Goal: Task Accomplishment & Management: Complete application form

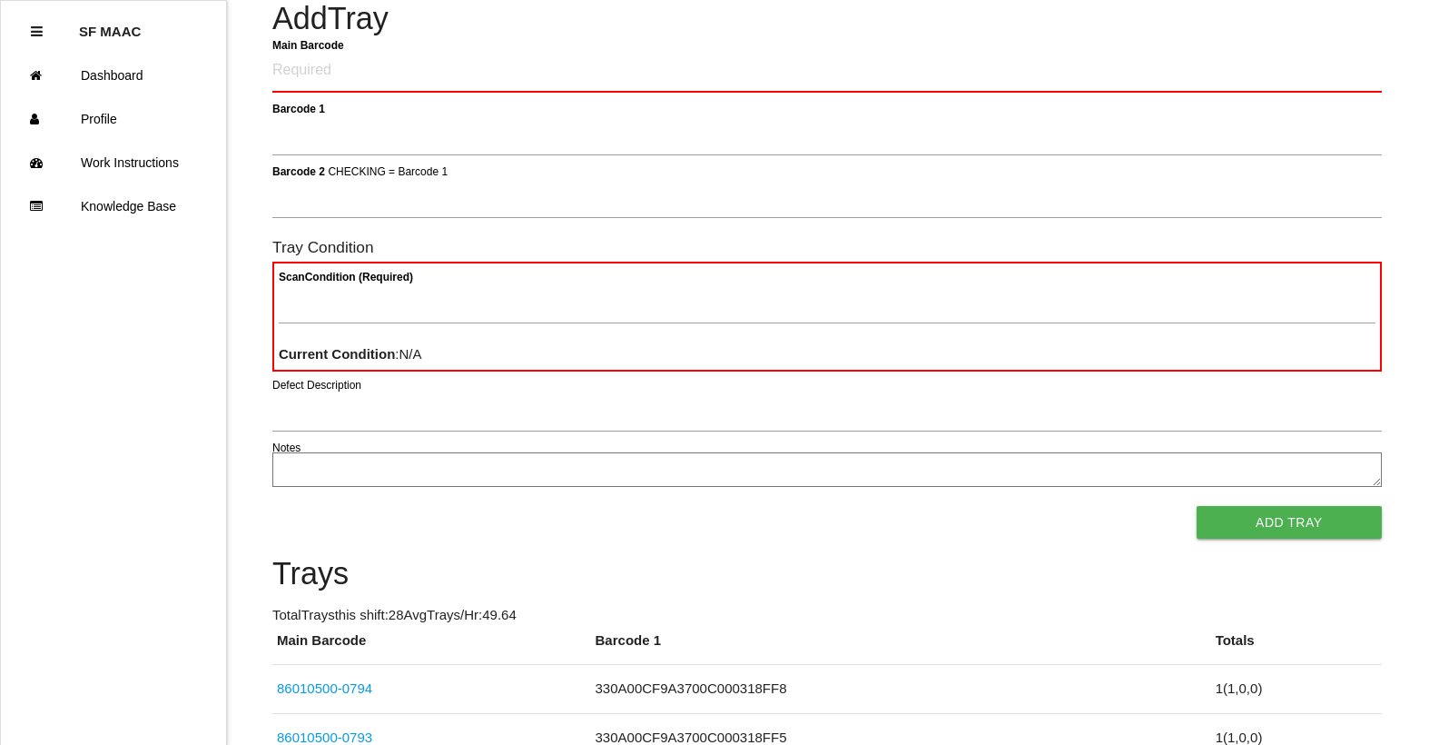
scroll to position [133, 0]
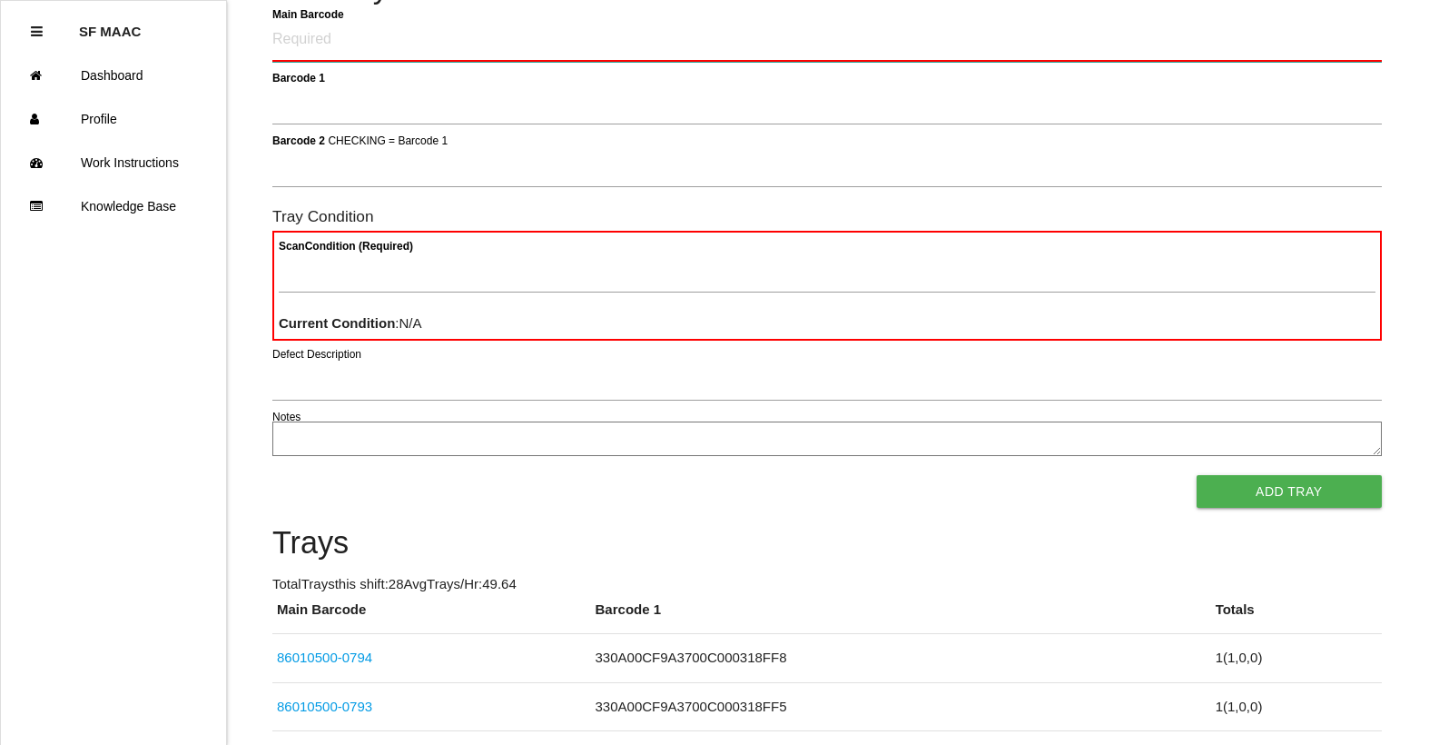
click at [1326, 35] on Barcode "Main Barcode" at bounding box center [826, 40] width 1109 height 43
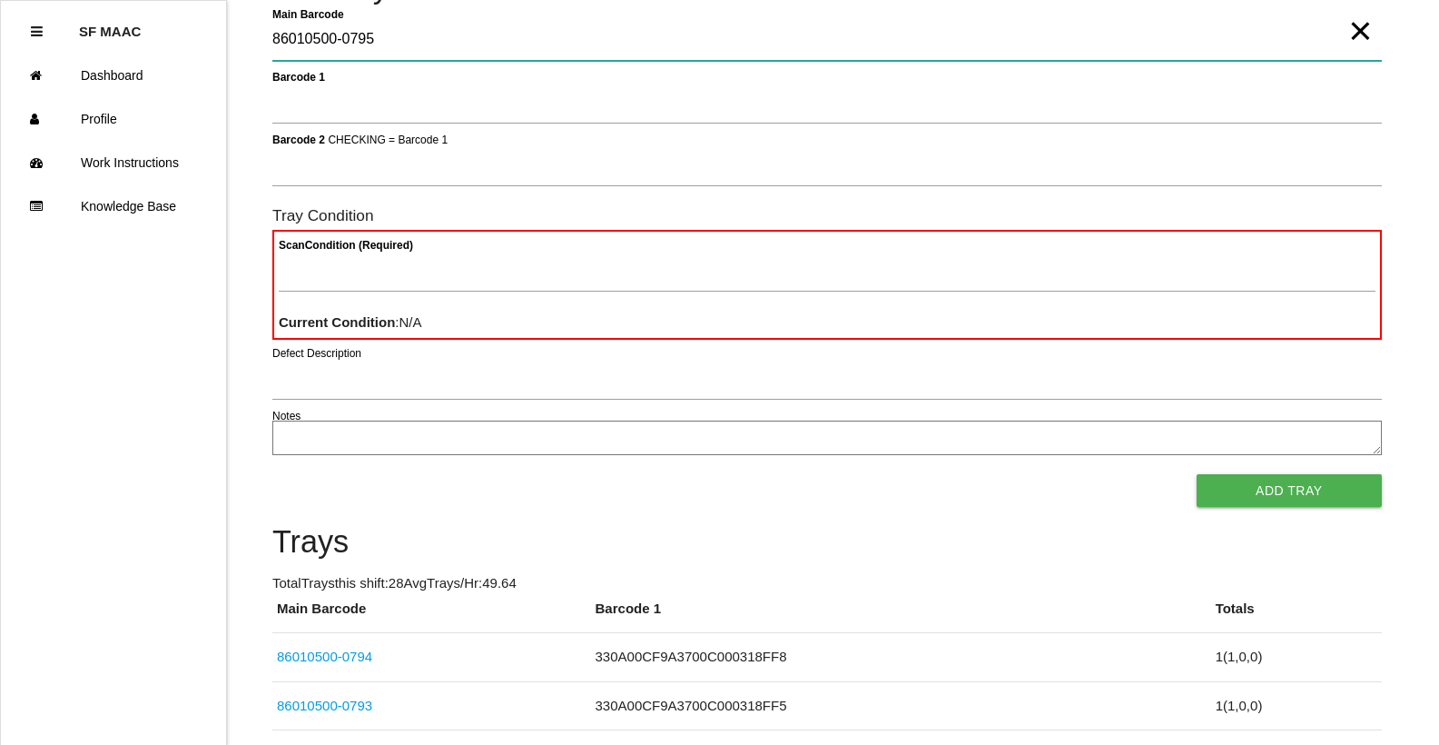
type Barcode "86010500-0795"
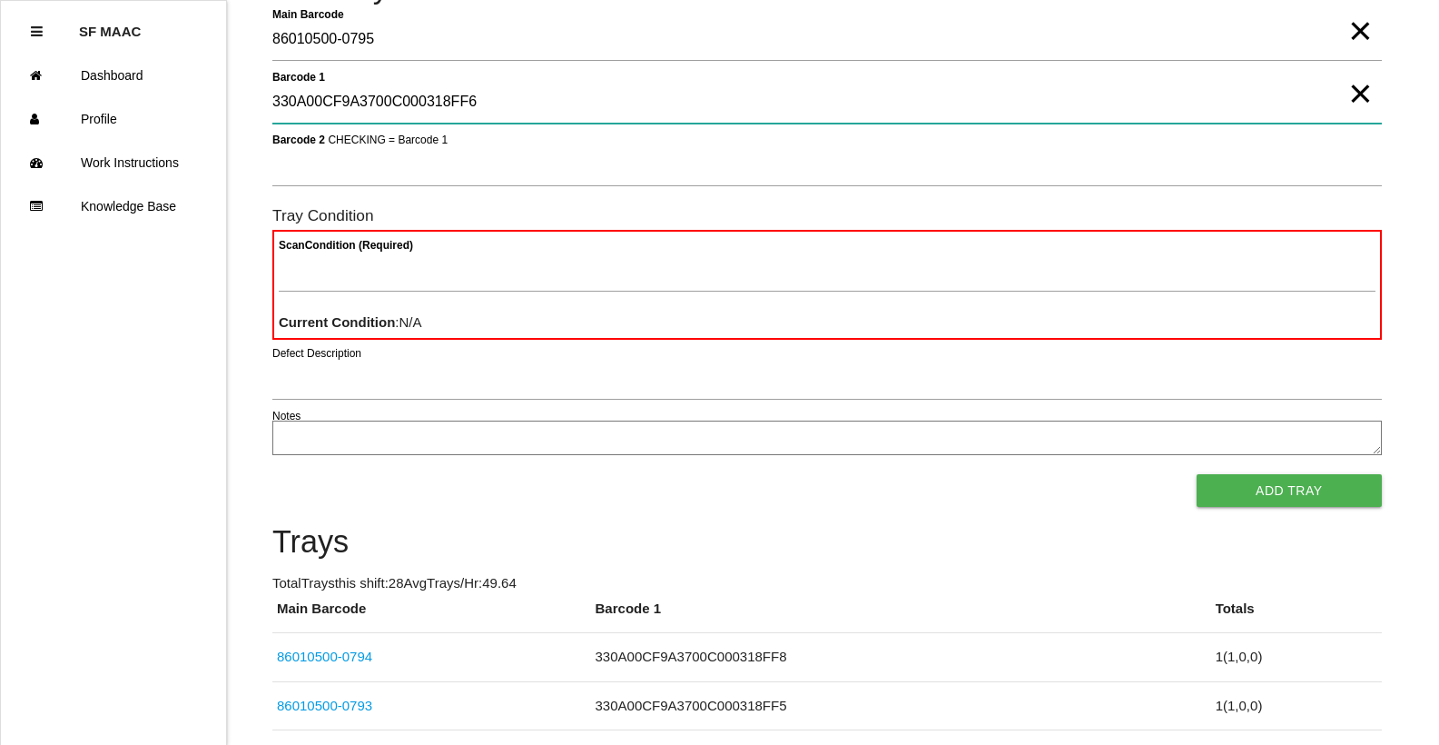
type 1 "330A00CF9A3700C000318FF6"
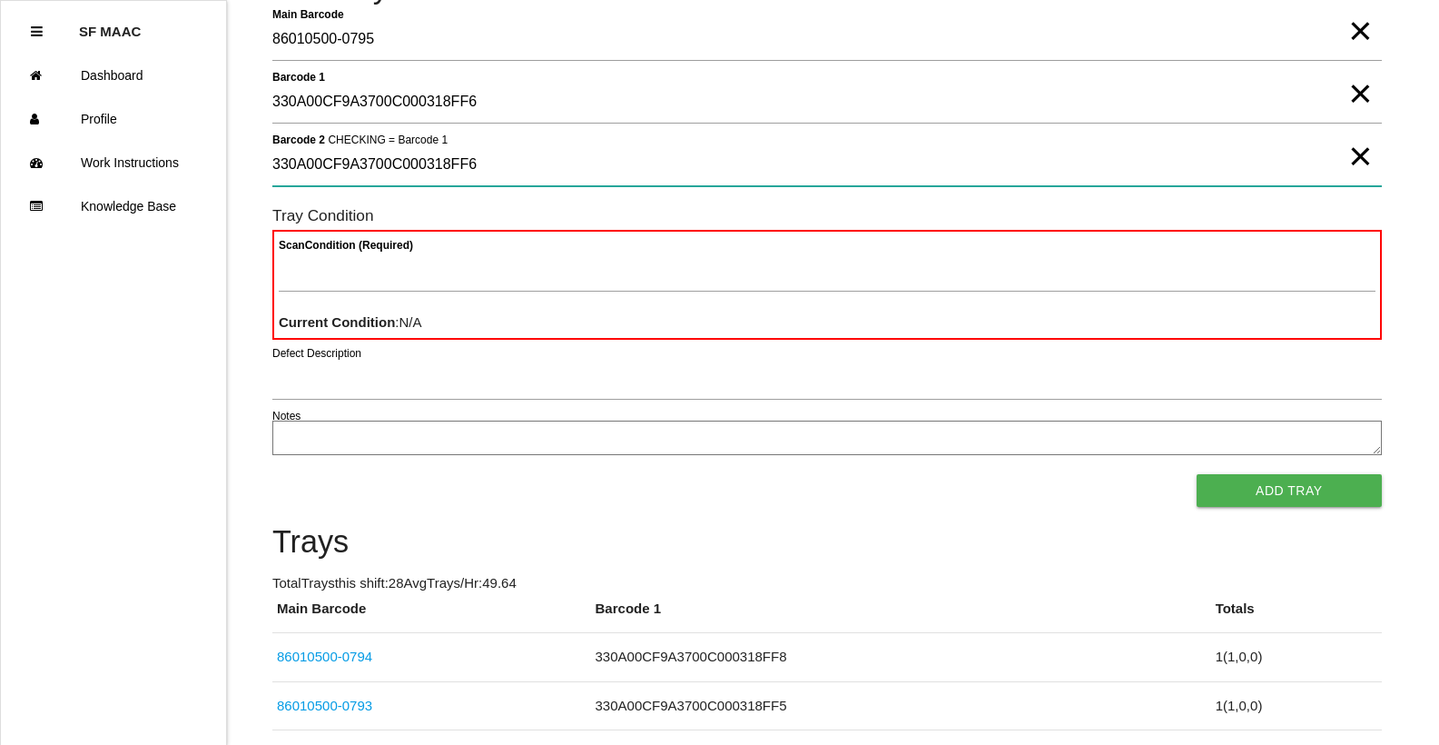
type 2 "330A00CF9A3700C000318FF6"
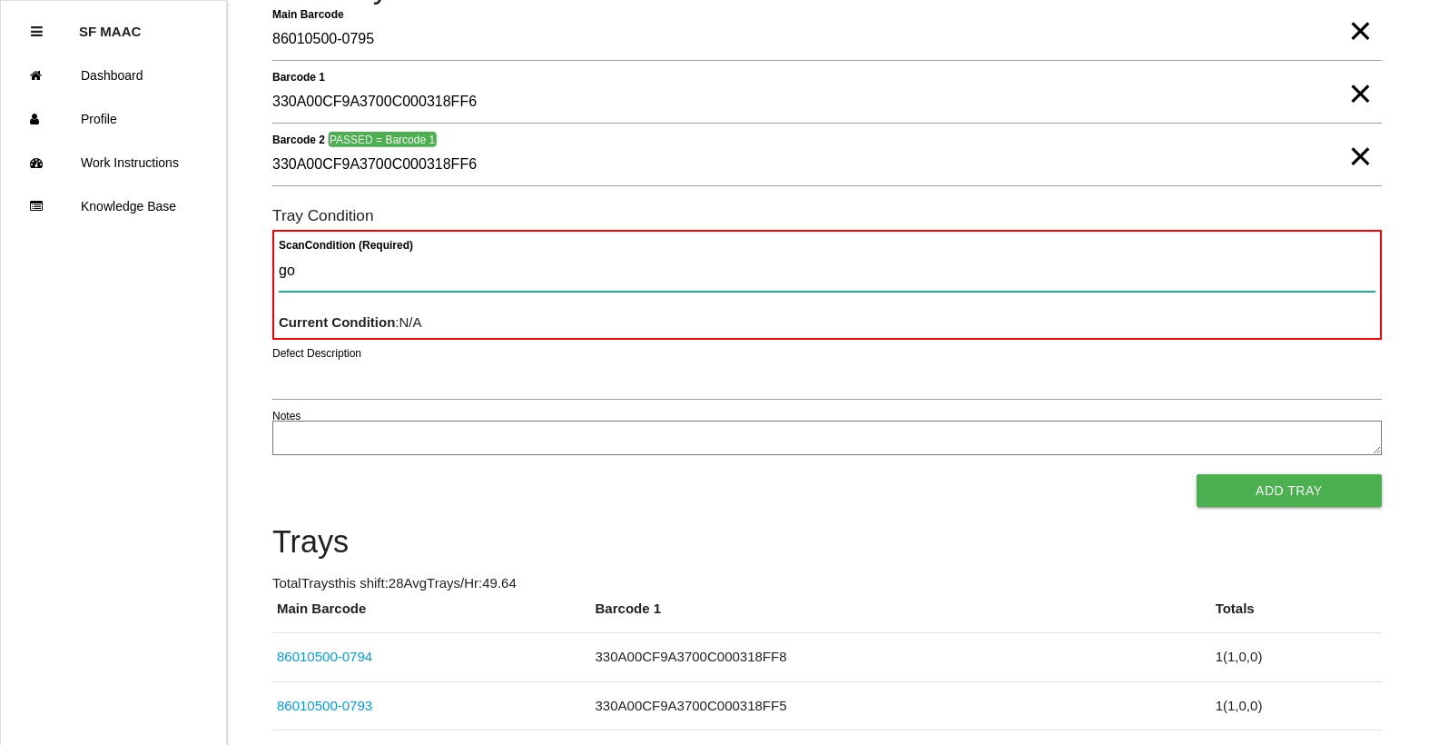
type Condition "goo"
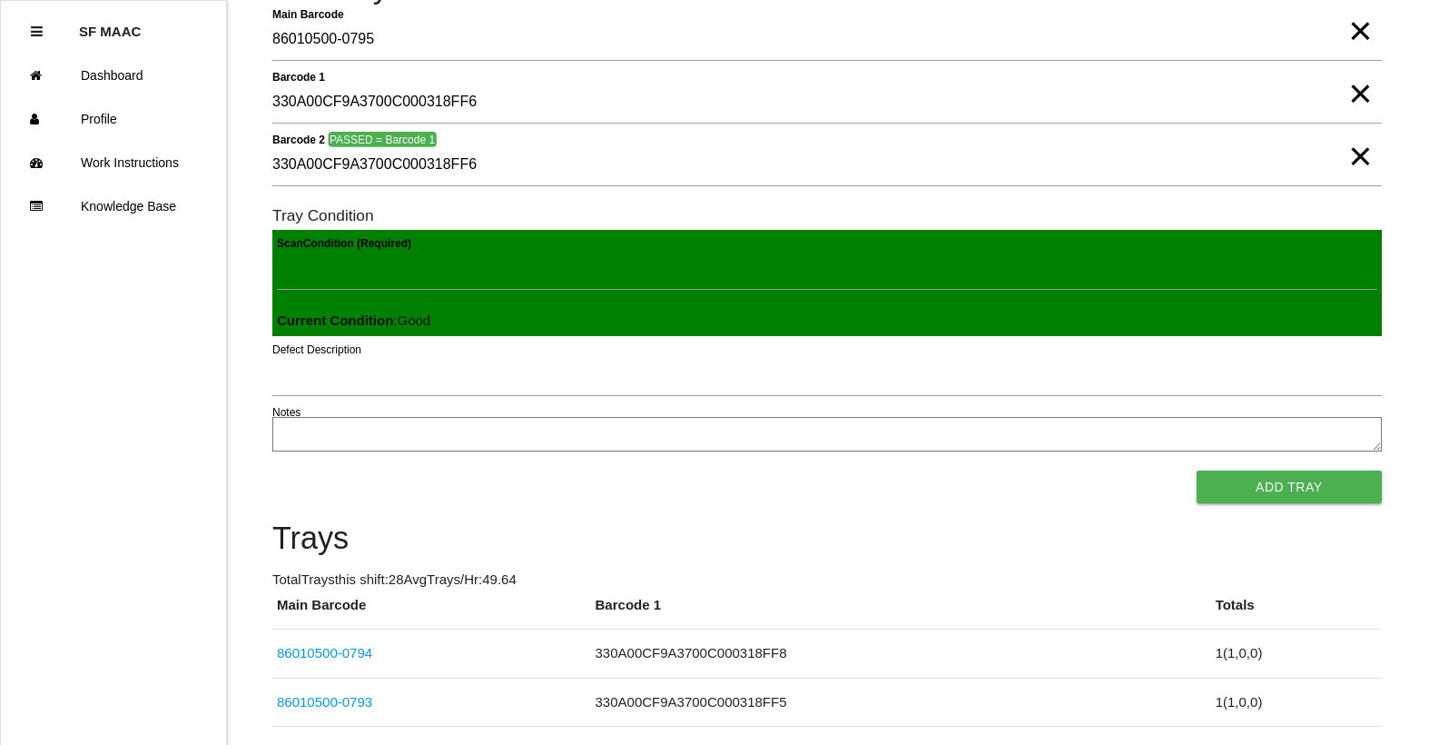
click at [1197, 470] on button "Add Tray" at bounding box center [1289, 486] width 185 height 33
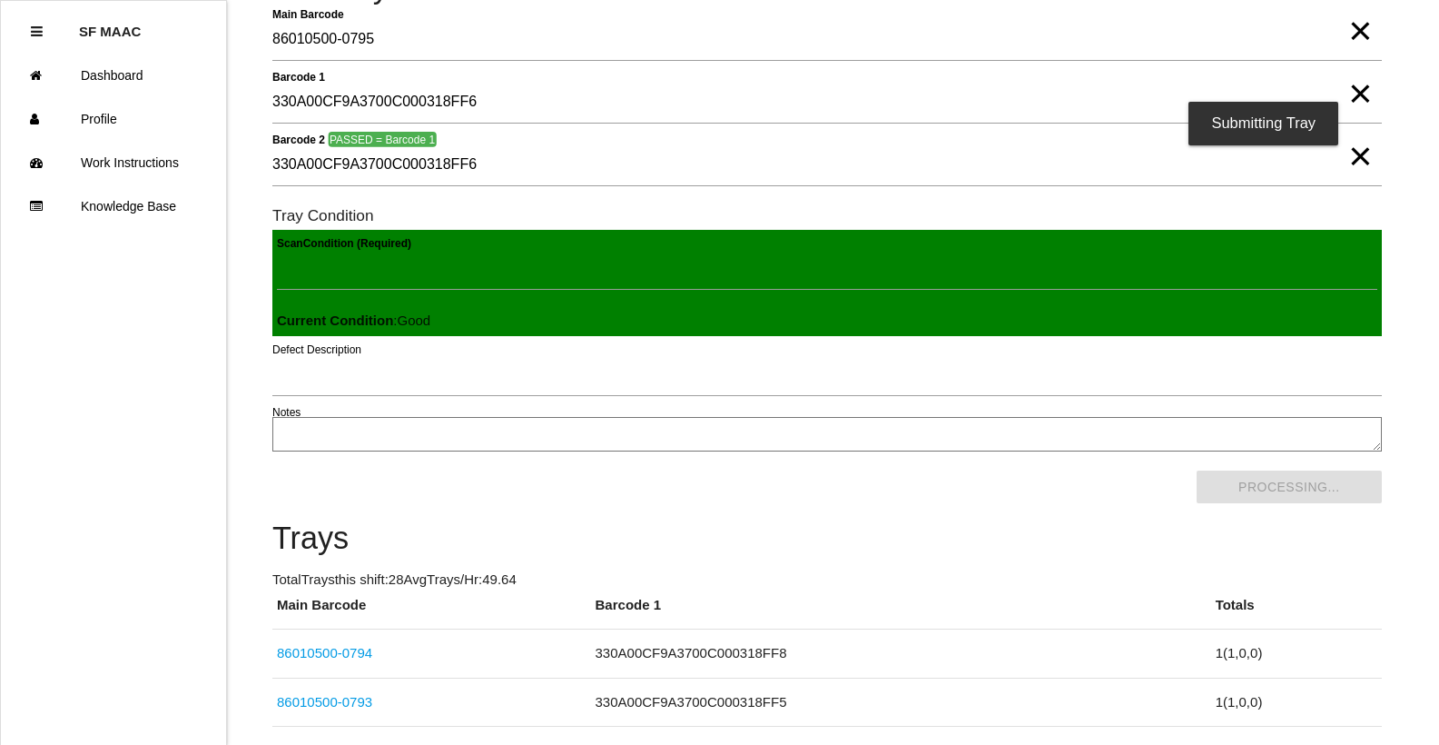
scroll to position [0, 0]
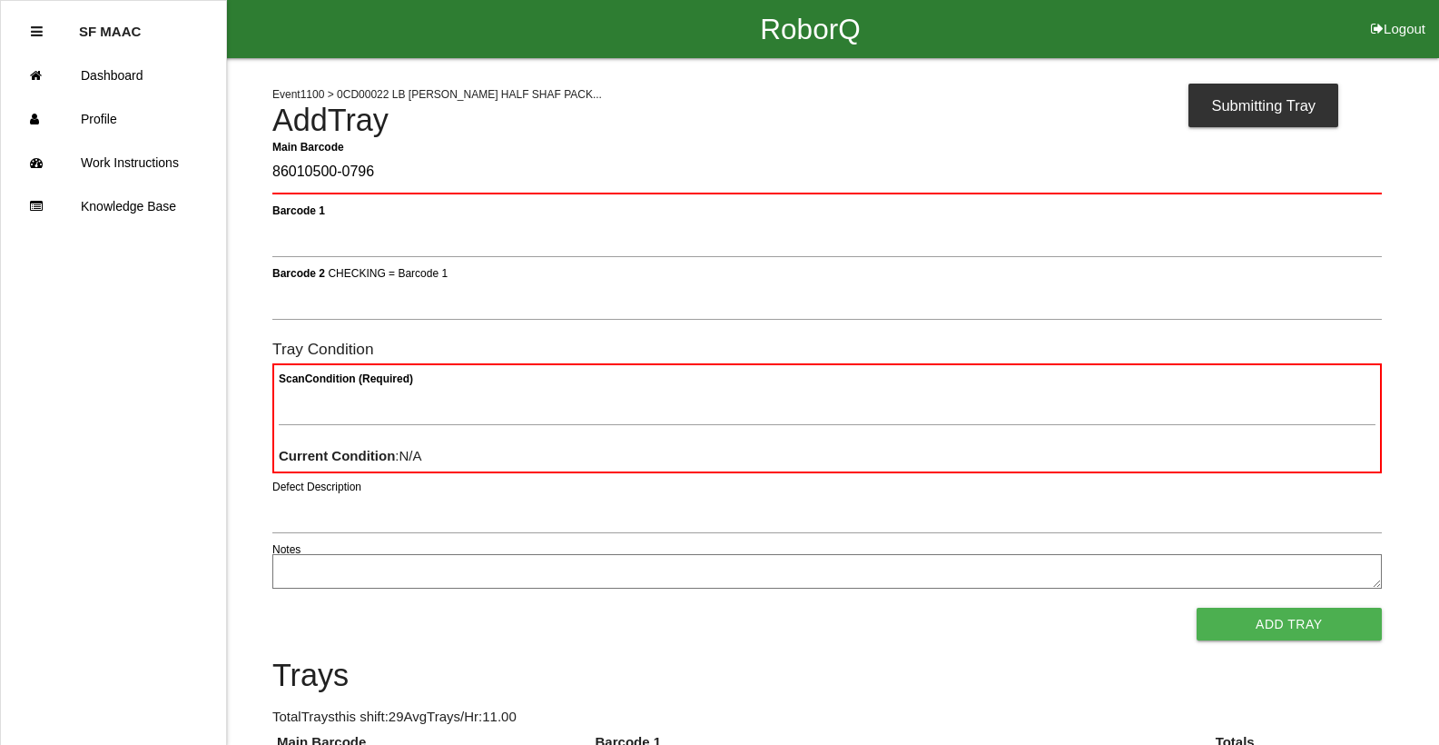
type Barcode "86010500-0796"
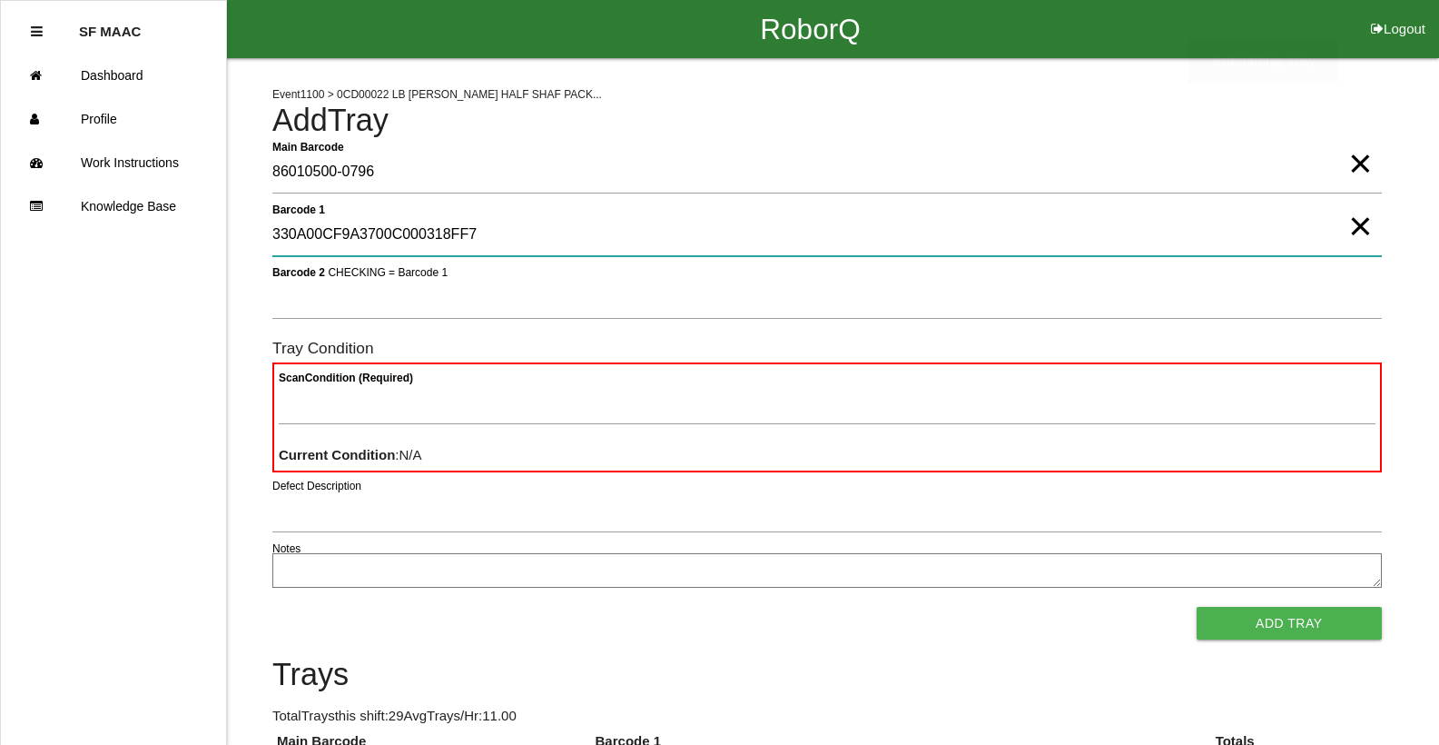
type 1 "330A00CF9A3700C000318FF7"
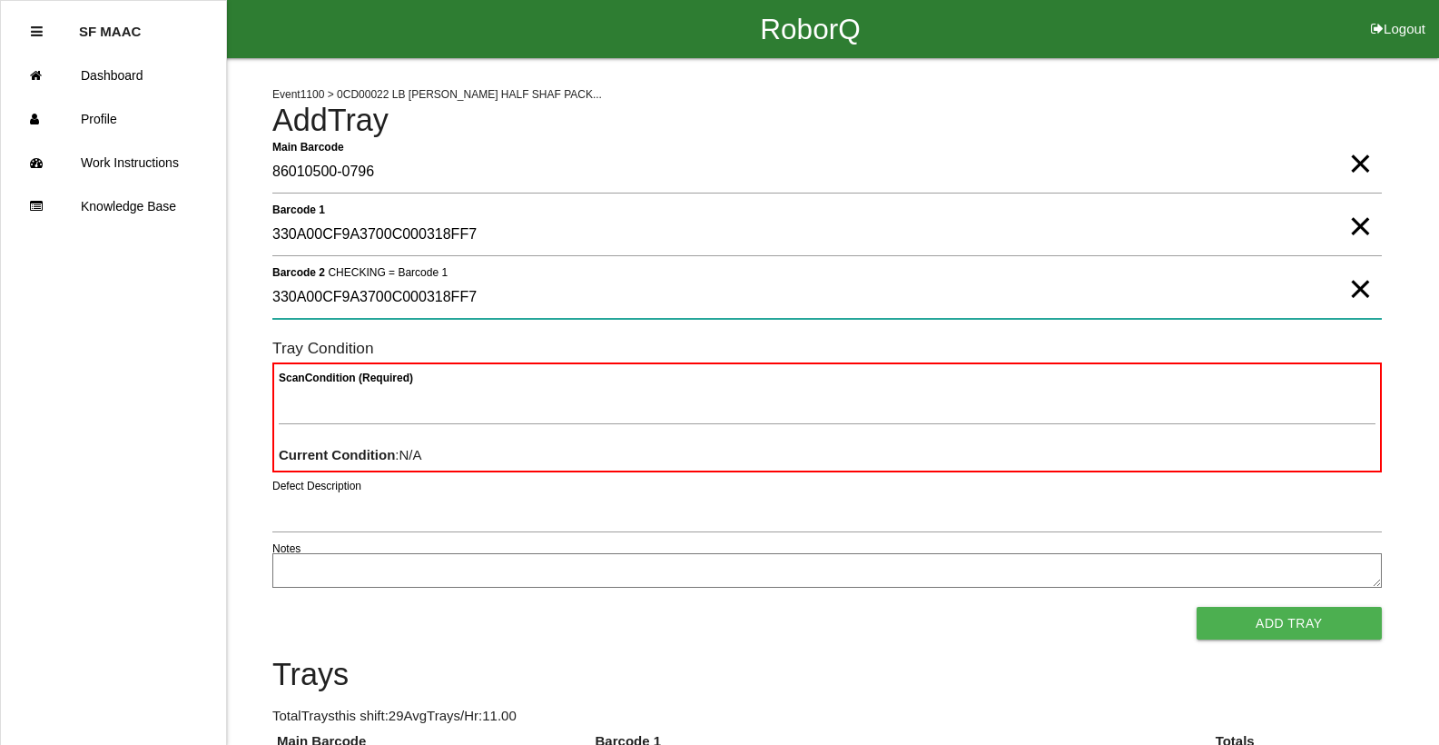
type 2 "330A00CF9A3700C000318FF7"
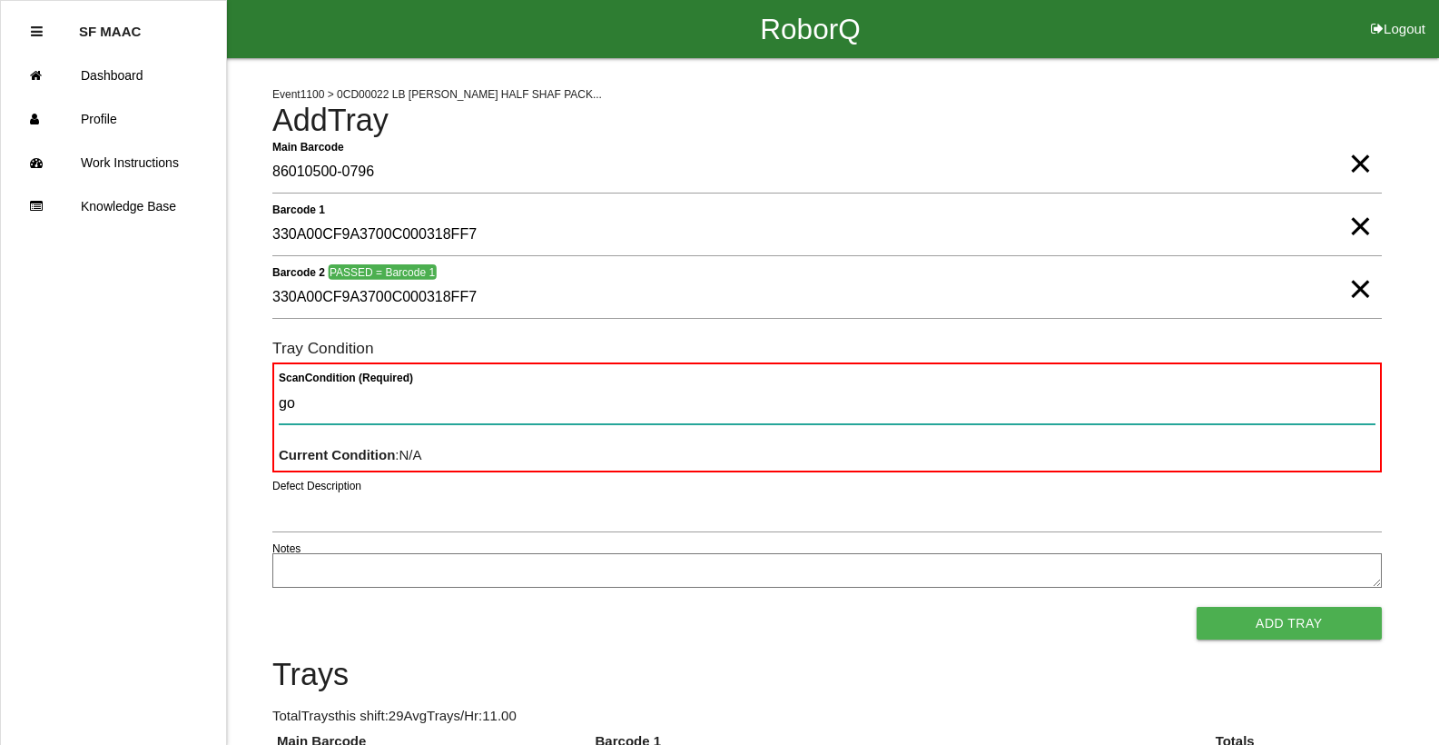
type Condition "goo"
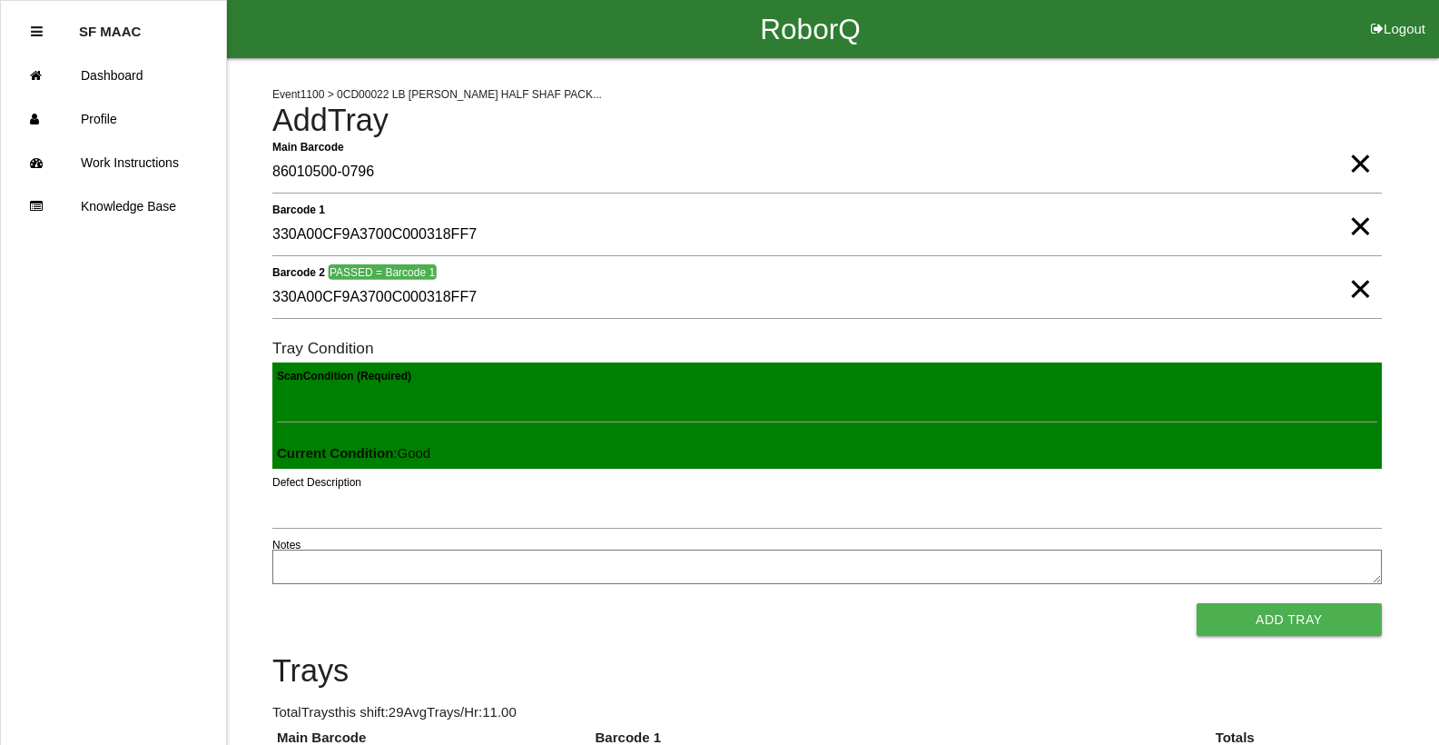
click at [1197, 603] on button "Add Tray" at bounding box center [1289, 619] width 185 height 33
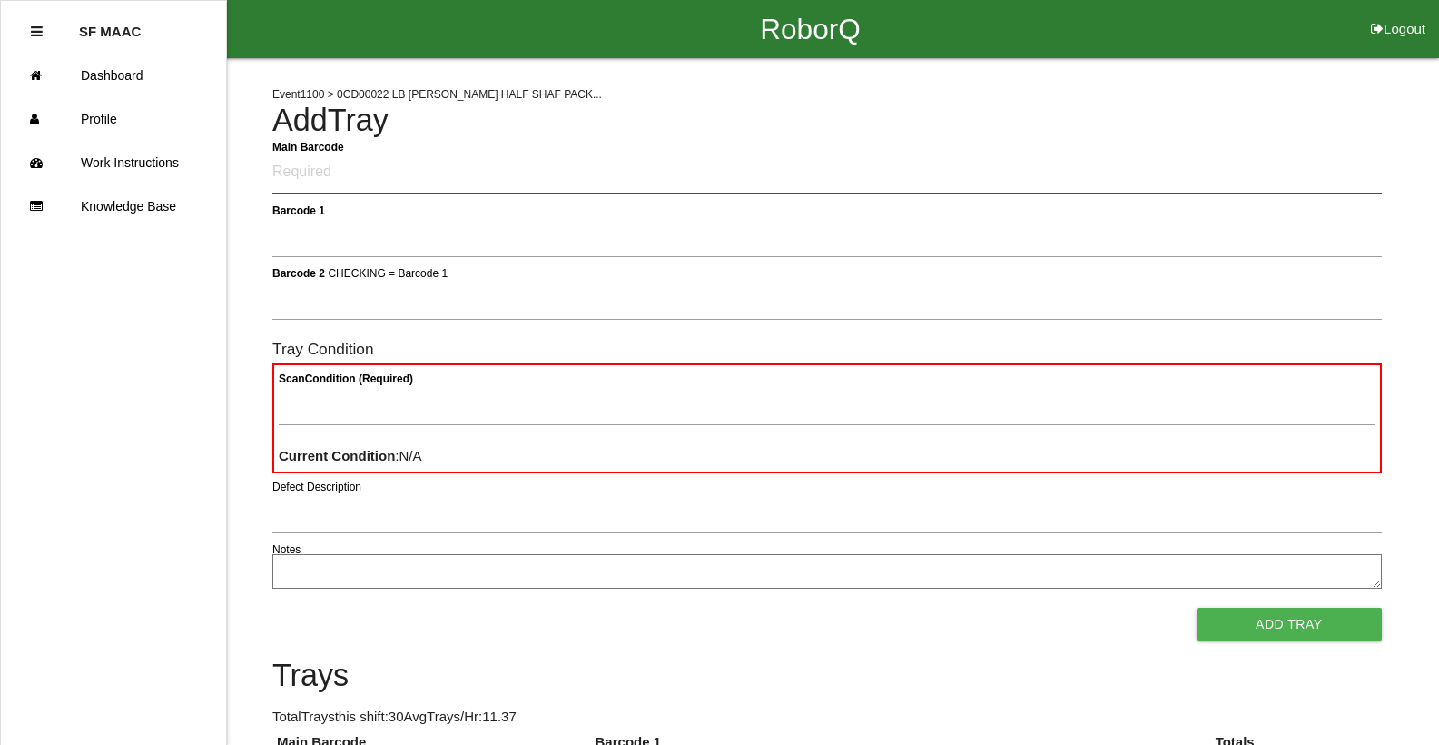
scroll to position [68, 0]
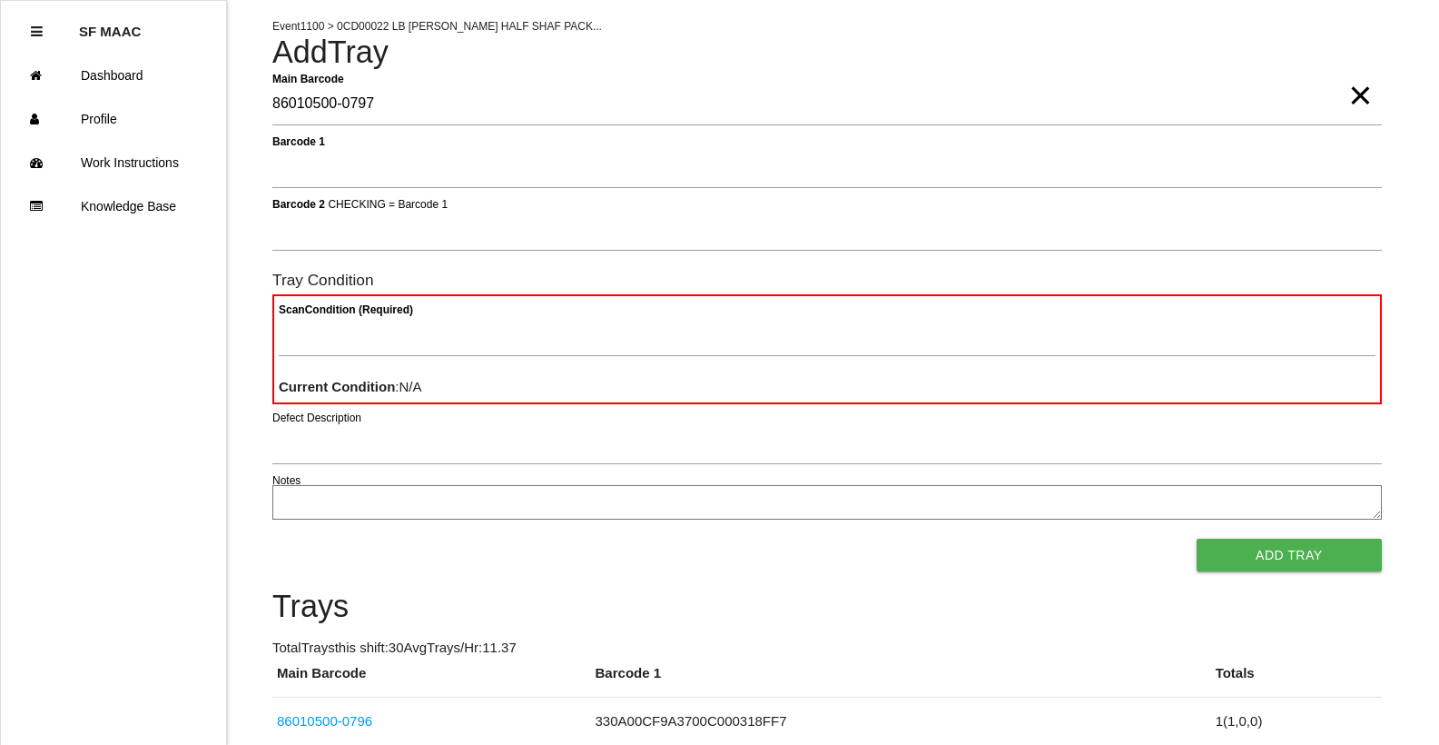
type Barcode "86010500-0797"
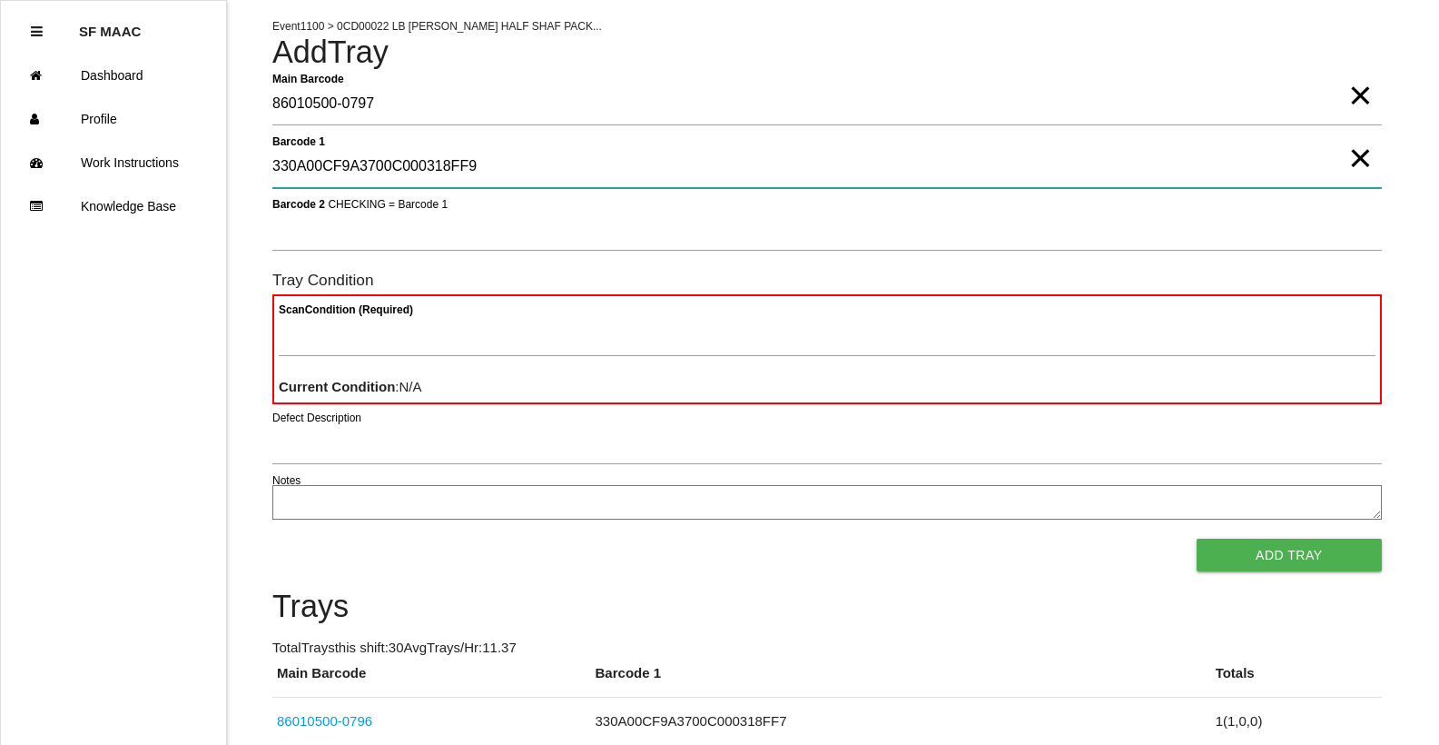
type 1 "330A00CF9A3700C000318FF9"
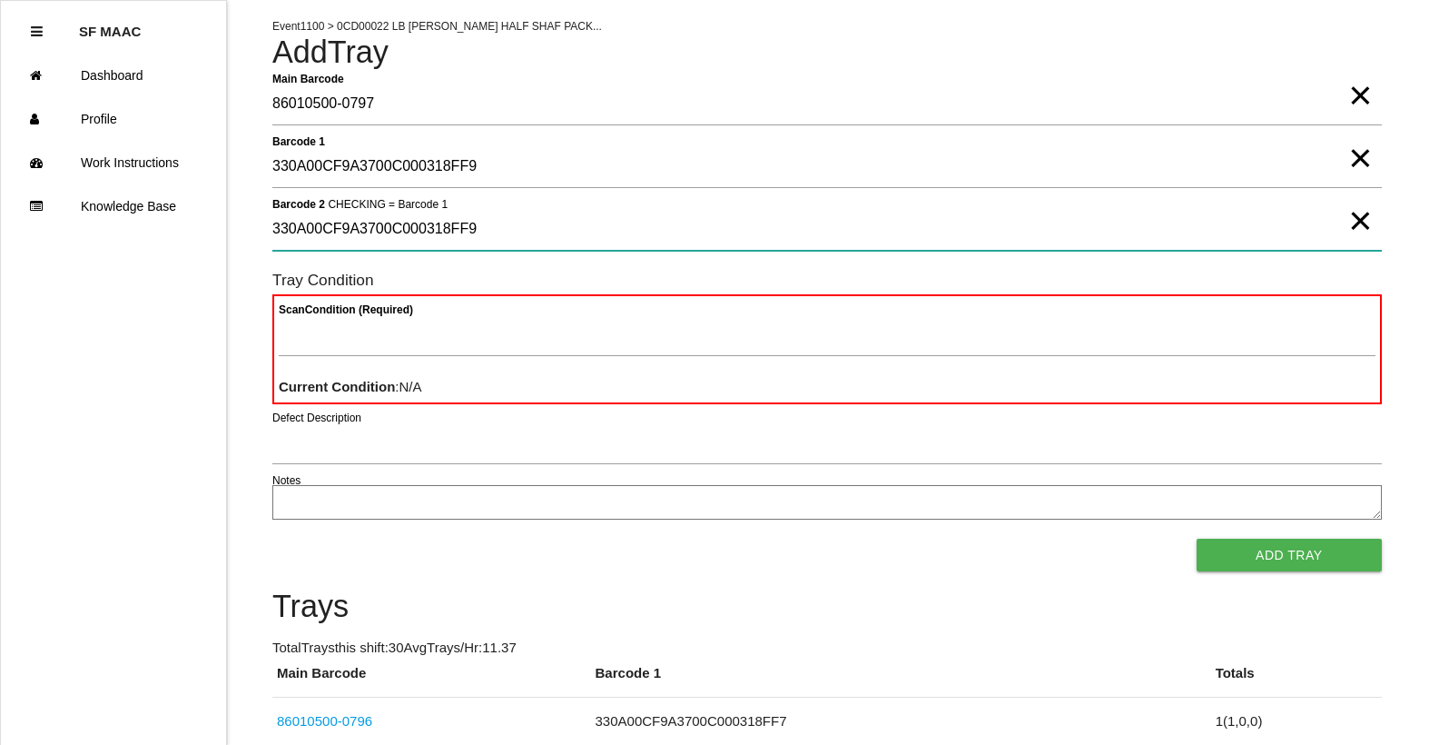
type 2 "330A00CF9A3700C000318FF9"
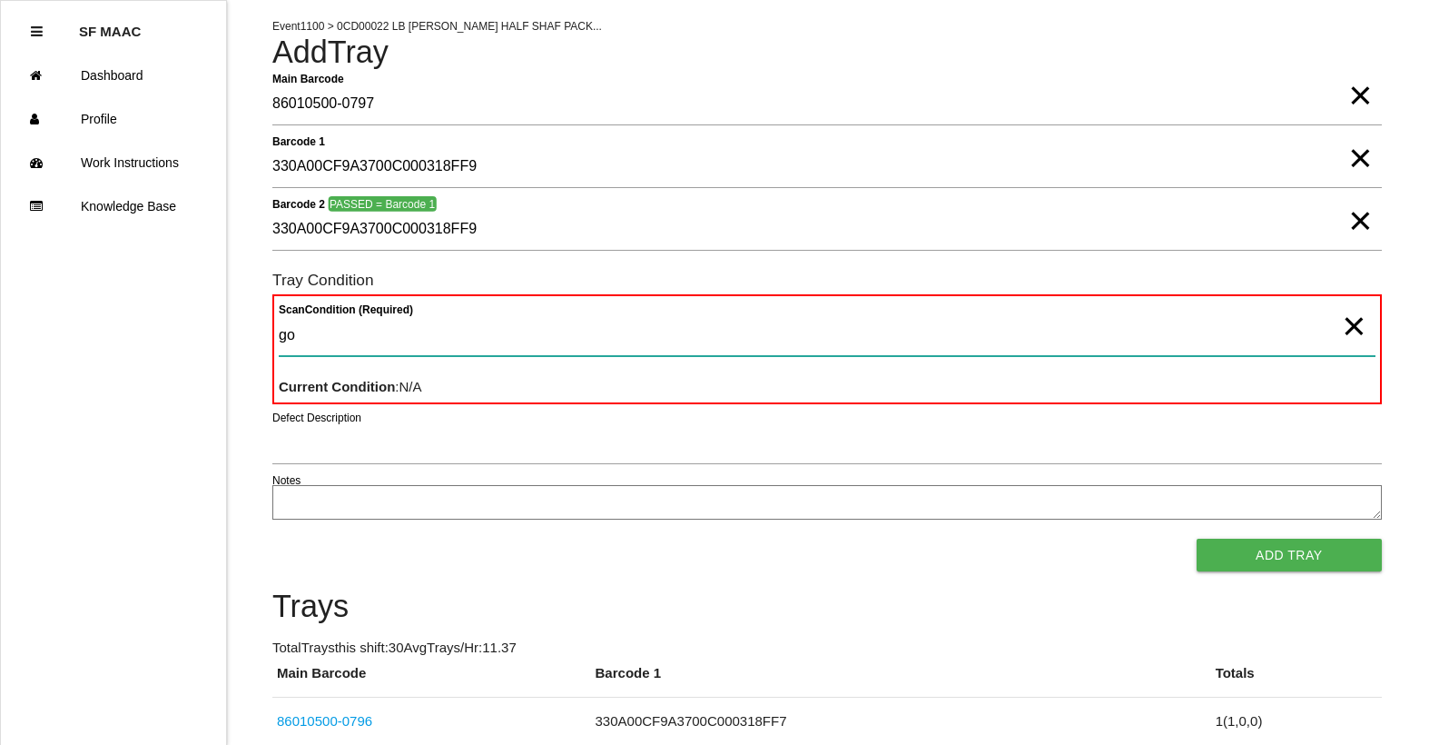
type Condition "goo"
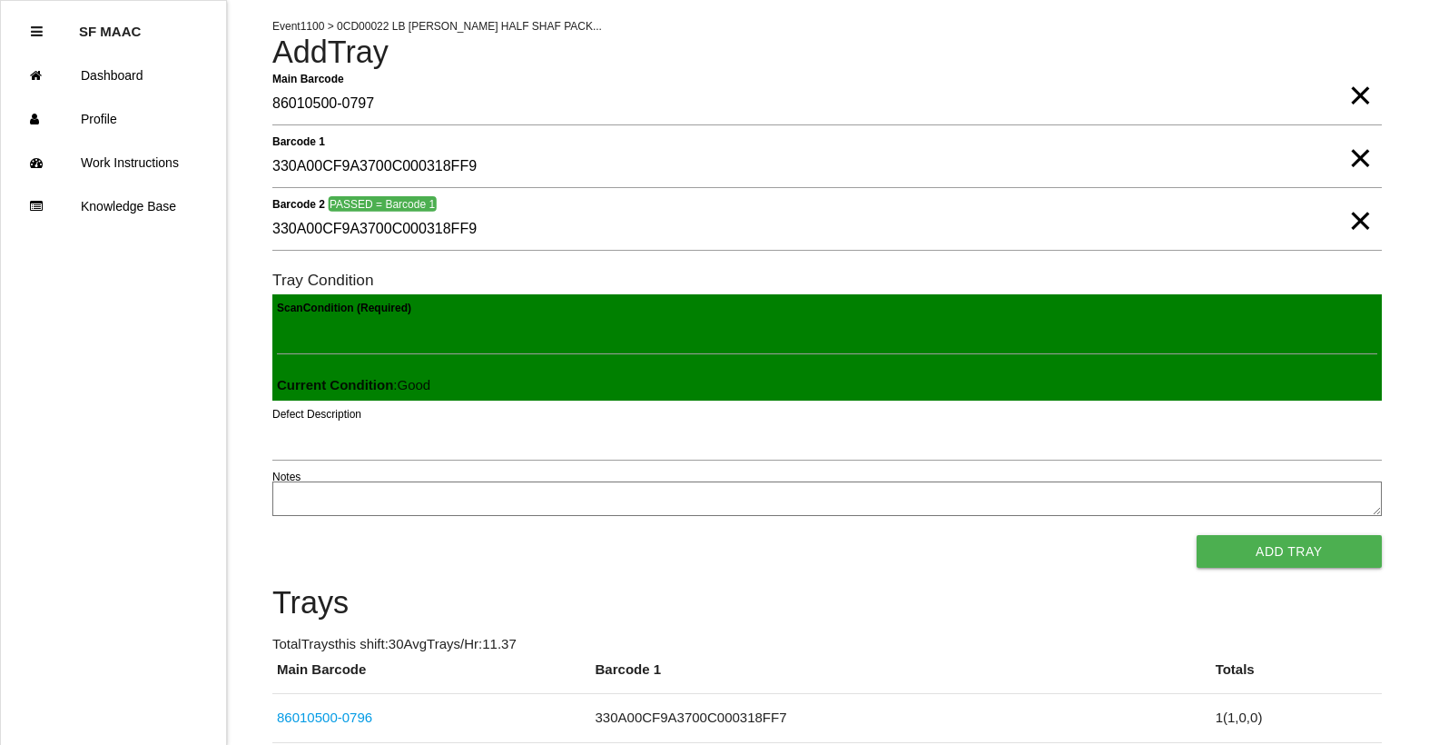
click at [1197, 535] on button "Add Tray" at bounding box center [1289, 551] width 185 height 33
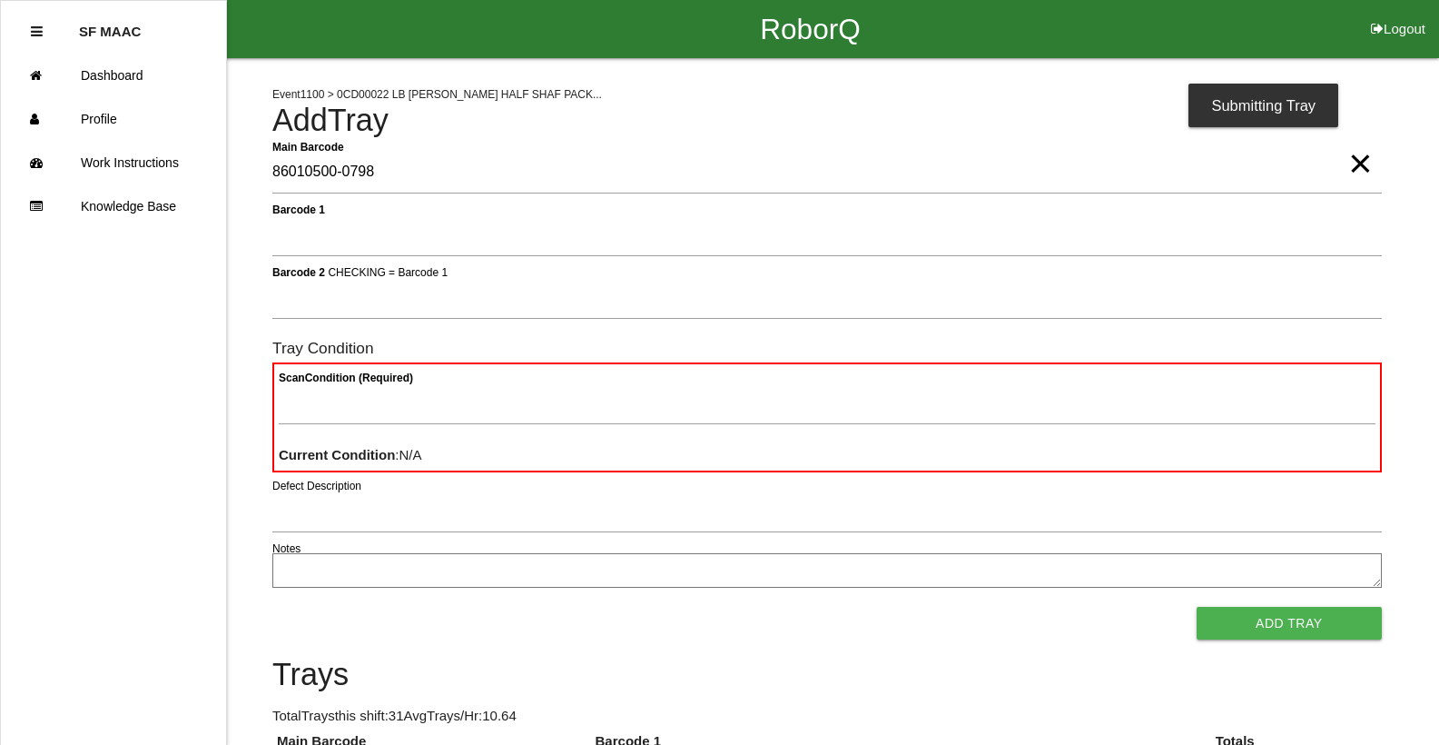
type Barcode "86010500-0798"
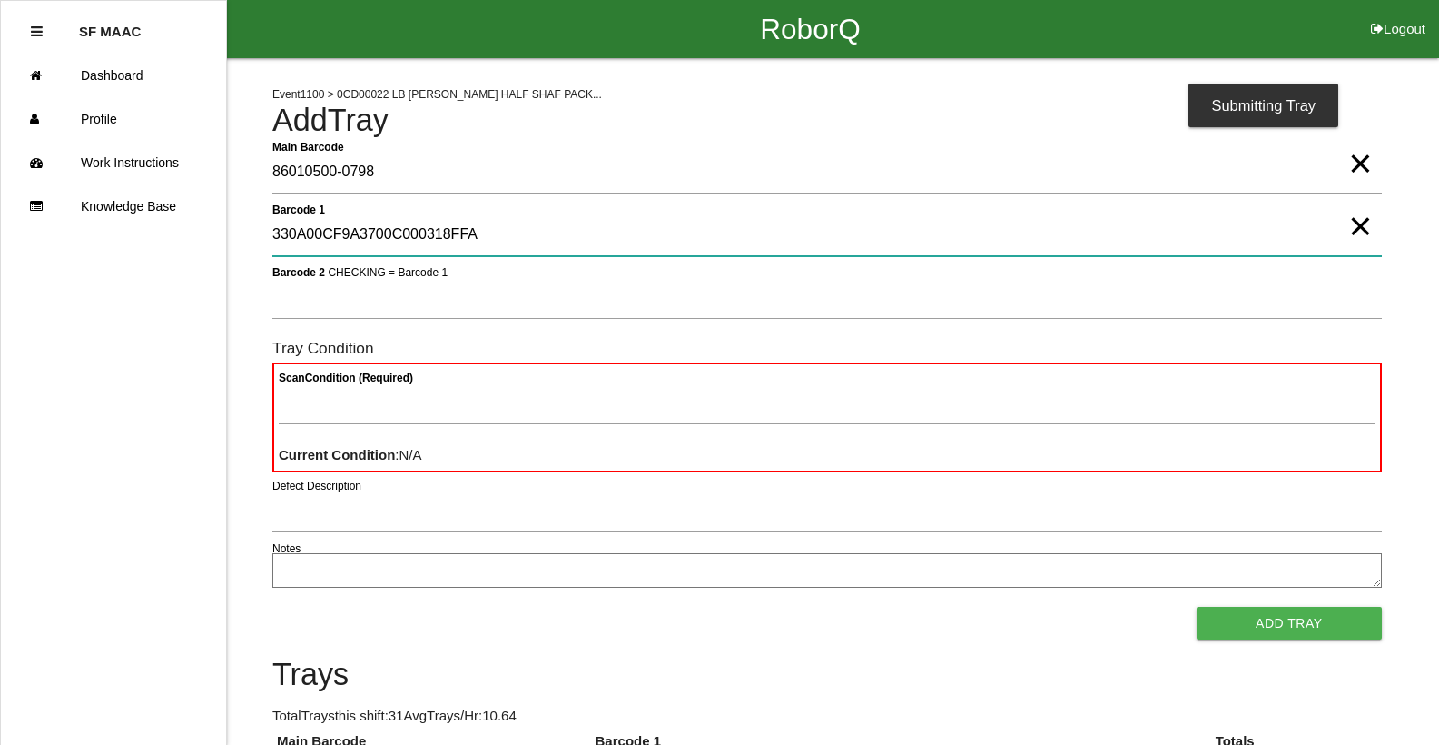
type 1 "330A00CF9A3700C000318FFA"
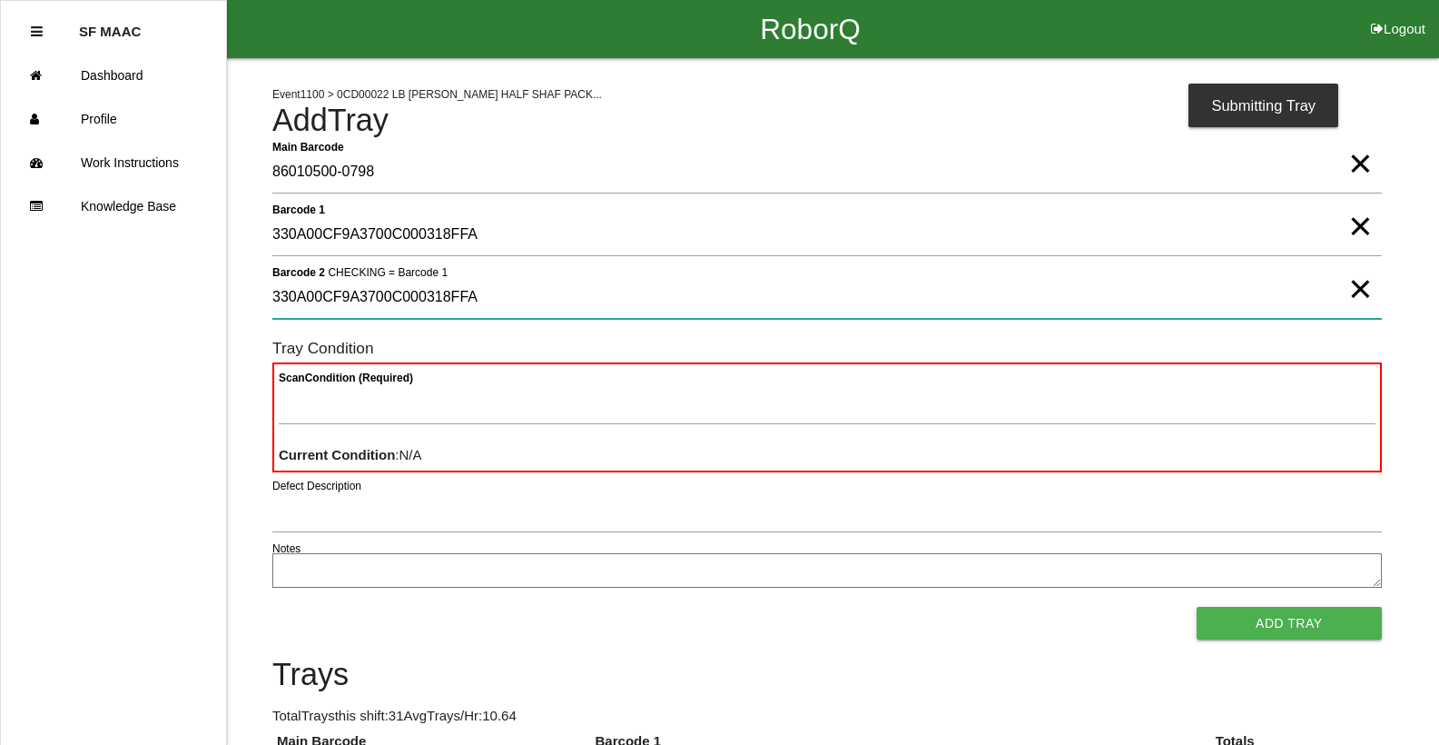
type 2 "330A00CF9A3700C000318FFA"
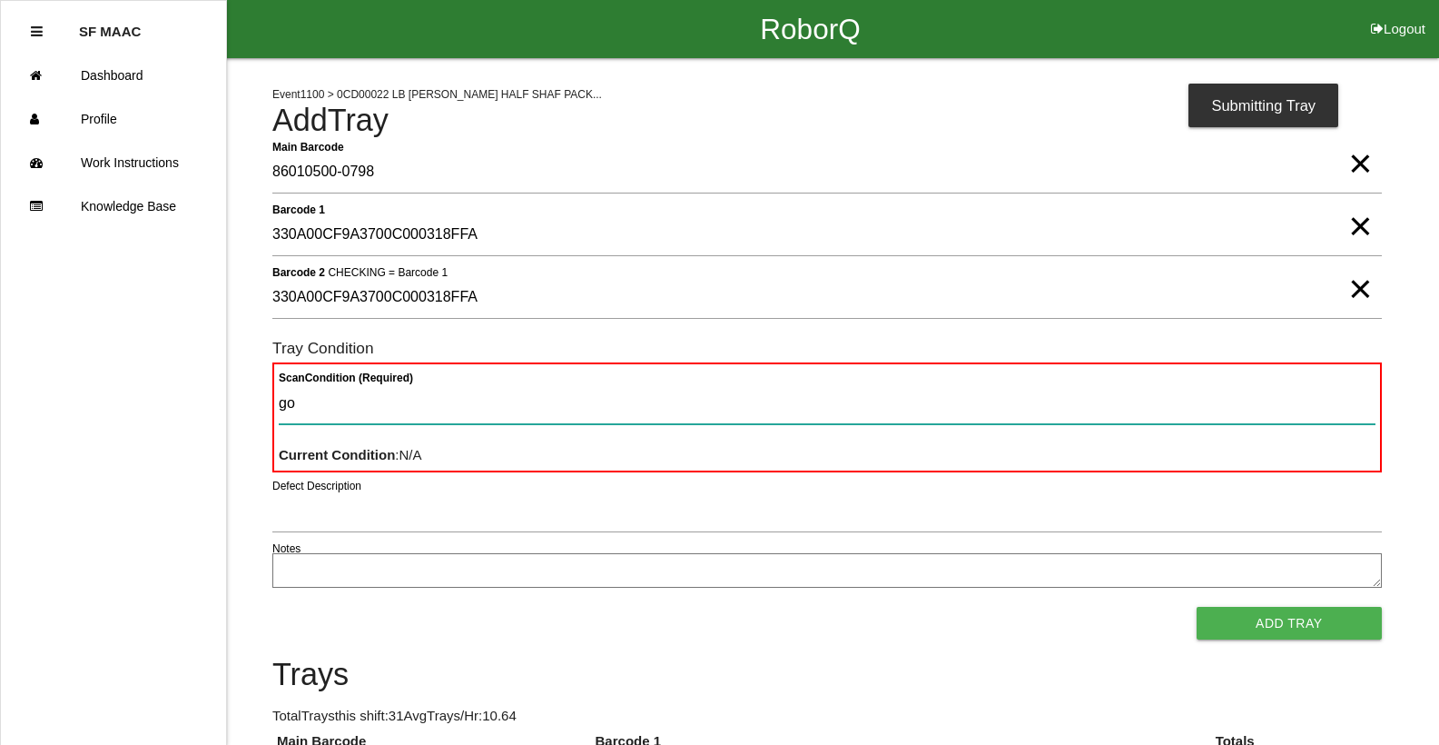
type Condition "goo"
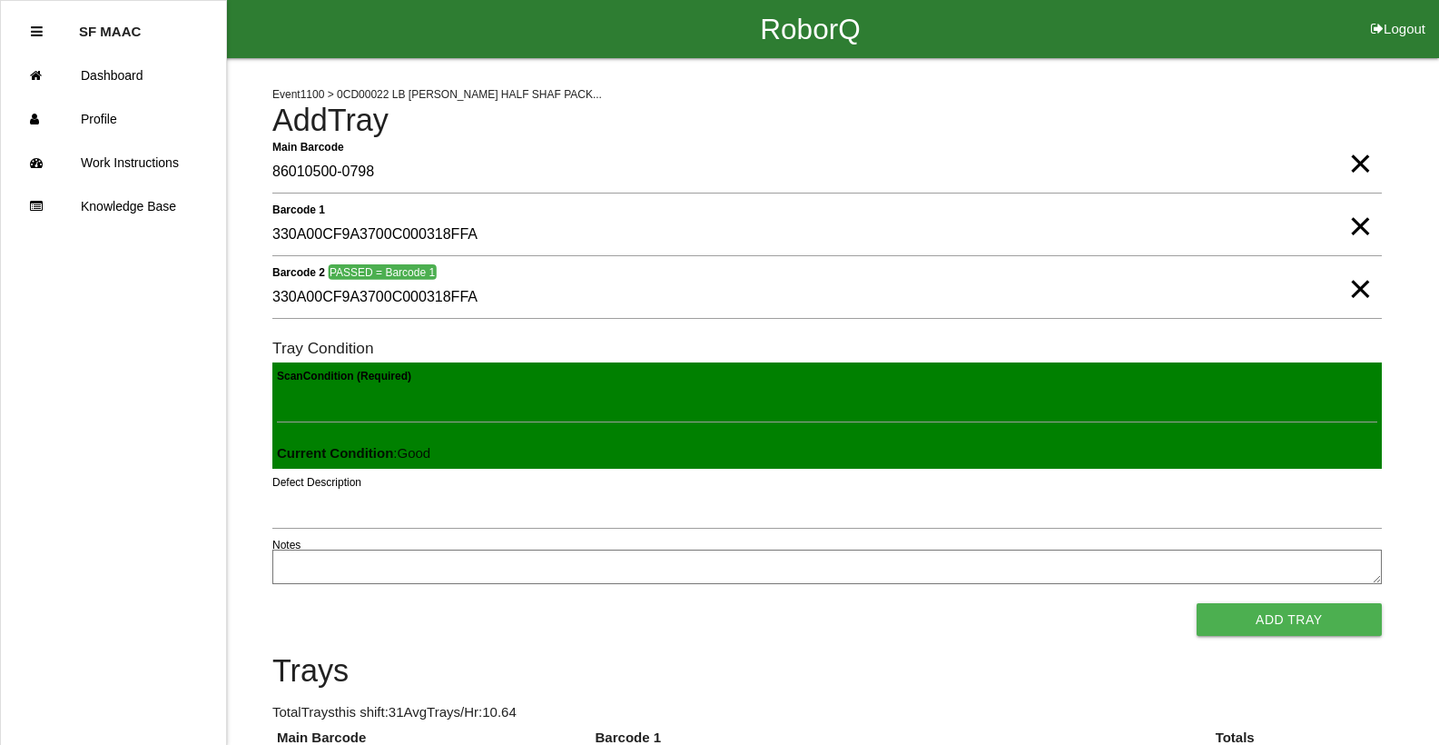
click at [1197, 603] on button "Add Tray" at bounding box center [1289, 619] width 185 height 33
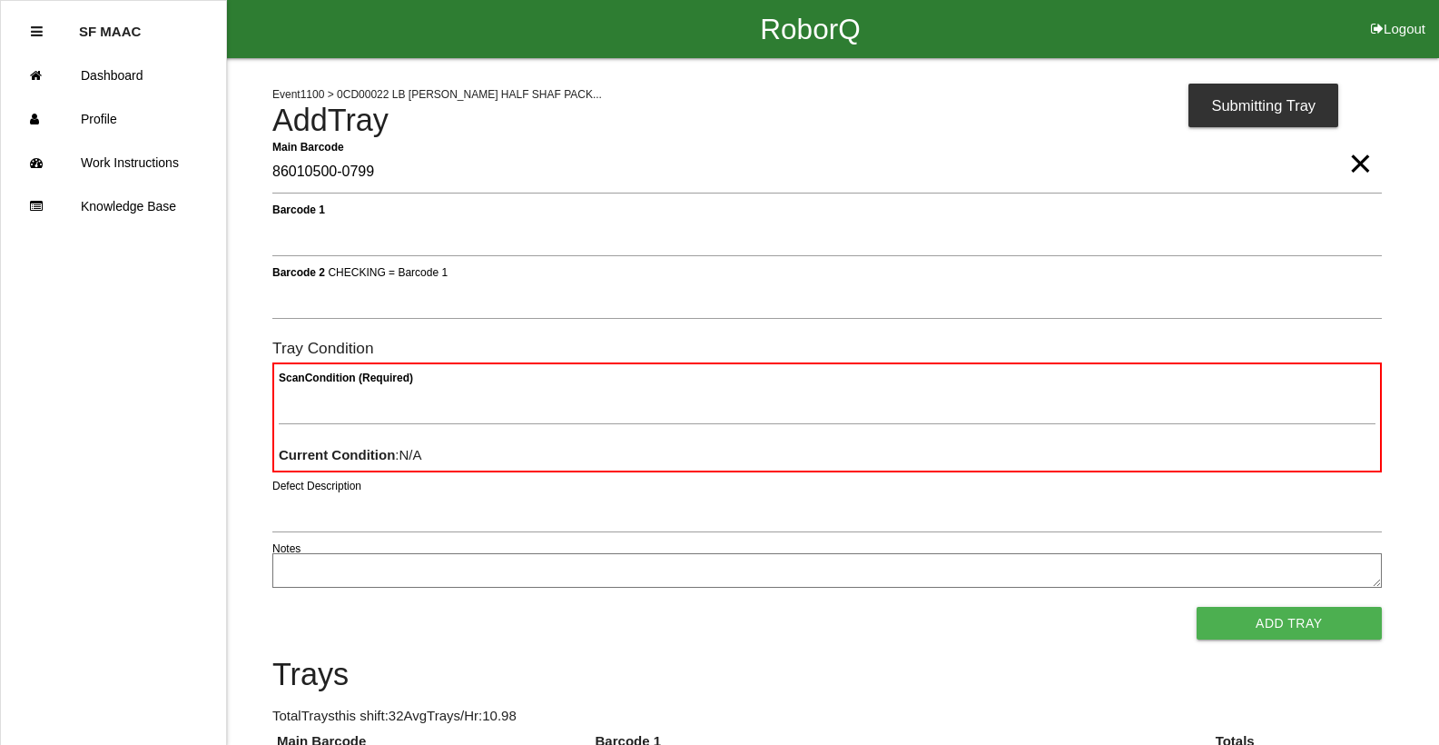
type Barcode "86010500-0799"
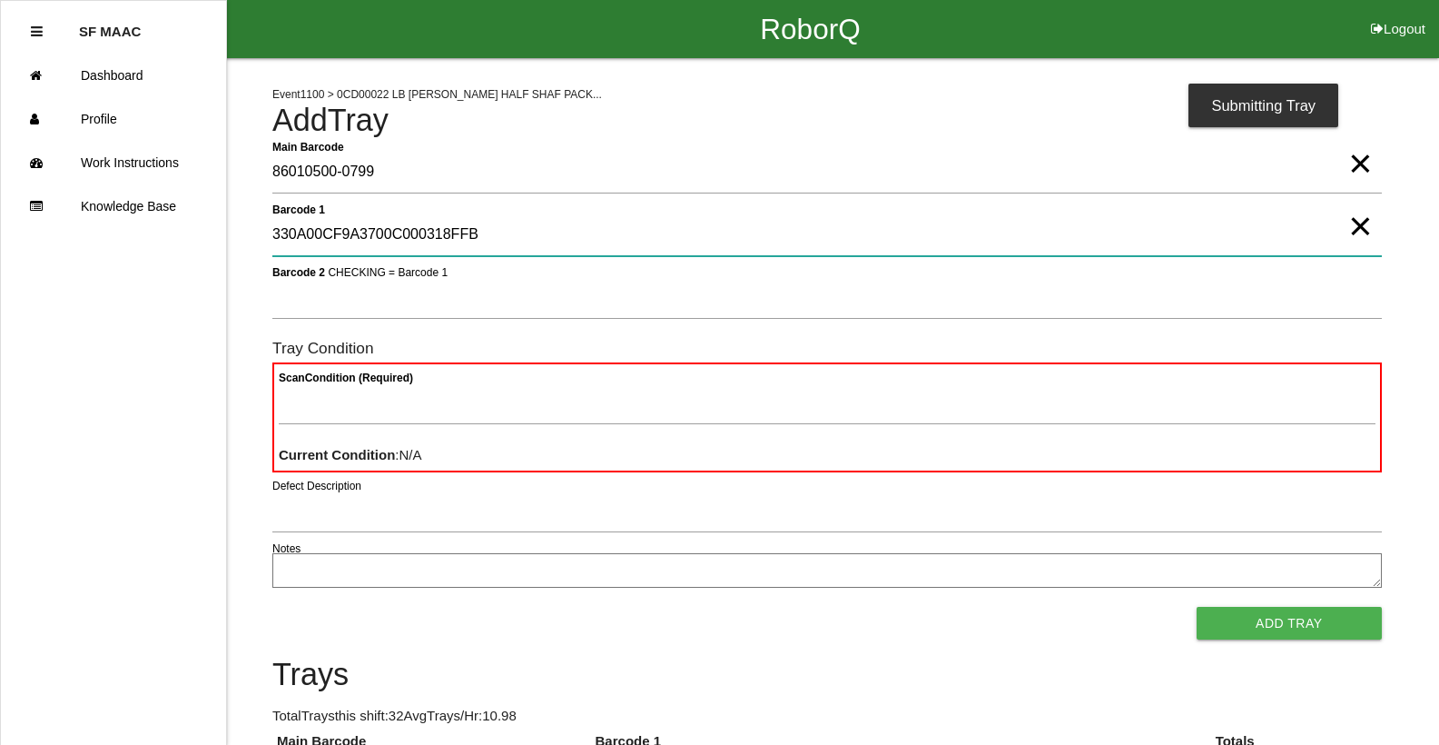
type 1 "330A00CF9A3700C000318FFB"
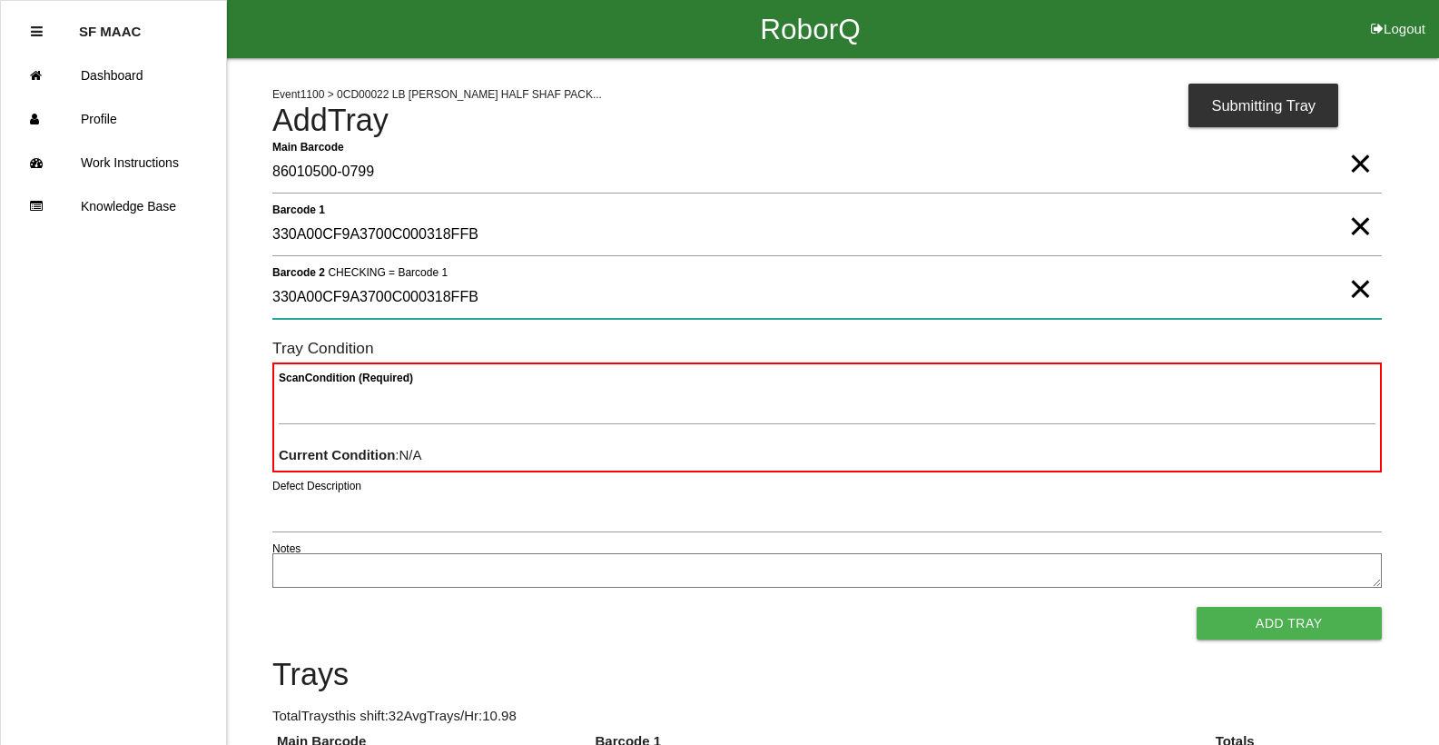
type 2 "330A00CF9A3700C000318FFB"
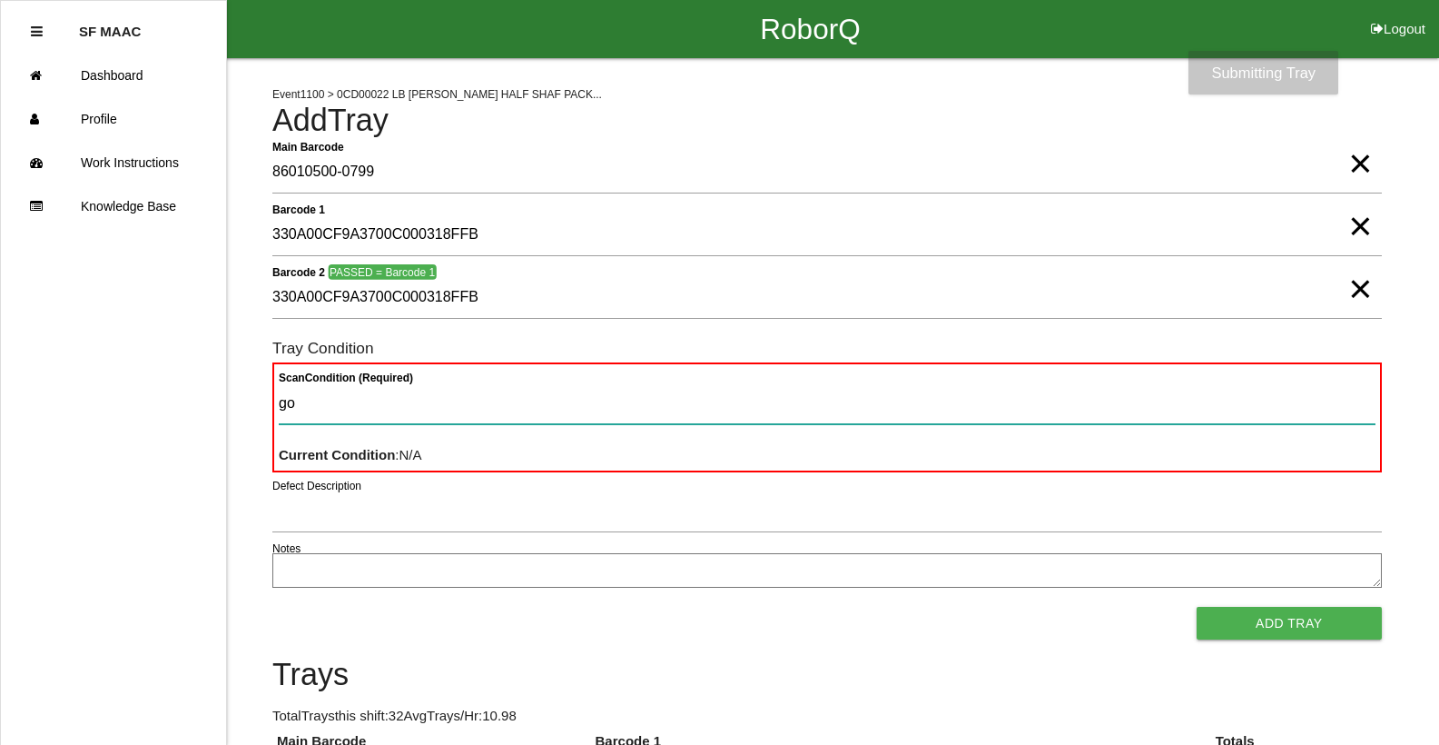
type Condition "goo"
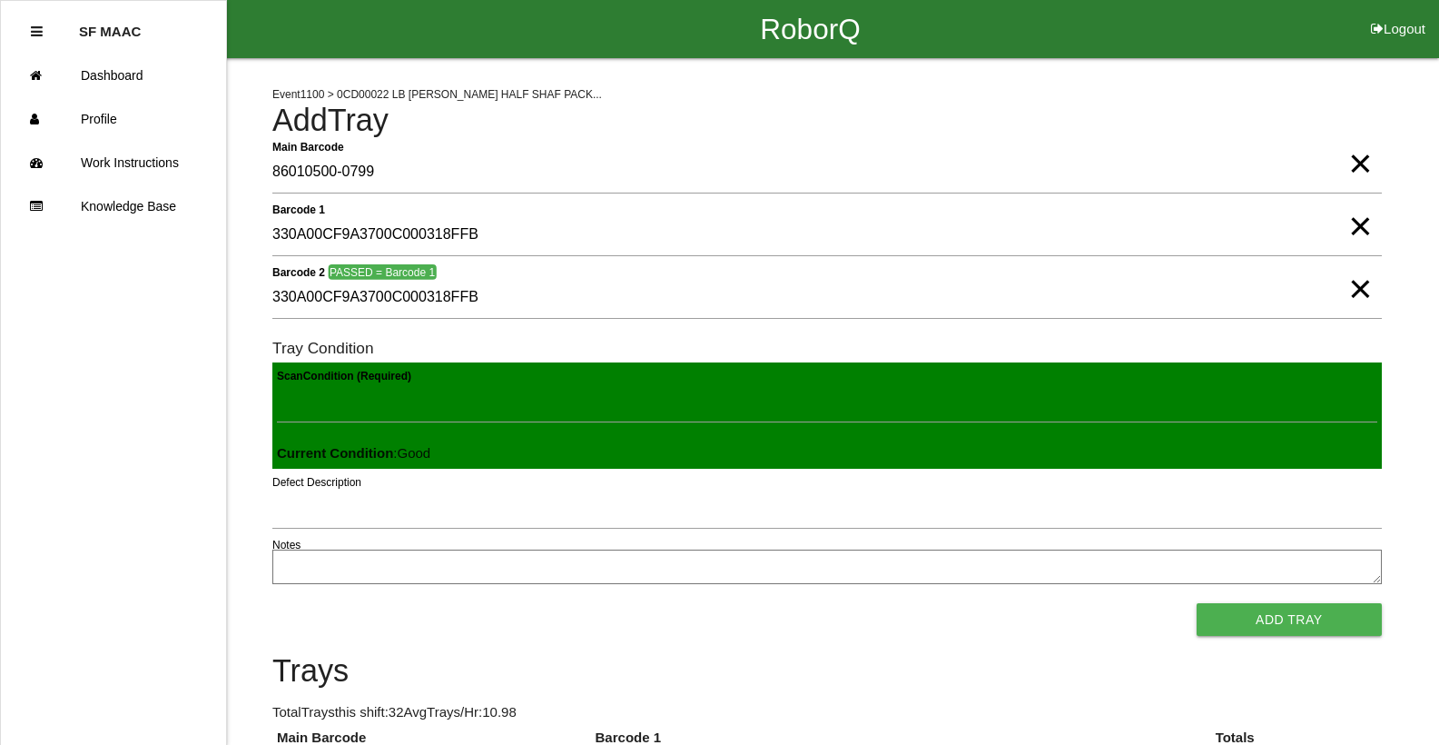
click at [1197, 603] on button "Add Tray" at bounding box center [1289, 619] width 185 height 33
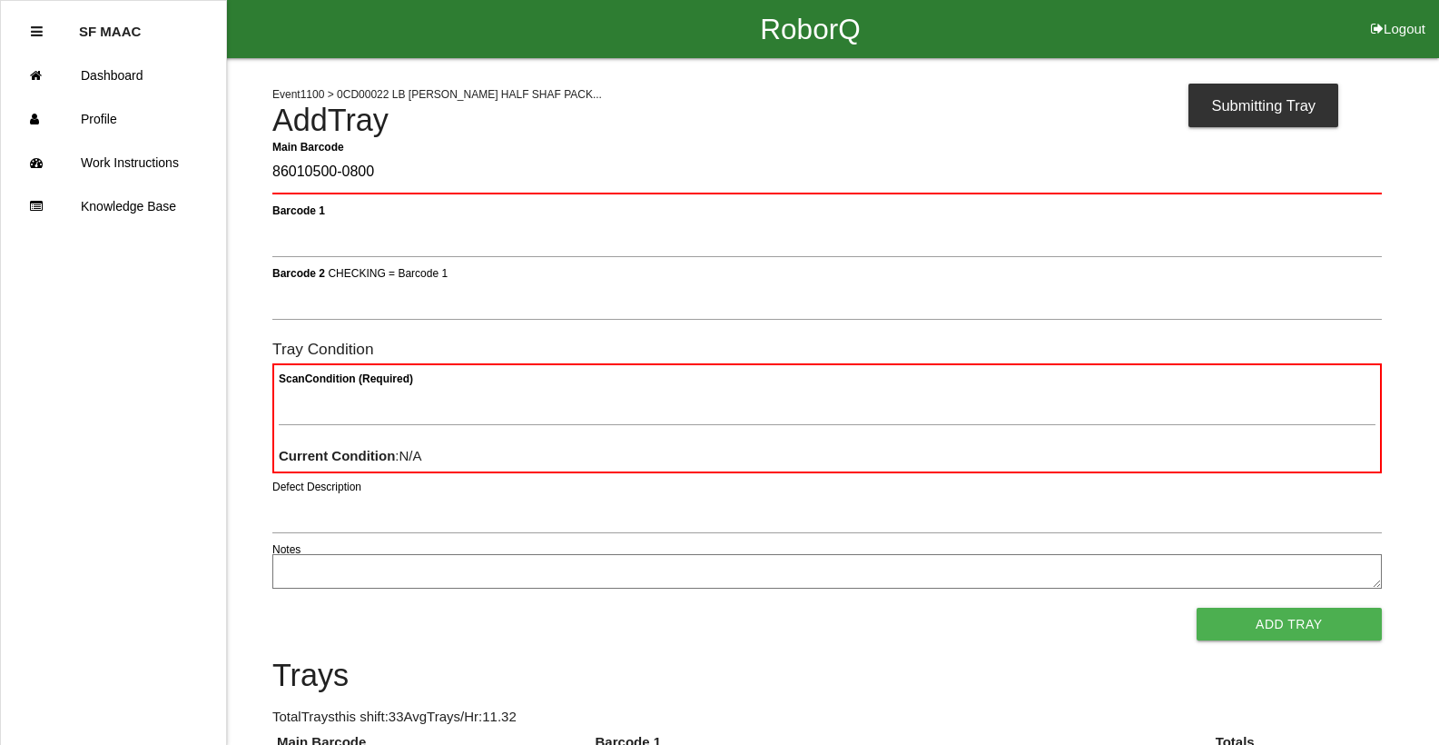
type Barcode "86010500-0800"
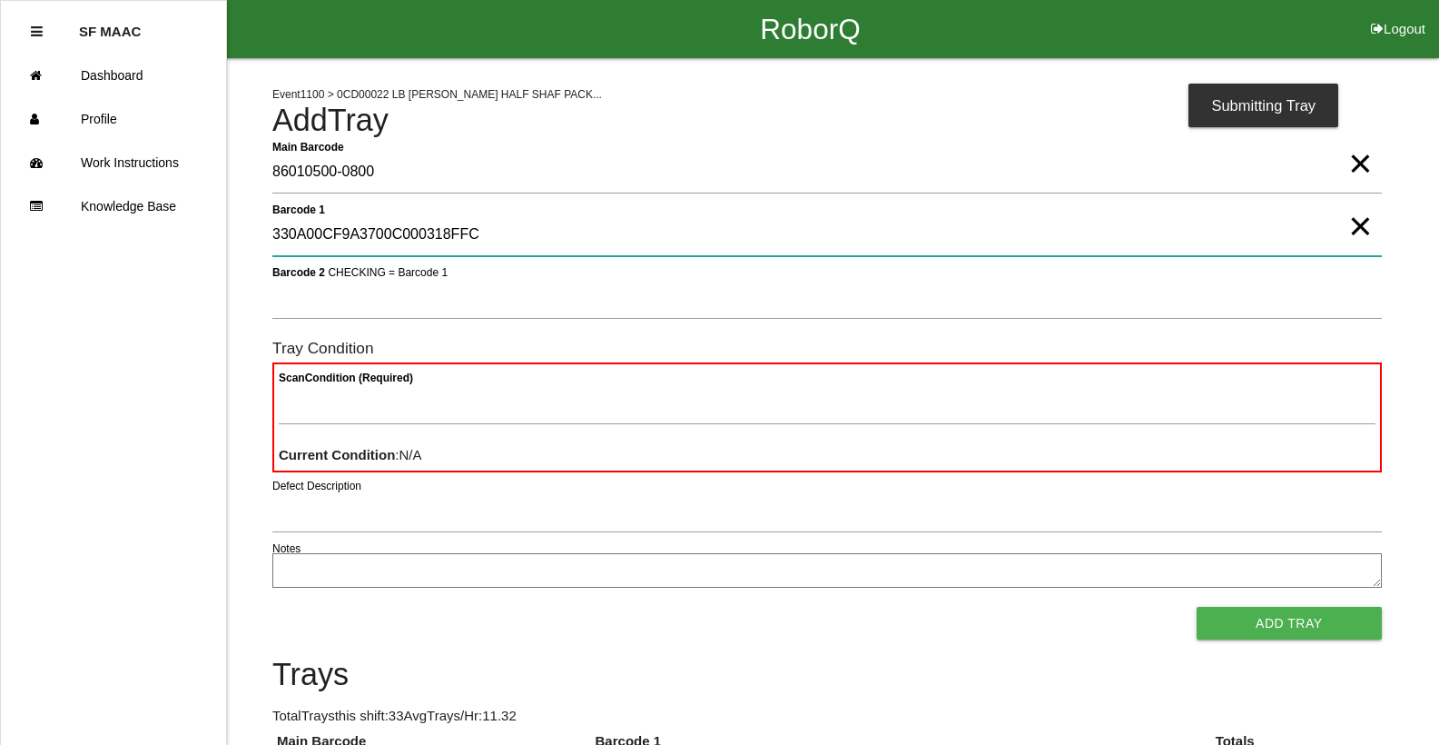
type 1 "330A00CF9A3700C000318FFC"
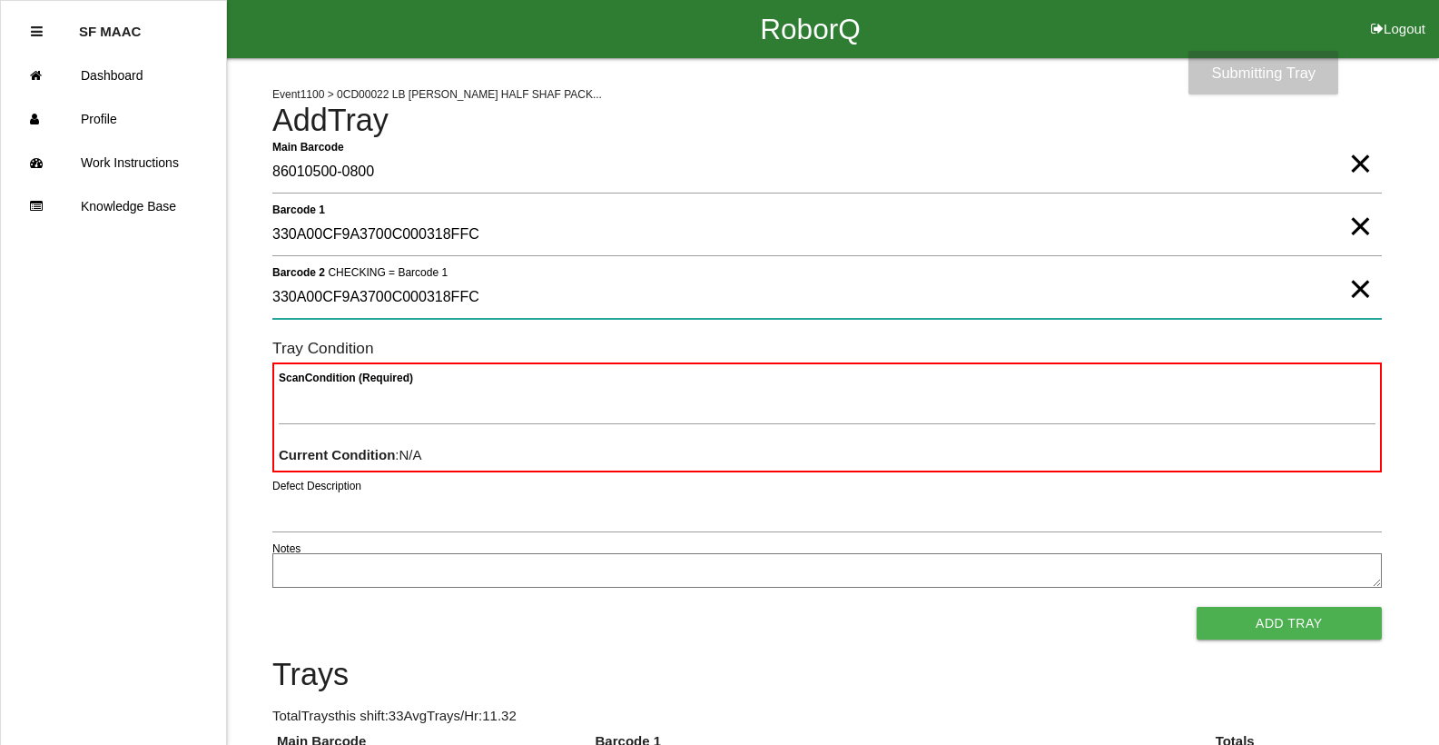
type 2 "330A00CF9A3700C000318FFC"
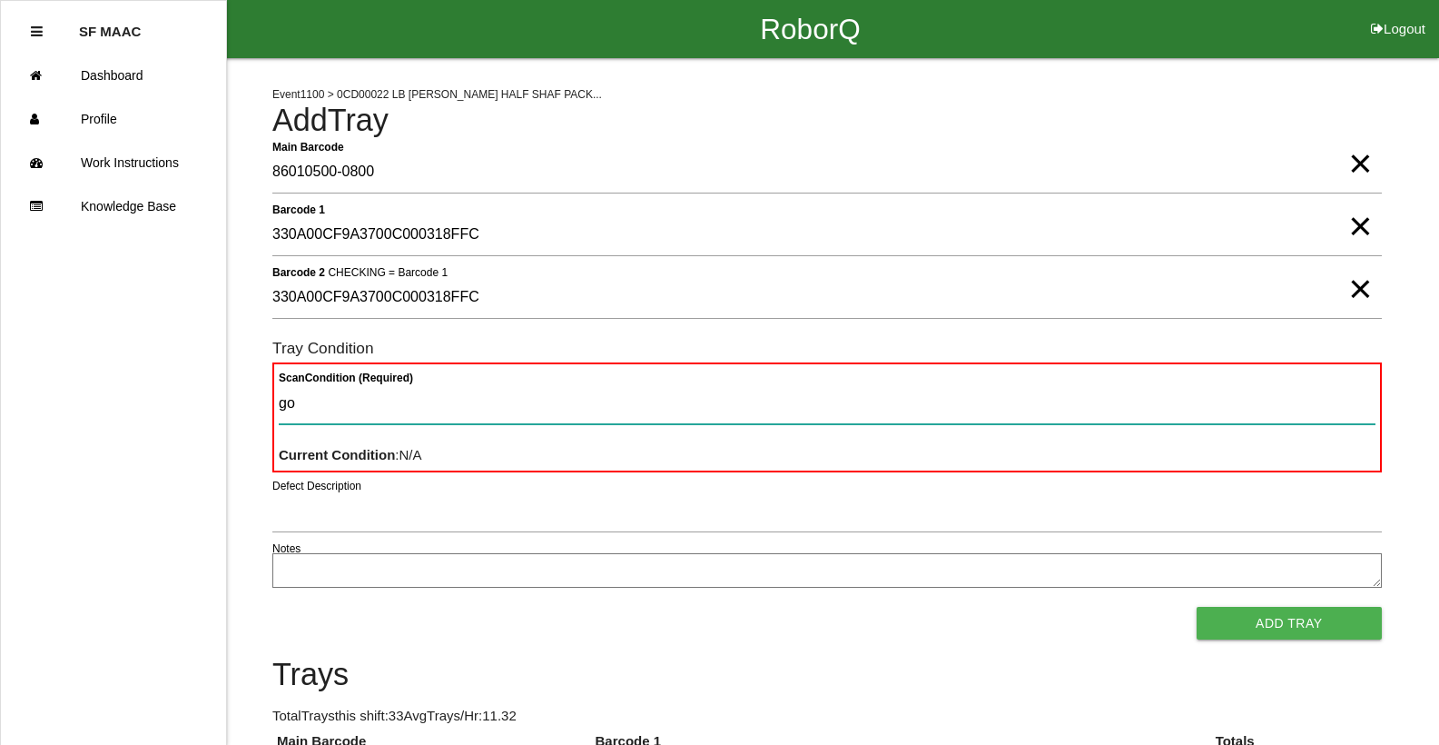
type Condition "goo"
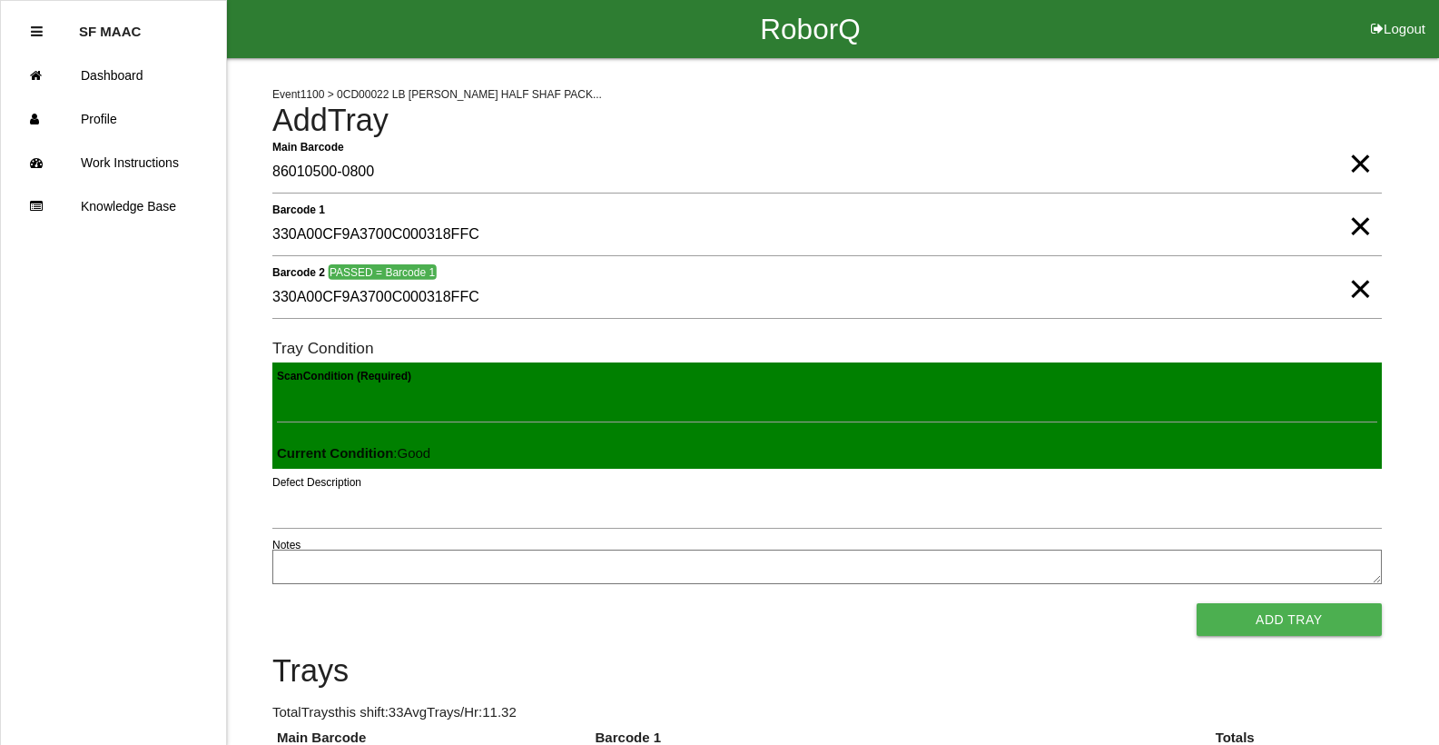
click at [1197, 603] on button "Add Tray" at bounding box center [1289, 619] width 185 height 33
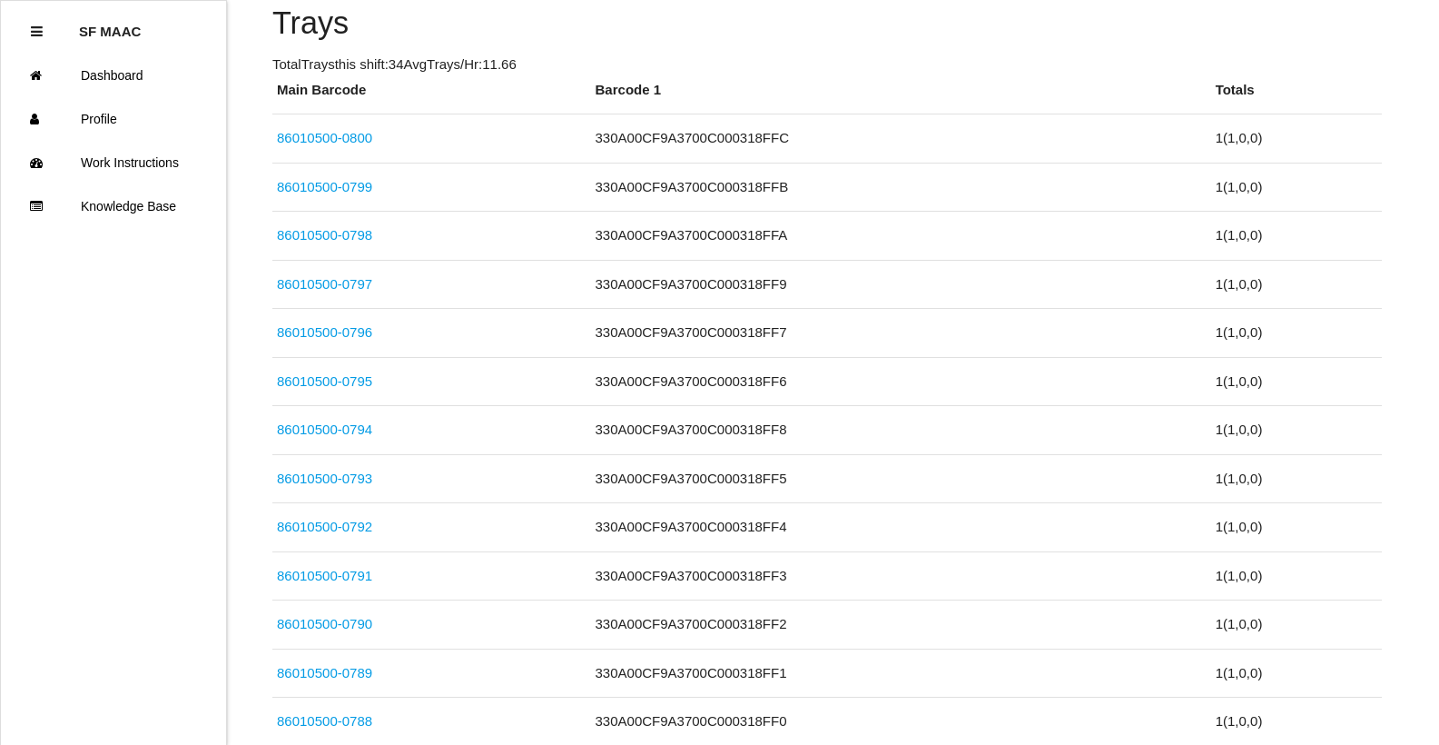
scroll to position [163, 0]
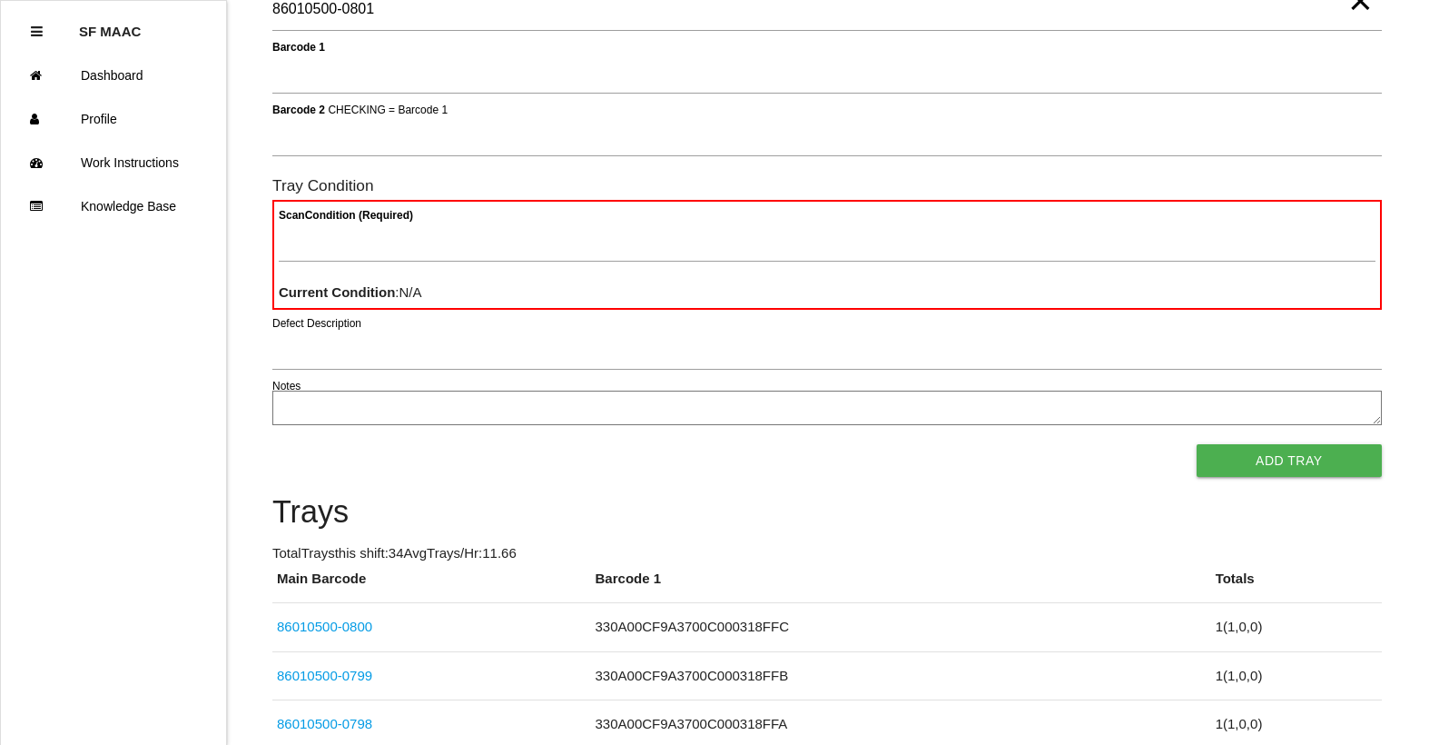
type Barcode "86010500-0801"
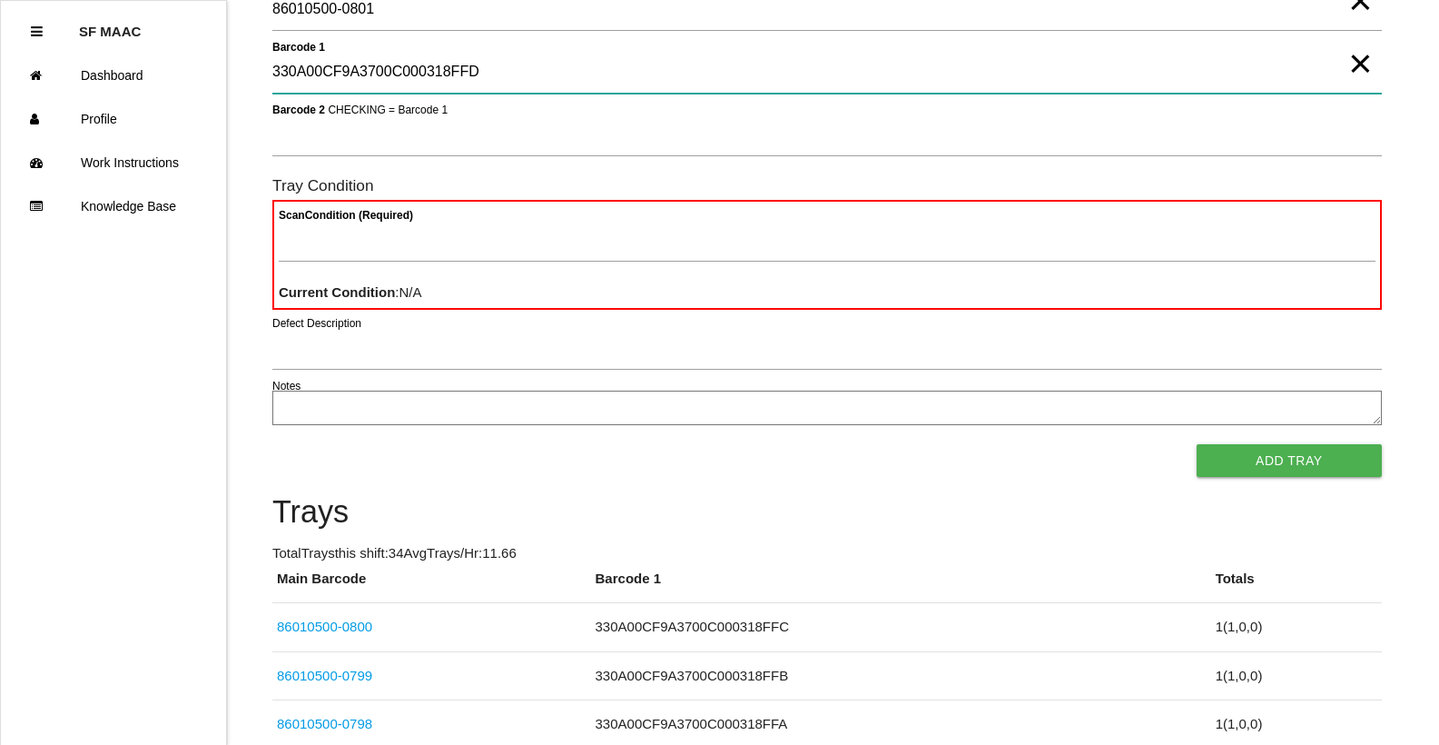
type 1 "330A00CF9A3700C000318FFD"
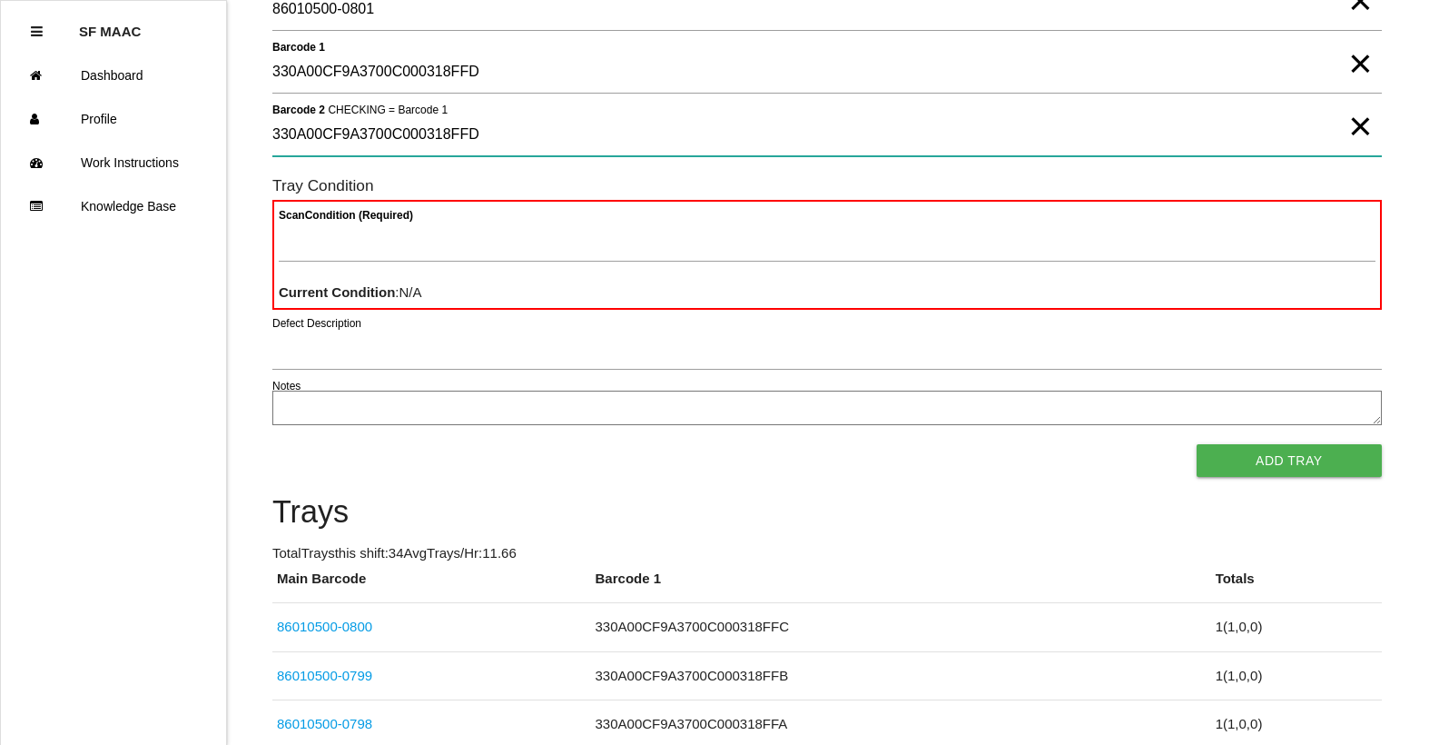
type 2 "330A00CF9A3700C000318FFD"
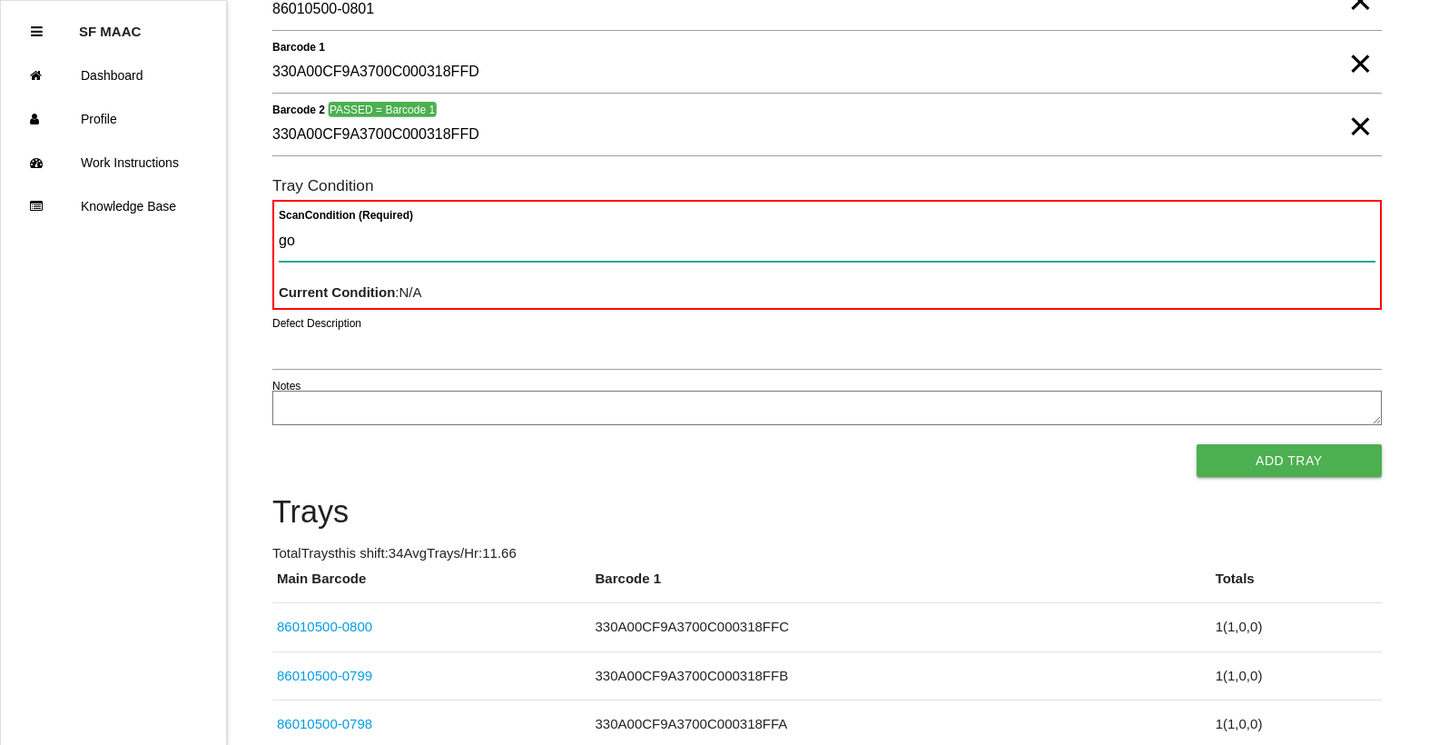
type Condition "goo"
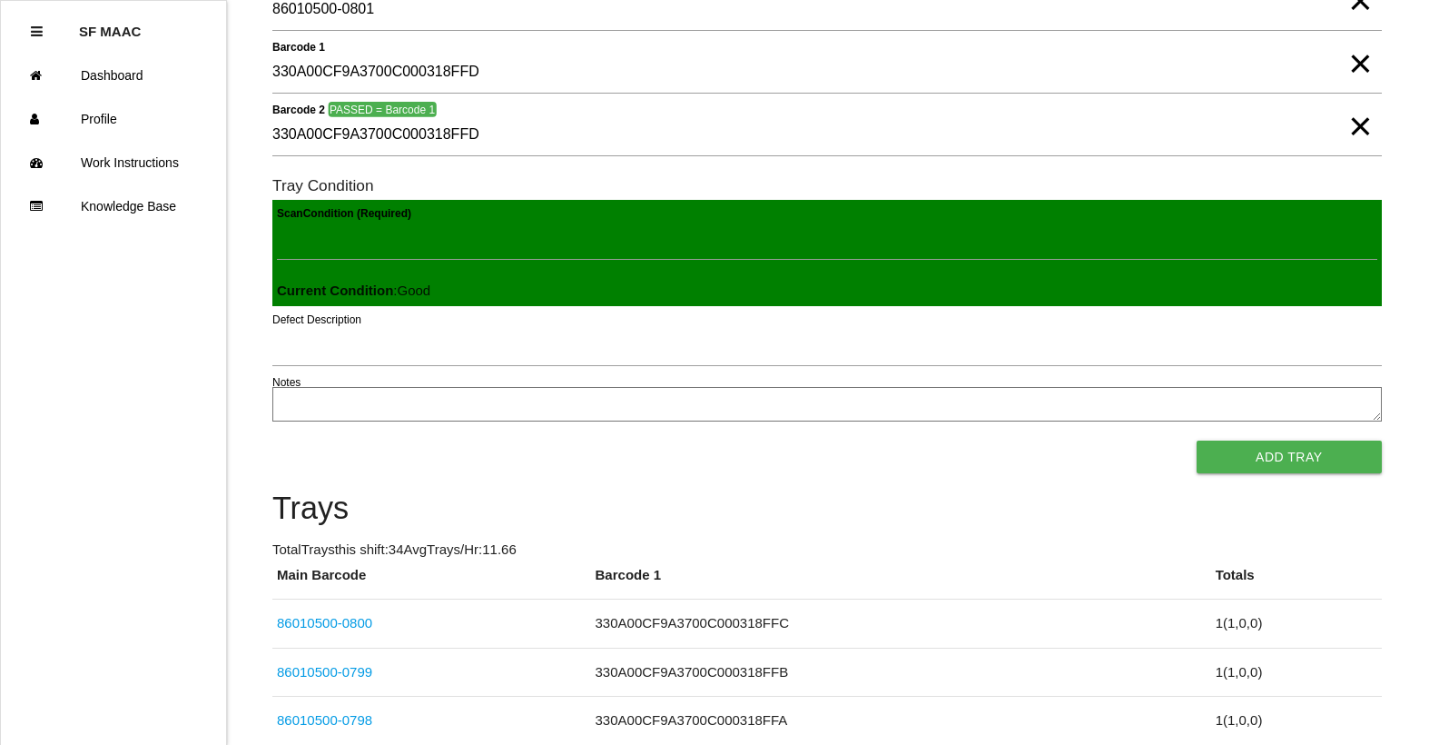
click at [1197, 440] on button "Add Tray" at bounding box center [1289, 456] width 185 height 33
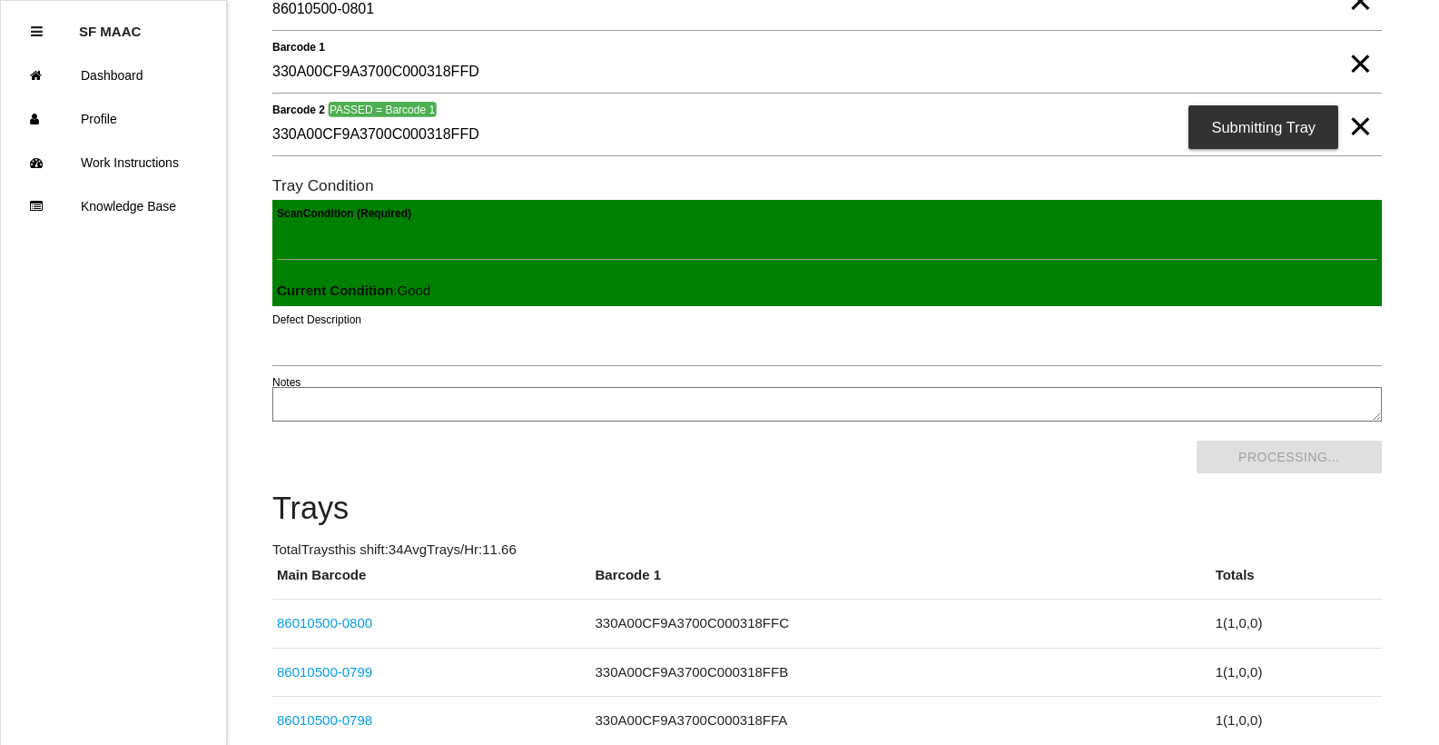
scroll to position [0, 0]
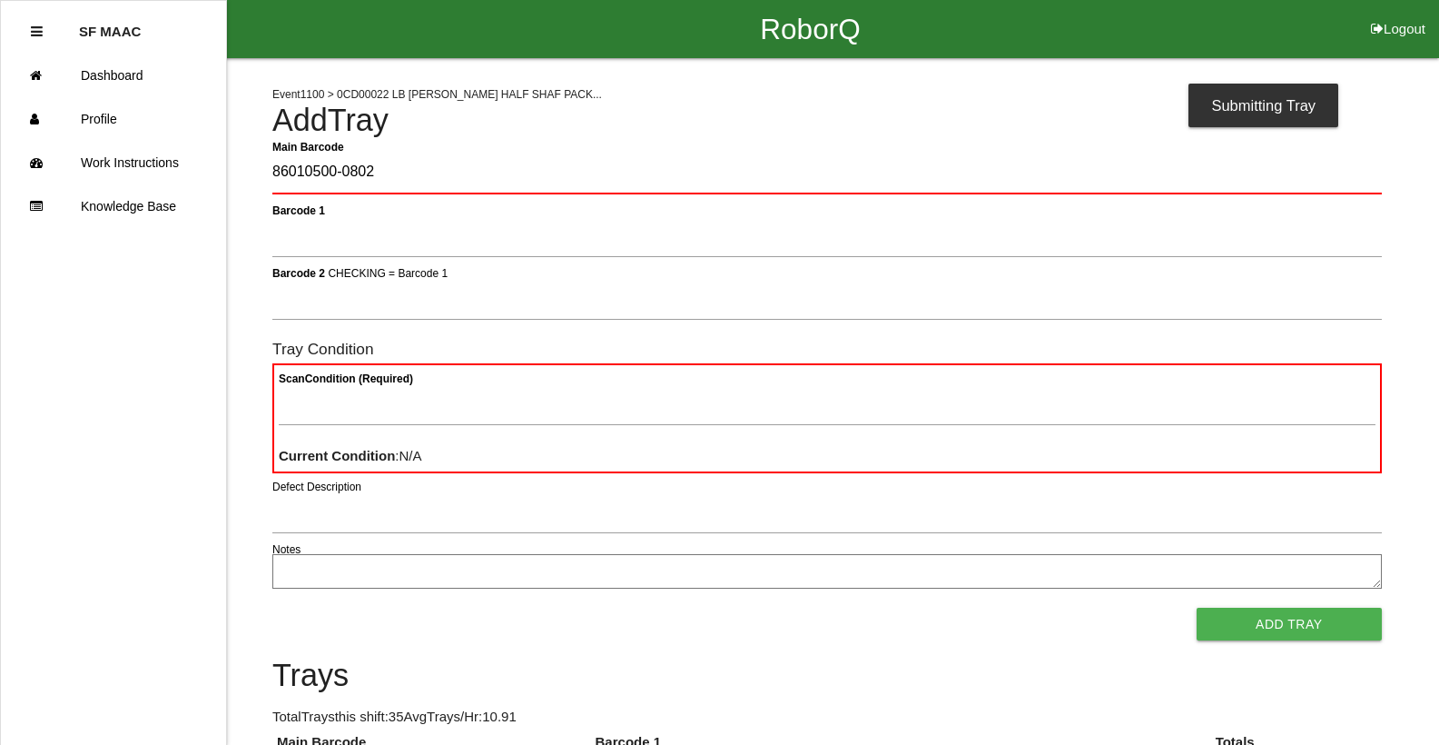
type Barcode "86010500-0802"
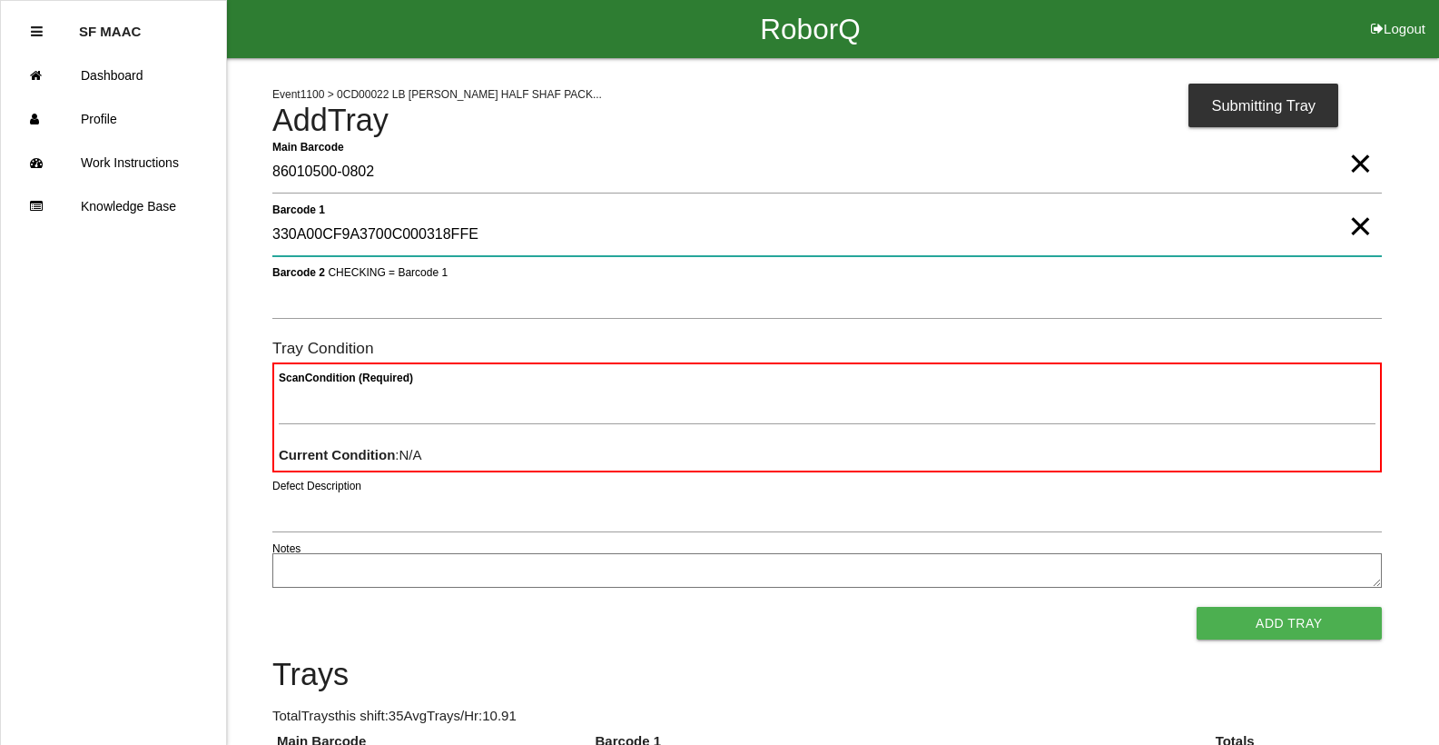
type 1 "330A00CF9A3700C000318FFE"
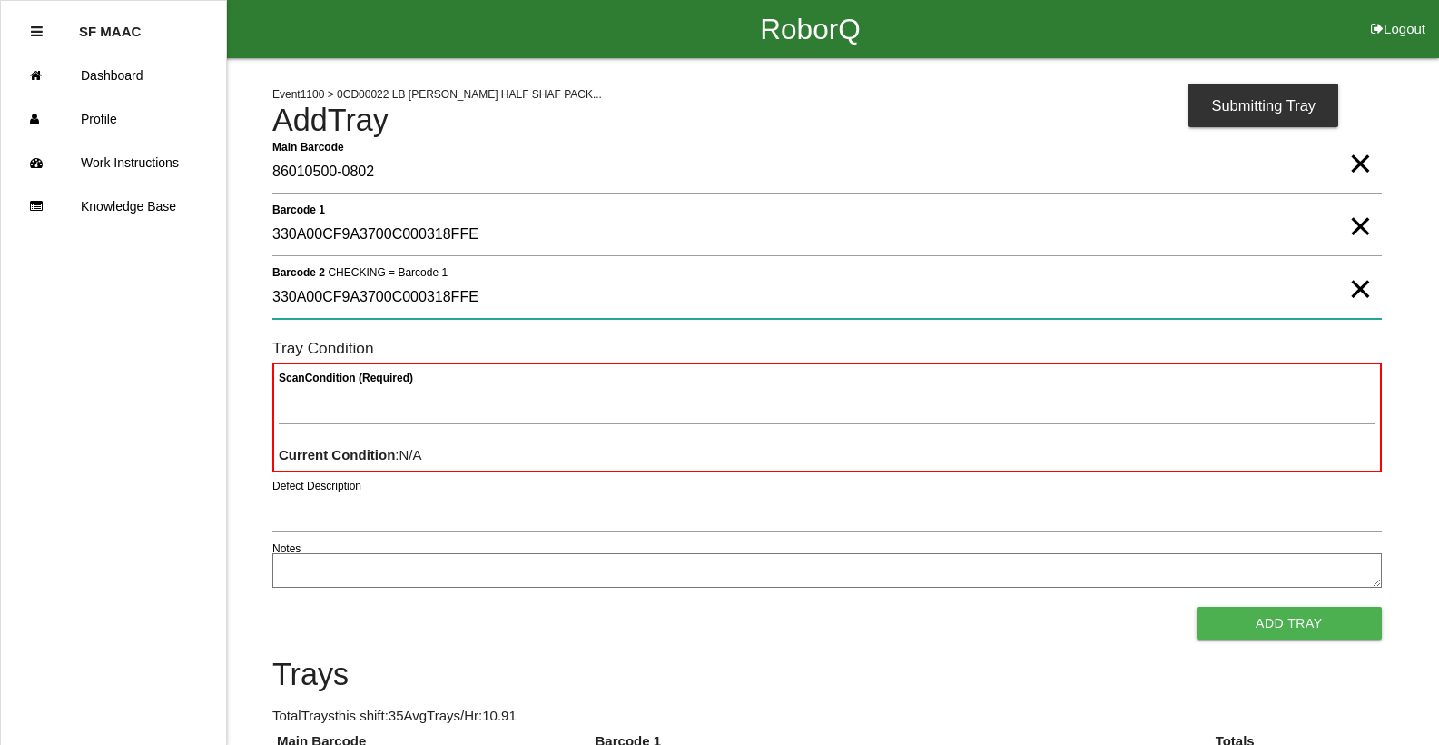
type 2 "330A00CF9A3700C000318FFE"
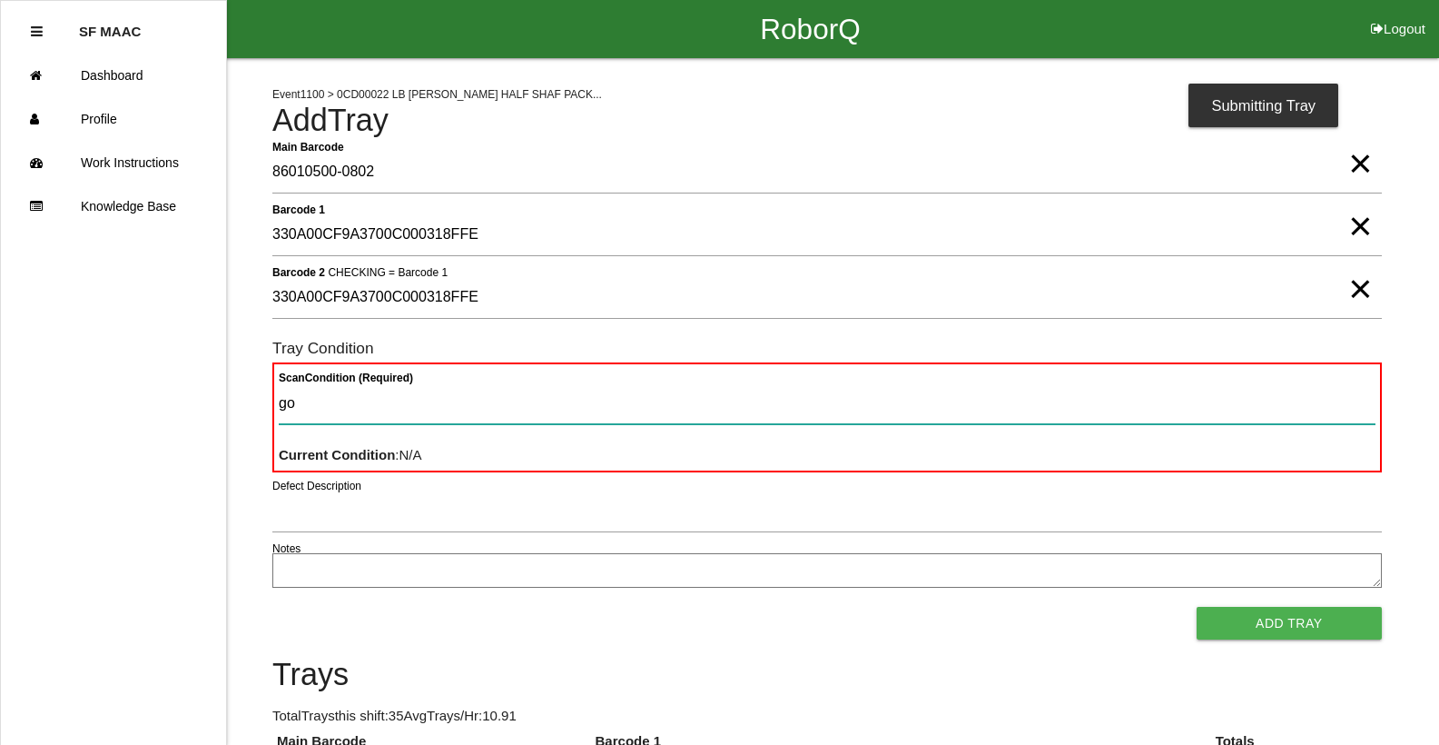
type Condition "goo"
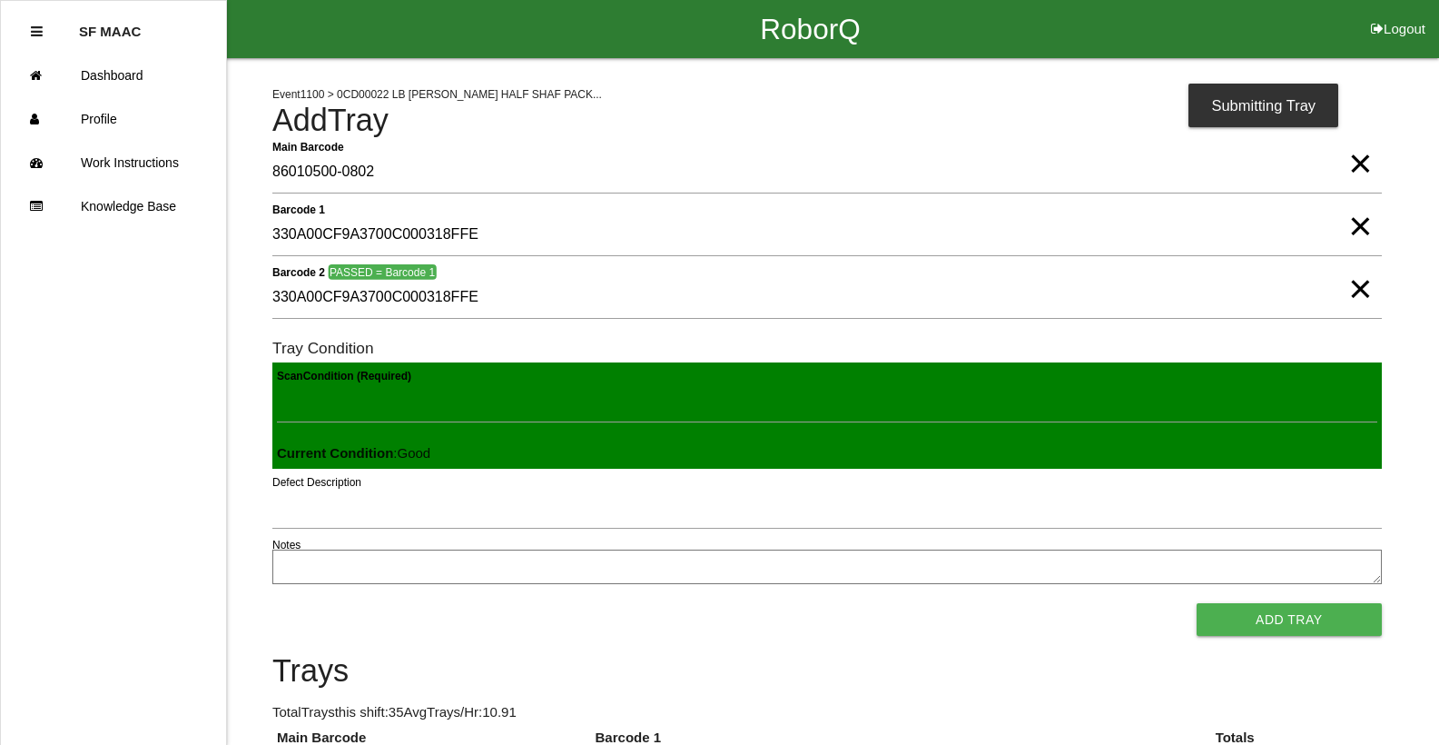
click at [1197, 603] on button "Add Tray" at bounding box center [1289, 619] width 185 height 33
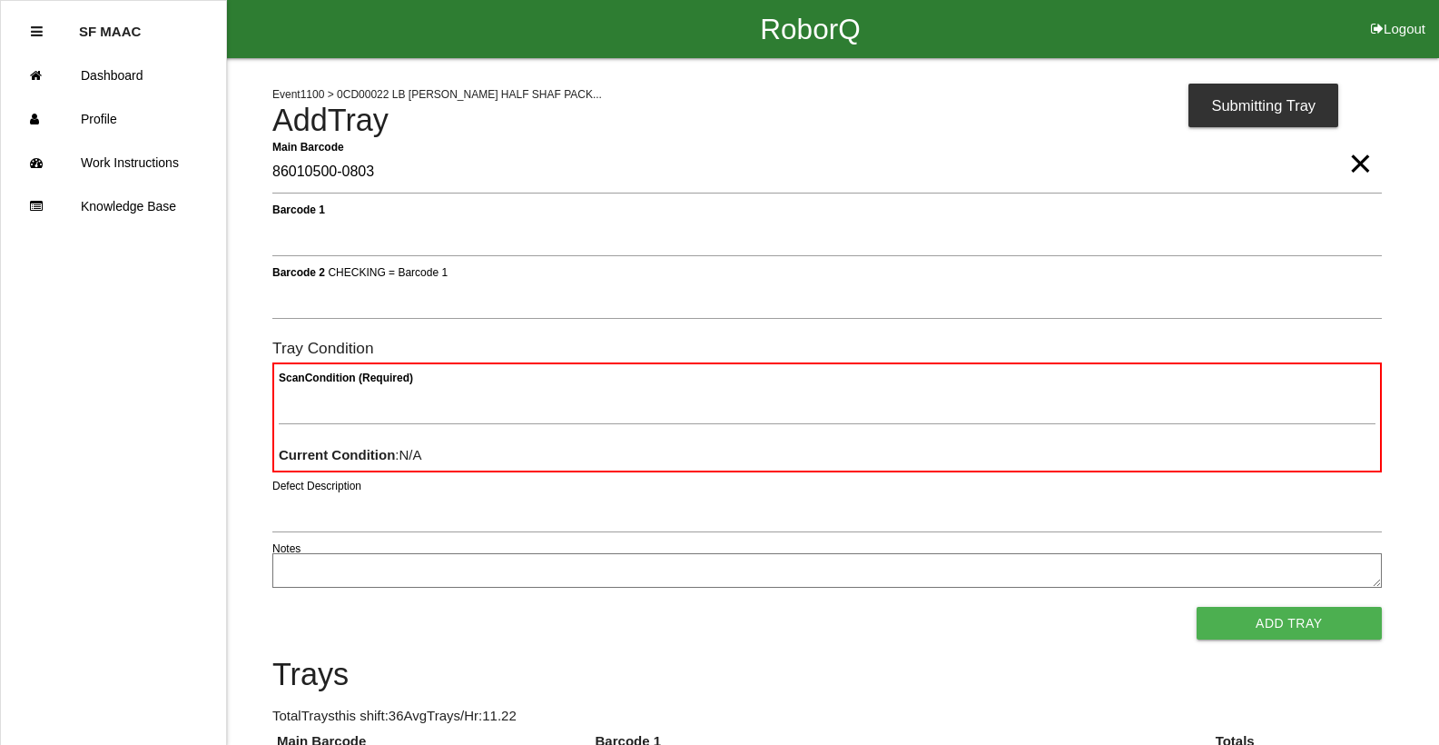
type Barcode "86010500-0803"
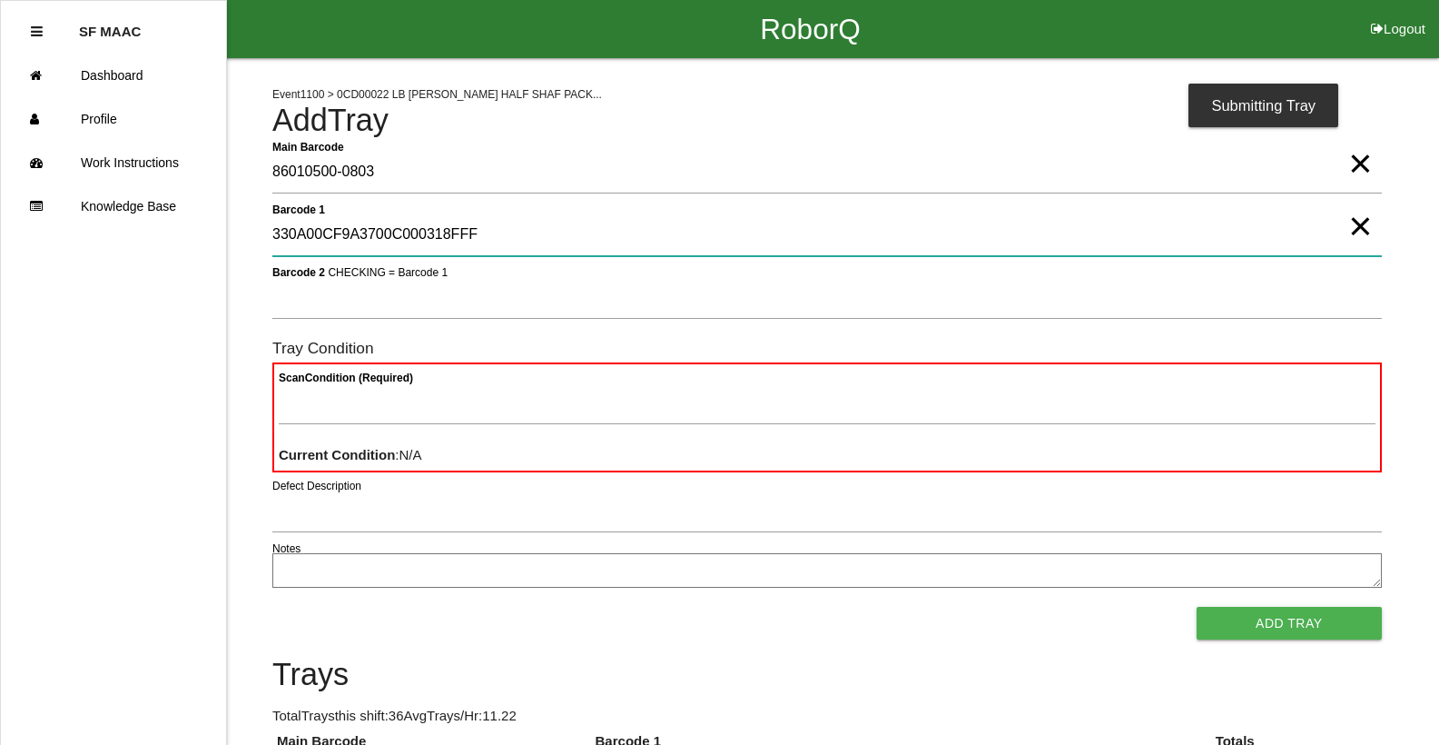
type 1 "330A00CF9A3700C000318FFF"
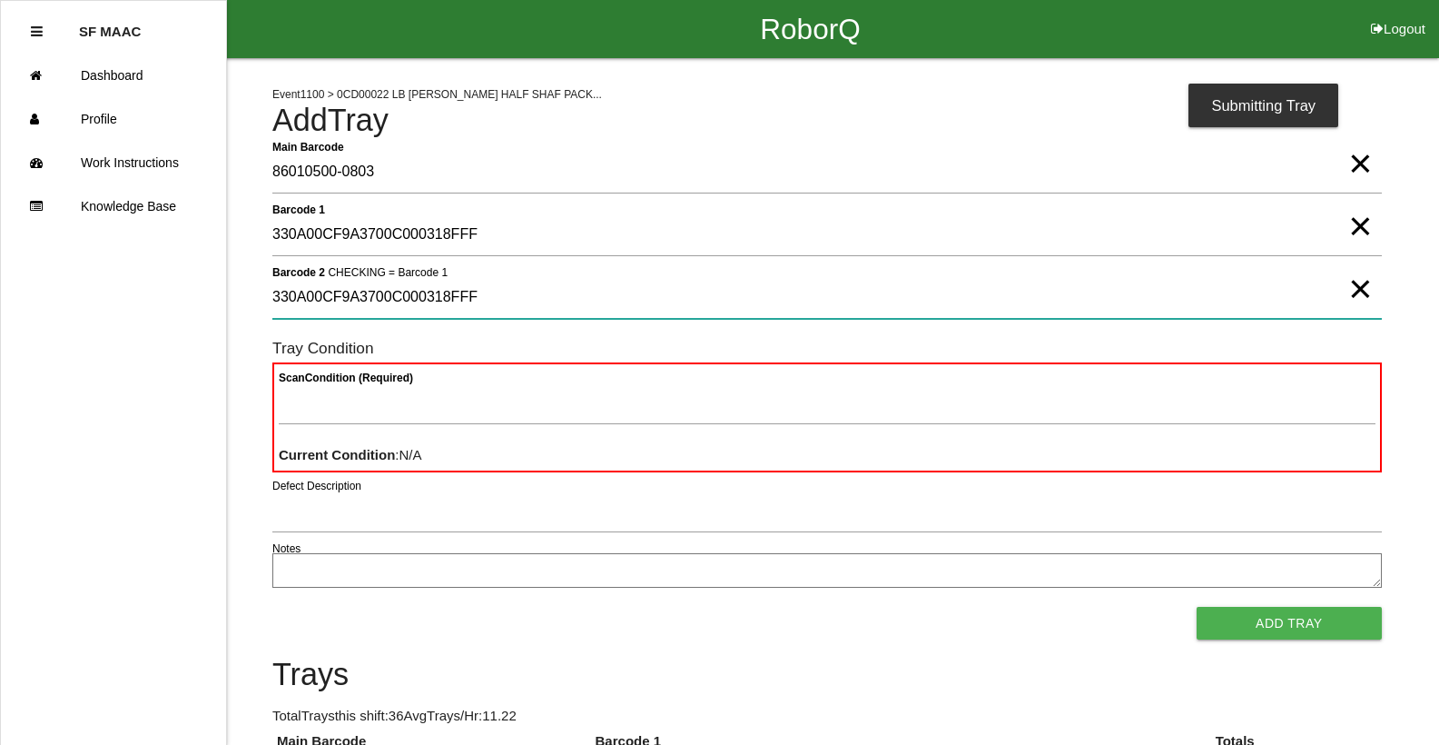
type 2 "330A00CF9A3700C000318FFF"
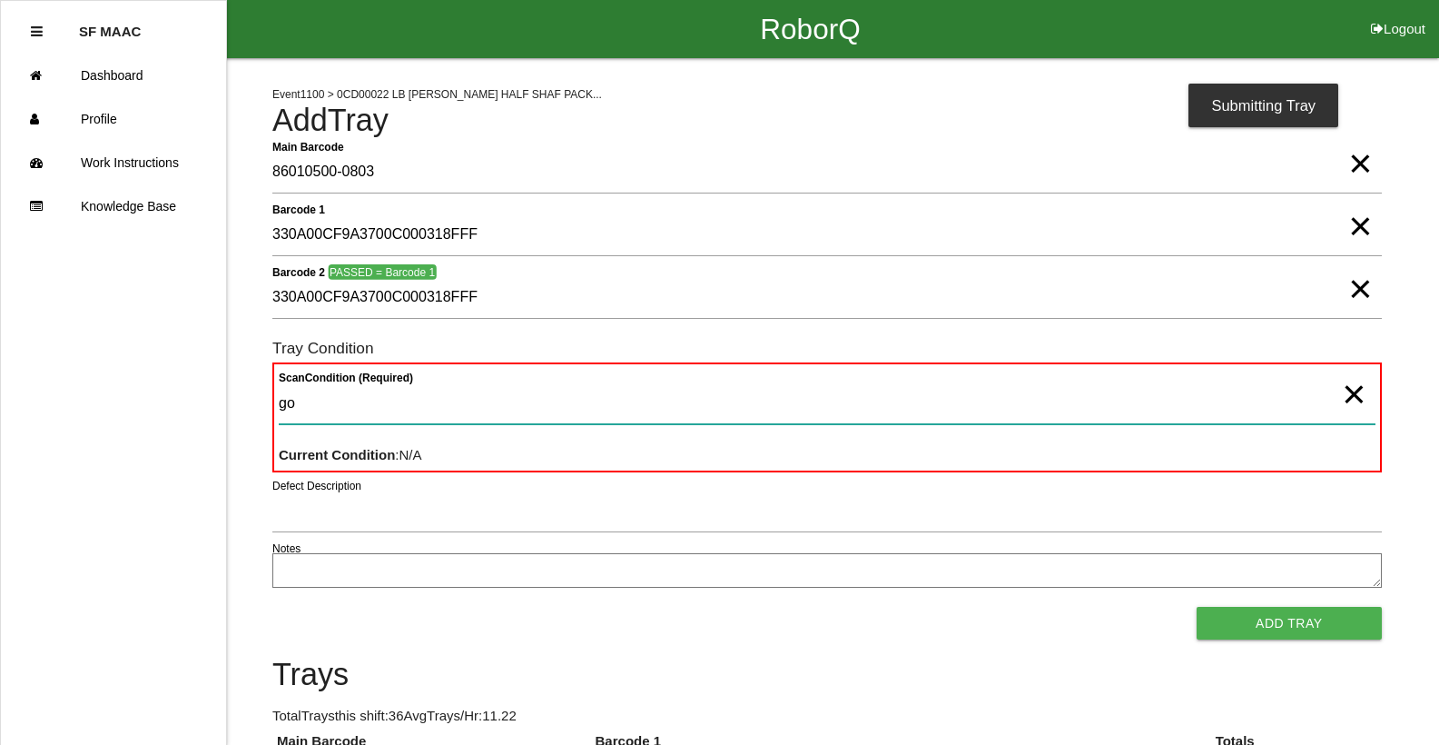
type Condition "goo"
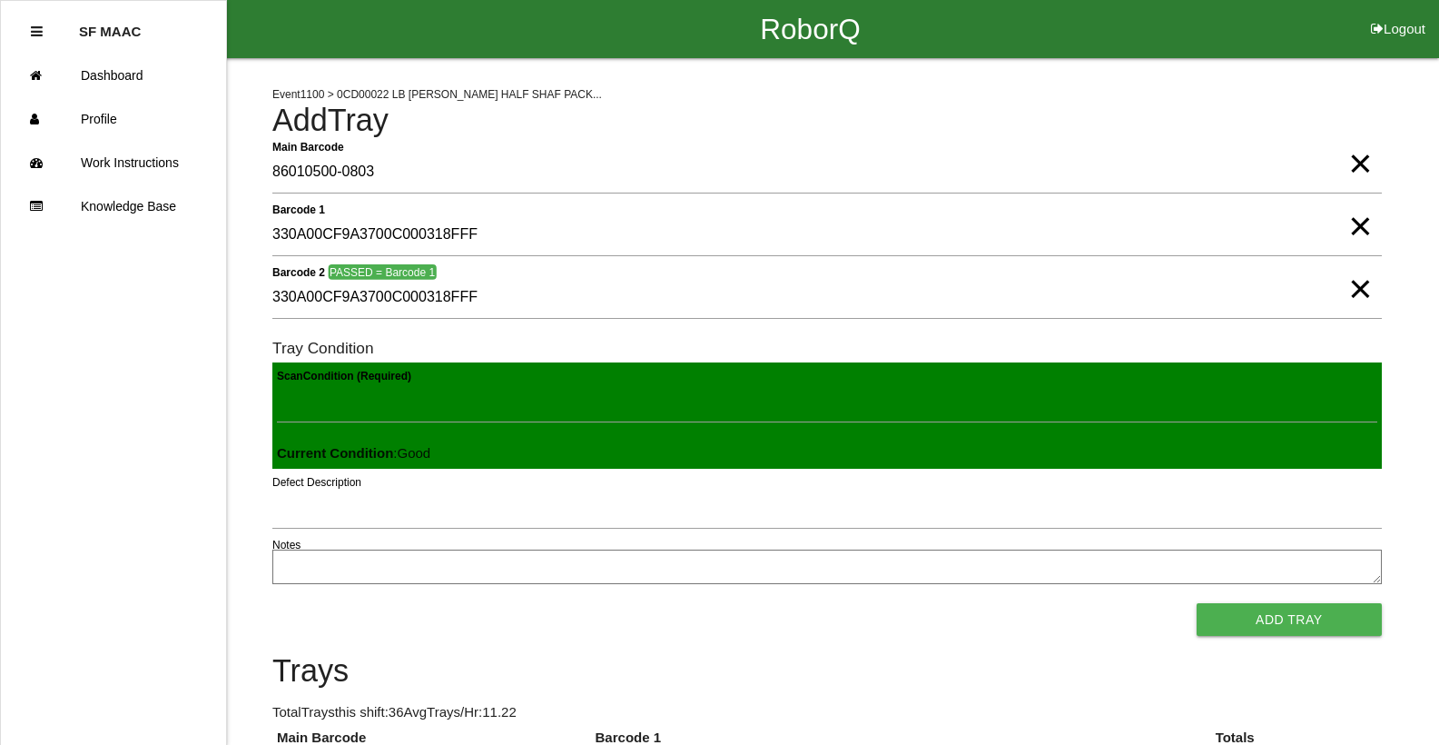
click at [1197, 603] on button "Add Tray" at bounding box center [1289, 619] width 185 height 33
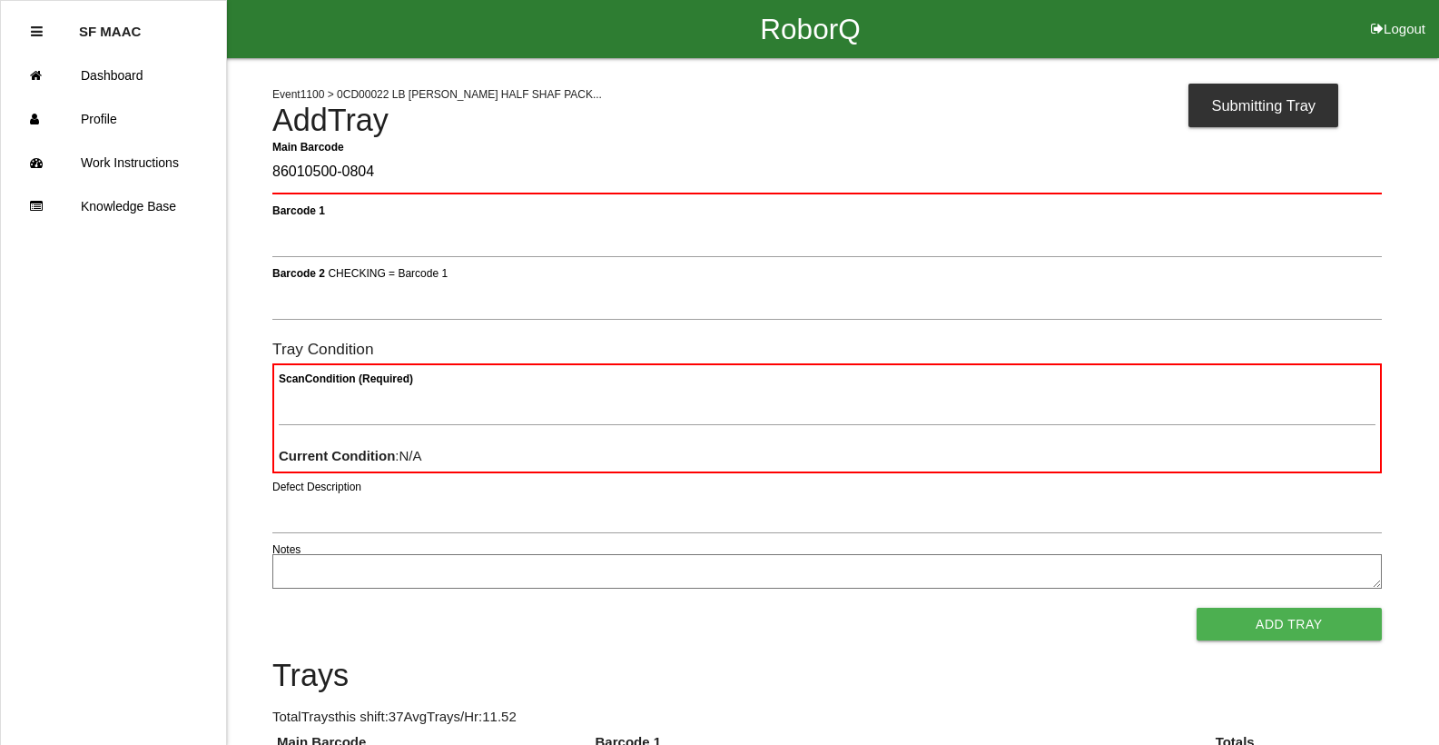
type Barcode "86010500-0804"
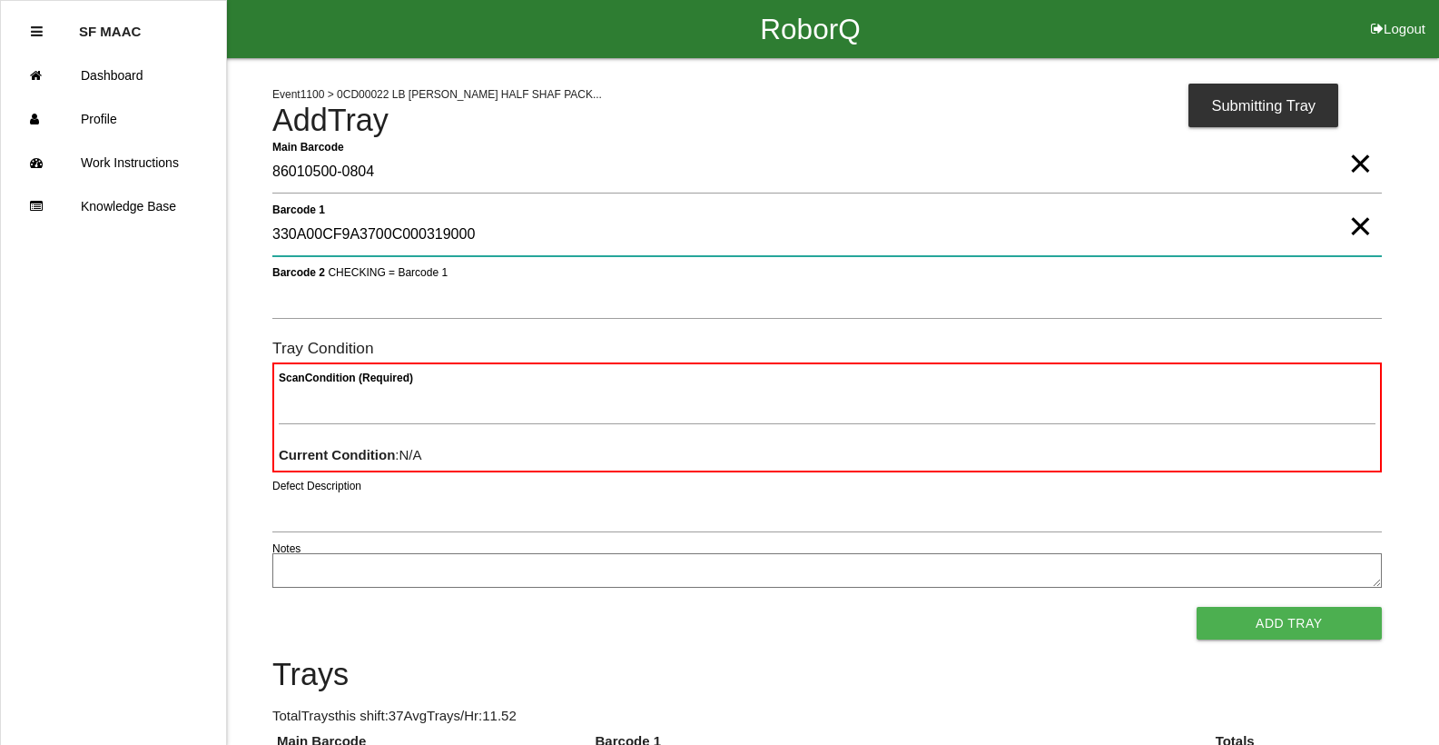
type 1 "330A00CF9A3700C000319000"
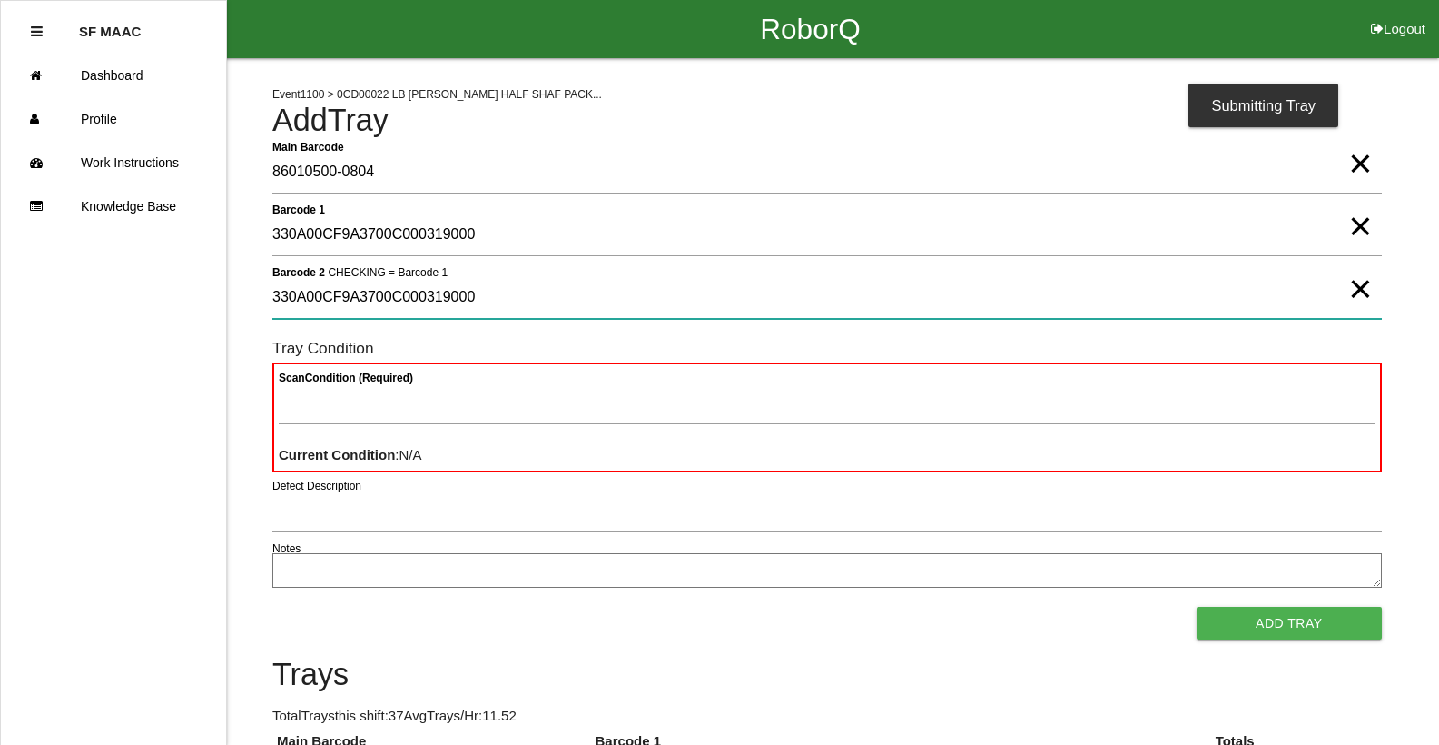
type 2 "330A00CF9A3700C000319000"
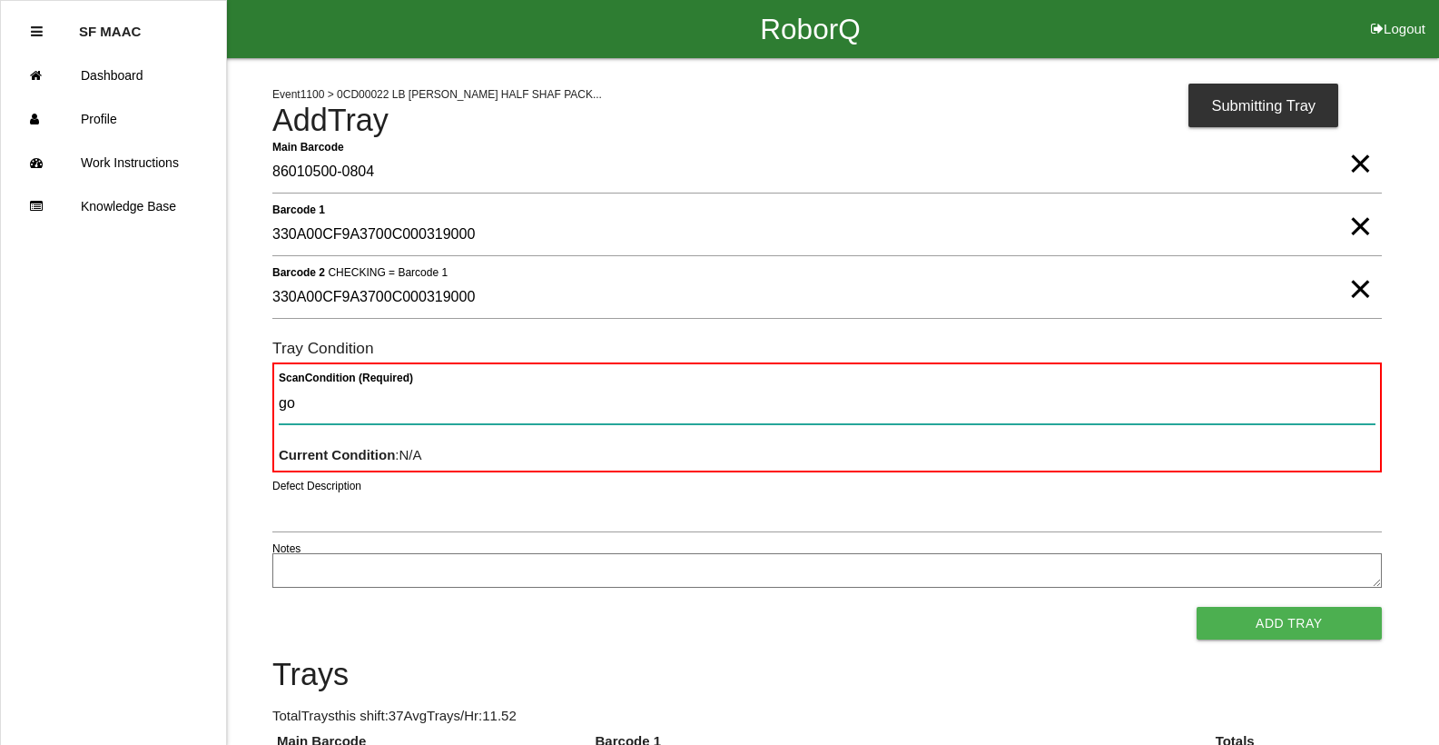
type Condition "goo"
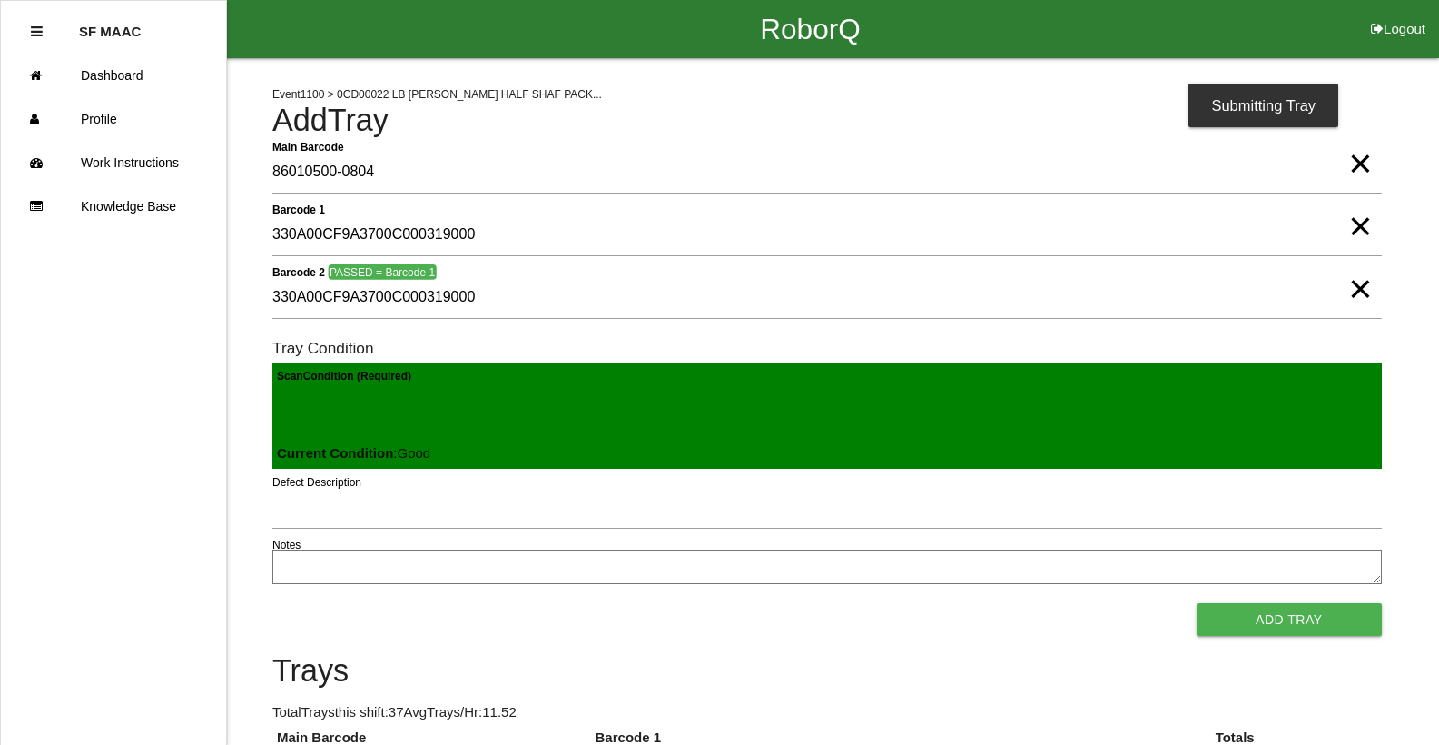
click at [1197, 603] on button "Add Tray" at bounding box center [1289, 619] width 185 height 33
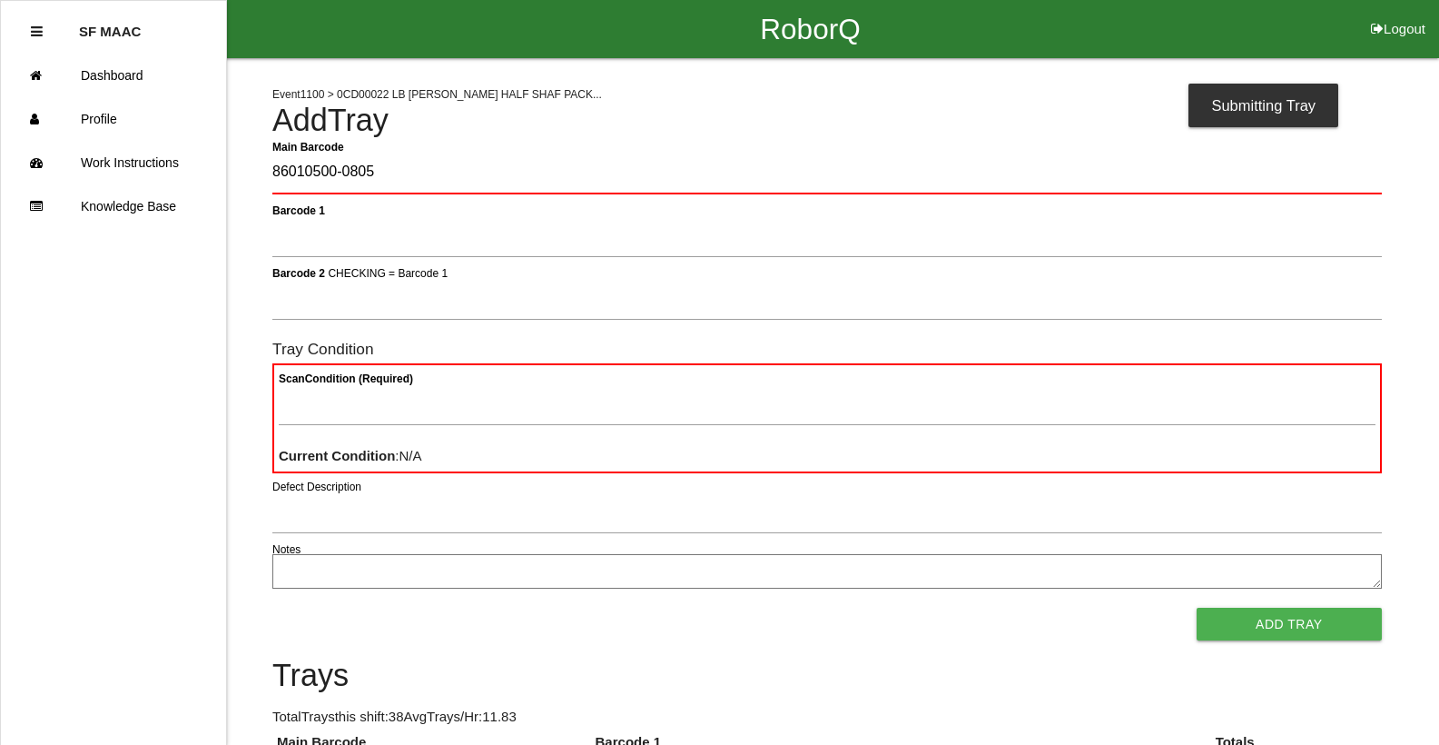
type Barcode "86010500-0805"
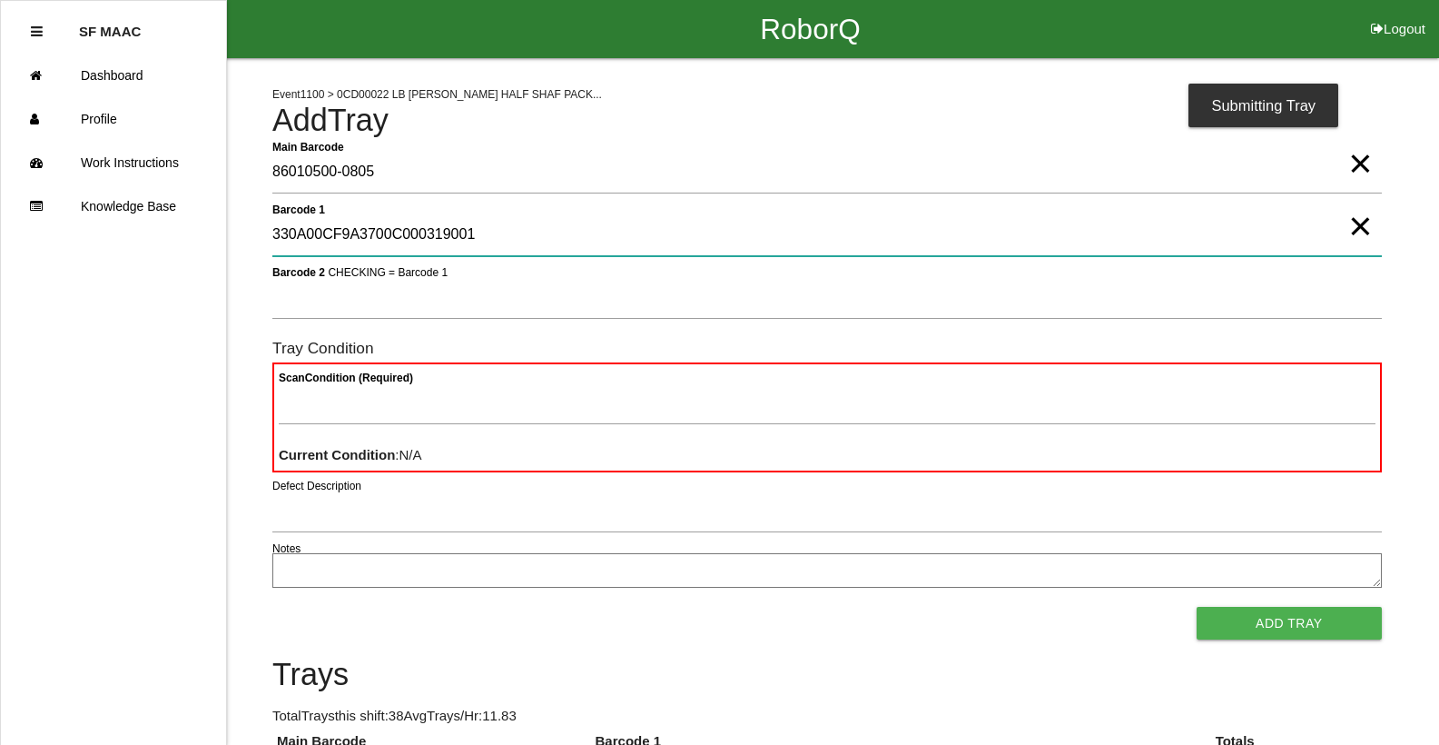
type 1 "330A00CF9A3700C000319001"
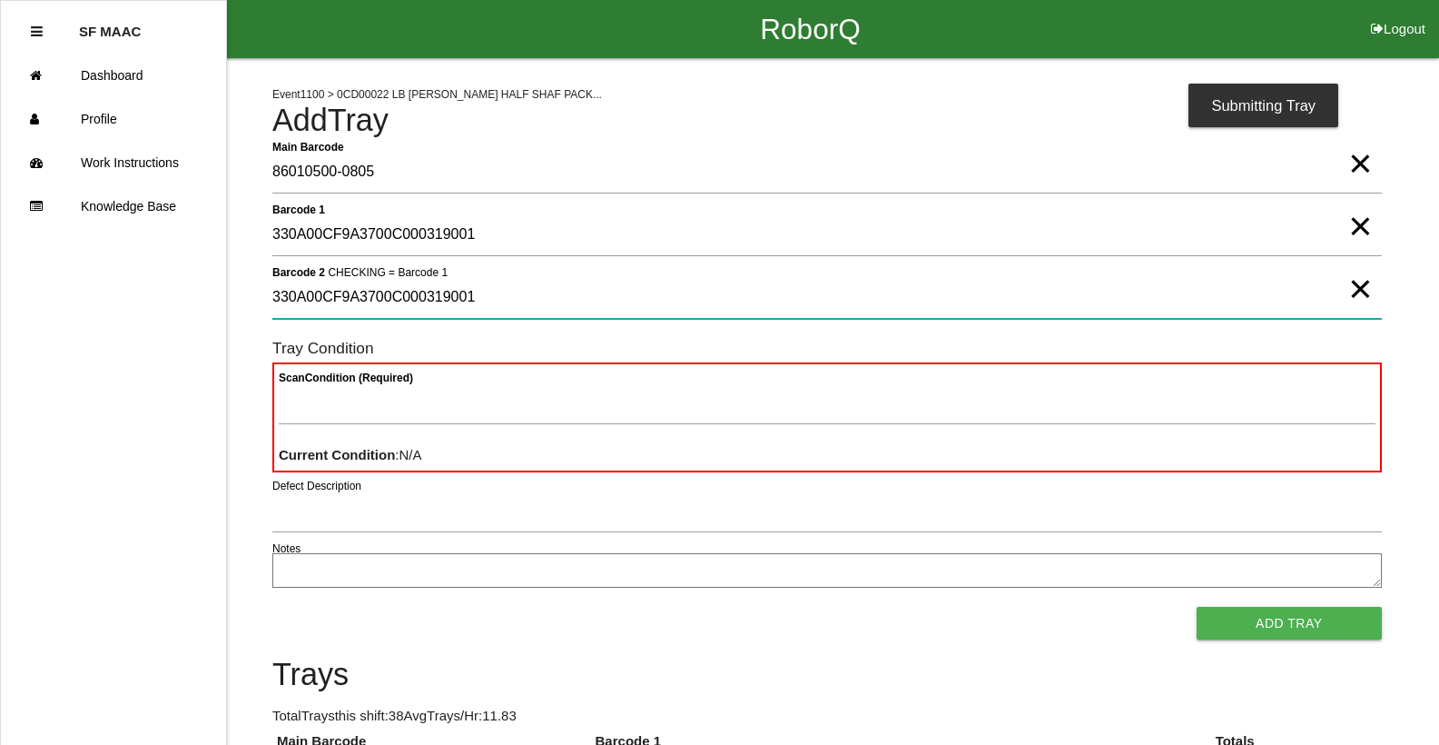
type 2 "330A00CF9A3700C000319001"
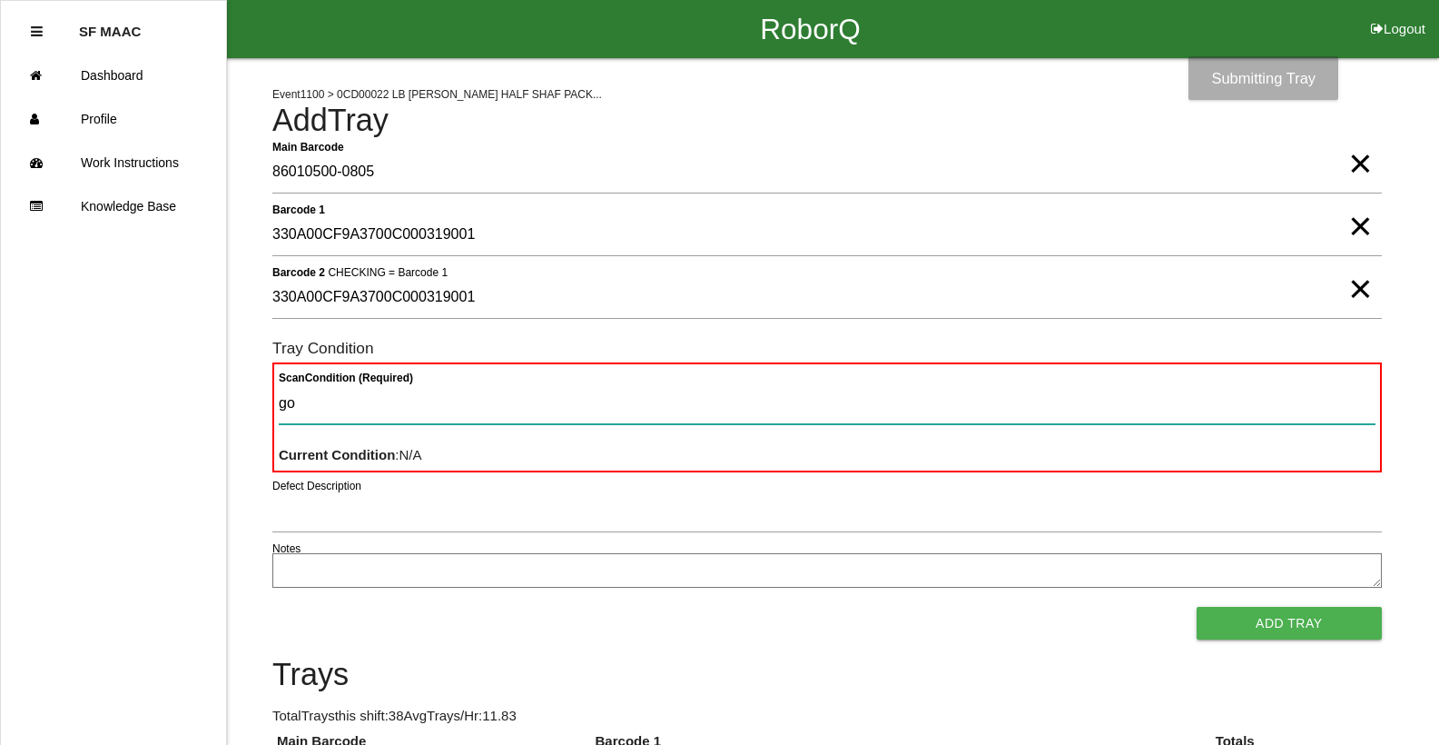
type Condition "goo"
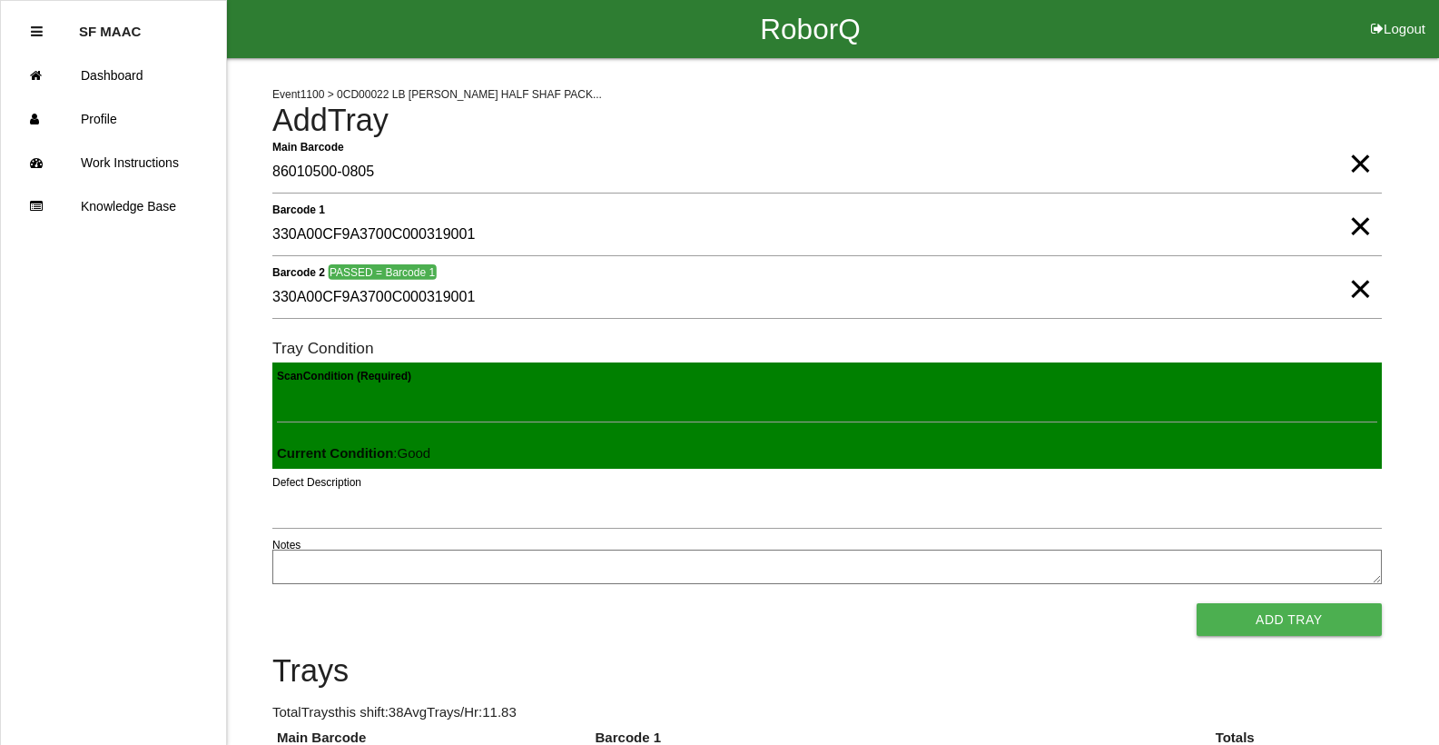
click at [1197, 603] on button "Add Tray" at bounding box center [1289, 619] width 185 height 33
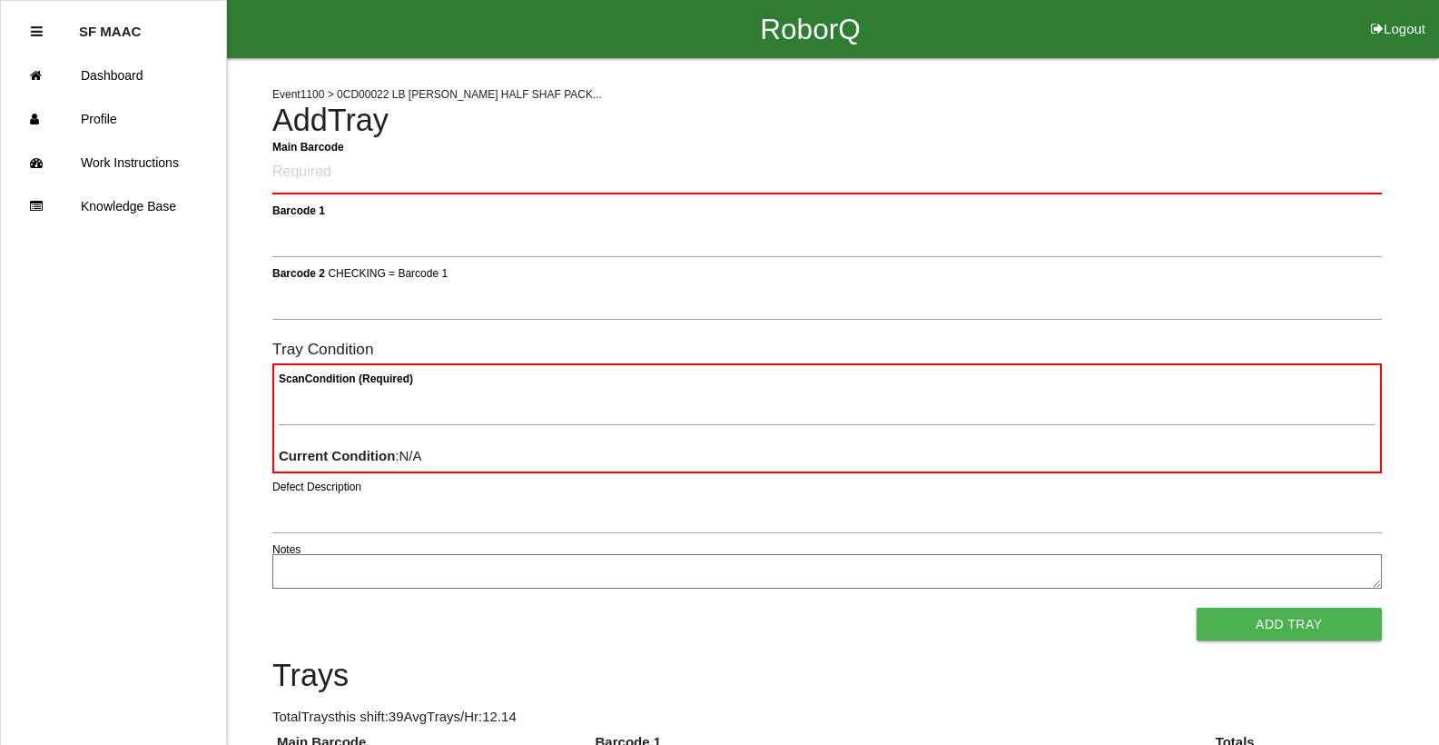
click at [1123, 123] on h4 "Add Tray" at bounding box center [826, 121] width 1109 height 35
click at [1123, 128] on h4 "Add Tray" at bounding box center [826, 121] width 1109 height 35
click at [844, 156] on Barcode "Main Barcode" at bounding box center [826, 173] width 1109 height 43
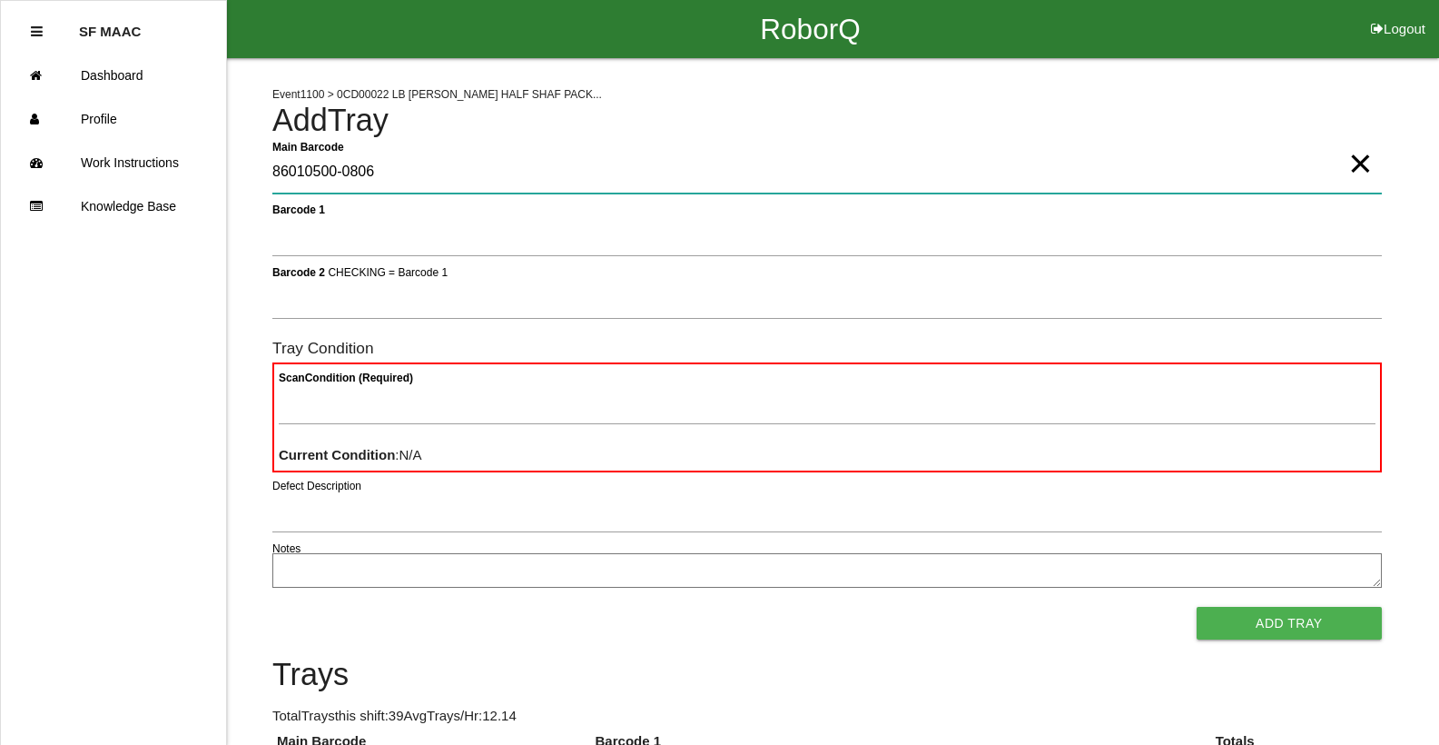
type Barcode "86010500-0806"
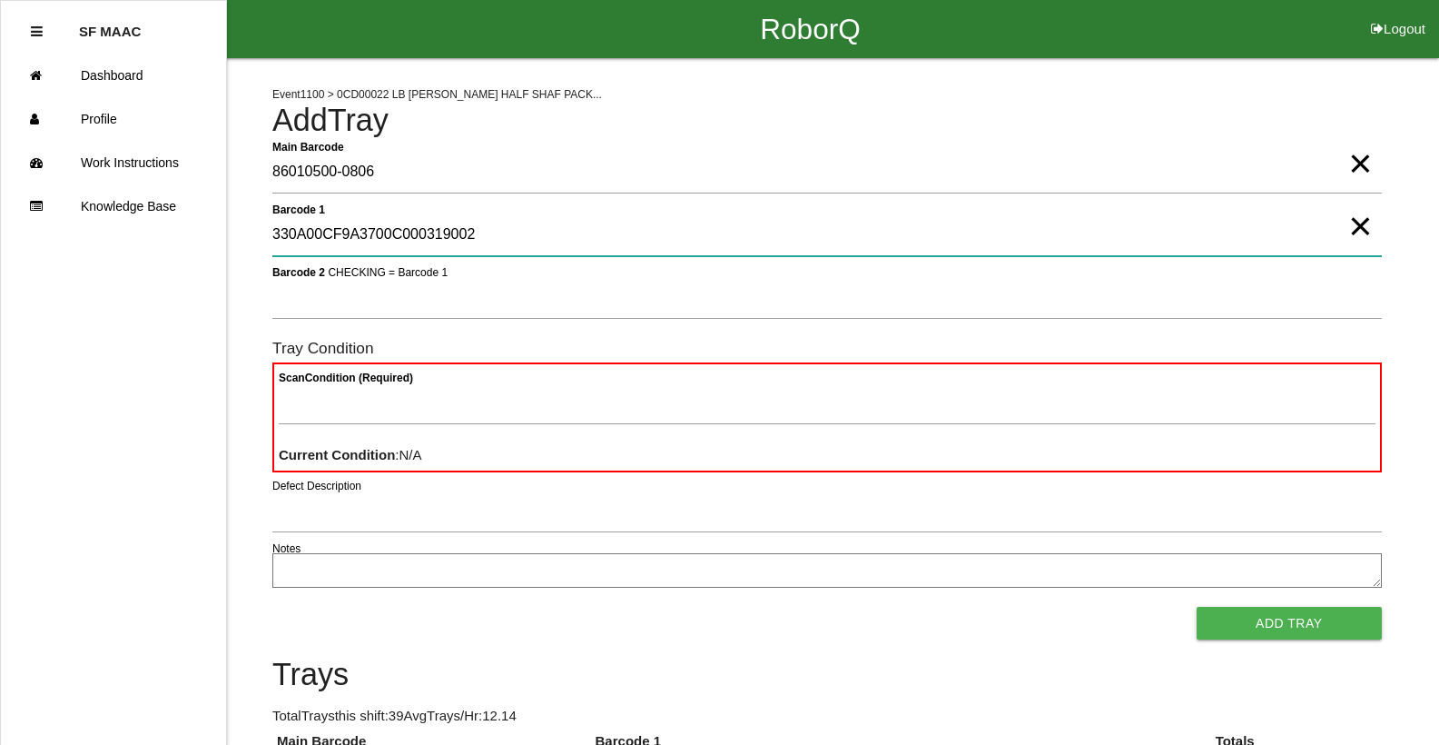
type 1 "330A00CF9A3700C000319002"
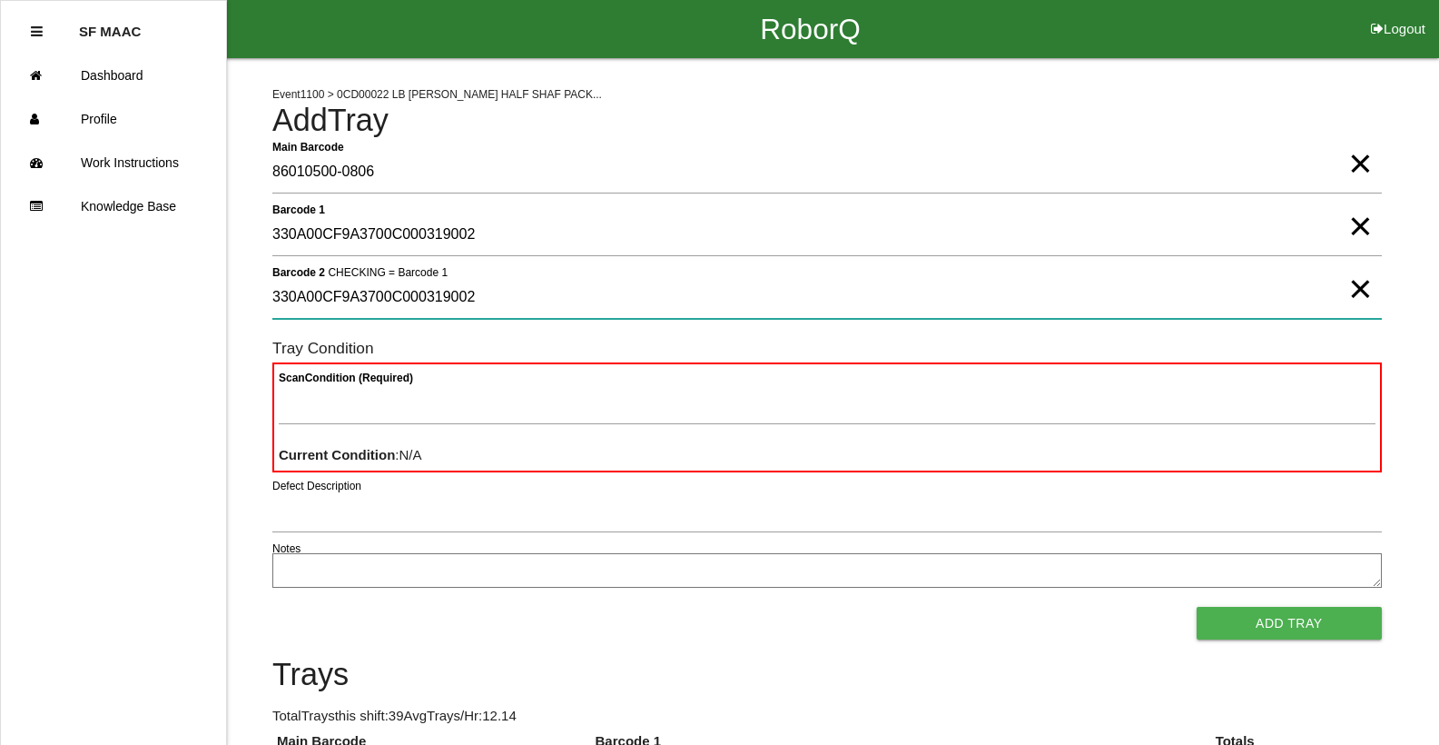
type 2 "330A00CF9A3700C000319002"
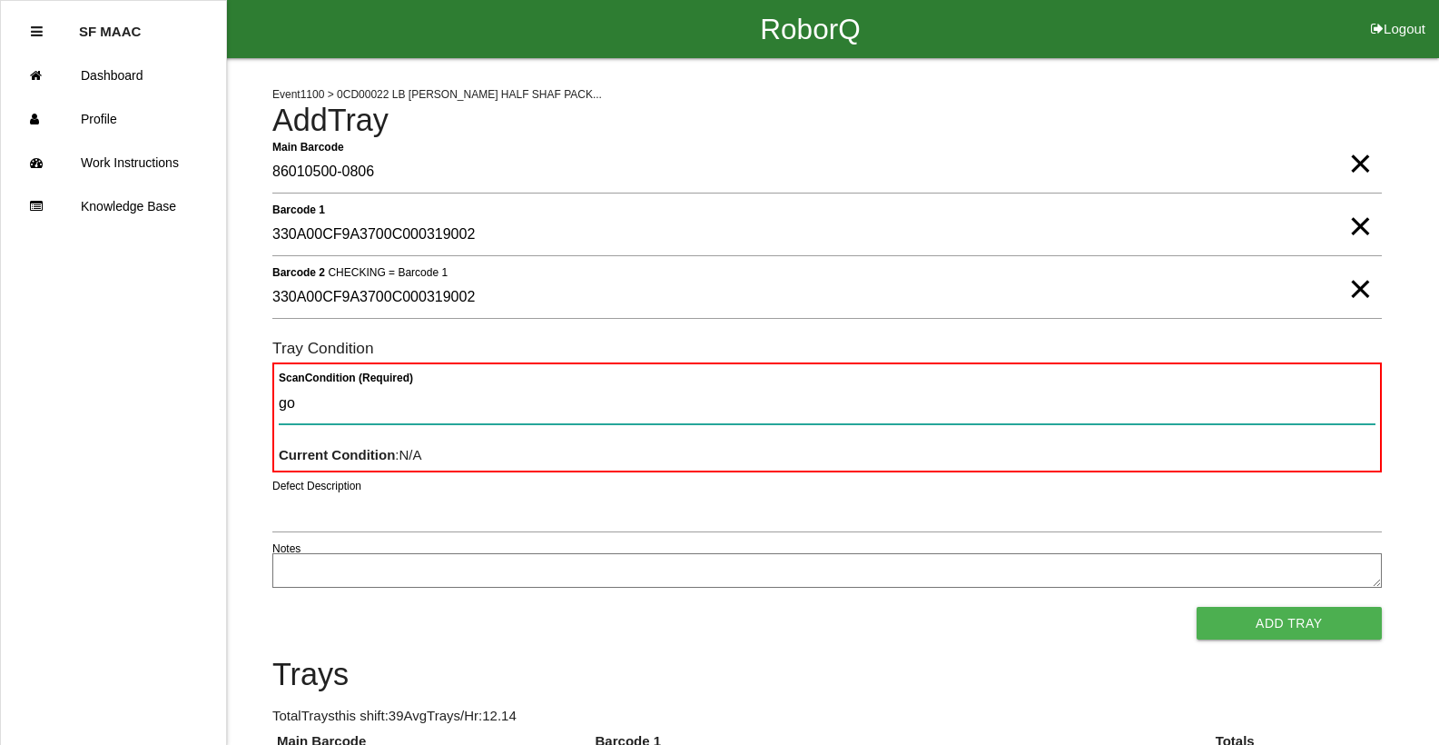
type Condition "goo"
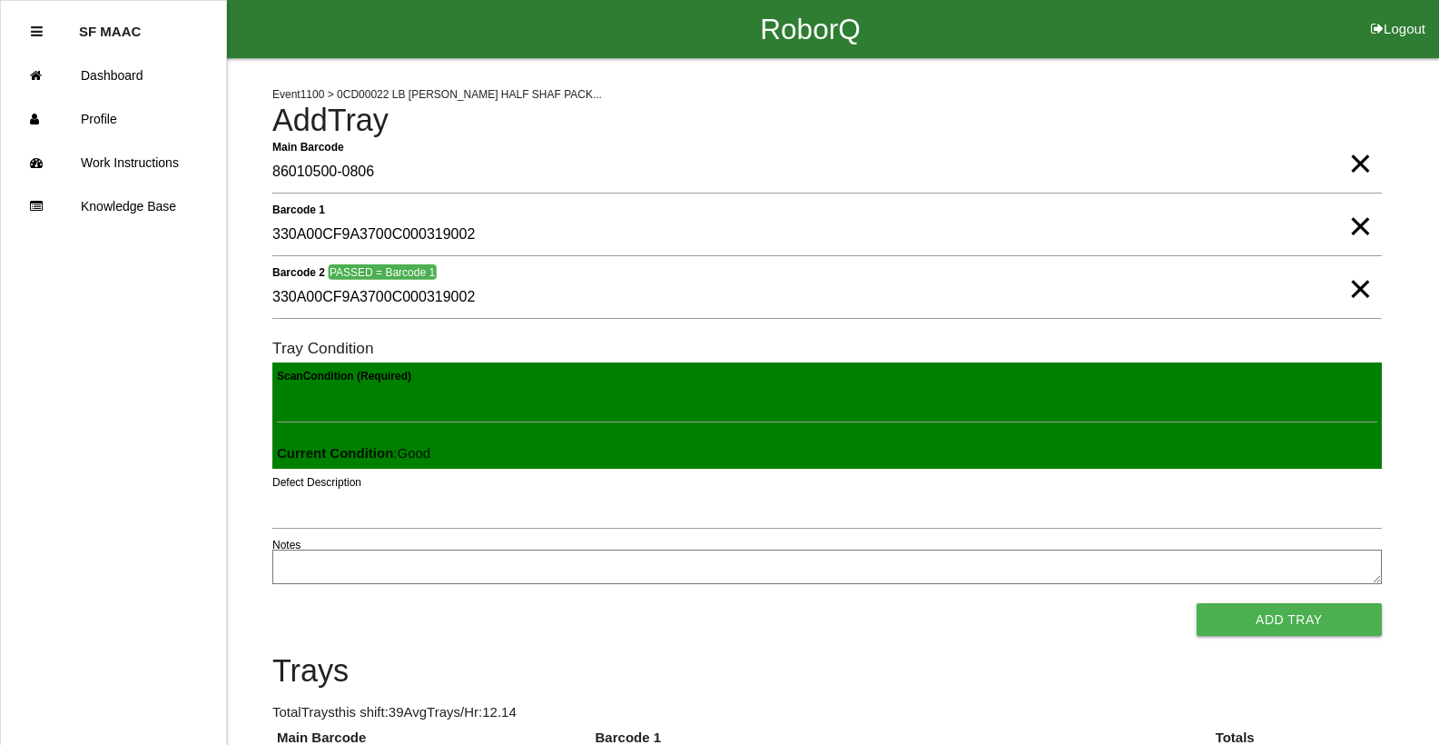
click at [1197, 603] on button "Add Tray" at bounding box center [1289, 619] width 185 height 33
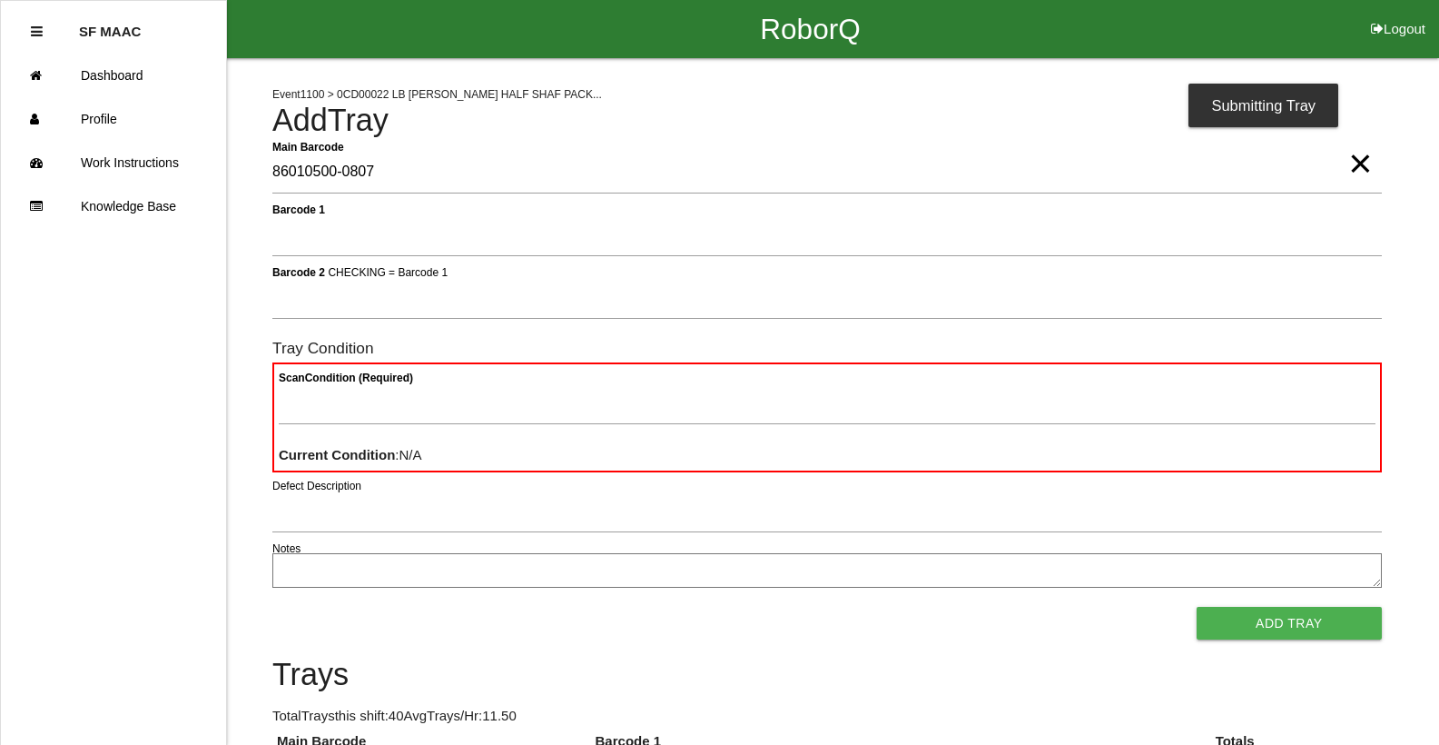
type Barcode "86010500-0807"
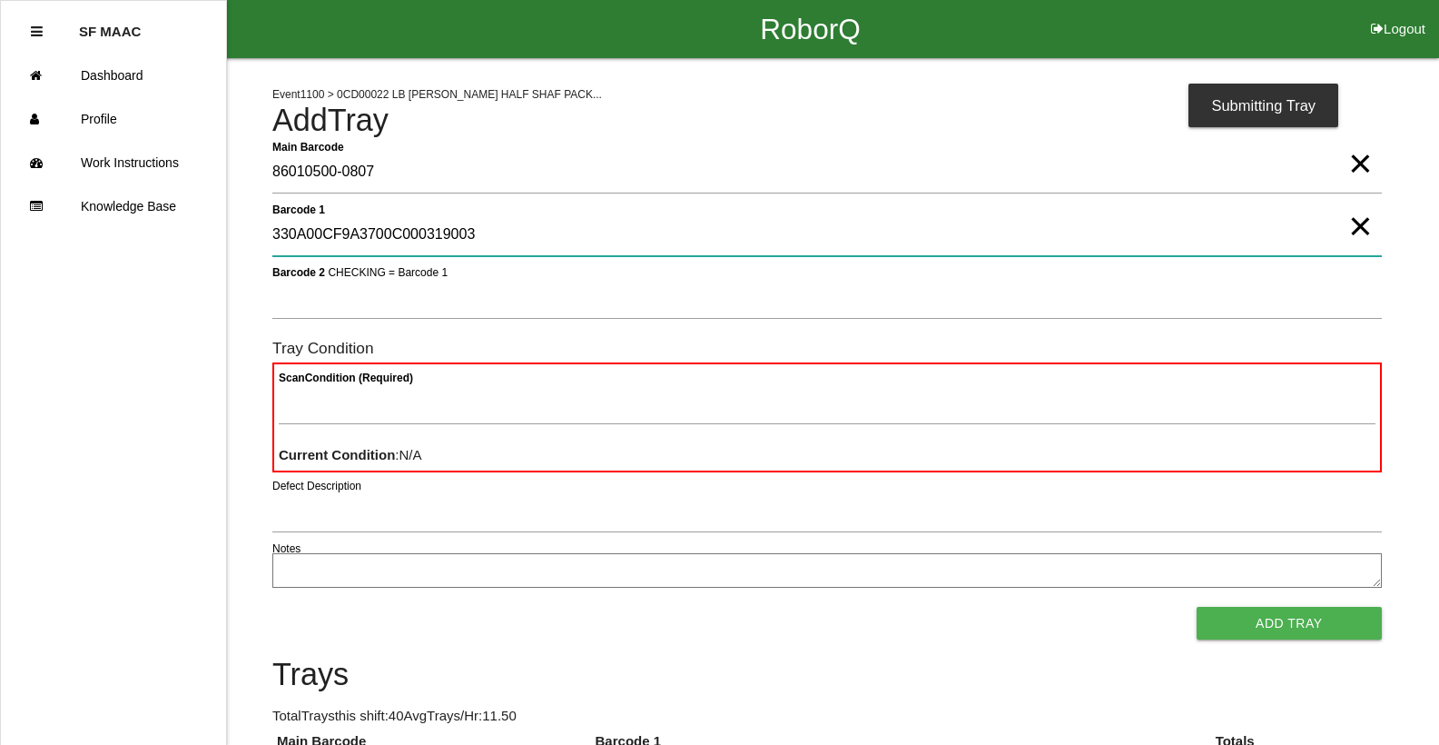
type 1 "330A00CF9A3700C000319003"
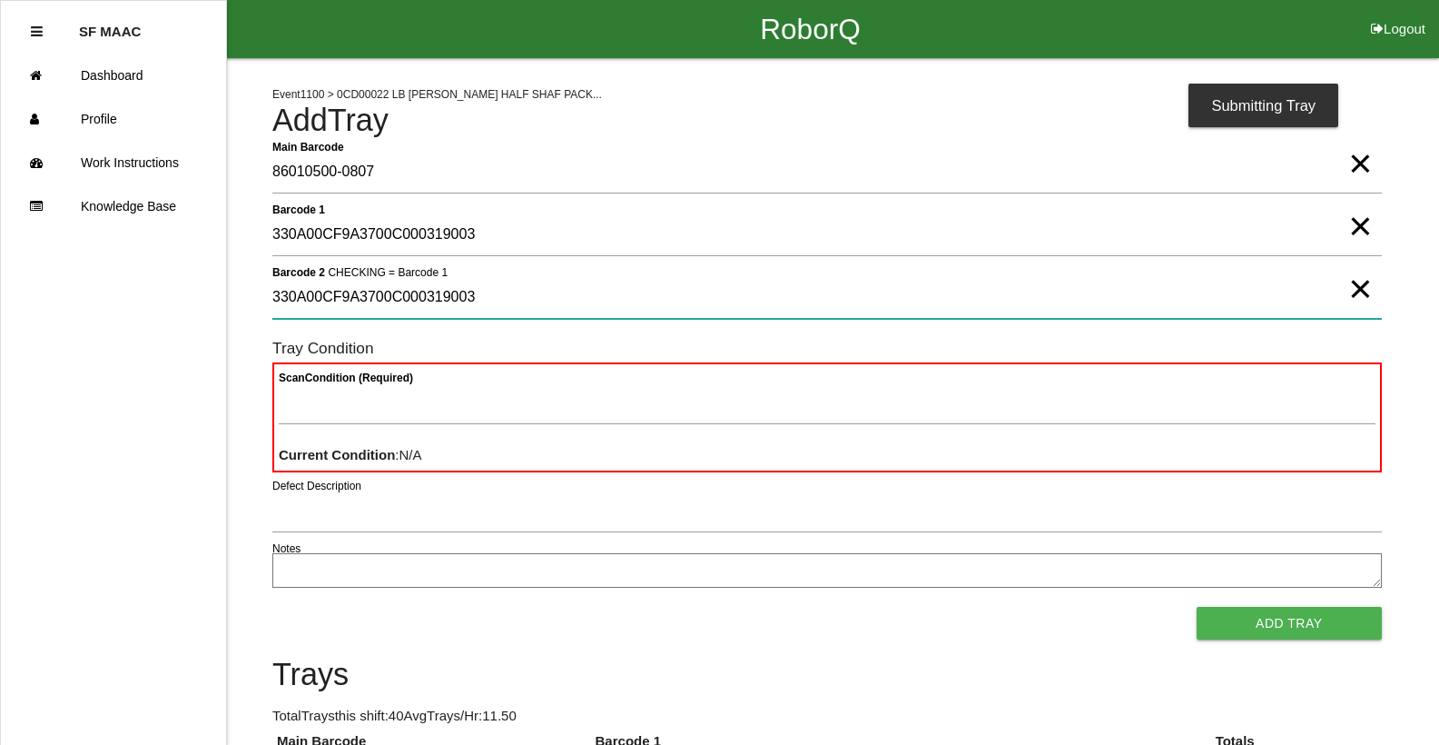
type 2 "330A00CF9A3700C000319003"
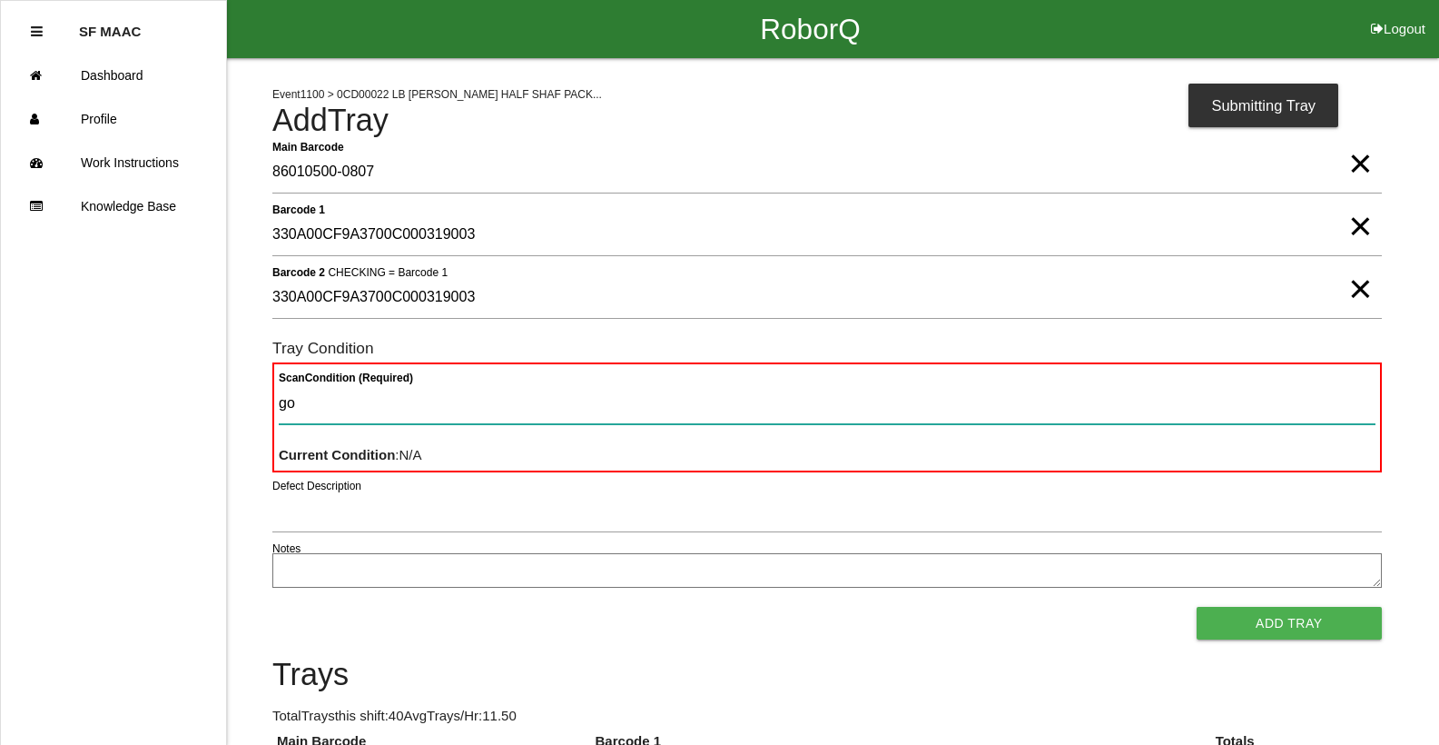
type Condition "goo"
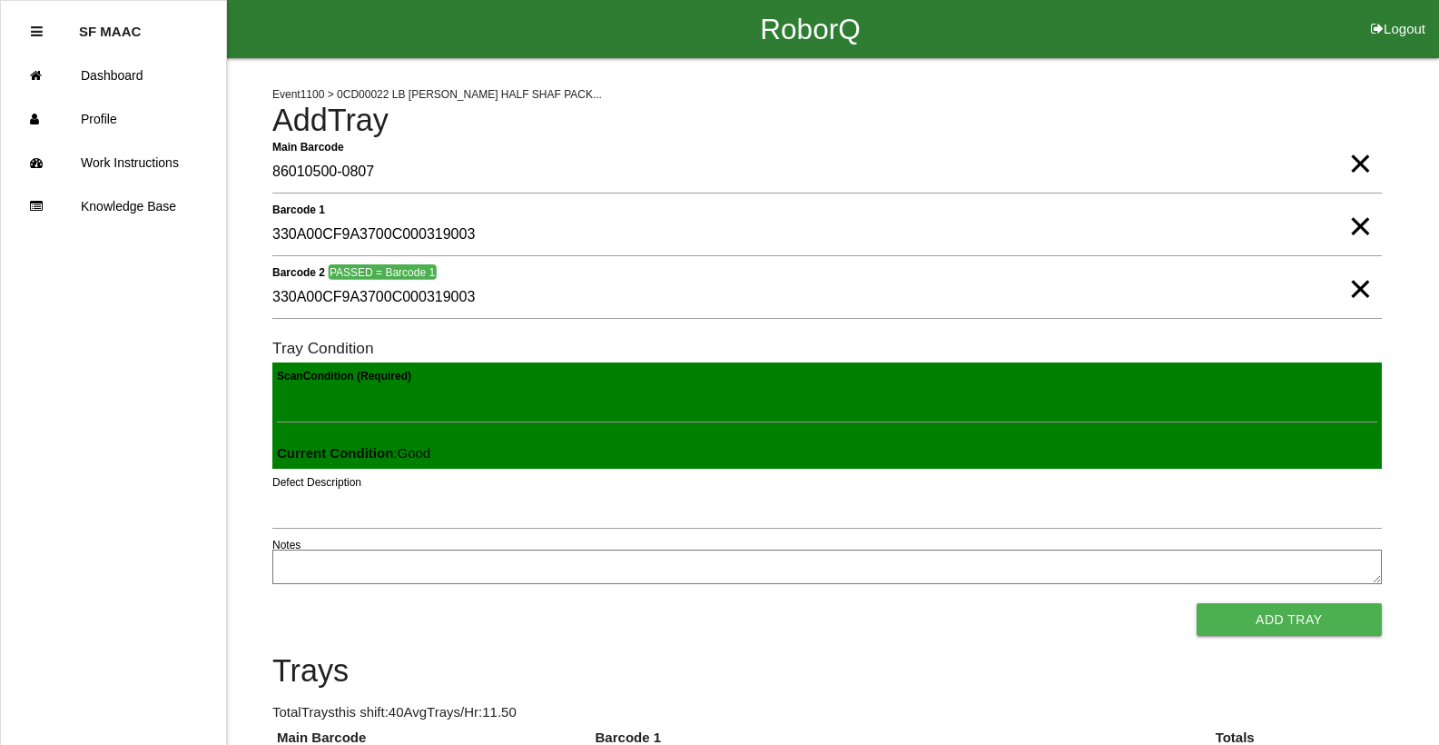
click button "Add Tray" at bounding box center [1289, 619] width 185 height 33
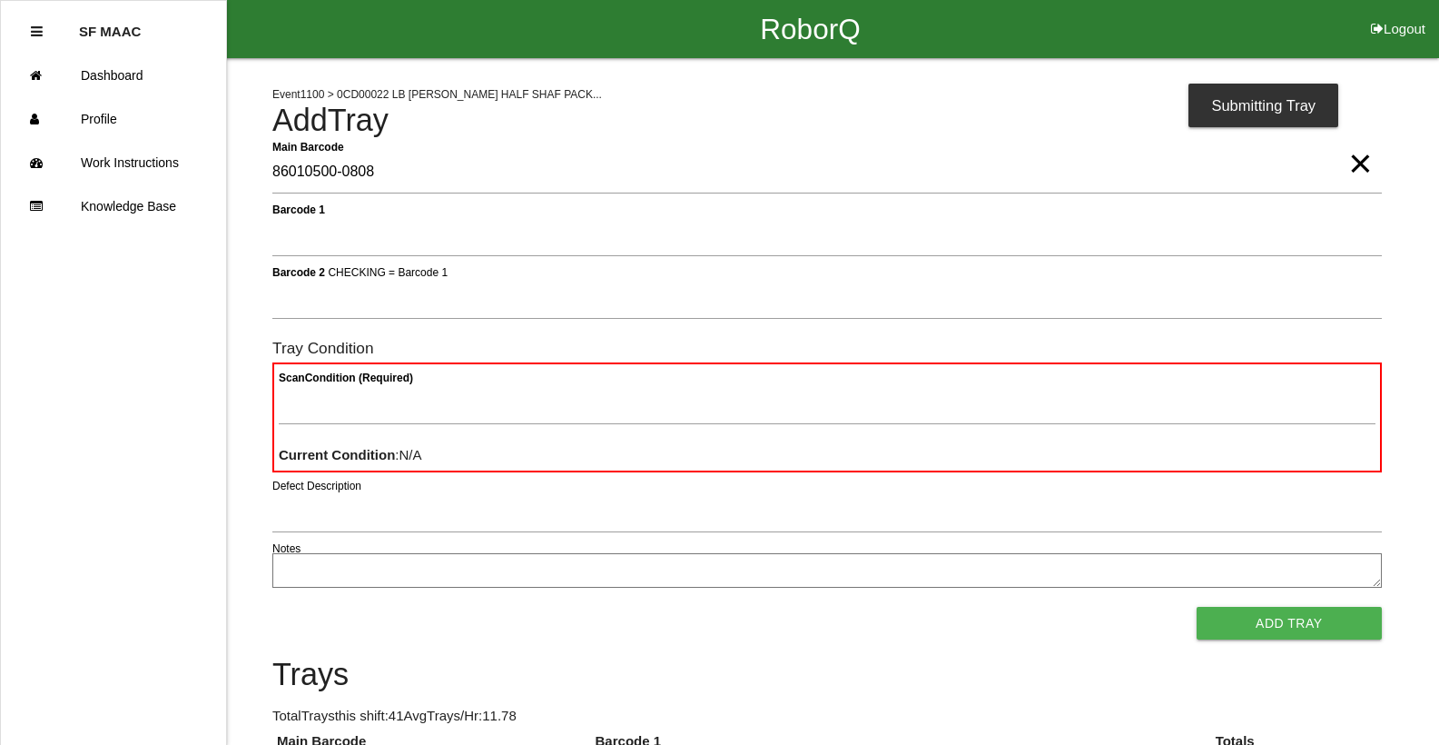
type Barcode "86010500-0808"
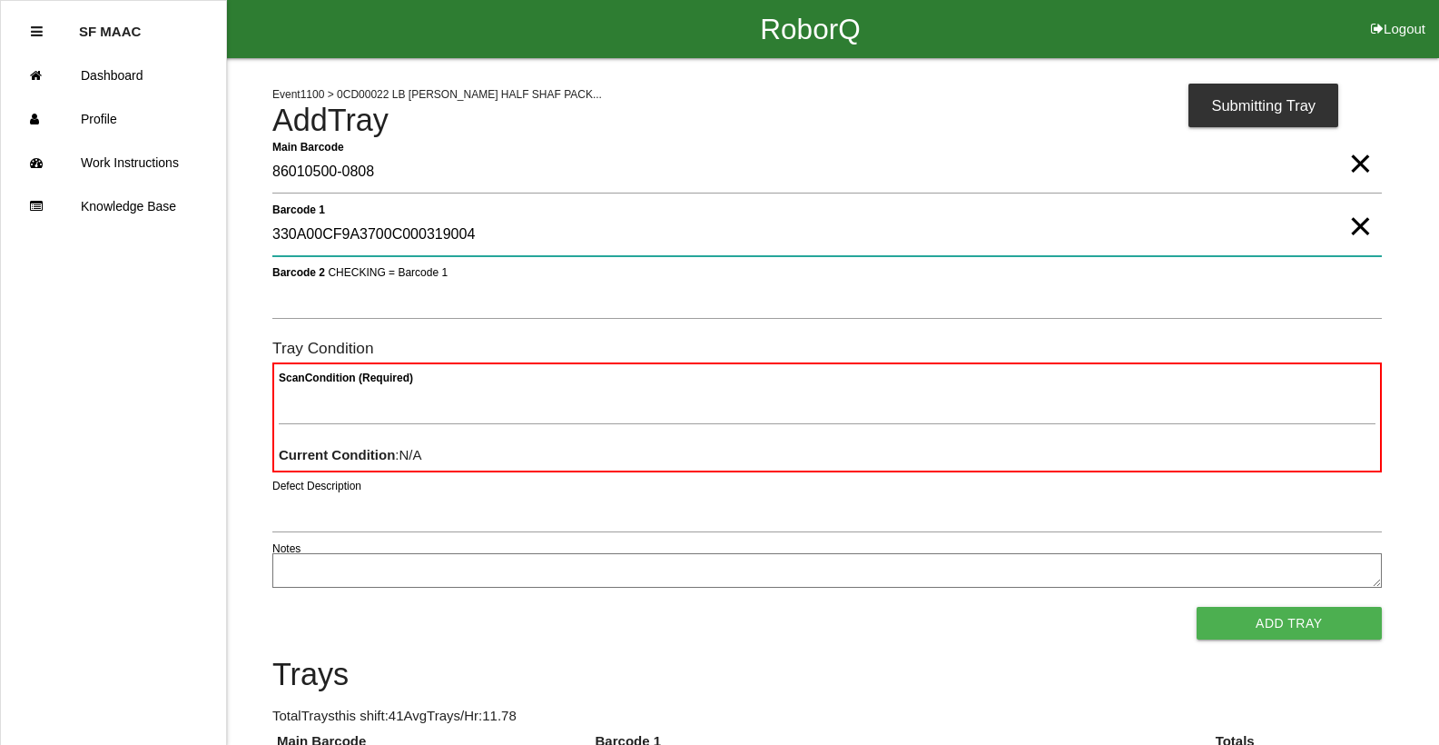
type 1 "330A00CF9A3700C000319004"
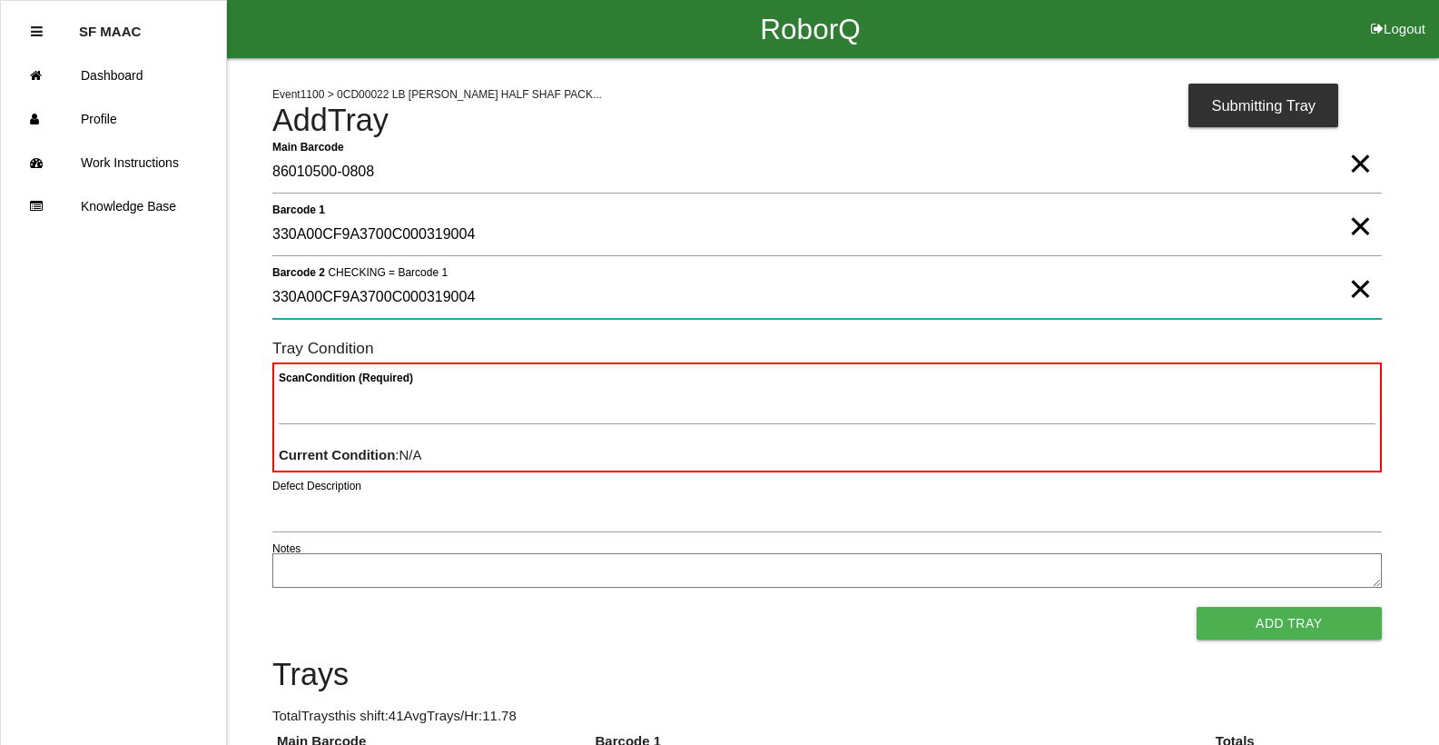
type 2 "330A00CF9A3700C000319004"
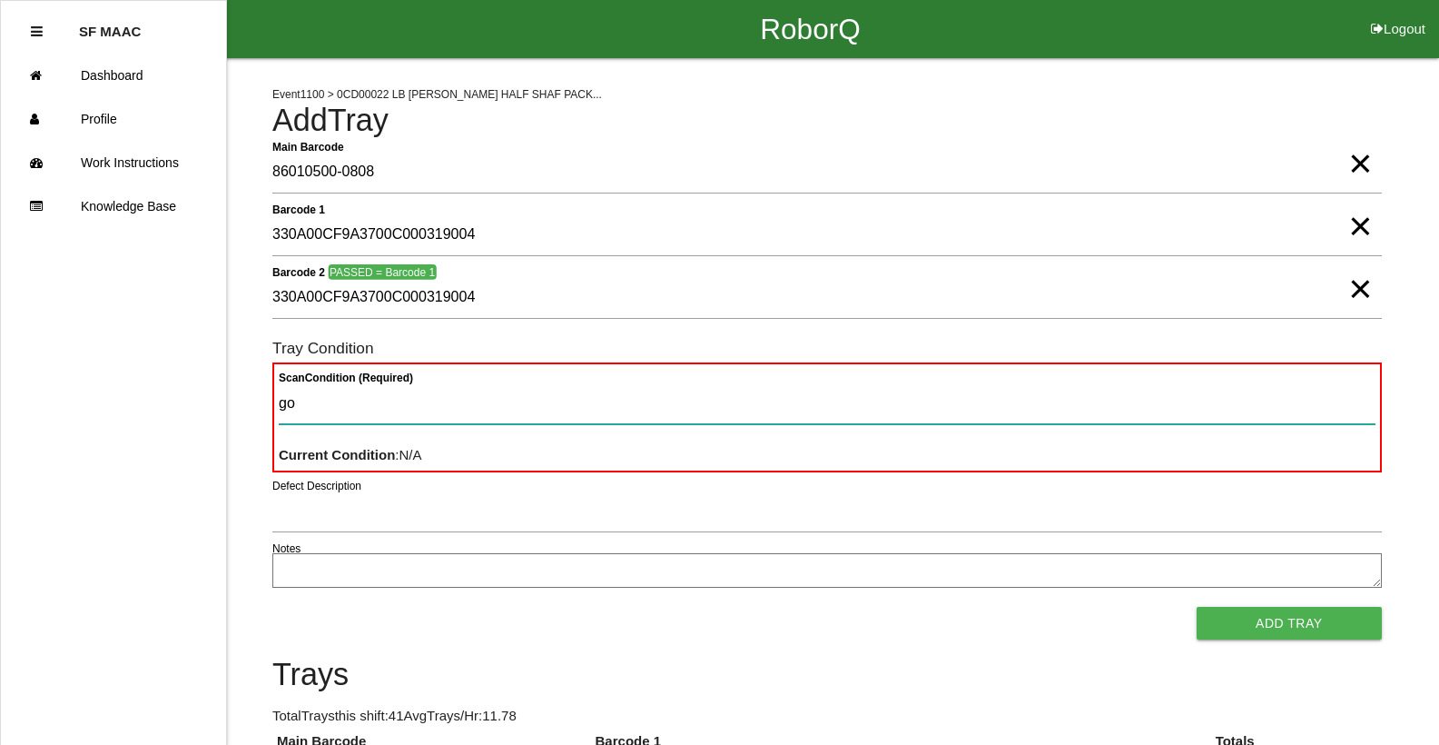
type Condition "goo"
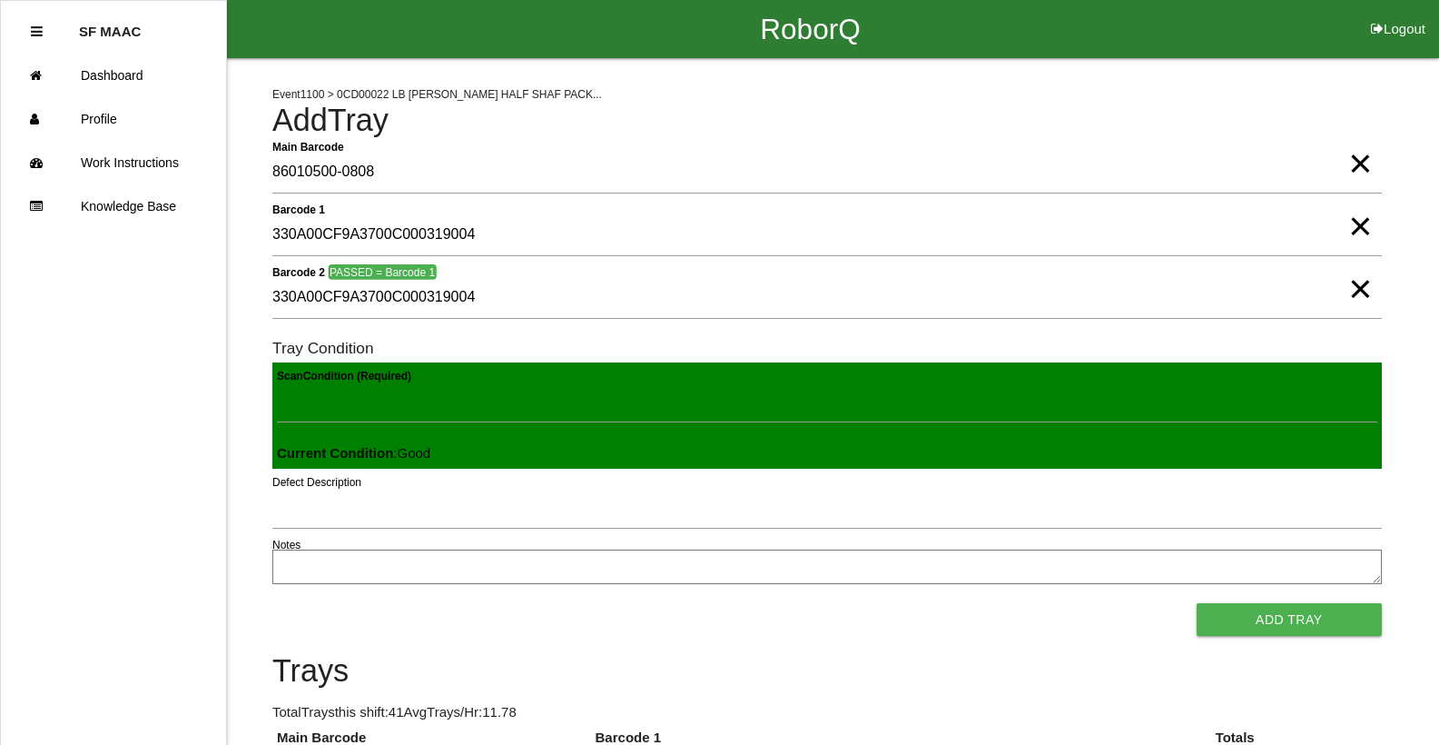
click at [1197, 603] on button "Add Tray" at bounding box center [1289, 619] width 185 height 33
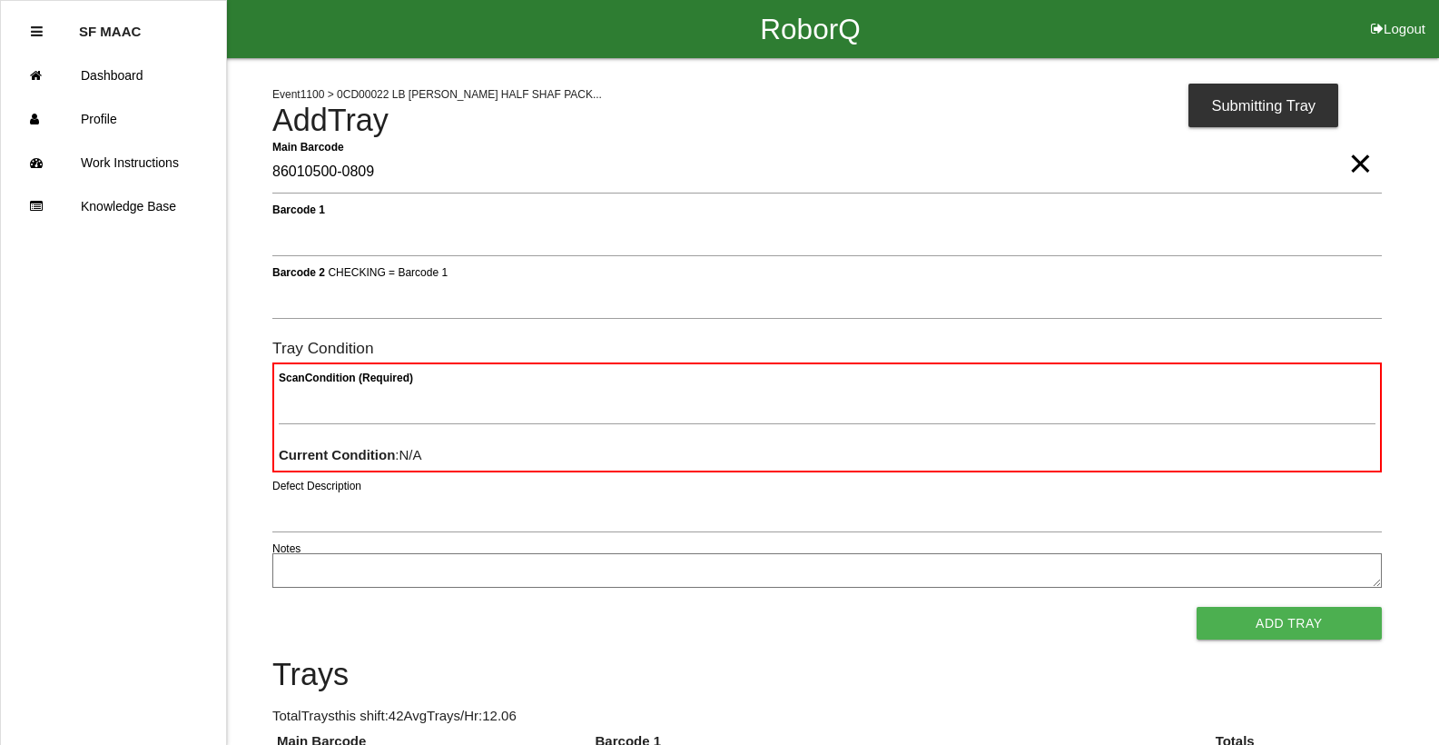
type Barcode "86010500-0809"
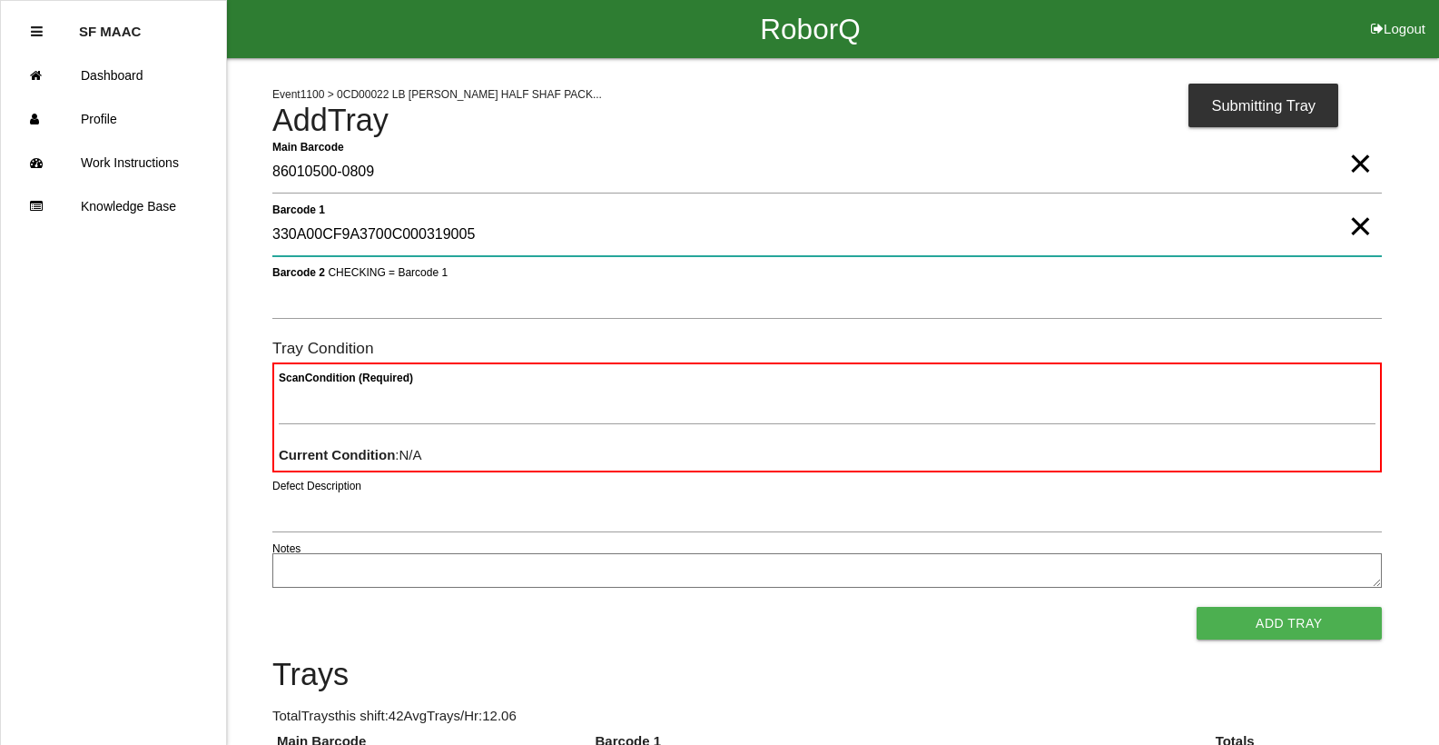
type 1 "330A00CF9A3700C000319005"
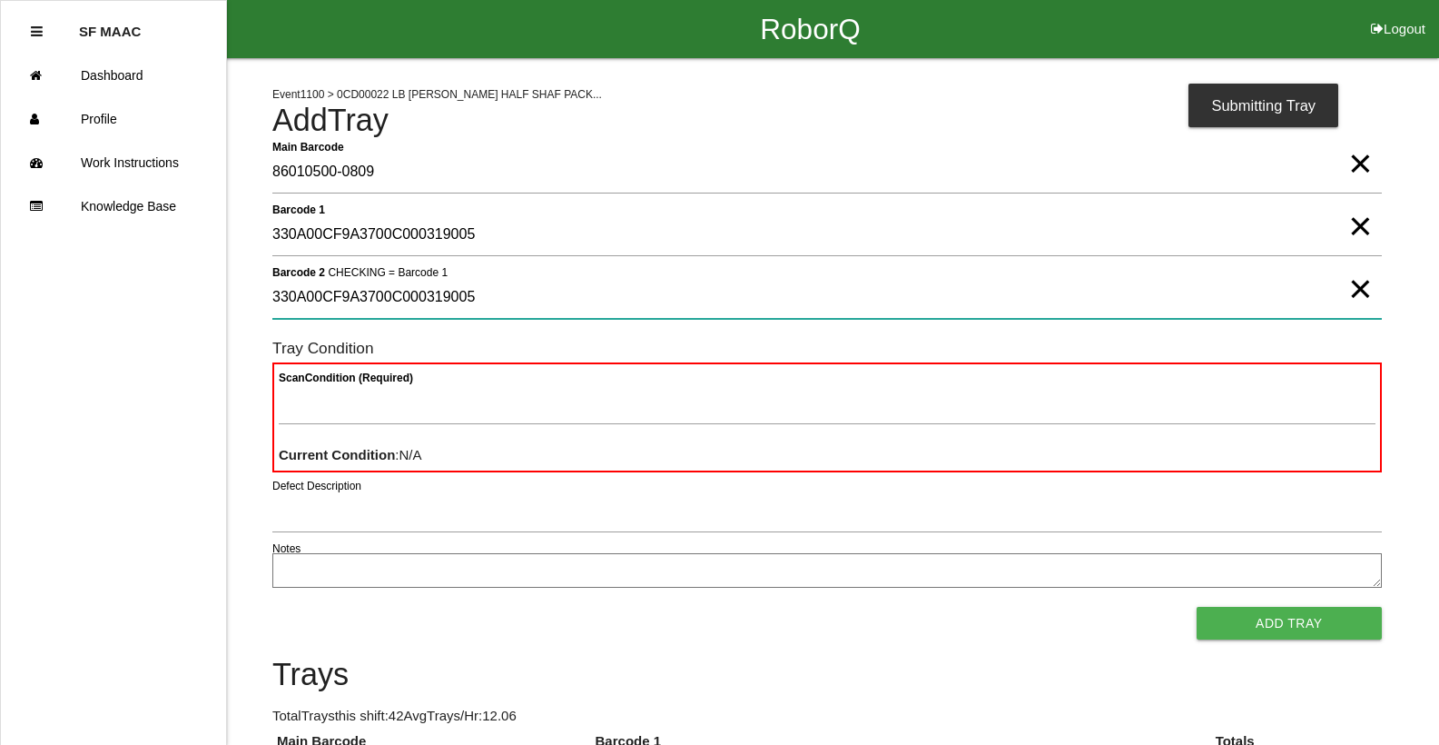
type 2 "330A00CF9A3700C000319005"
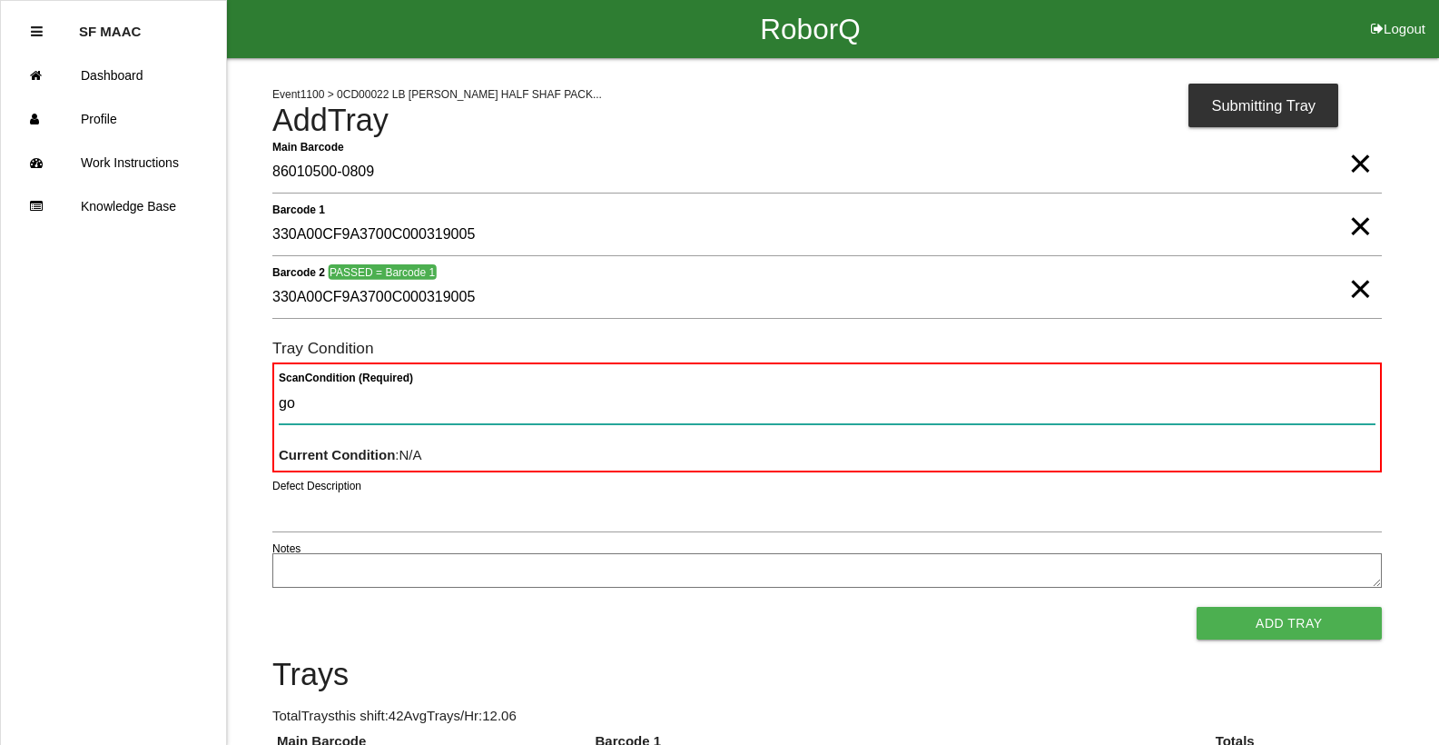
type Condition "goo"
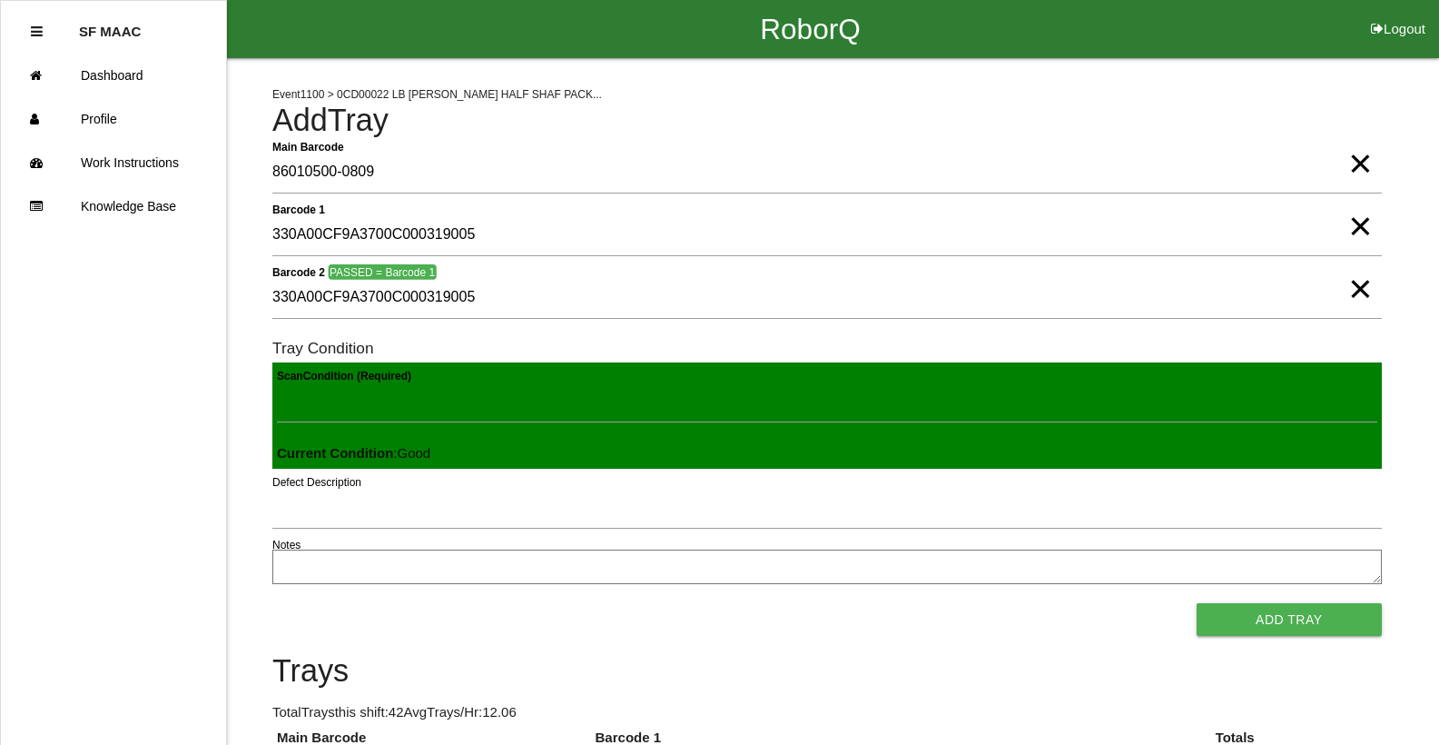
click at [1197, 603] on button "Add Tray" at bounding box center [1289, 619] width 185 height 33
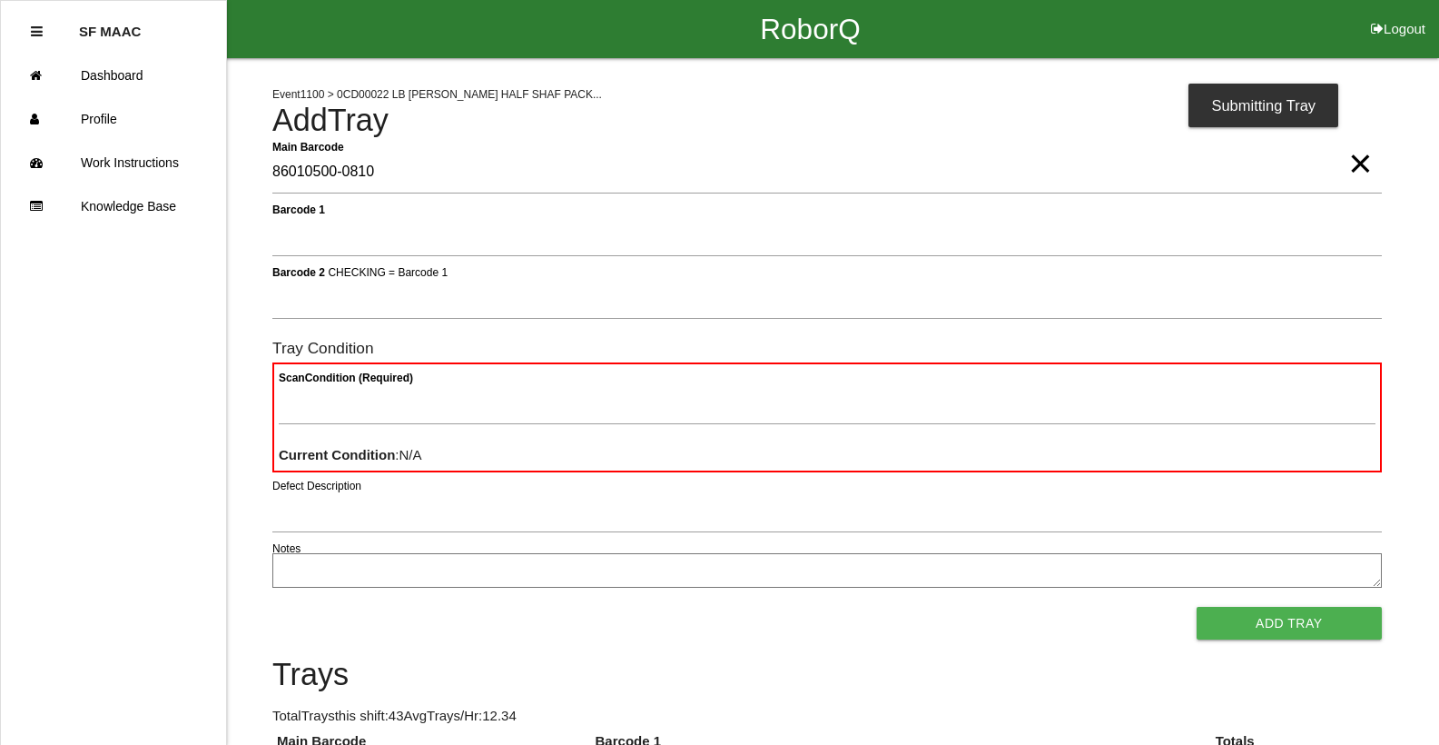
type Barcode "86010500-0810"
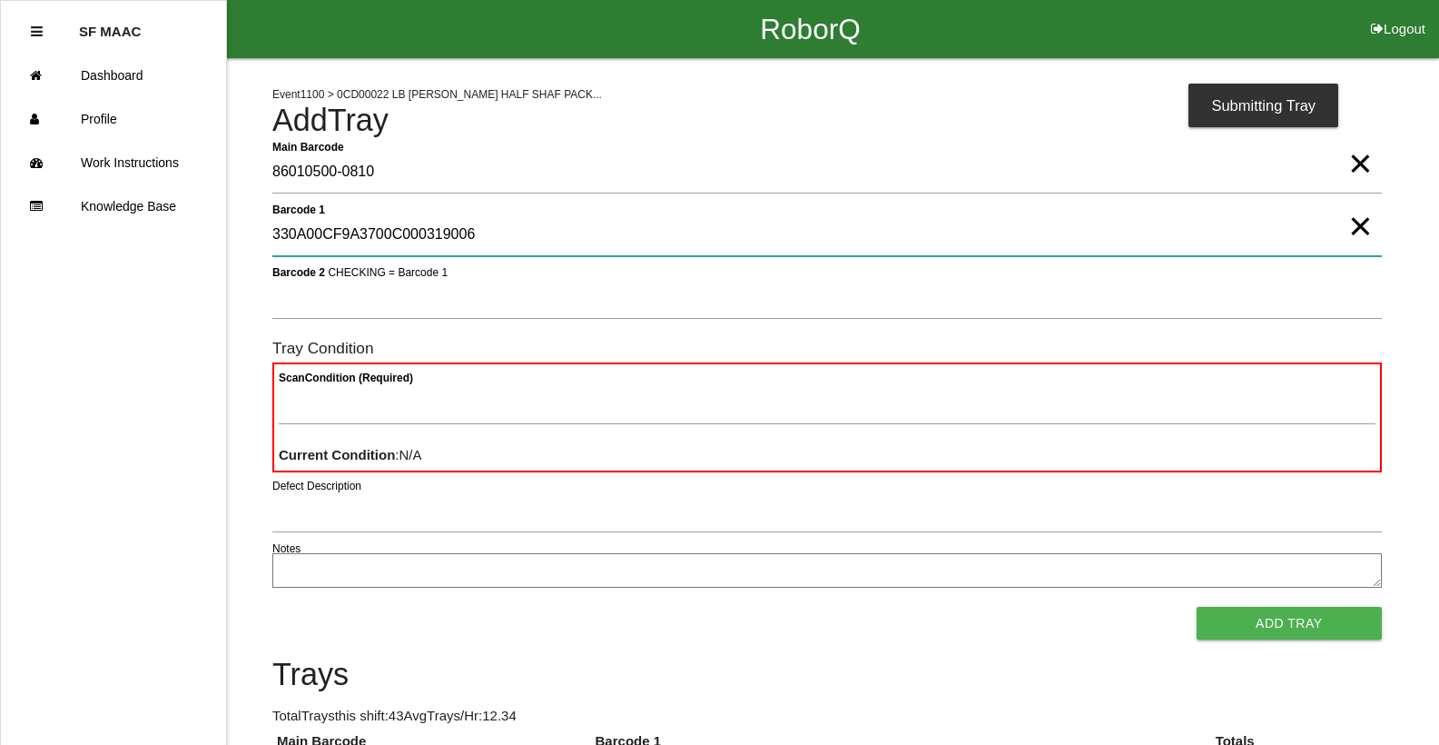
type 1 "330A00CF9A3700C000319006"
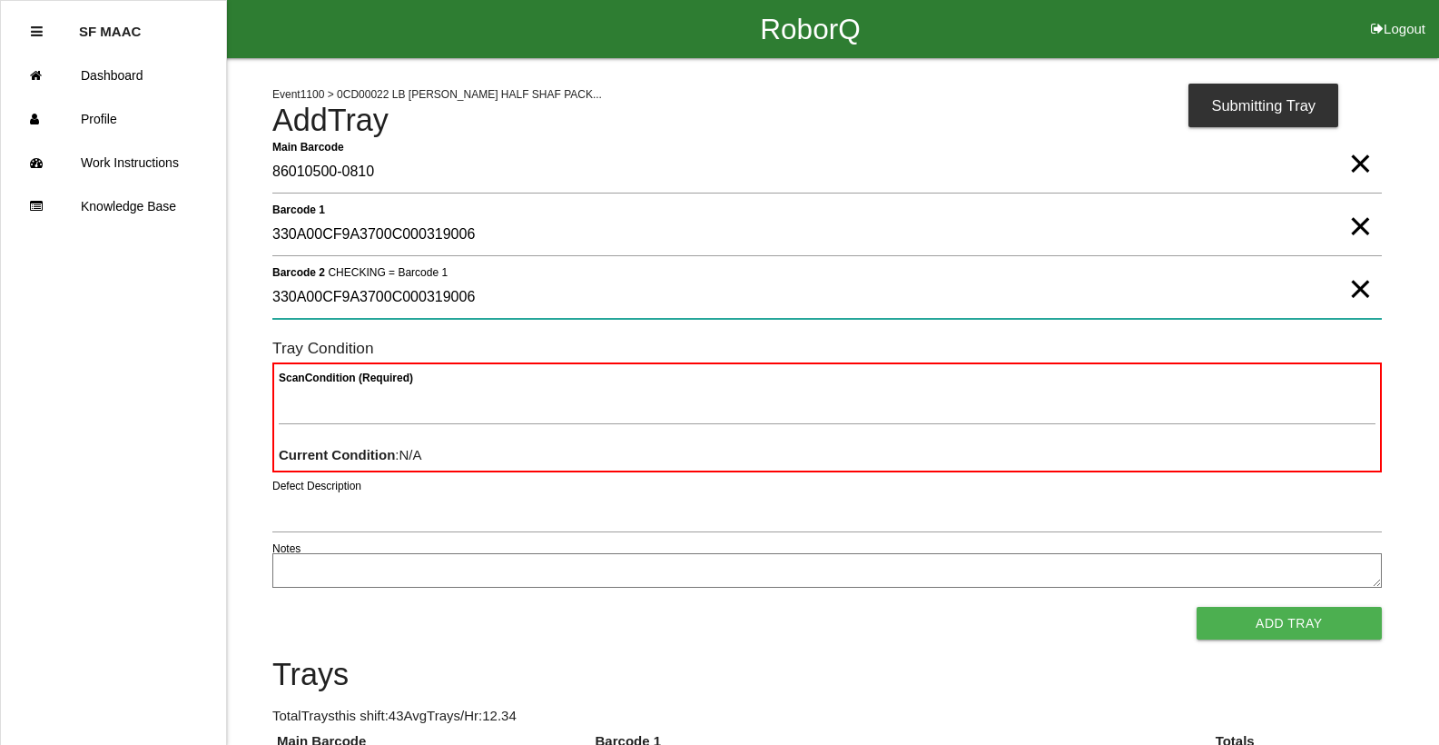
type 2 "330A00CF9A3700C000319006"
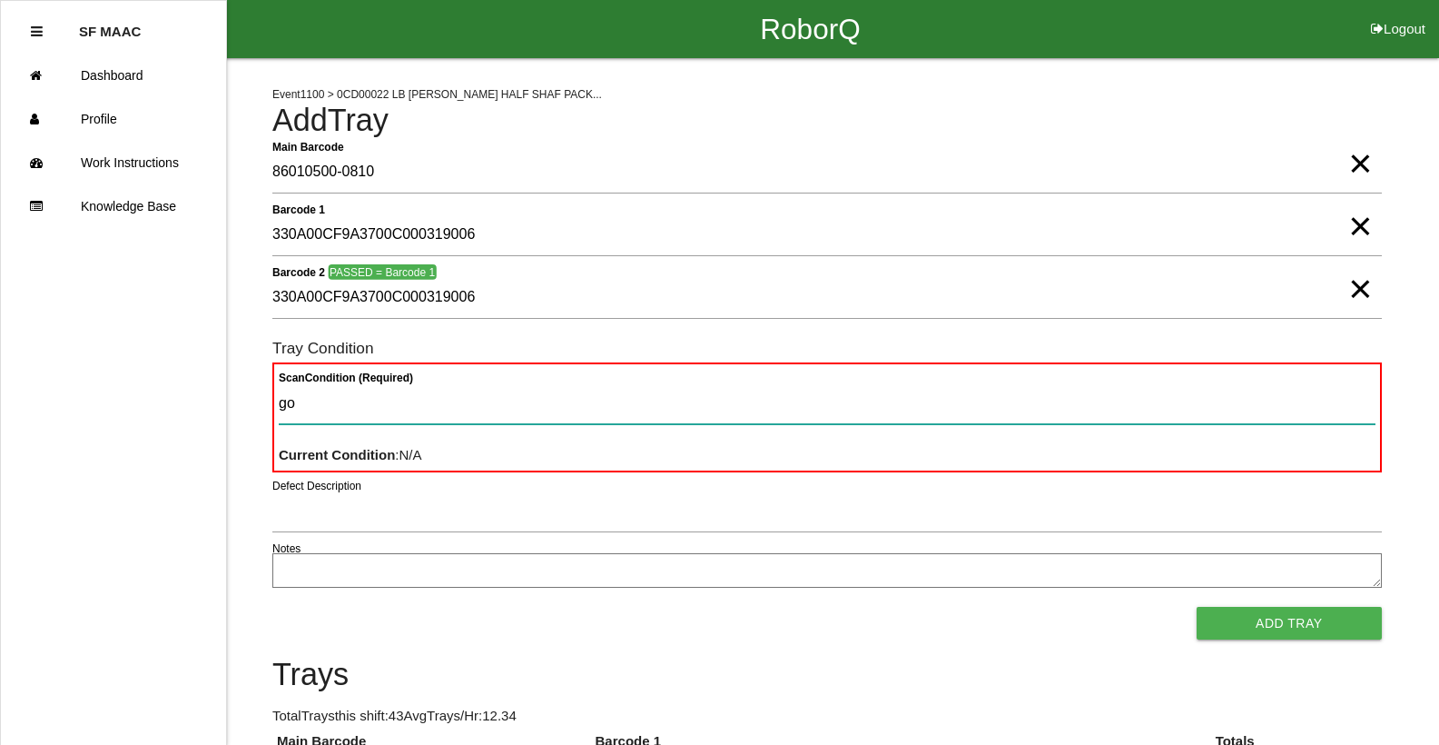
type Condition "goo"
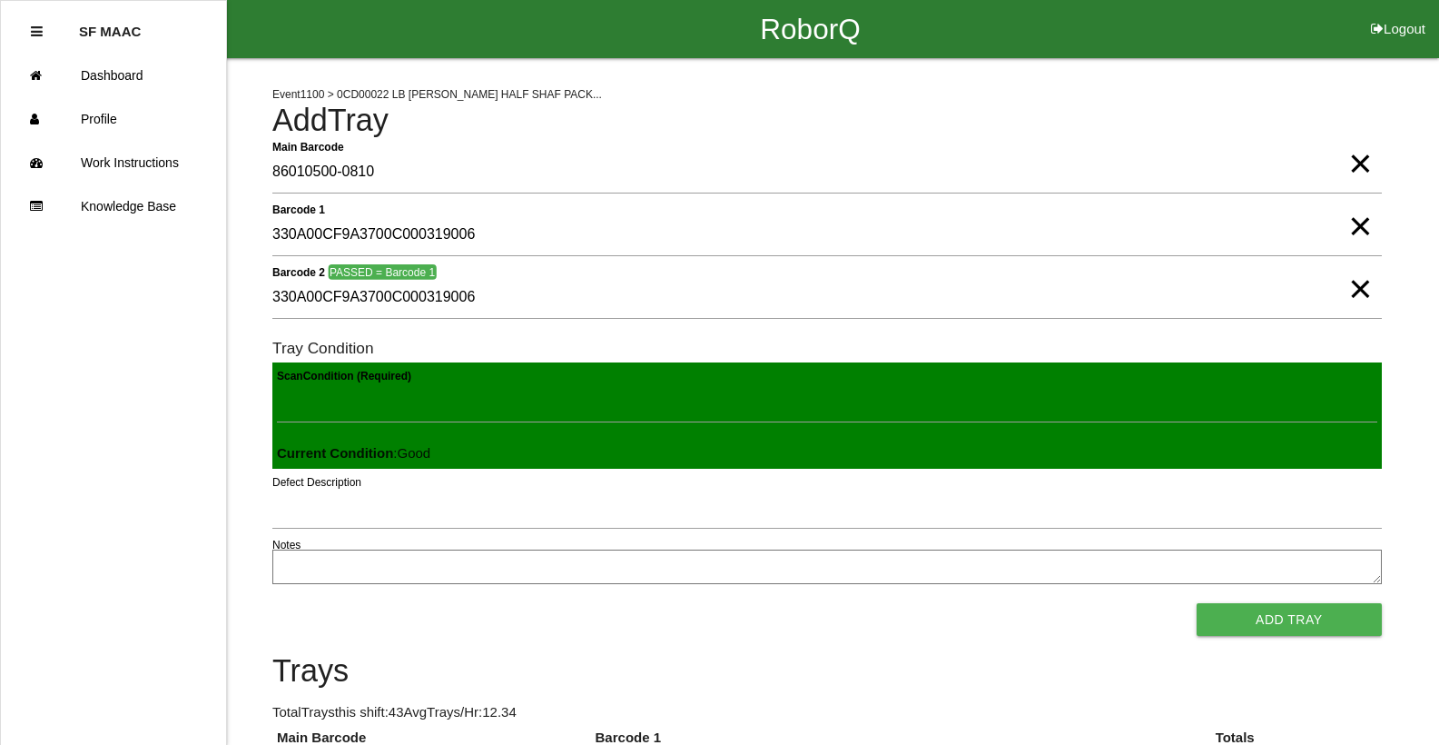
click at [1197, 603] on button "Add Tray" at bounding box center [1289, 619] width 185 height 33
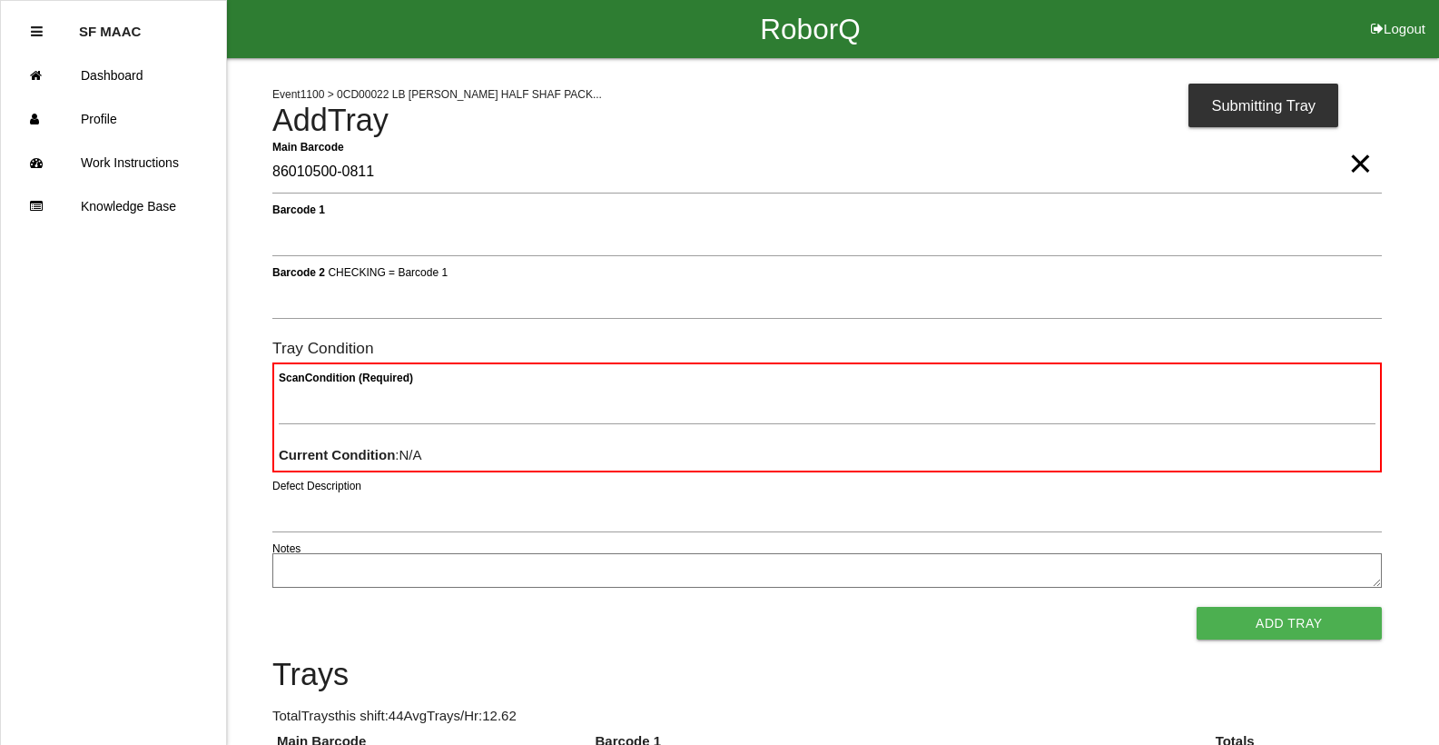
type Barcode "86010500-0811"
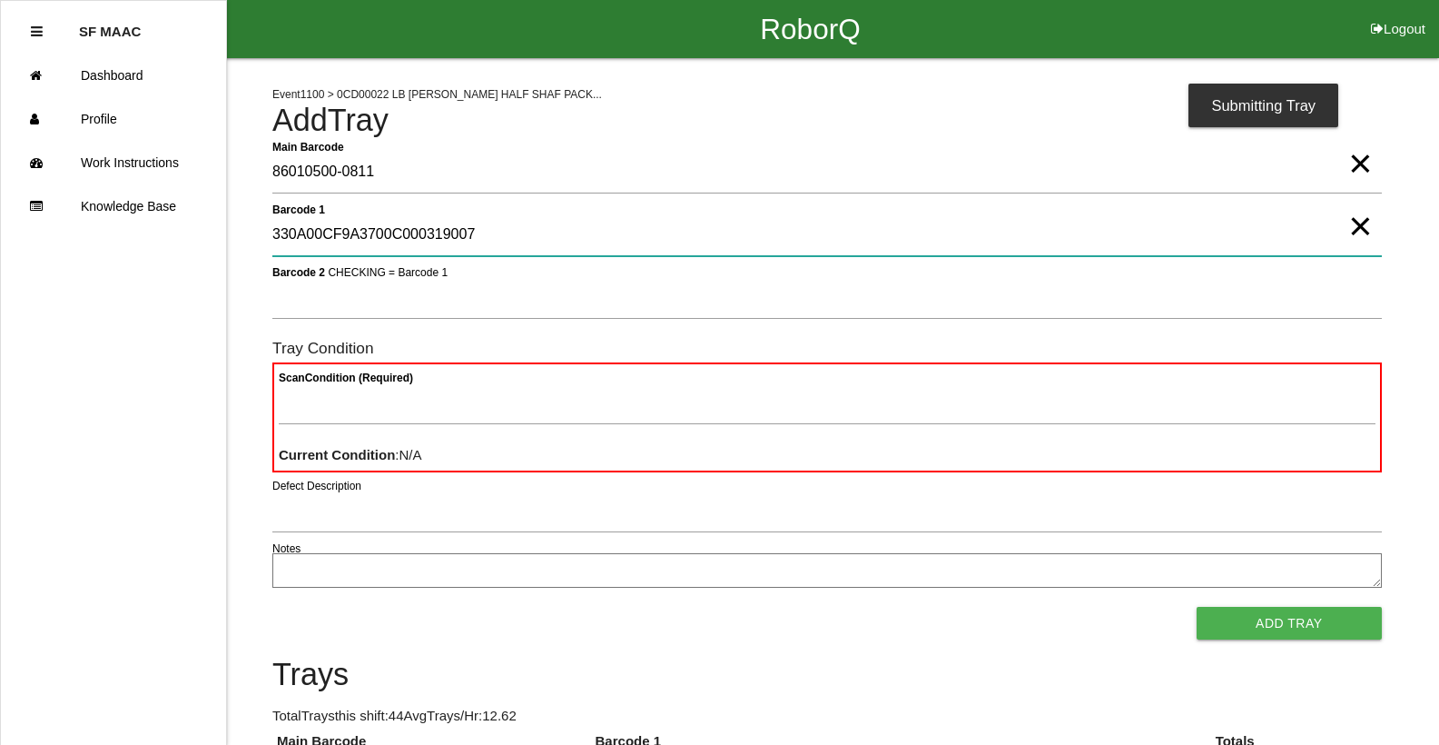
type 1 "330A00CF9A3700C000319007"
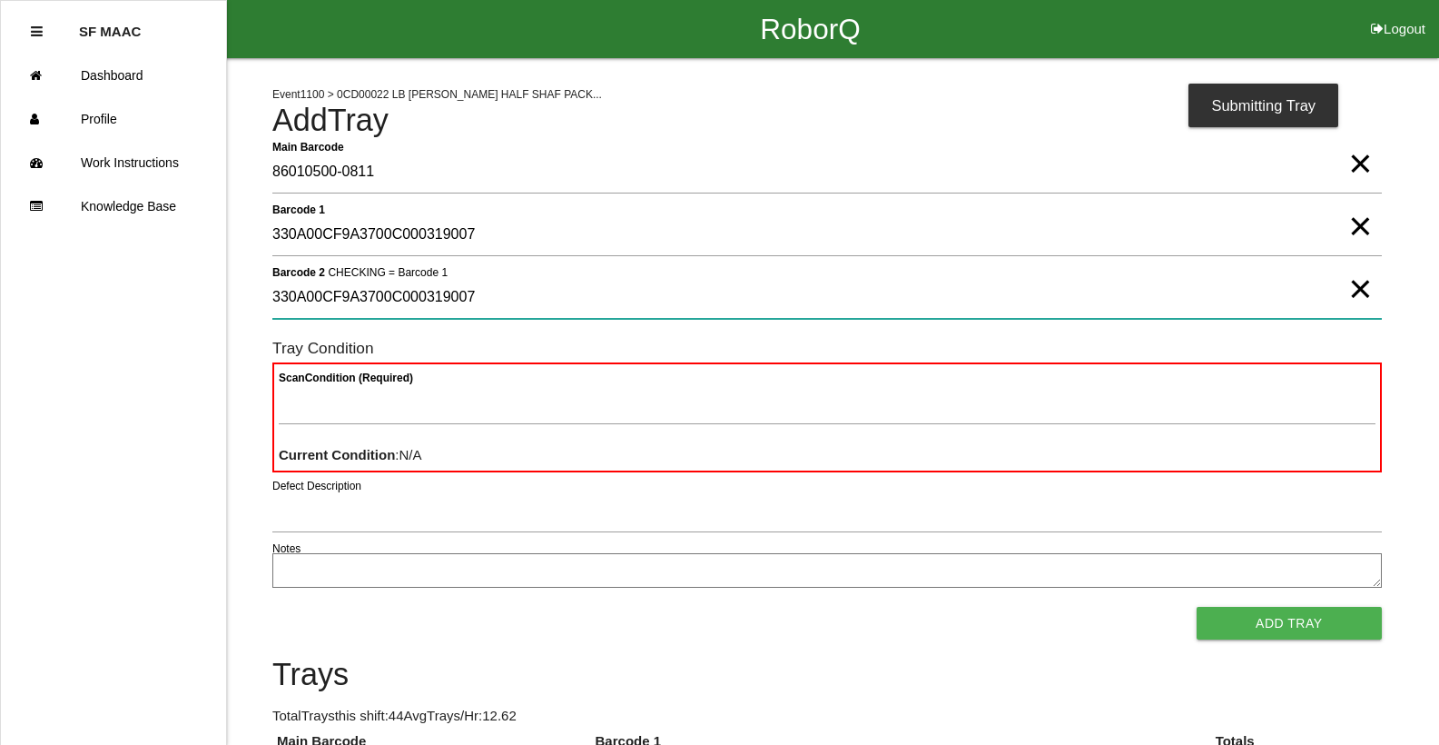
type 2 "330A00CF9A3700C000319007"
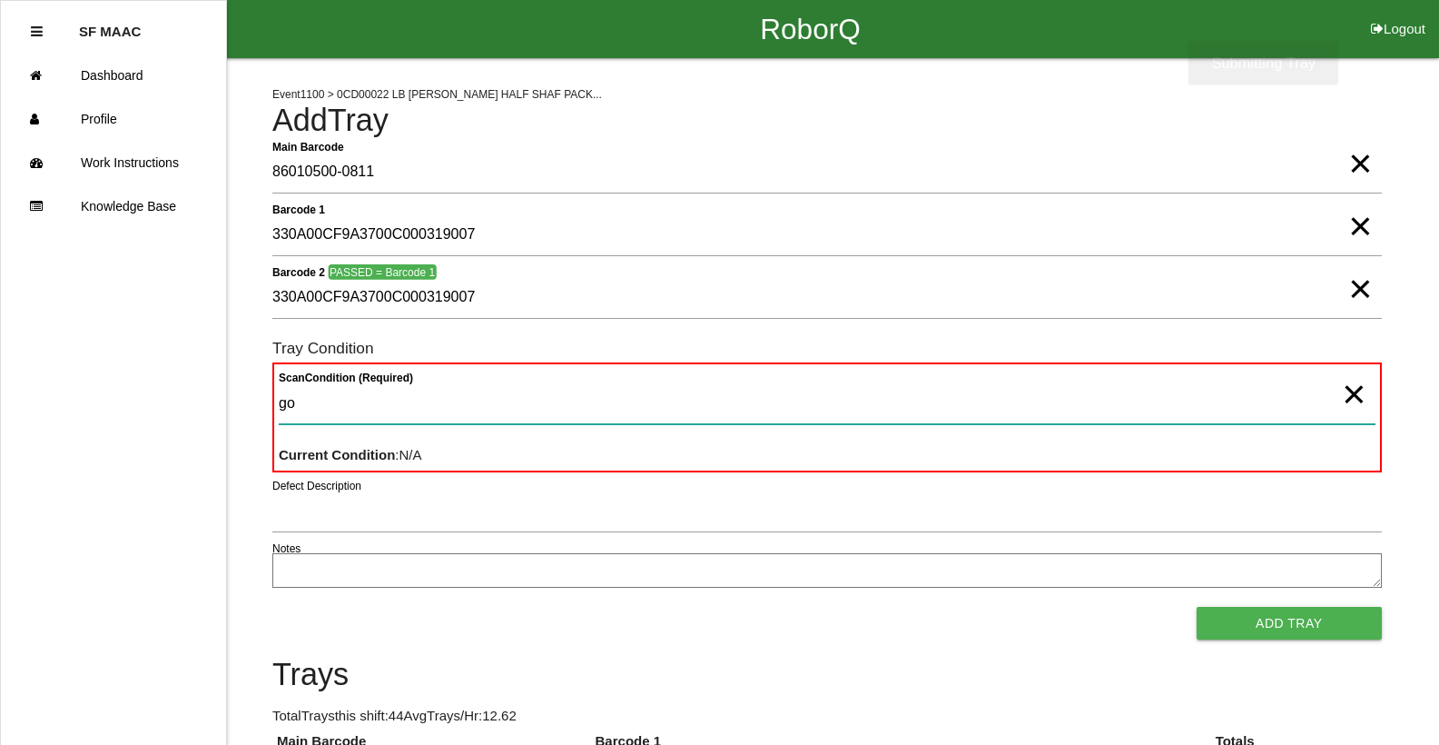
type Condition "goo"
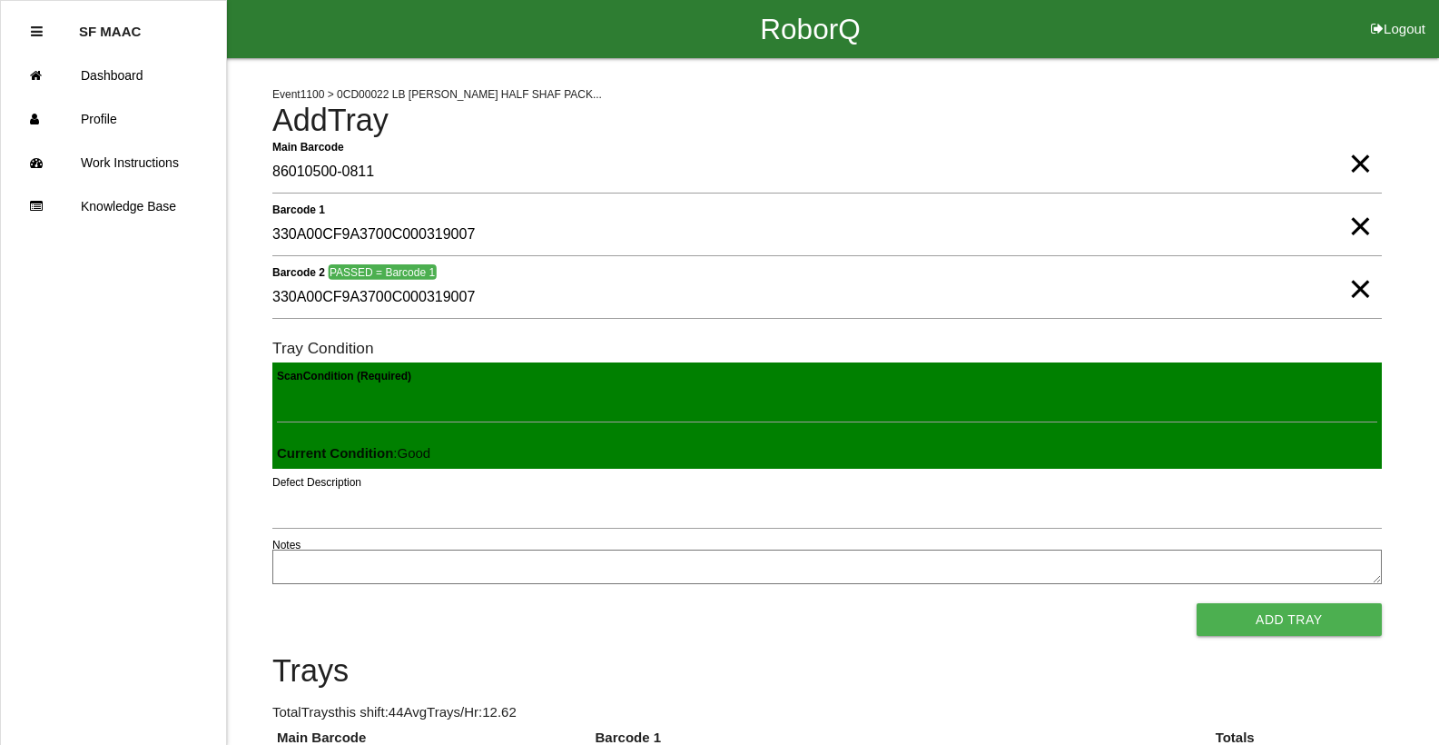
click button "Add Tray" at bounding box center [1289, 619] width 185 height 33
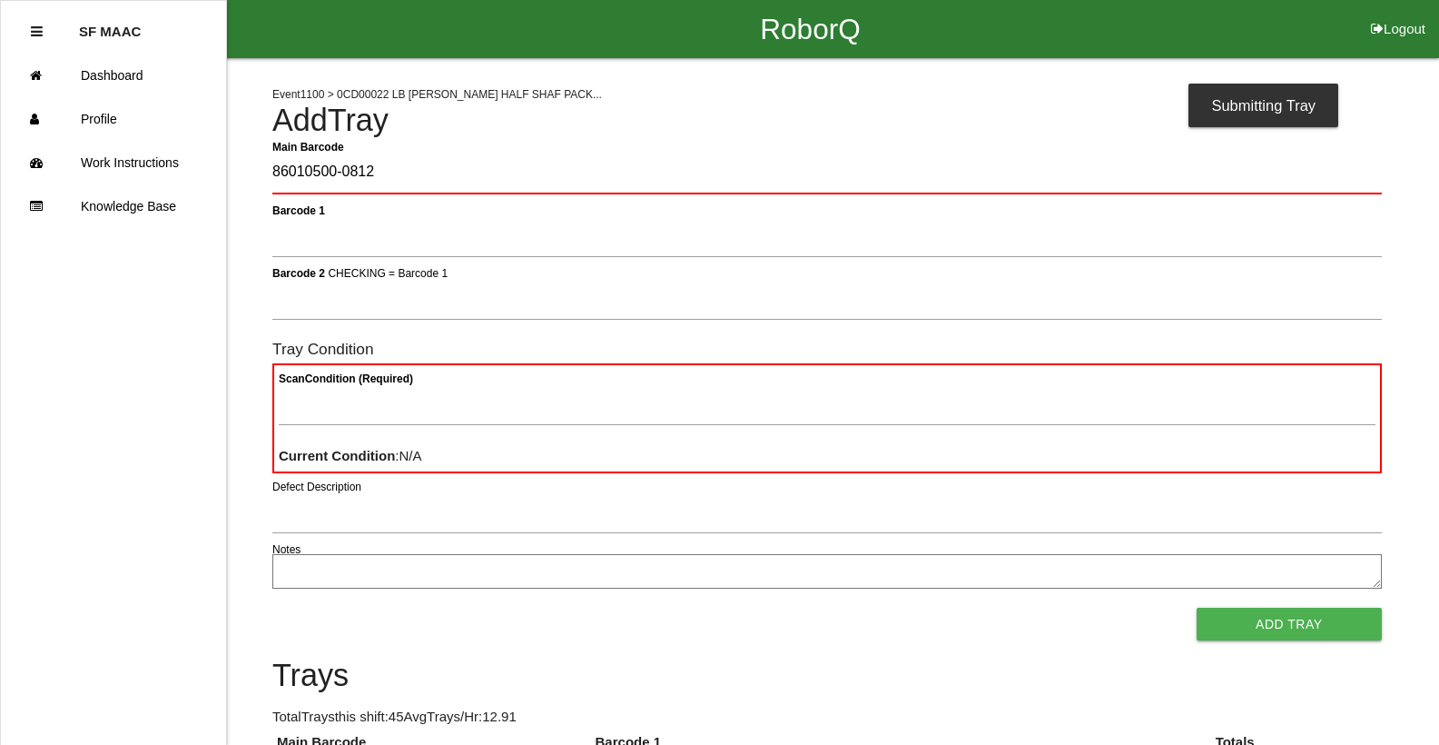
type Barcode "86010500-0812"
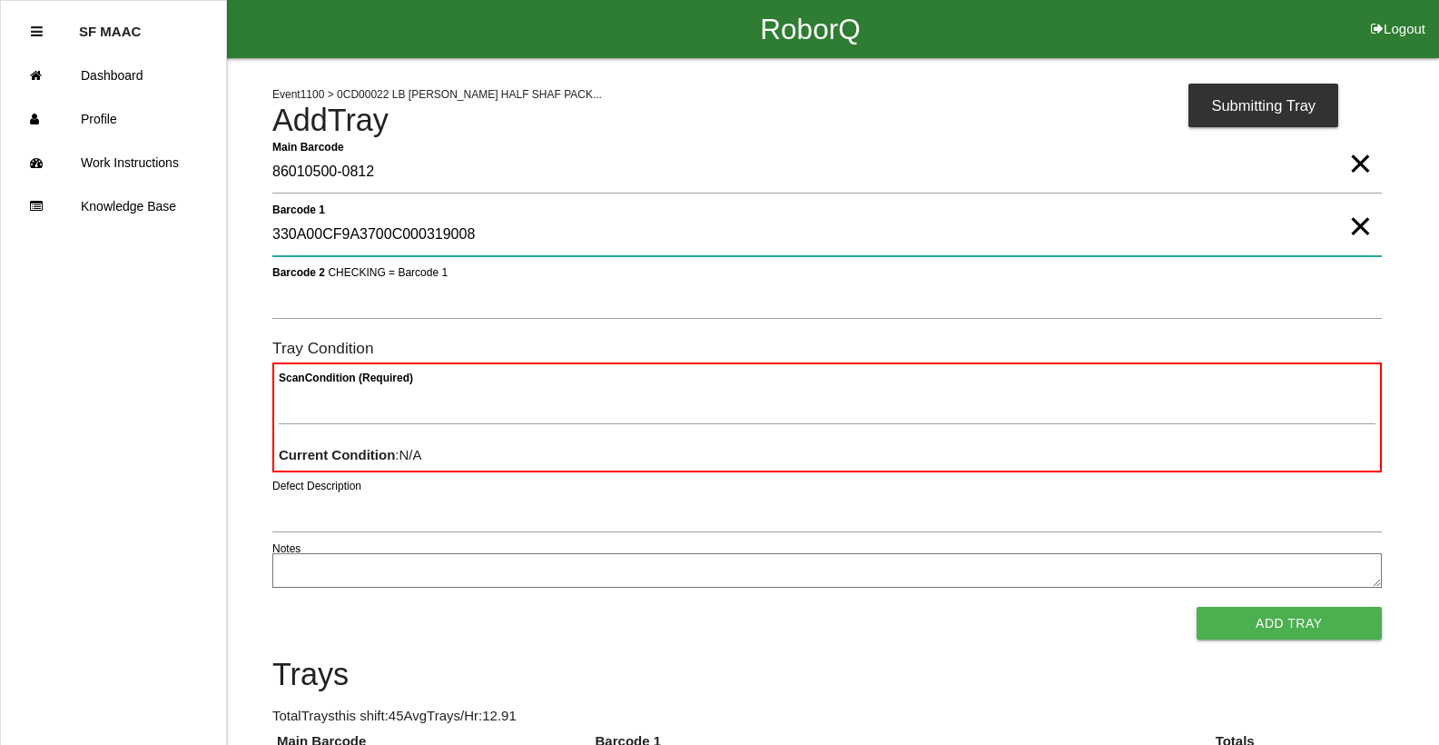
type 1 "330A00CF9A3700C000319008"
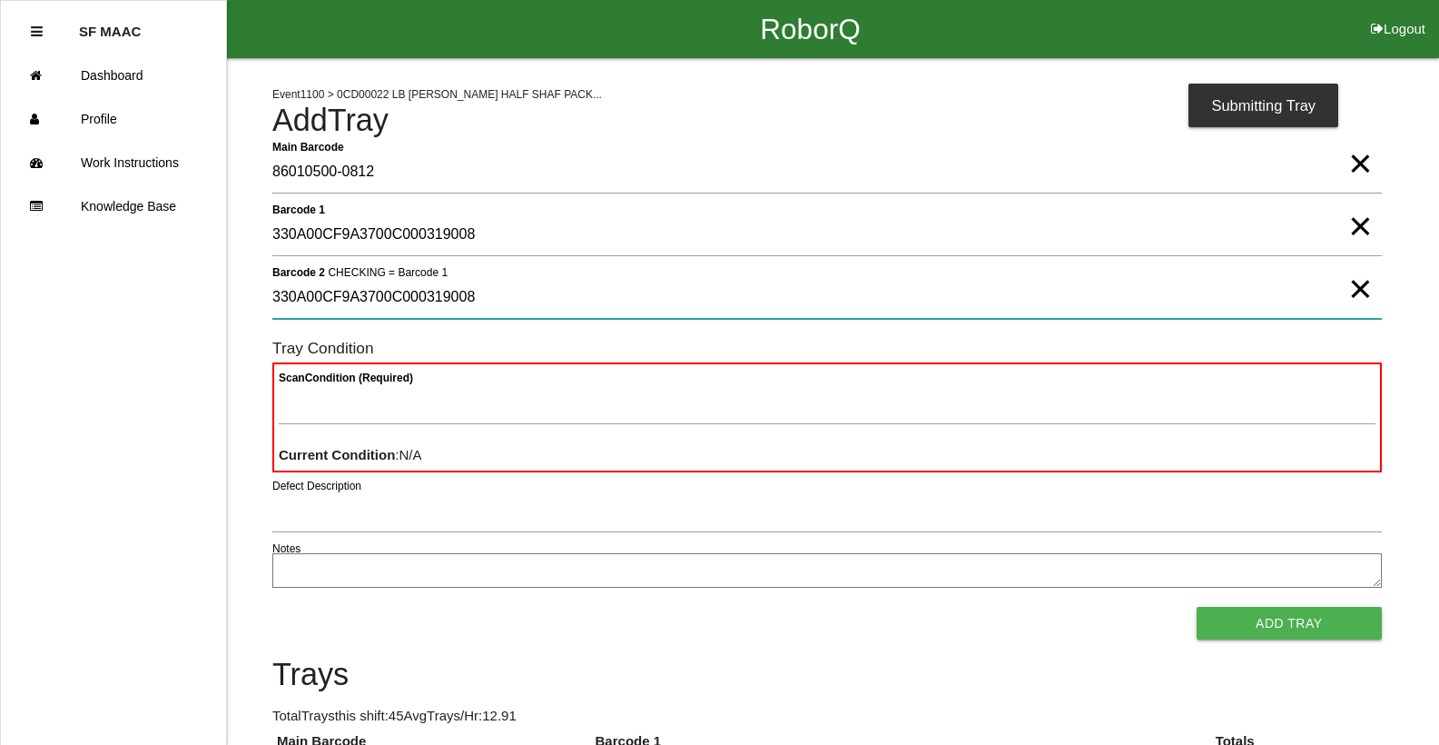
type 2 "330A00CF9A3700C000319008"
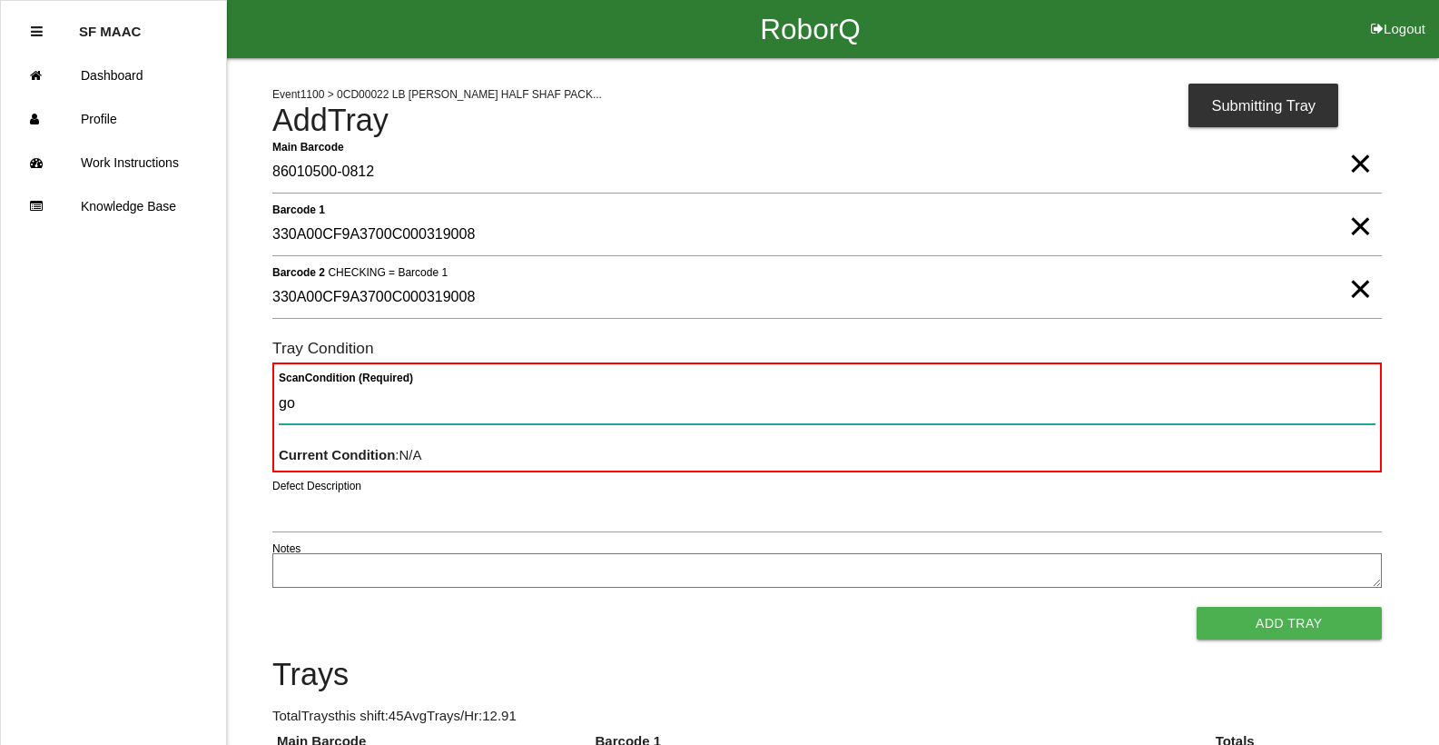
type Condition "goo"
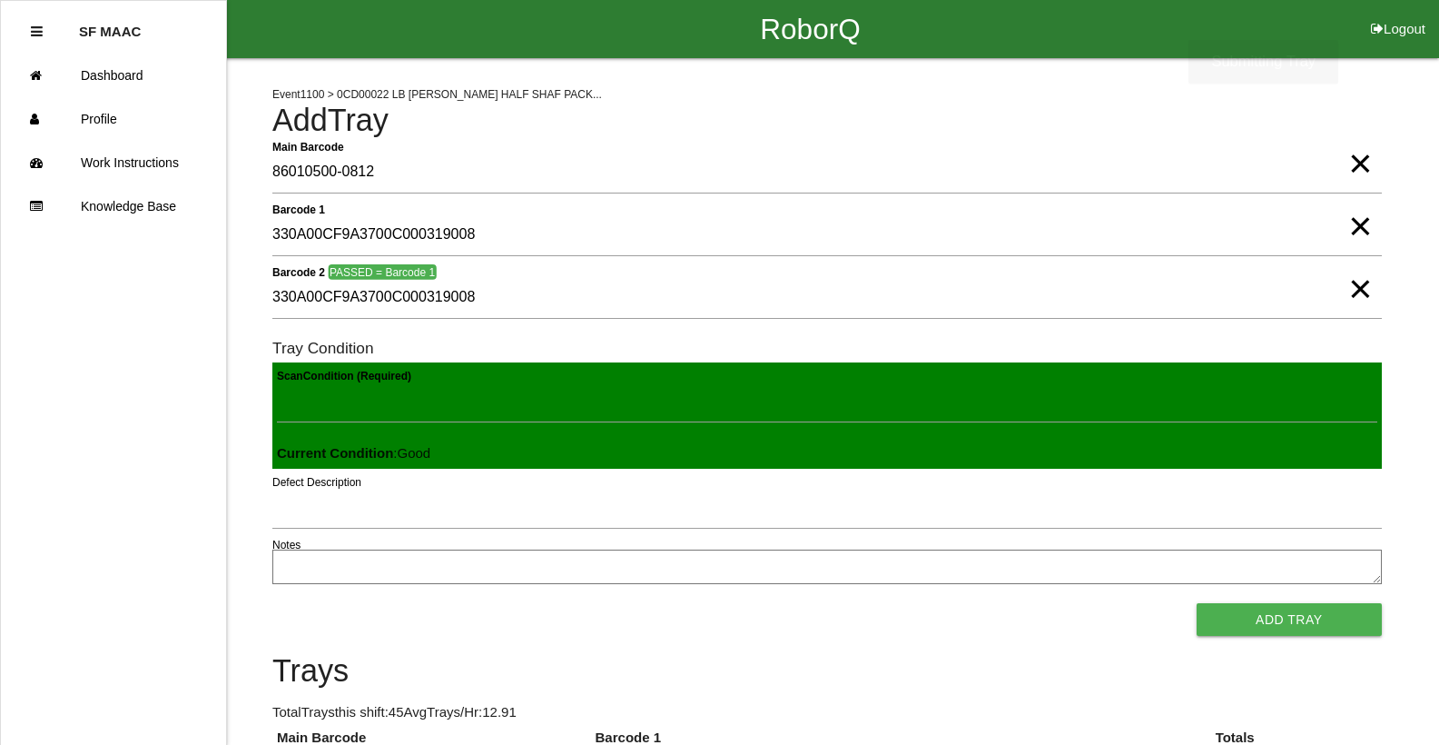
click at [1197, 603] on button "Add Tray" at bounding box center [1289, 619] width 185 height 33
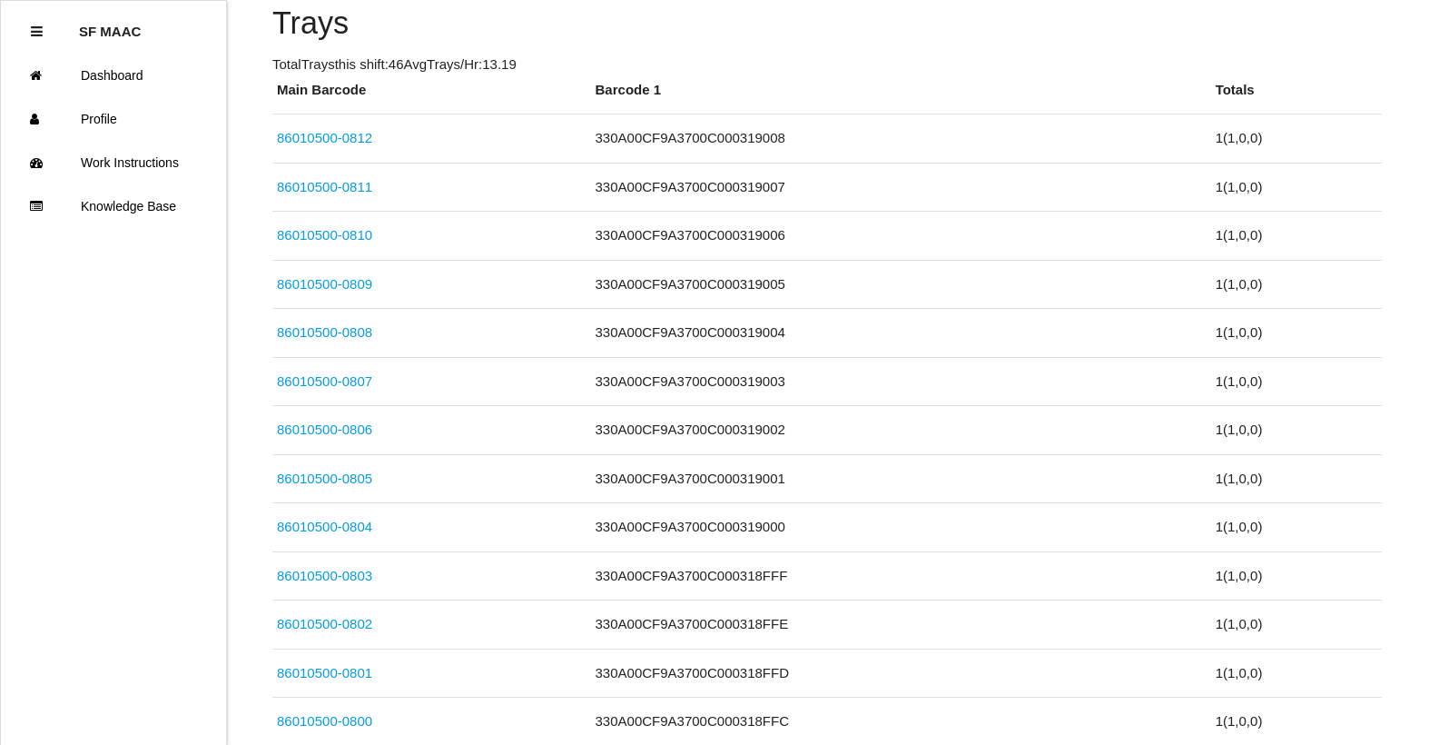
scroll to position [163, 0]
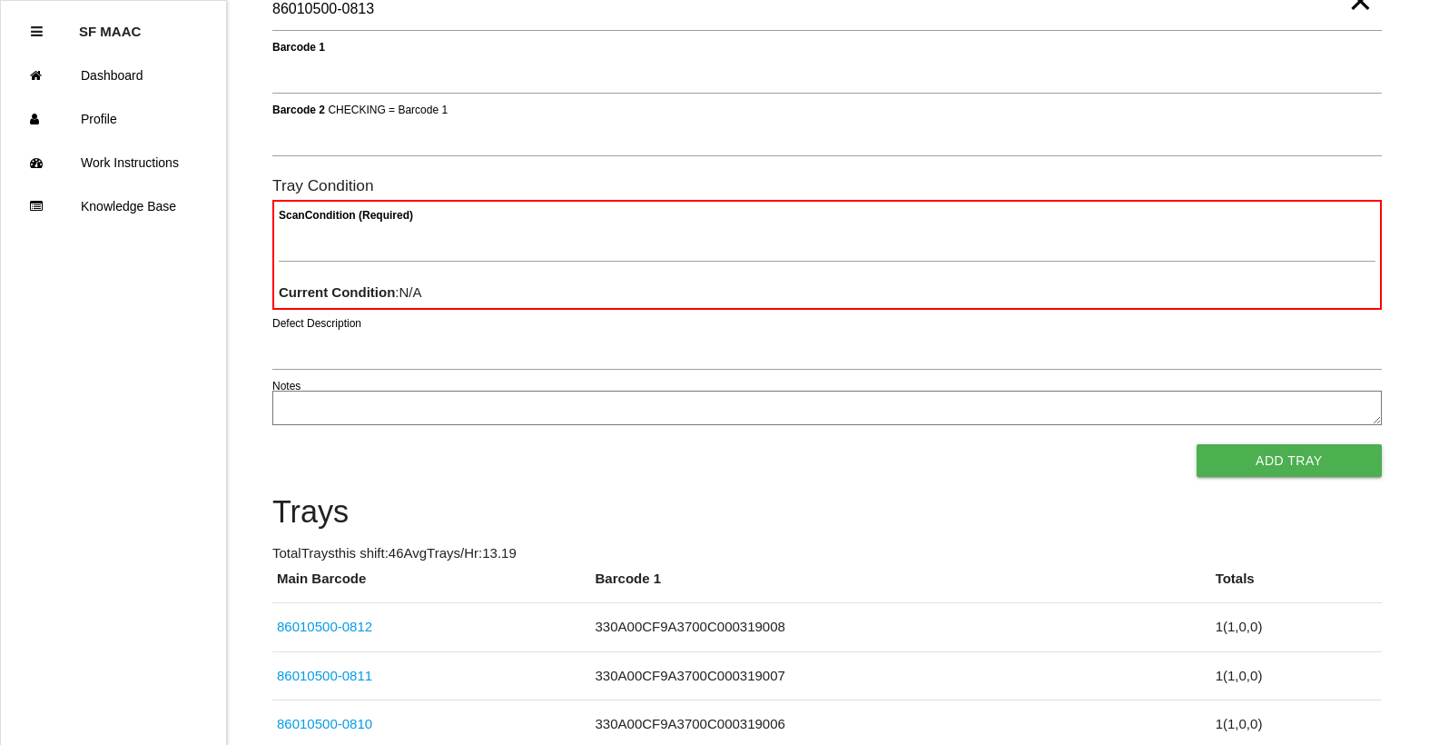
type Barcode "86010500-0813"
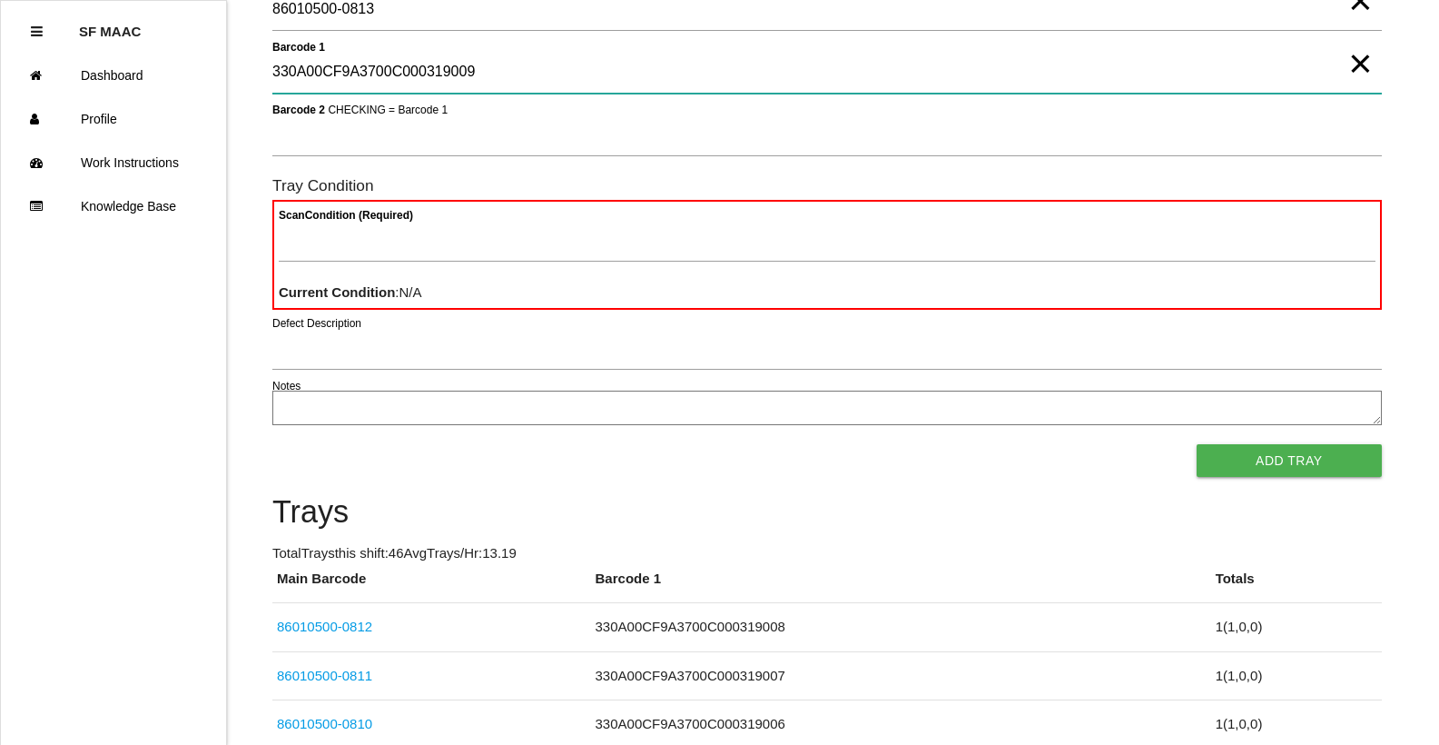
type 1 "330A00CF9A3700C000319009"
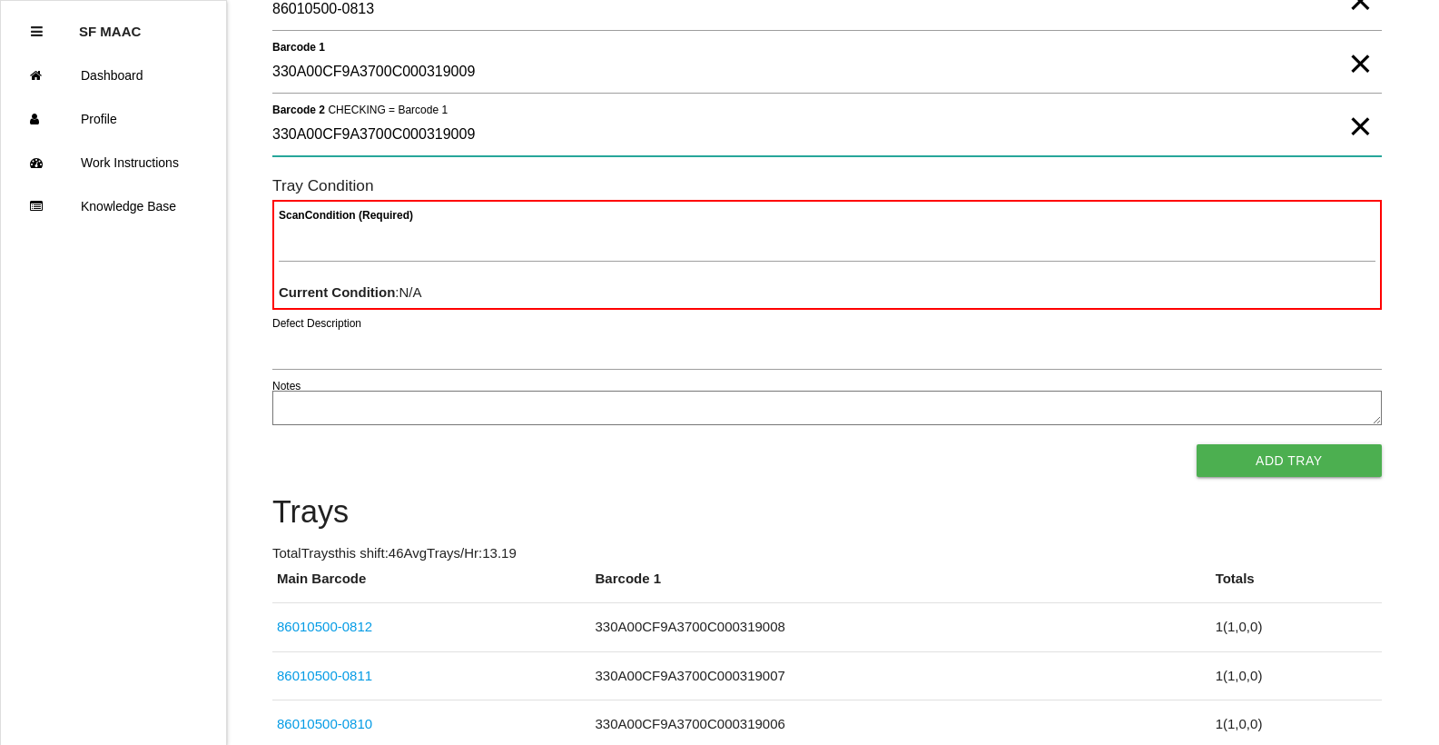
type 2 "330A00CF9A3700C000319009"
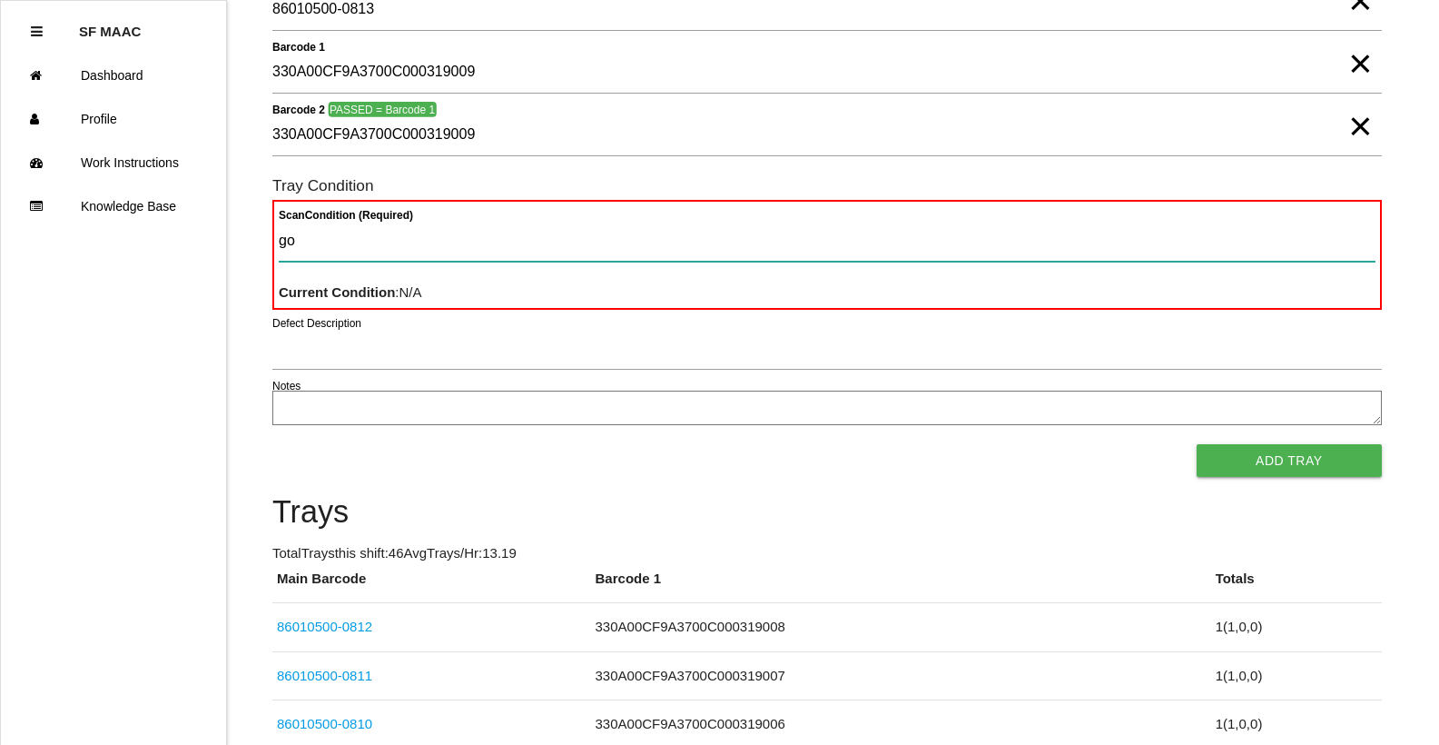
type Condition "goo"
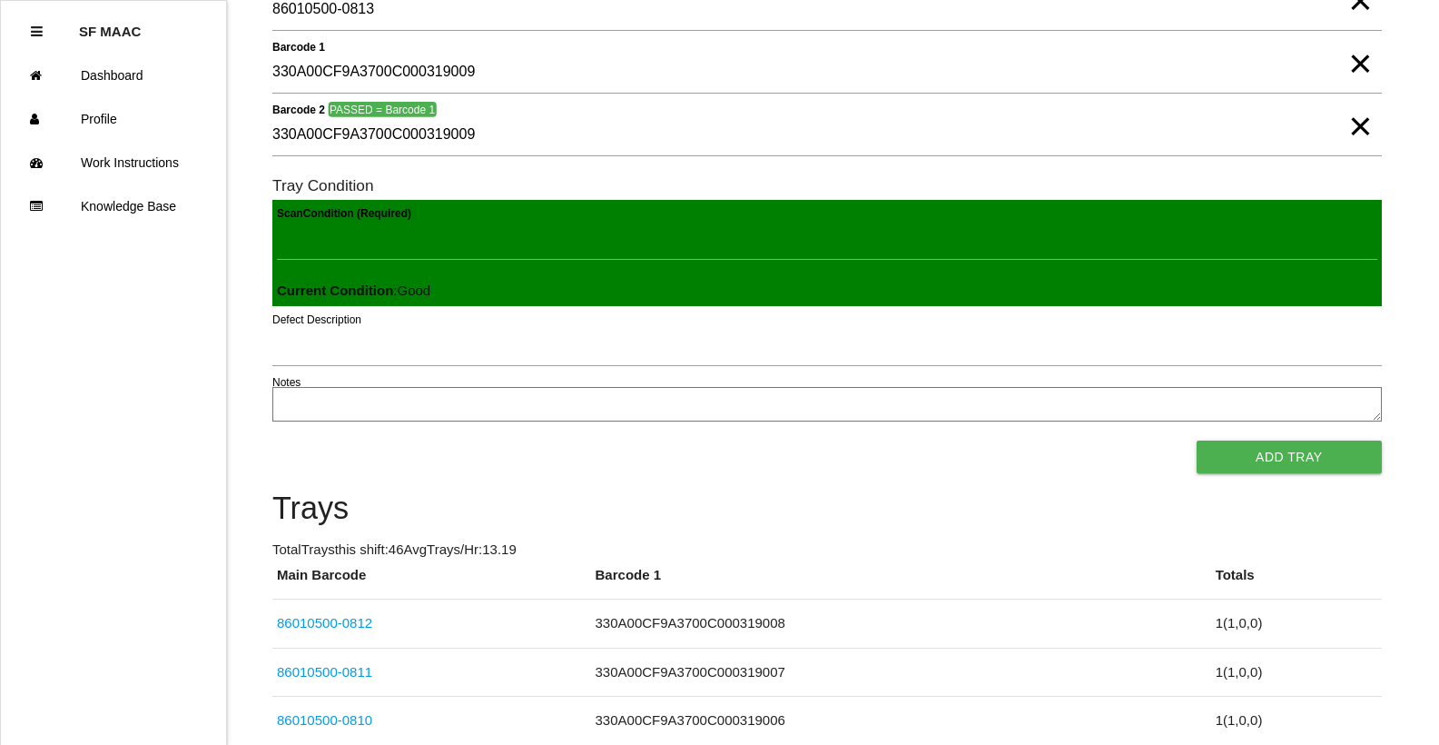
click at [1197, 440] on button "Add Tray" at bounding box center [1289, 456] width 185 height 33
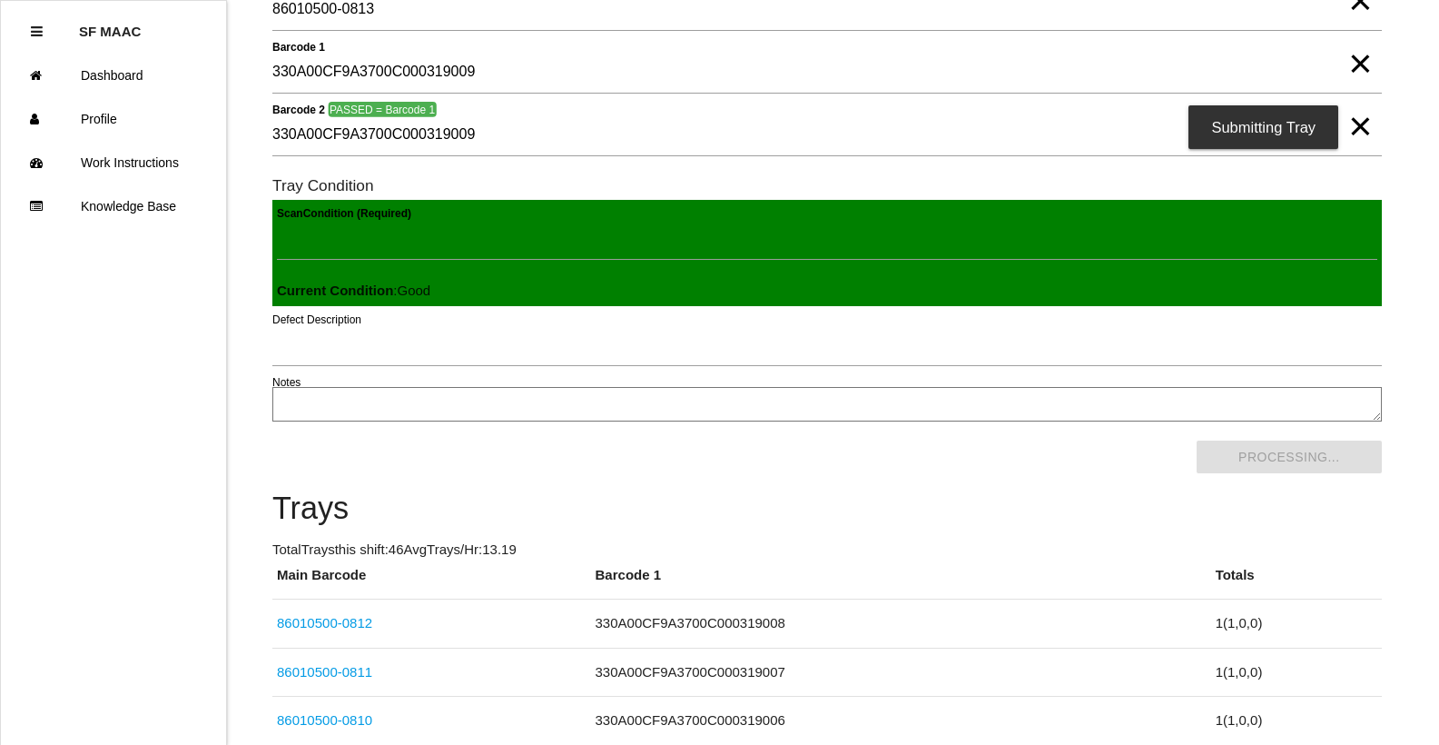
scroll to position [0, 0]
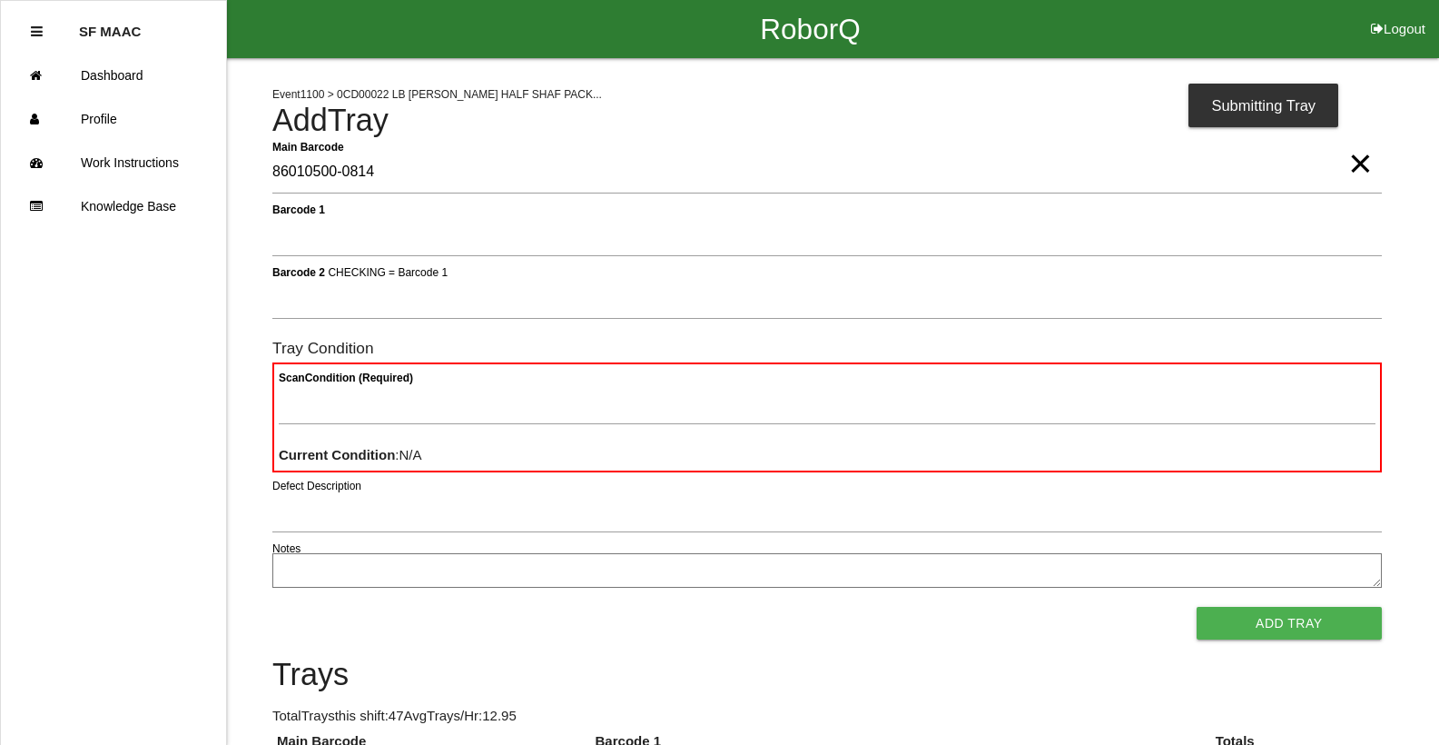
type Barcode "86010500-0814"
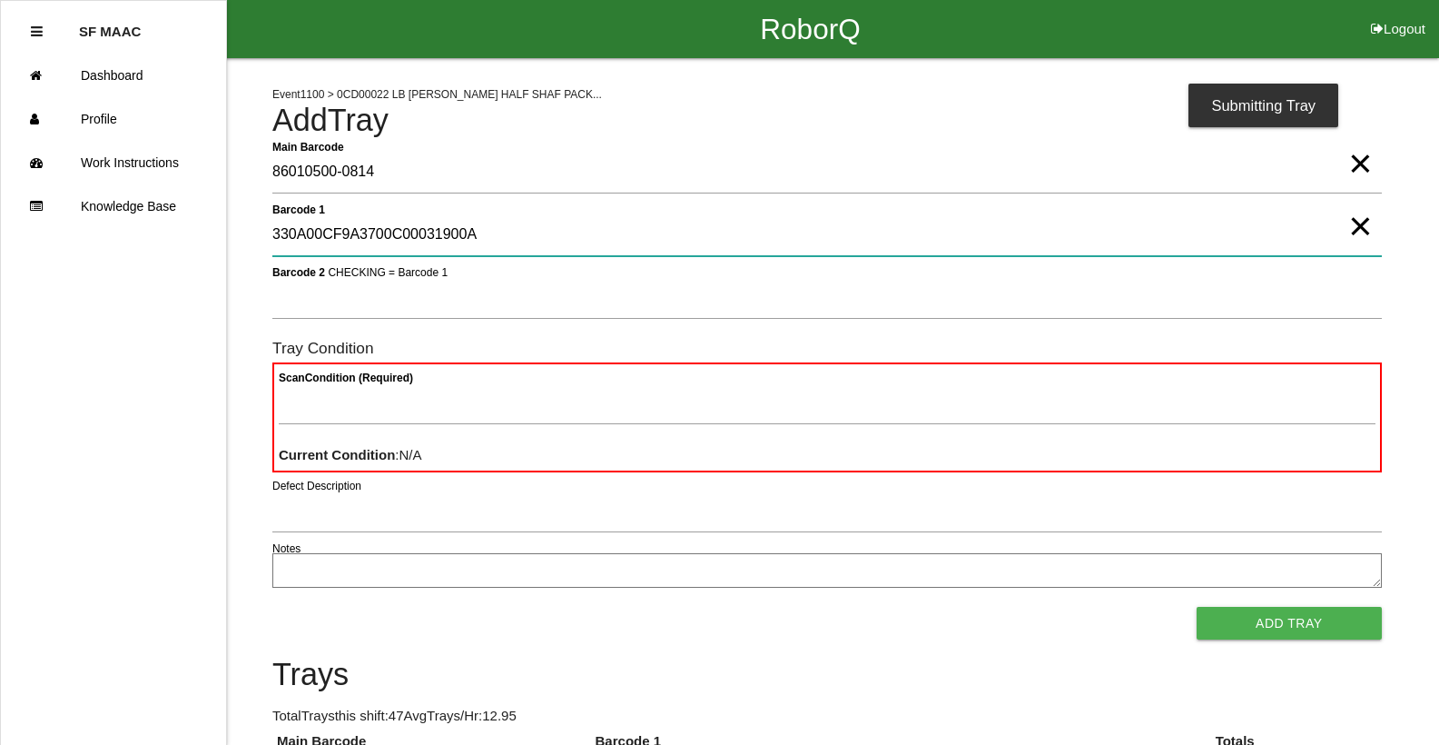
type 1 "330A00CF9A3700C00031900A"
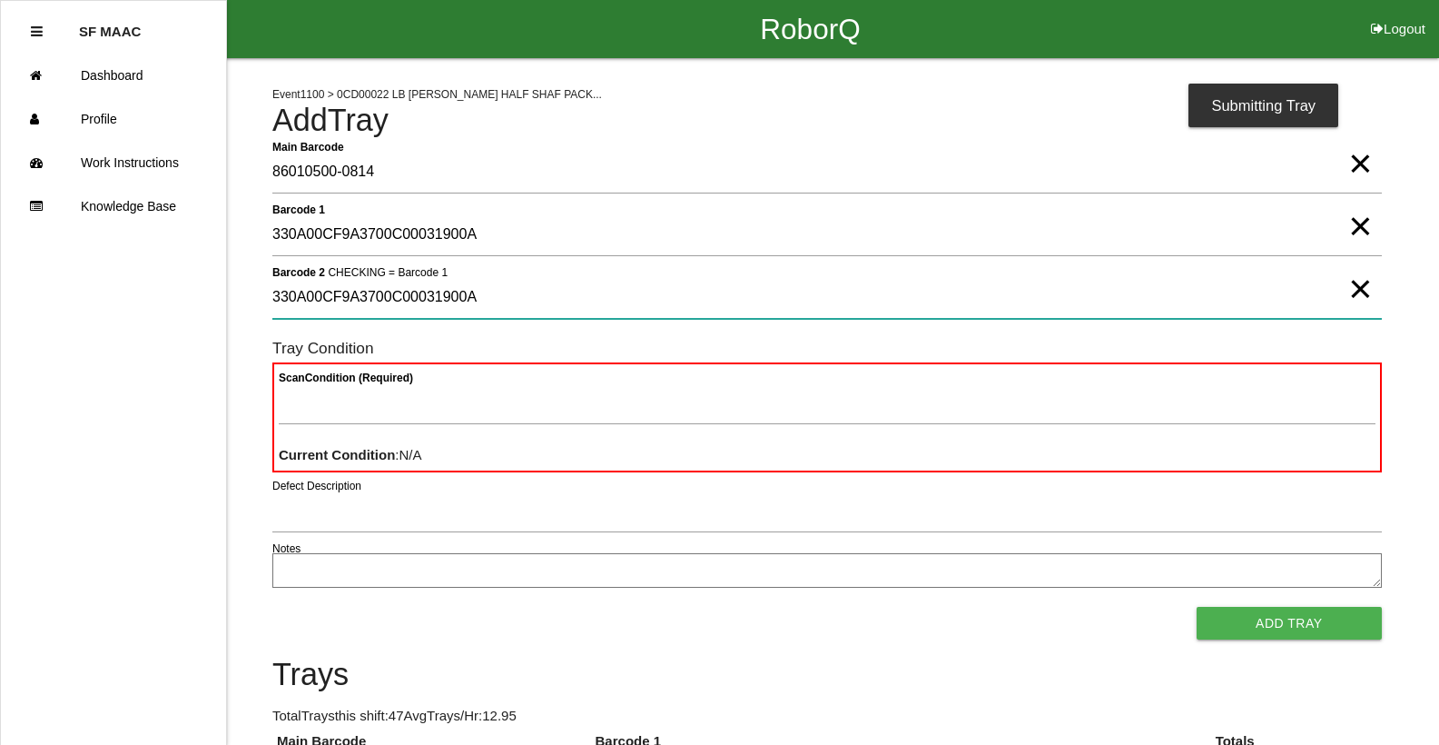
type 2 "330A00CF9A3700C00031900A"
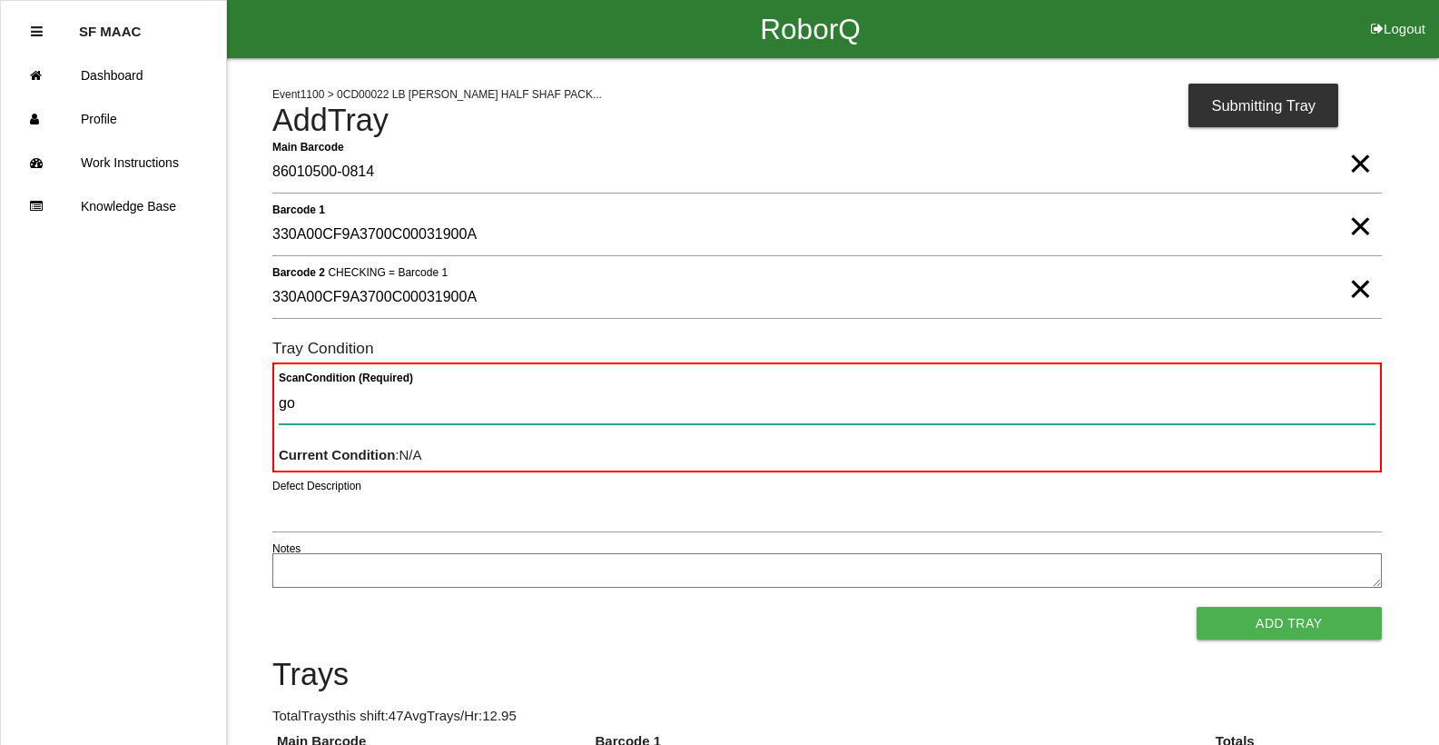
type Condition "goo"
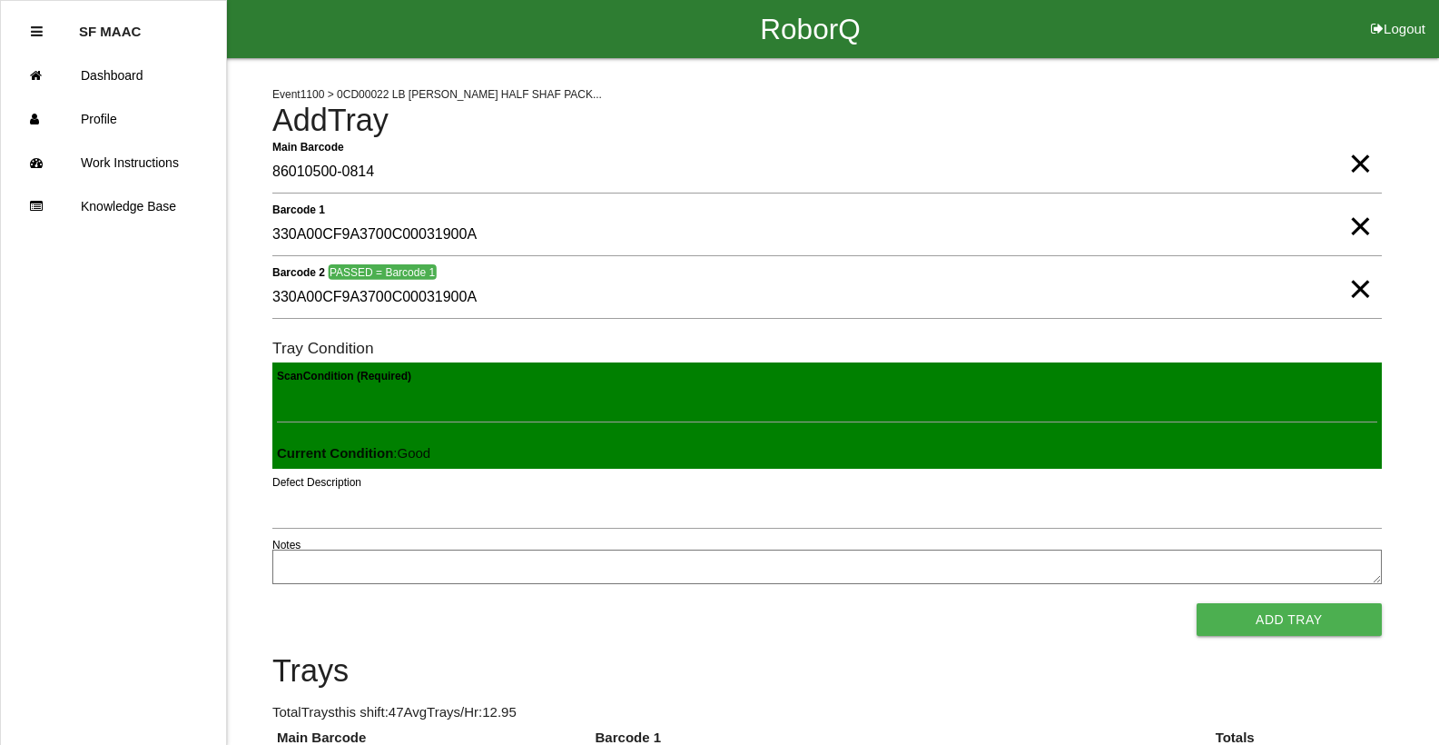
click at [1197, 603] on button "Add Tray" at bounding box center [1289, 619] width 185 height 33
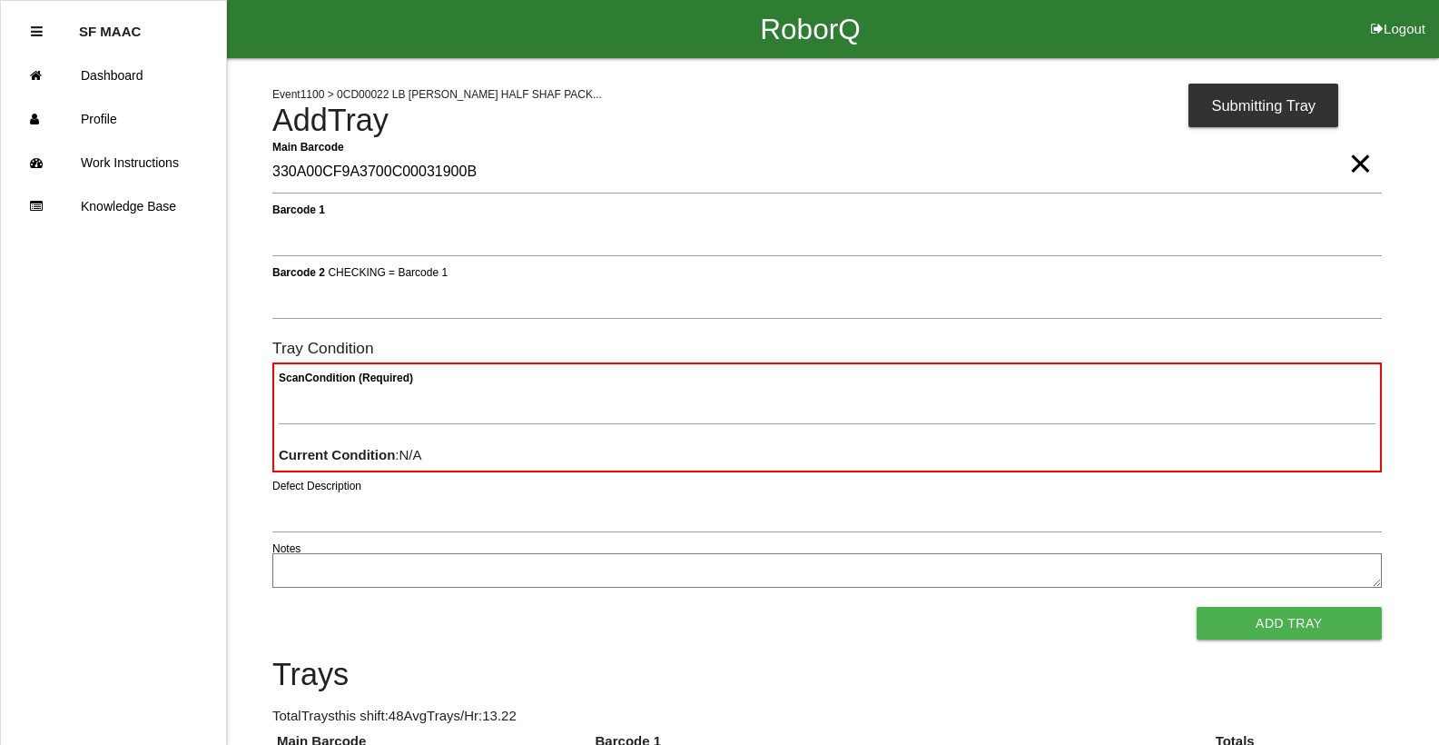
type Barcode "330A00CF9A3700C00031900B"
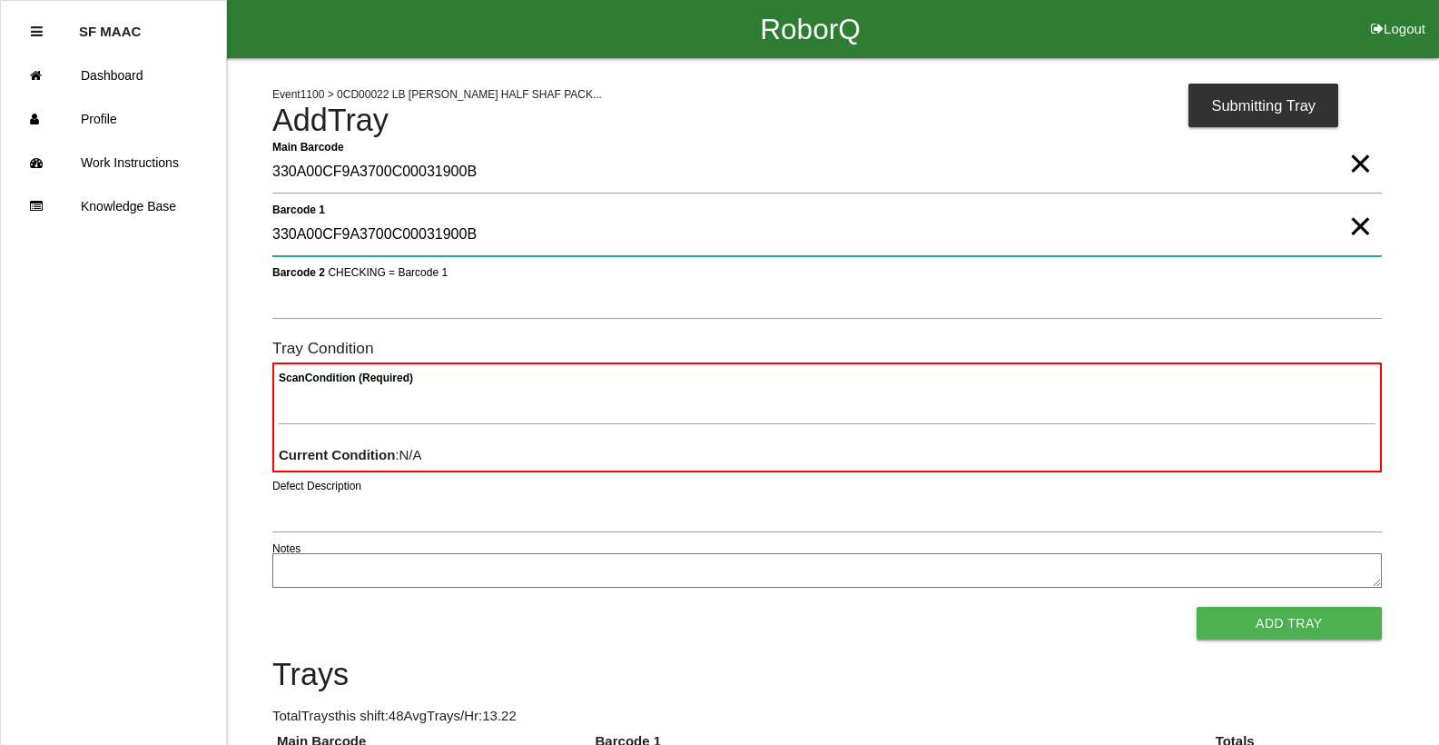
type 1 "330A00CF9A3700C00031900B"
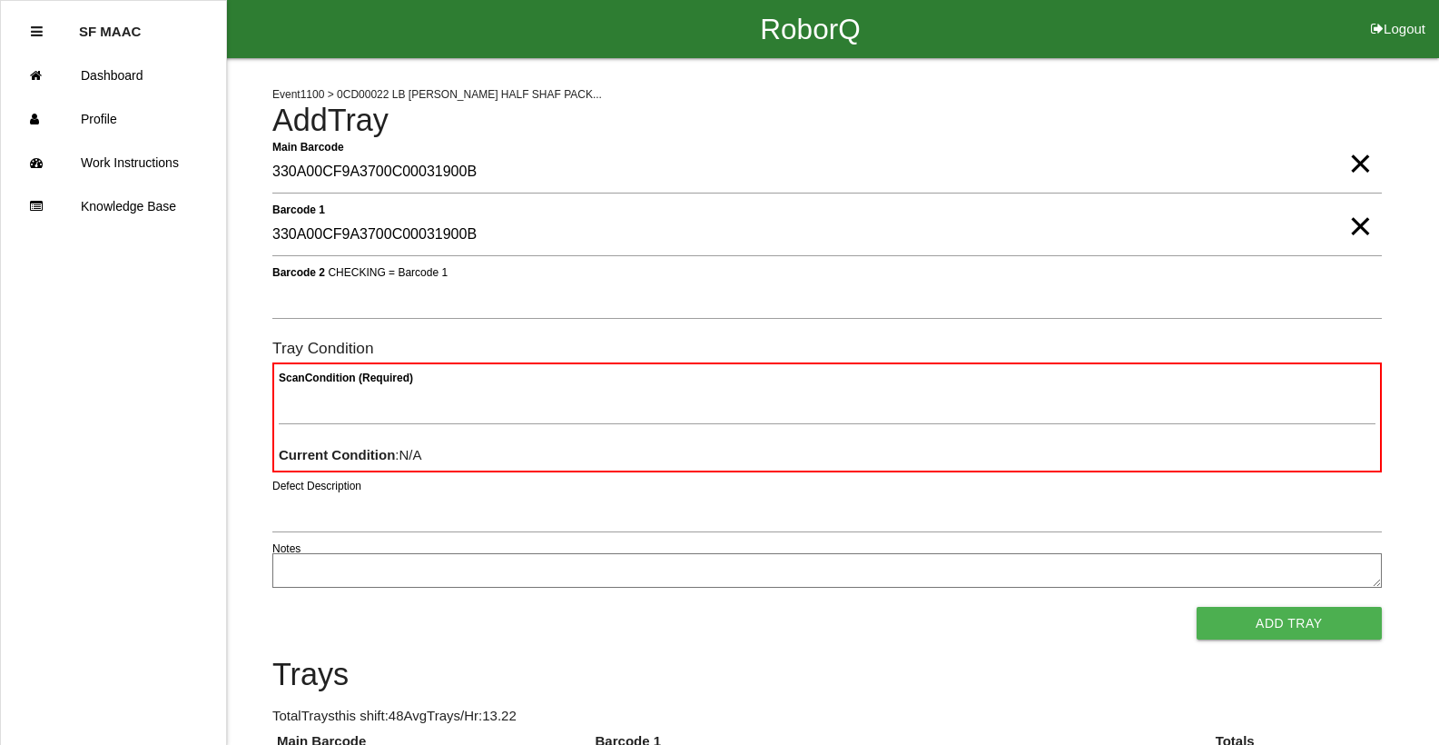
click at [1358, 163] on span "×" at bounding box center [1360, 145] width 24 height 36
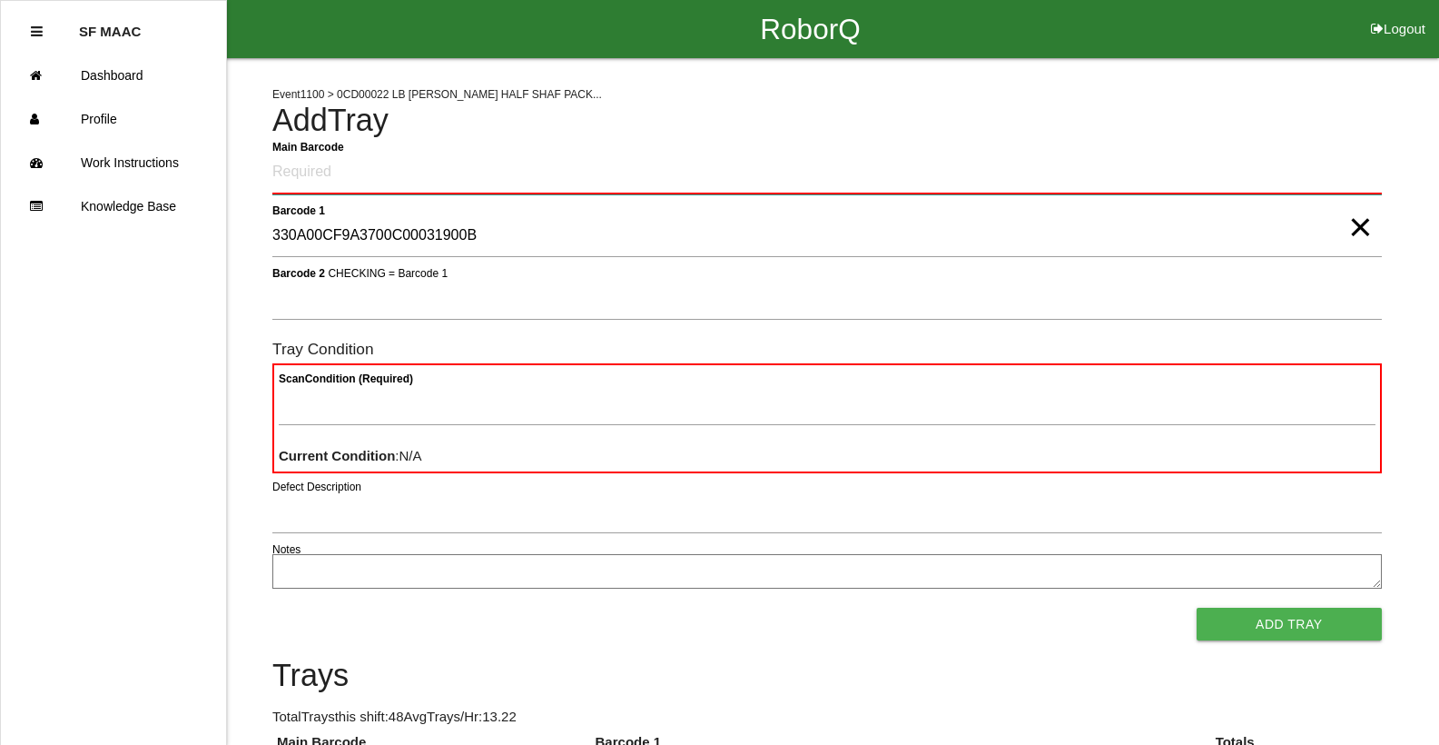
click at [1296, 156] on Barcode "Main Barcode" at bounding box center [826, 173] width 1109 height 43
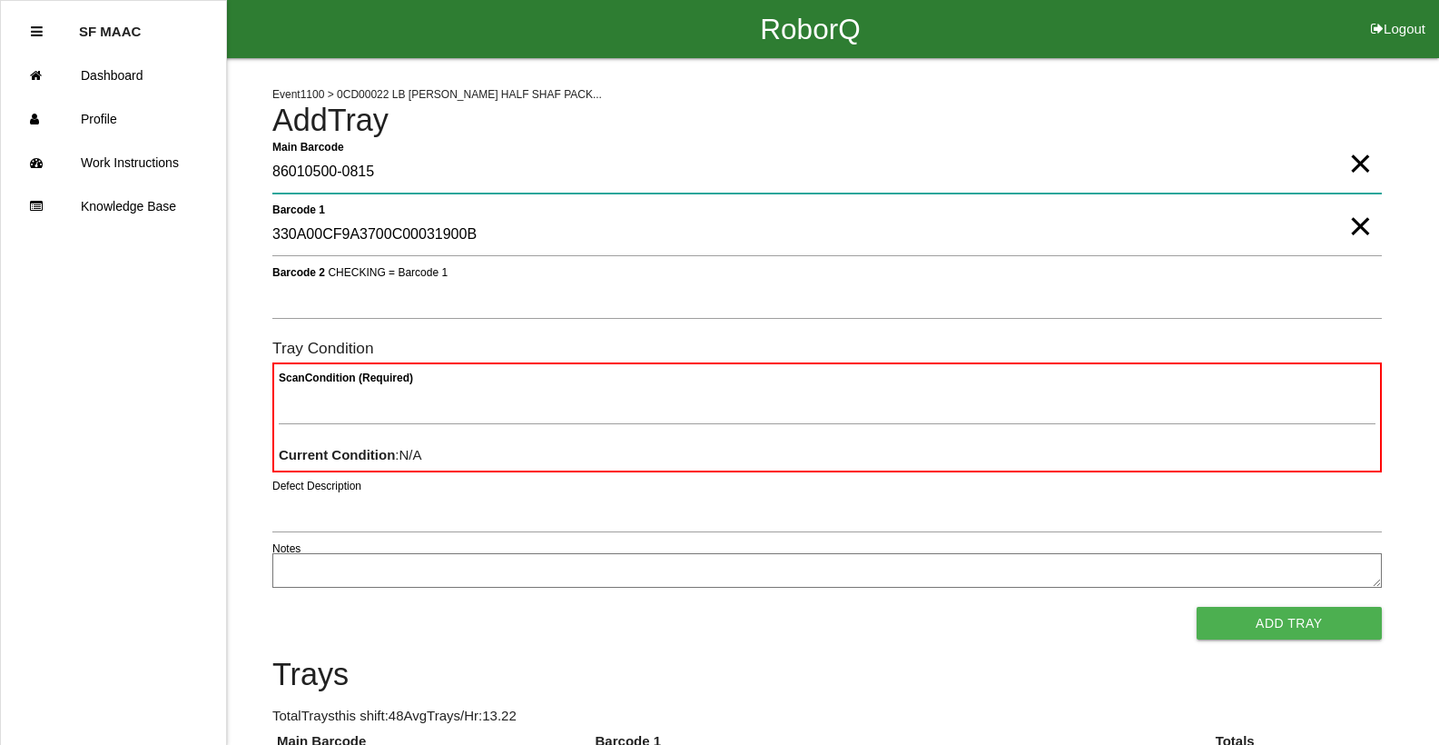
type Barcode "86010500-0815"
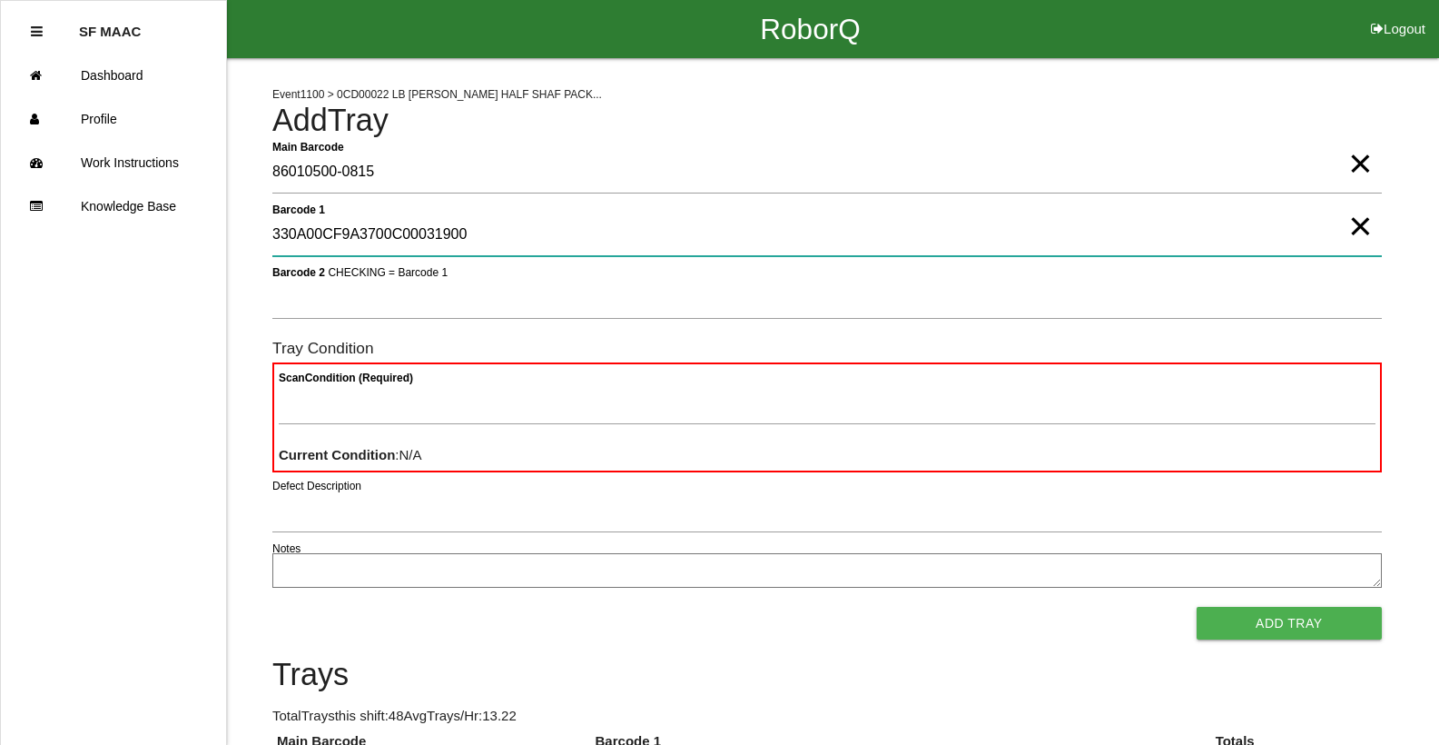
type 1 "330A00CF9A3700C00031900B"
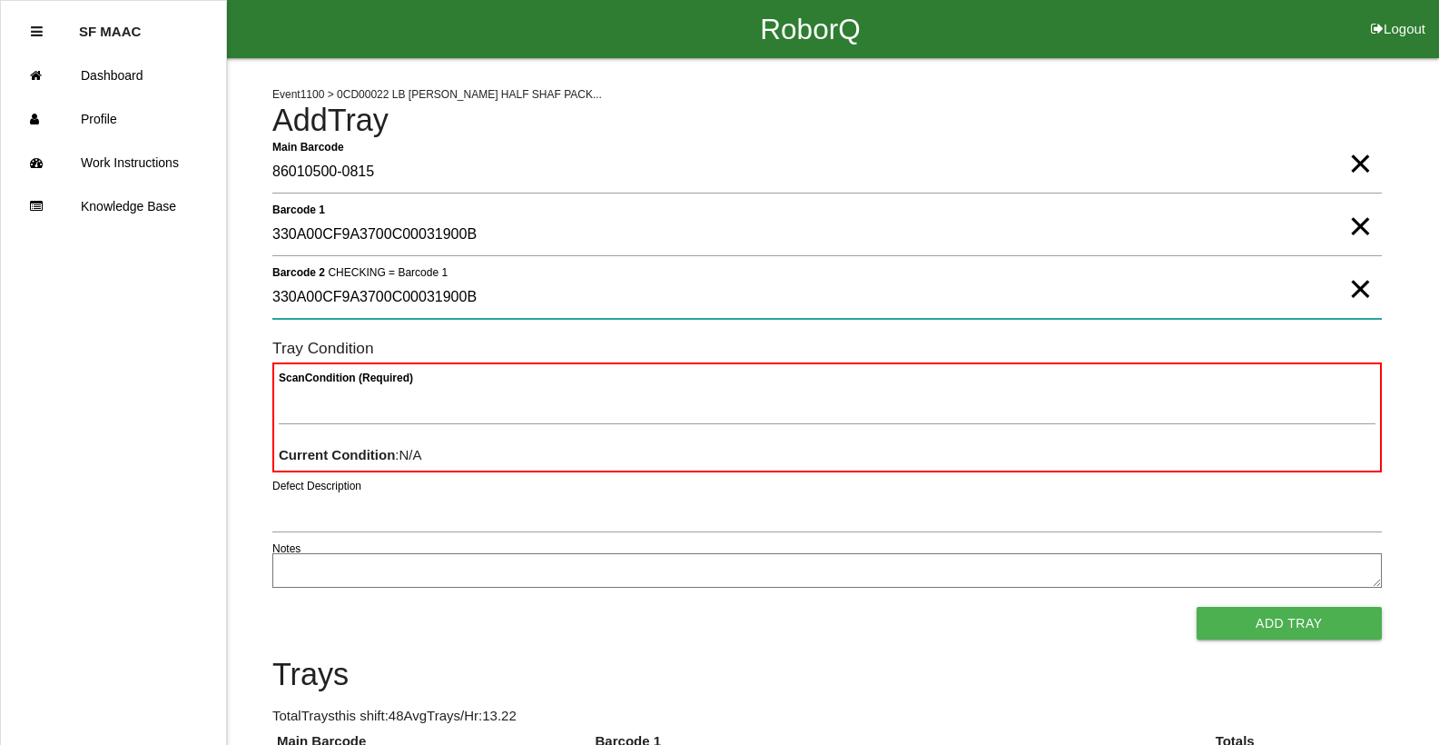
type 2 "330A00CF9A3700C00031900B"
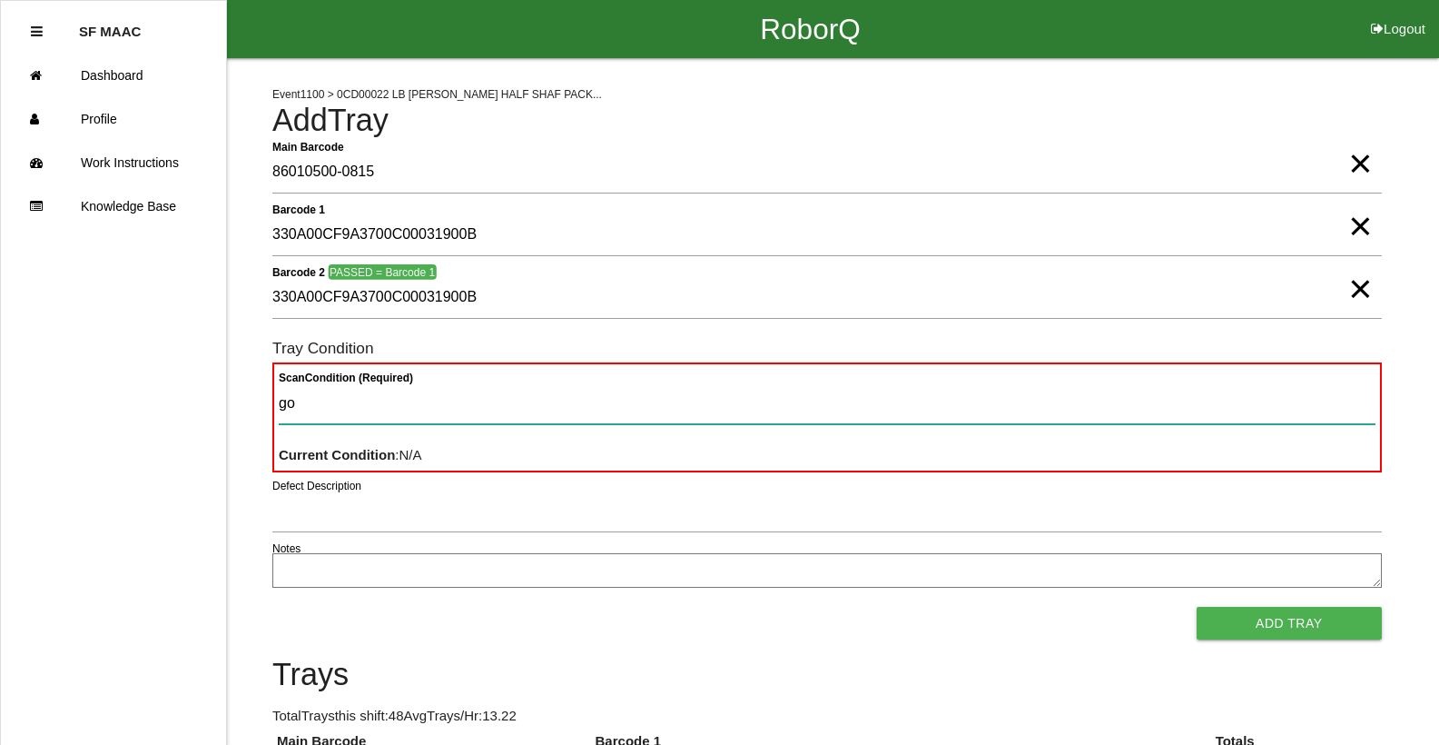
type Condition "goo"
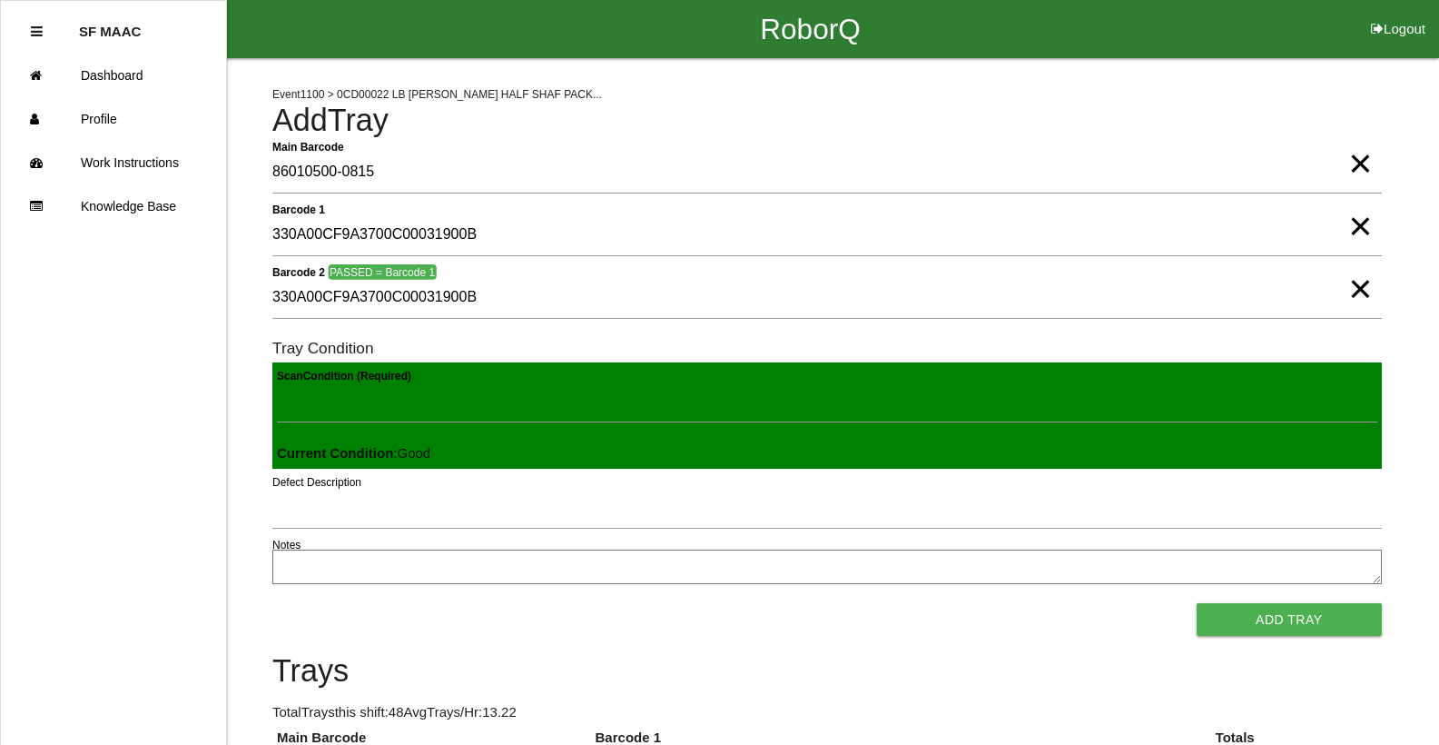
click at [1197, 603] on button "Add Tray" at bounding box center [1289, 619] width 185 height 33
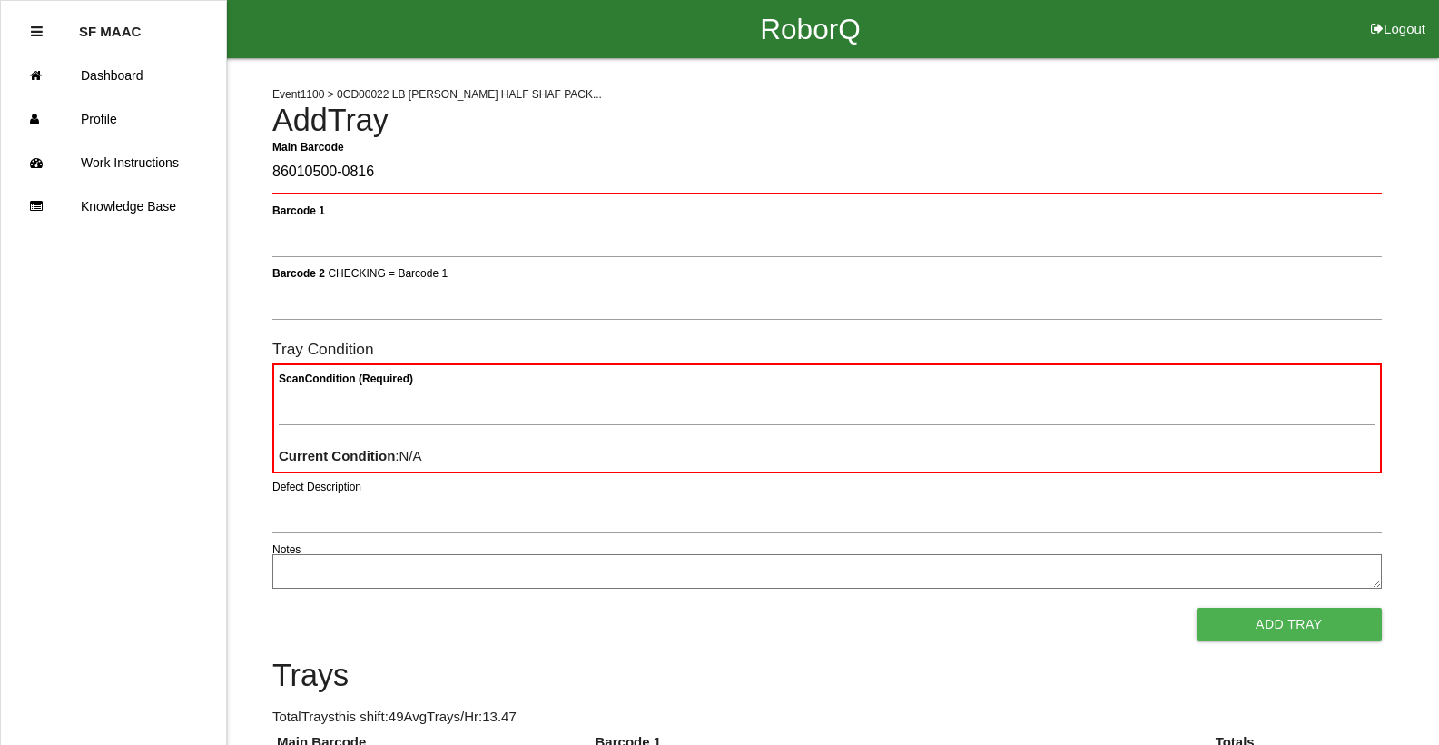
type Barcode "86010500-0816"
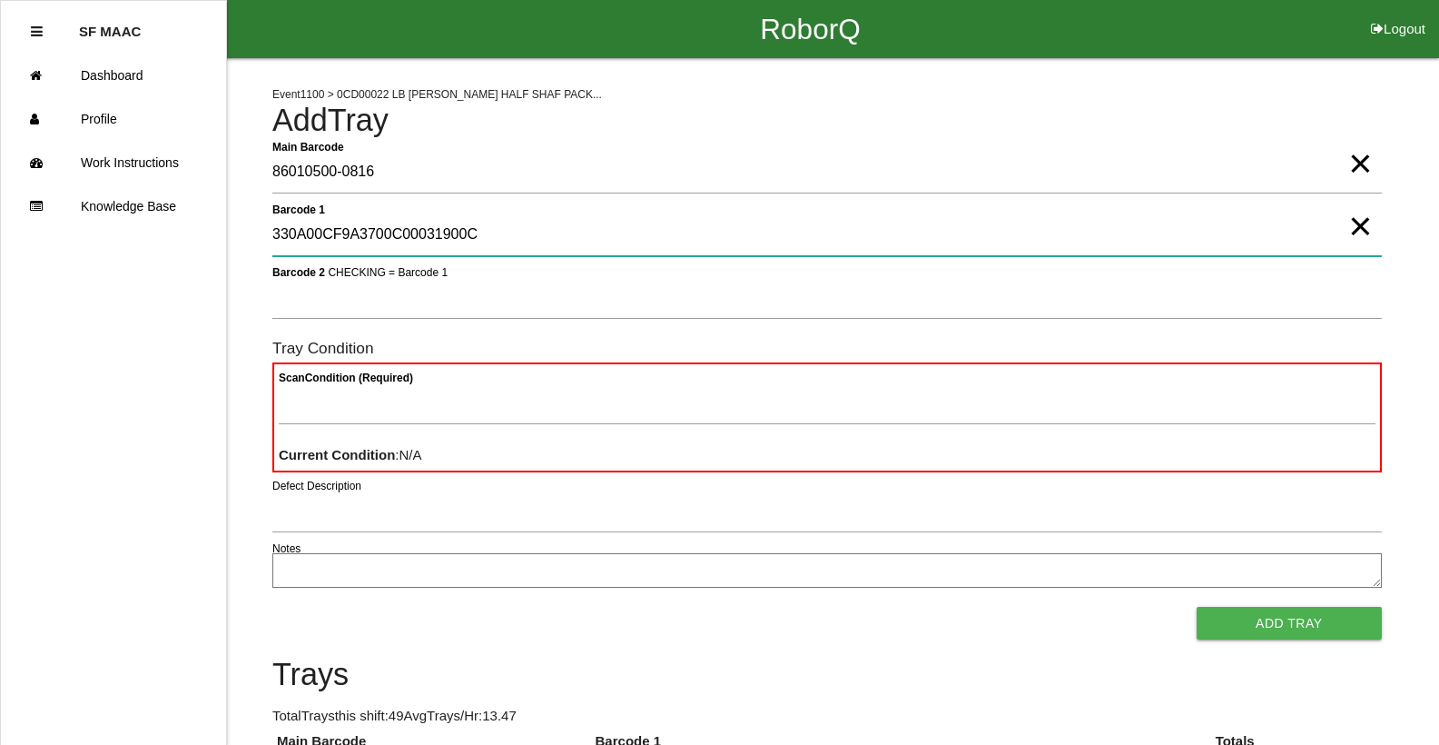
type 1 "330A00CF9A3700C00031900C"
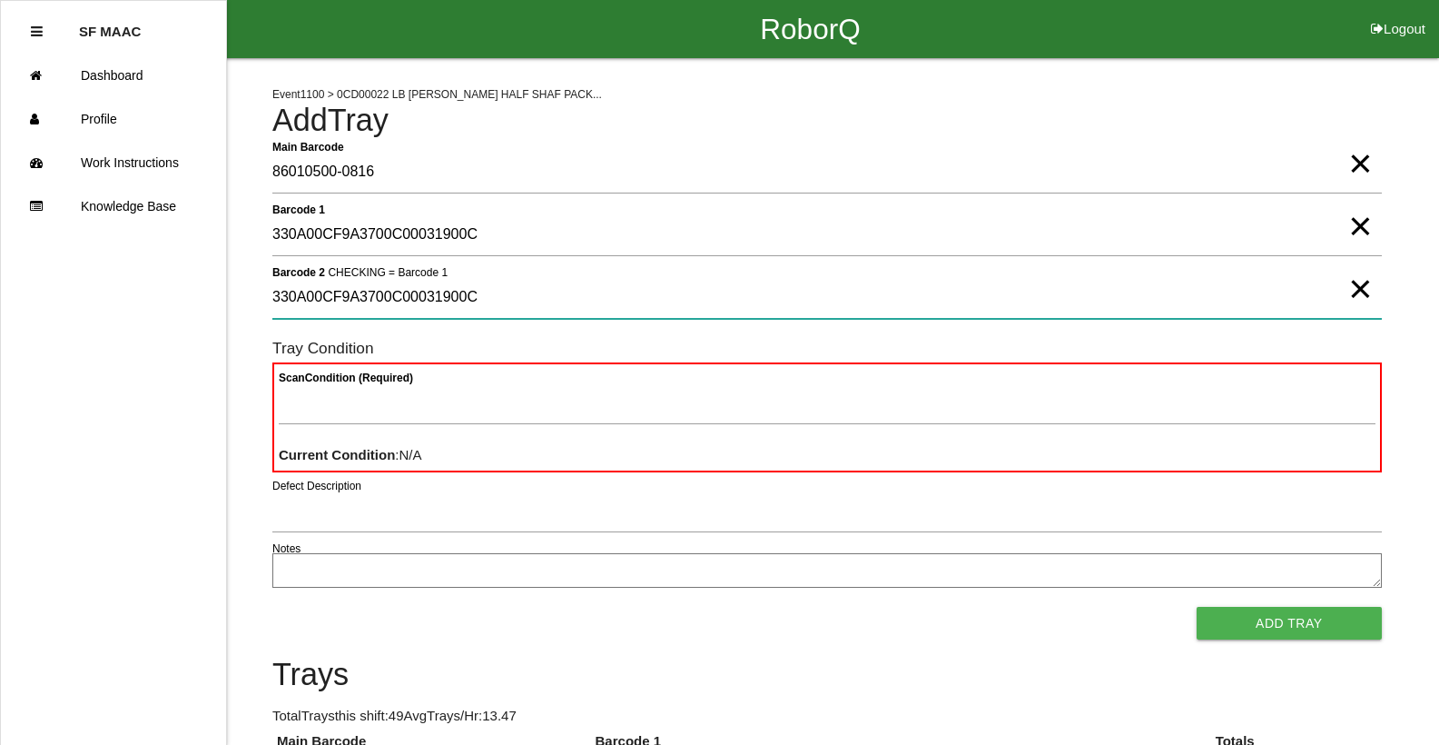
type 2 "330A00CF9A3700C00031900C"
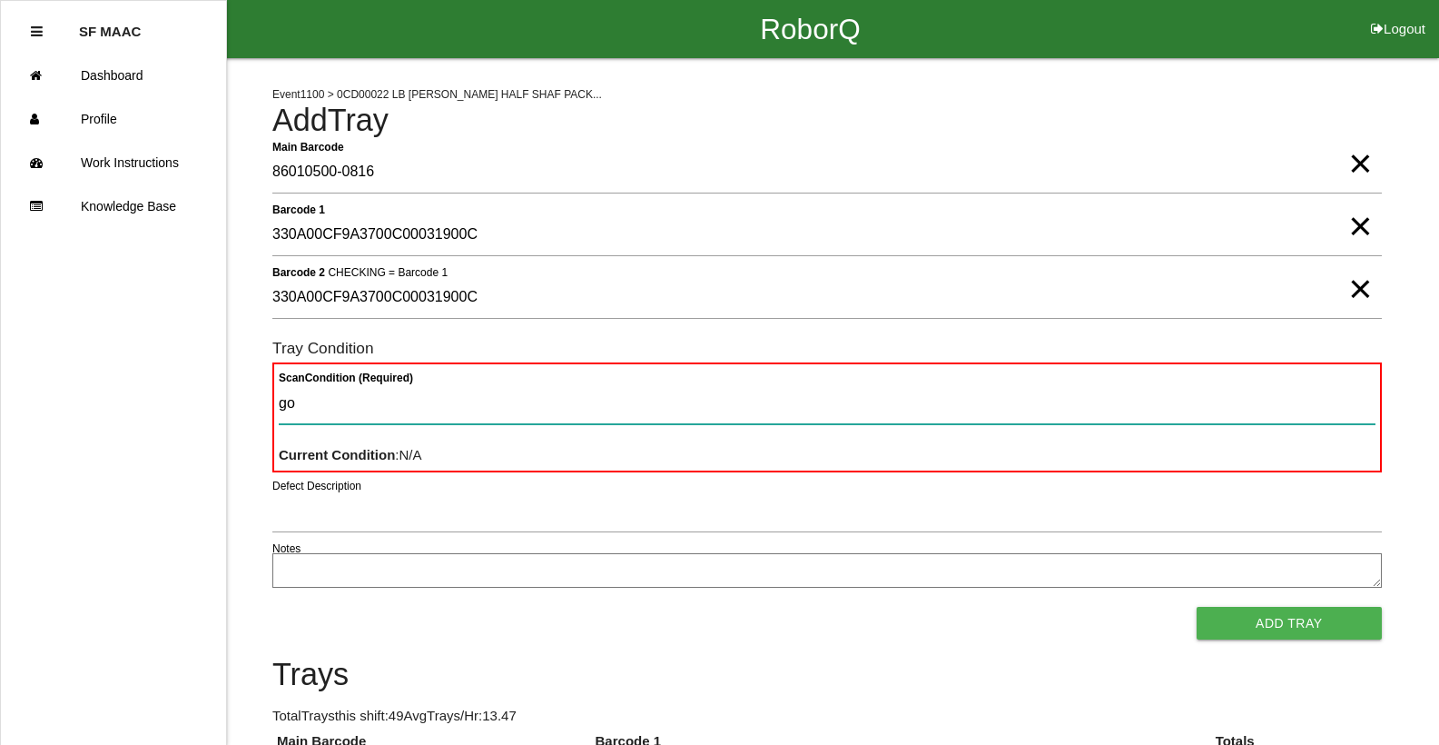
type Condition "goo"
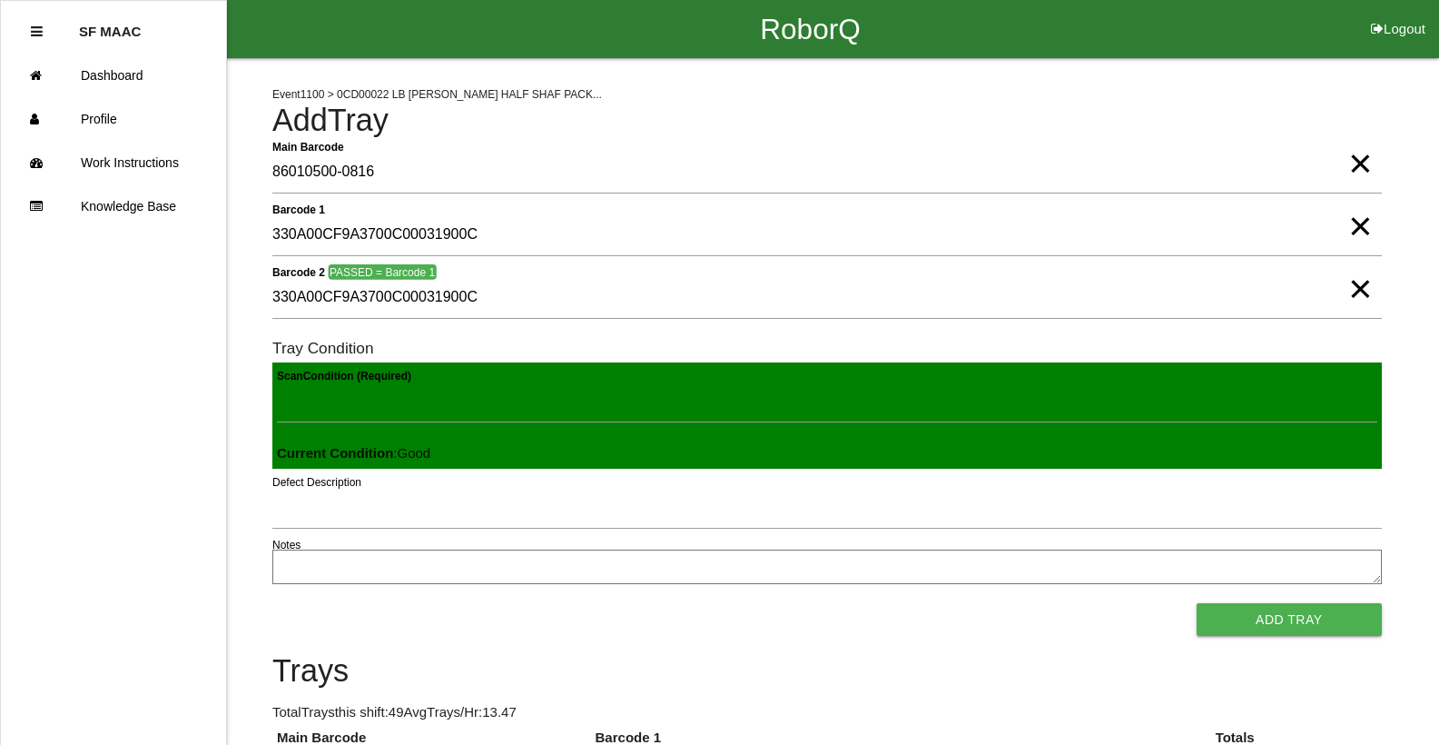
click at [1197, 603] on button "Add Tray" at bounding box center [1289, 619] width 185 height 33
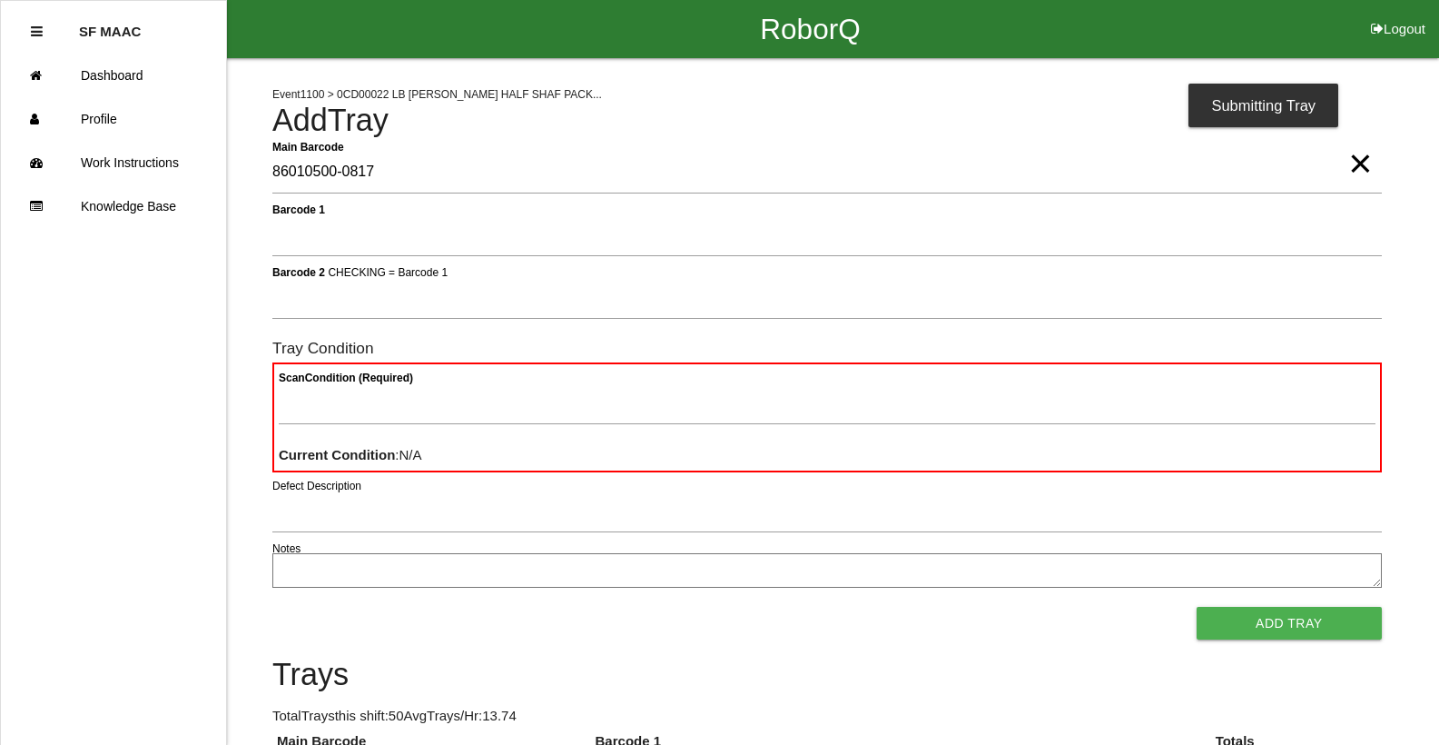
type Barcode "86010500-0817"
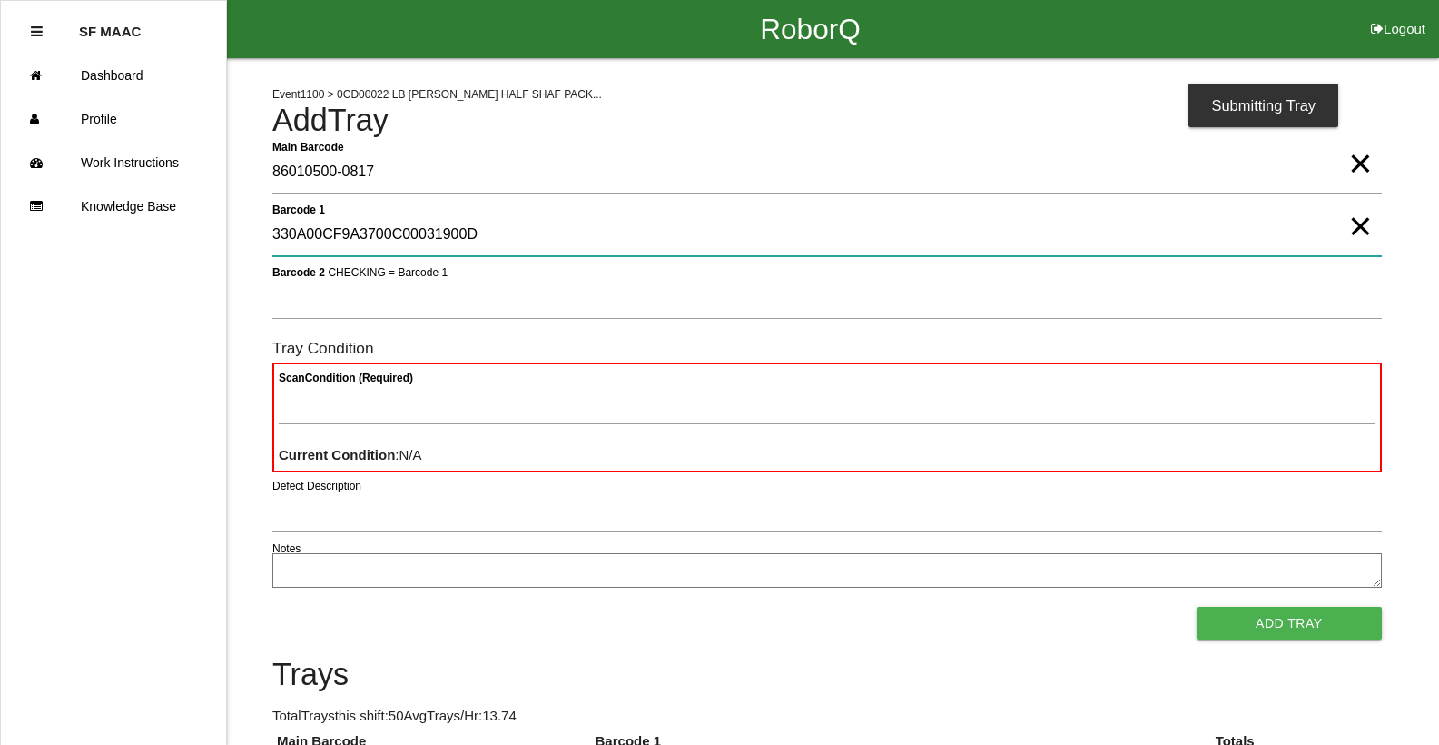
type 1 "330A00CF9A3700C00031900D"
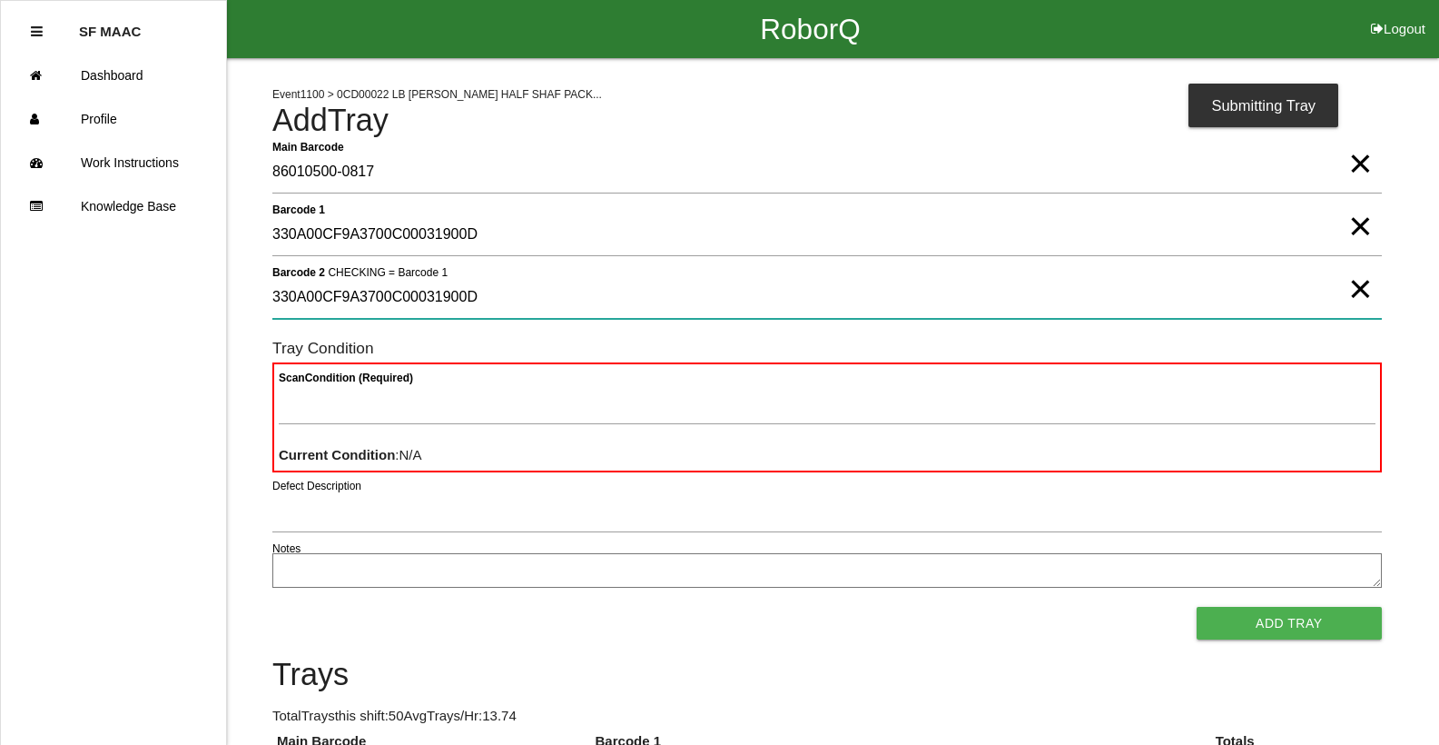
type 2 "330A00CF9A3700C00031900D"
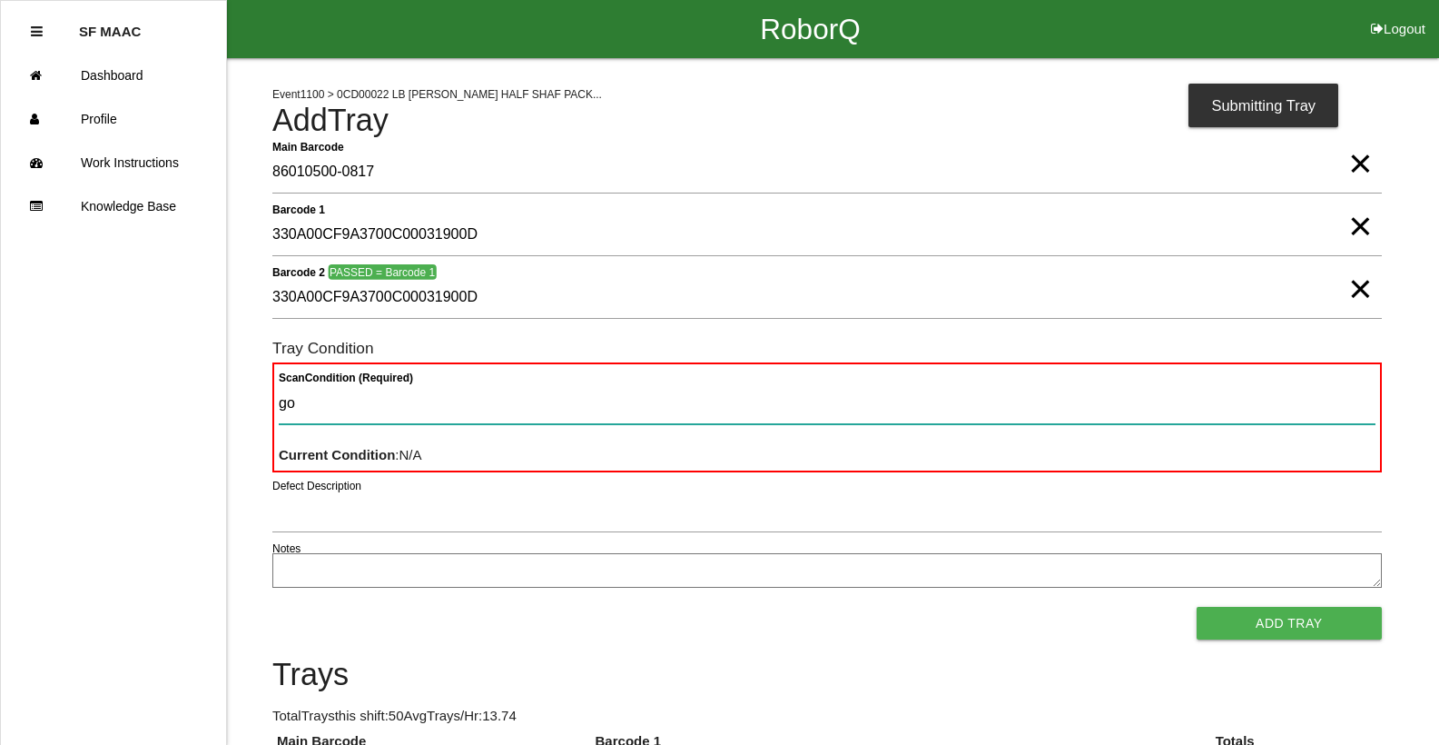
type Condition "goo"
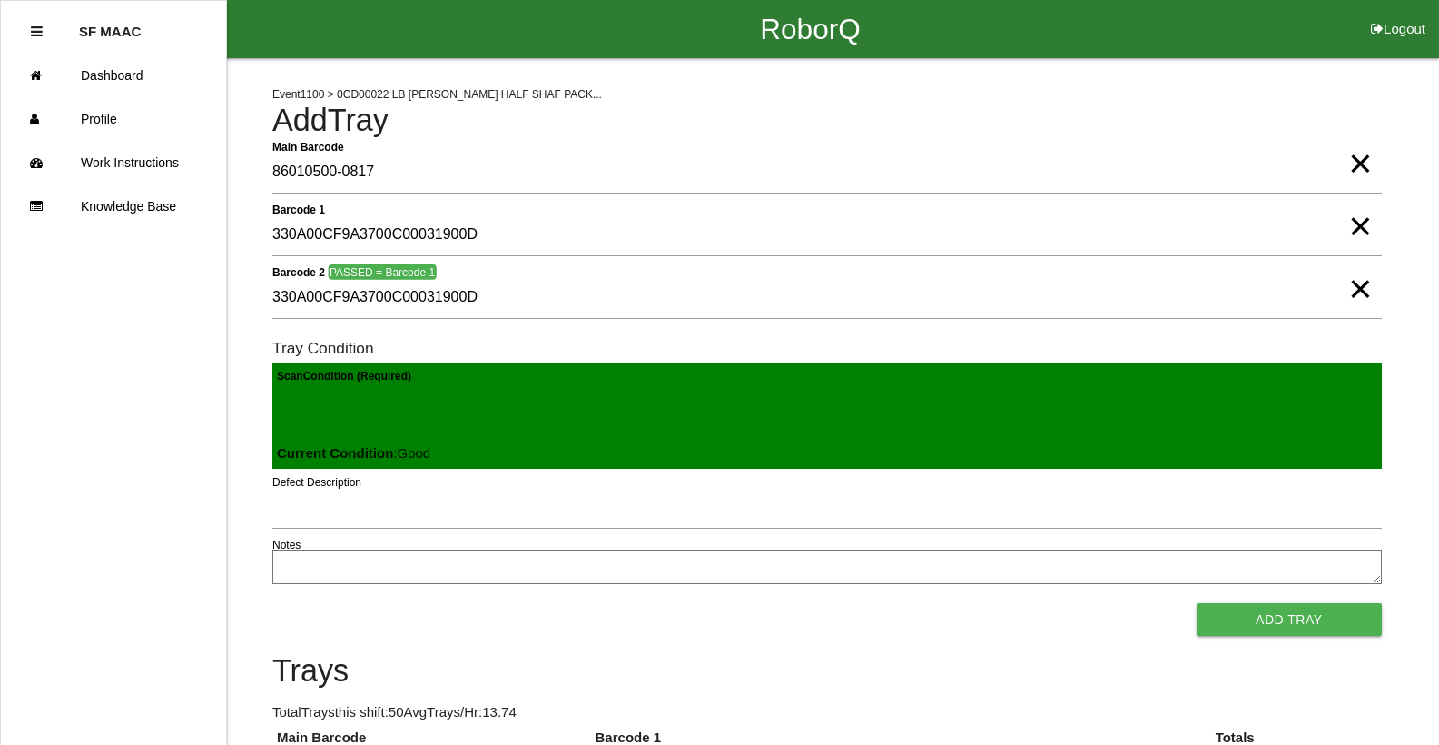
click at [1197, 603] on button "Add Tray" at bounding box center [1289, 619] width 185 height 33
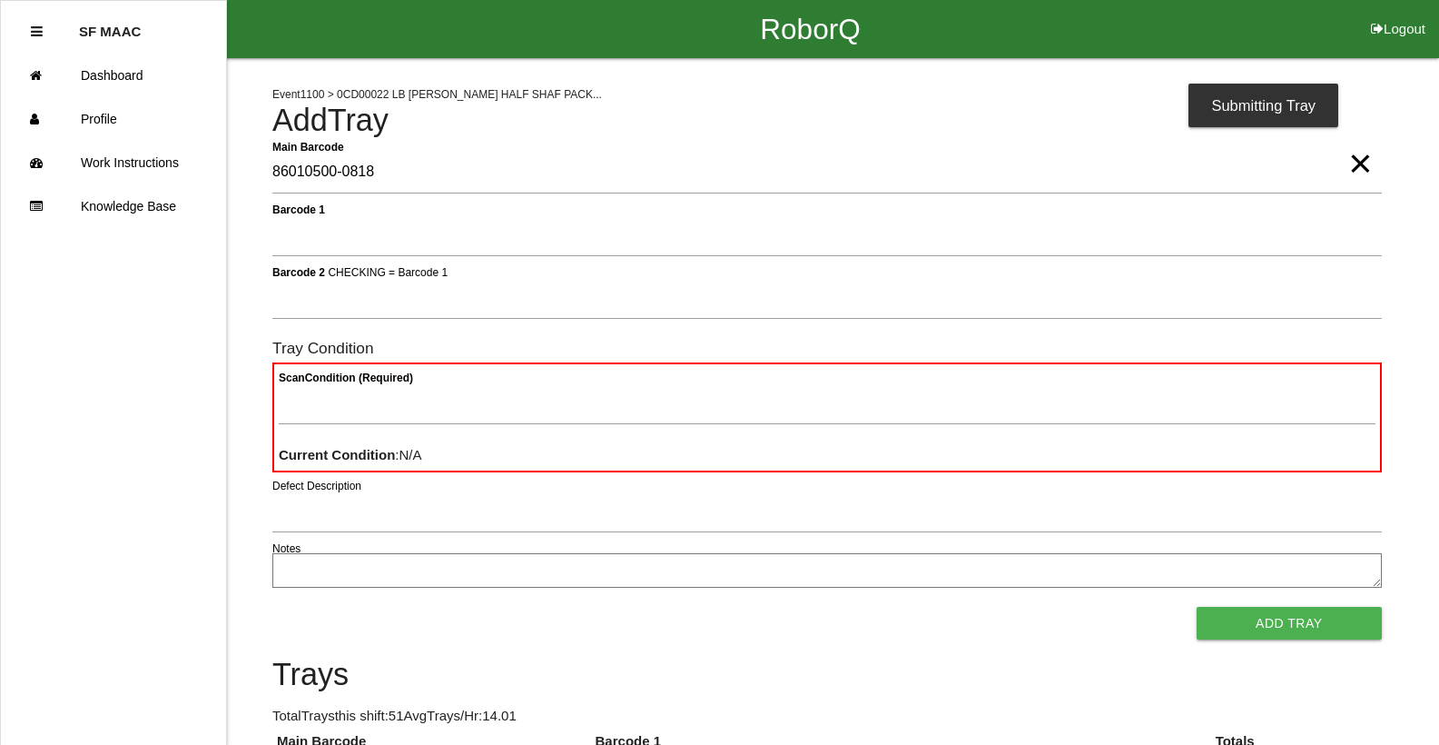
type Barcode "86010500-0818"
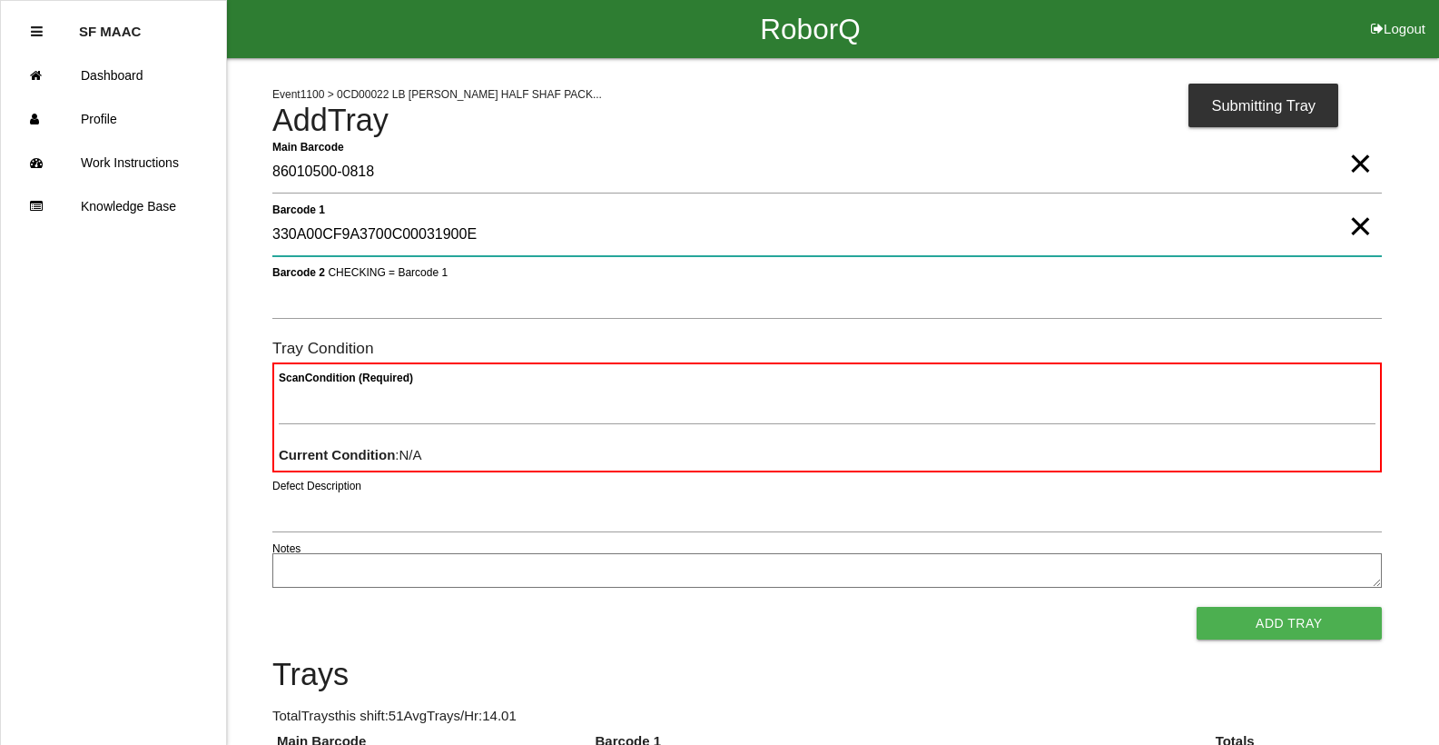
type 1 "330A00CF9A3700C00031900E"
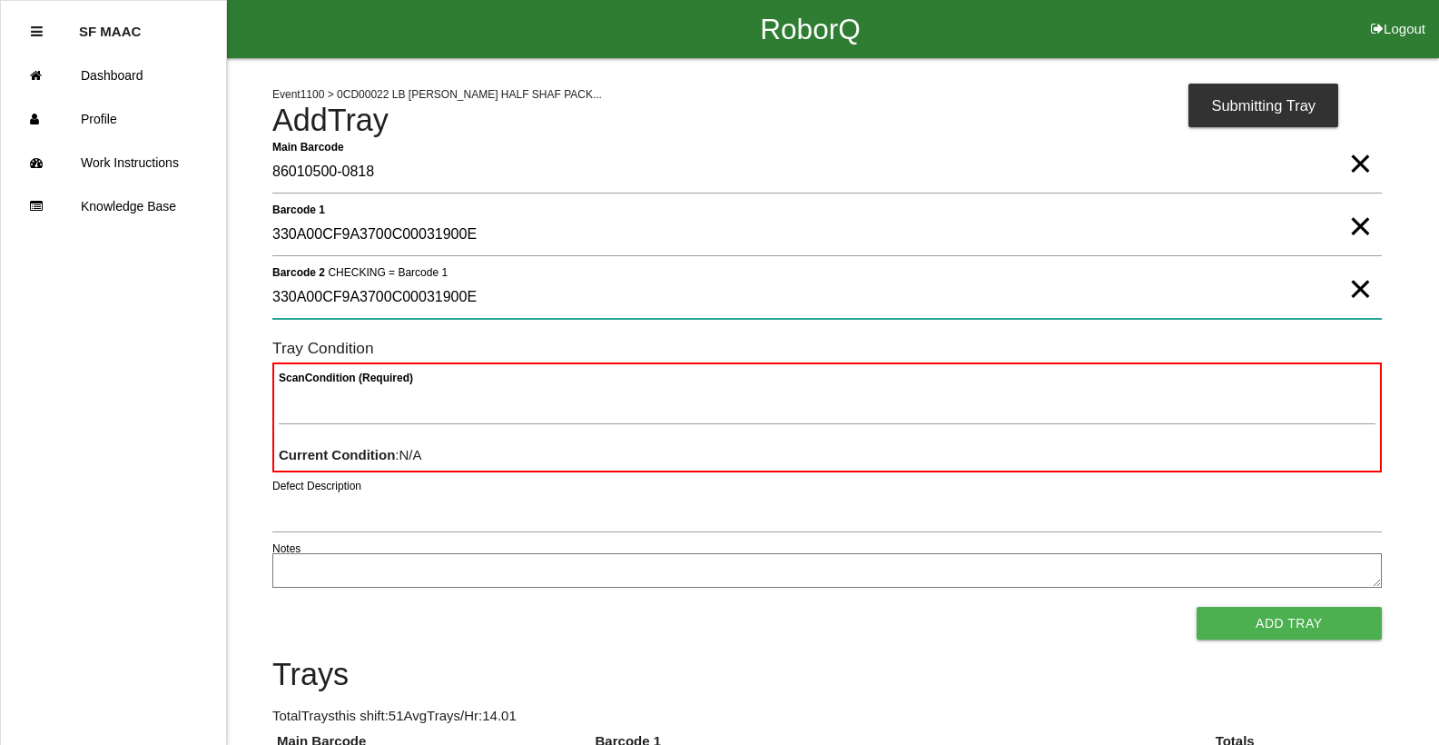
type 2 "330A00CF9A3700C00031900E"
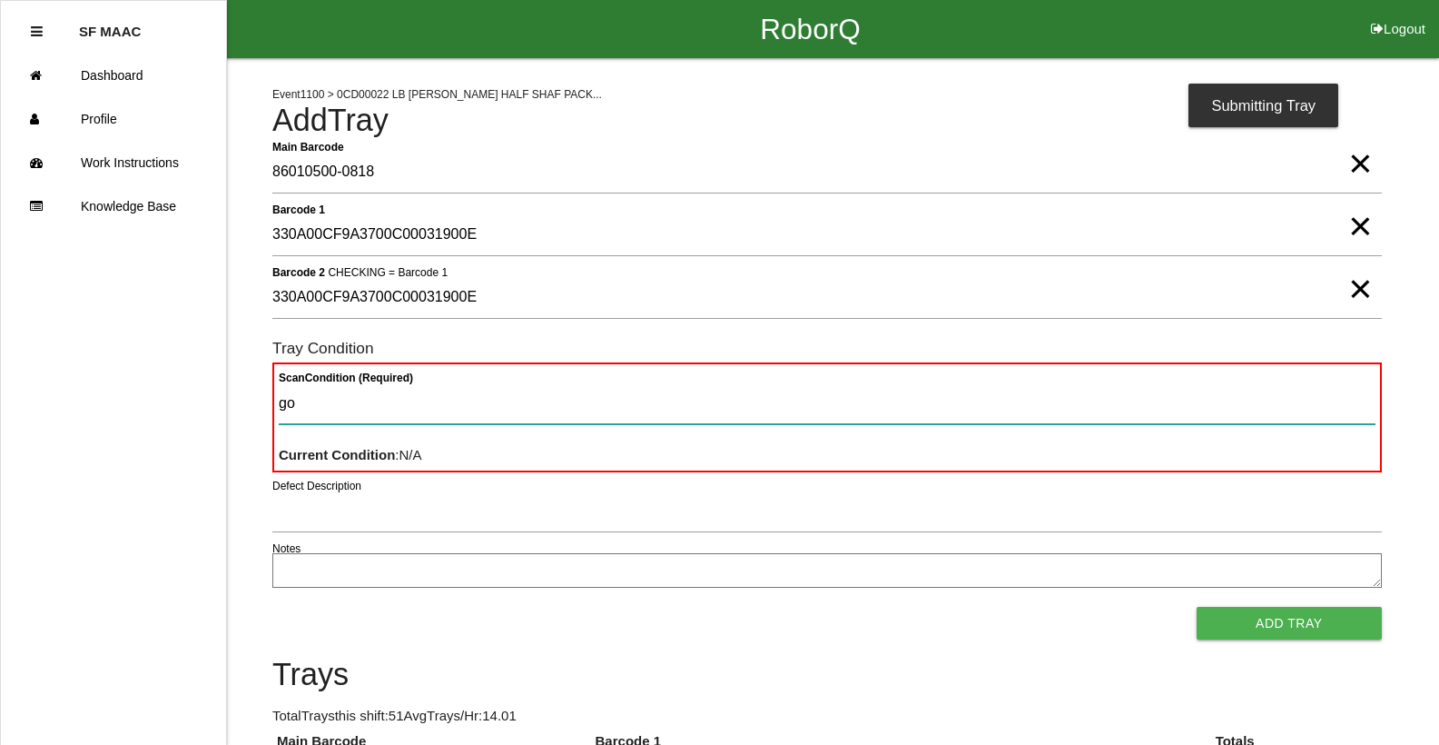
type Condition "goo"
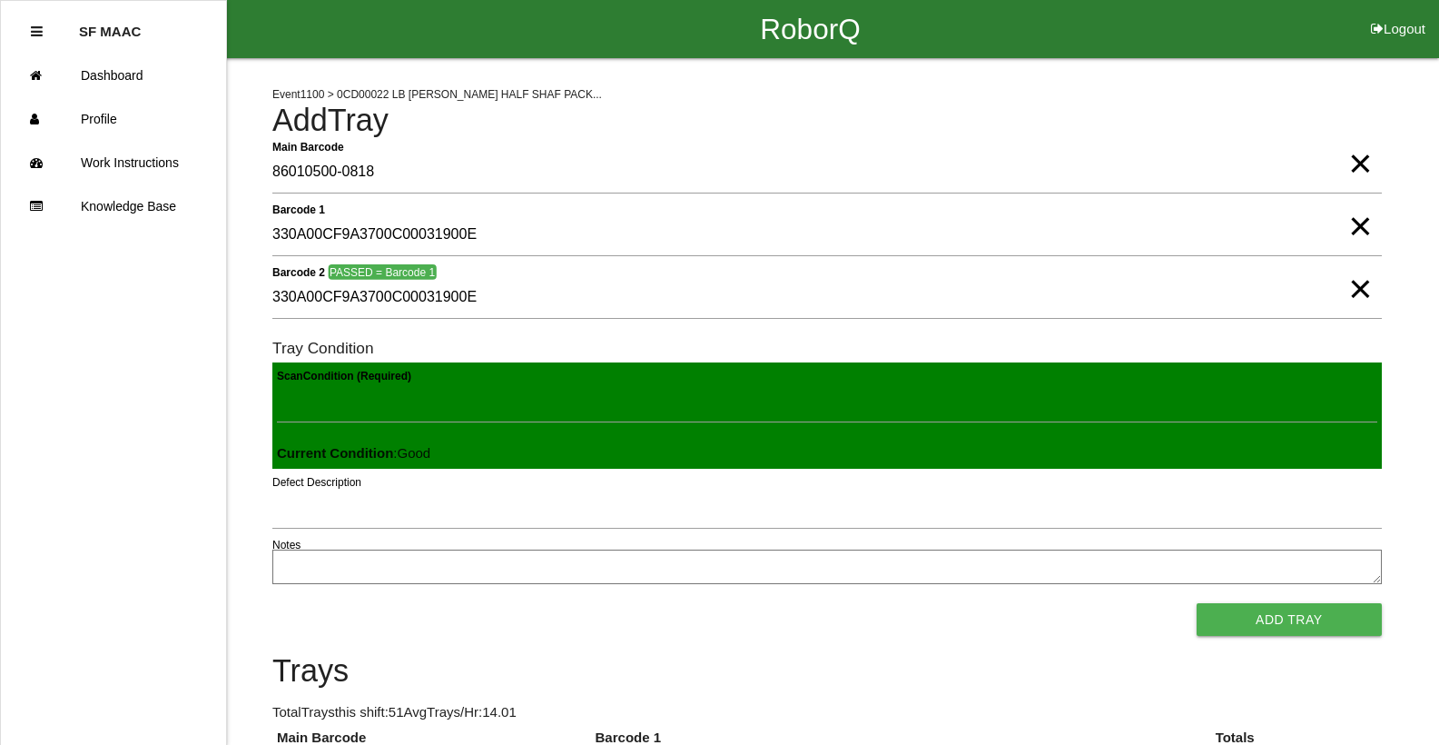
click at [1197, 603] on button "Add Tray" at bounding box center [1289, 619] width 185 height 33
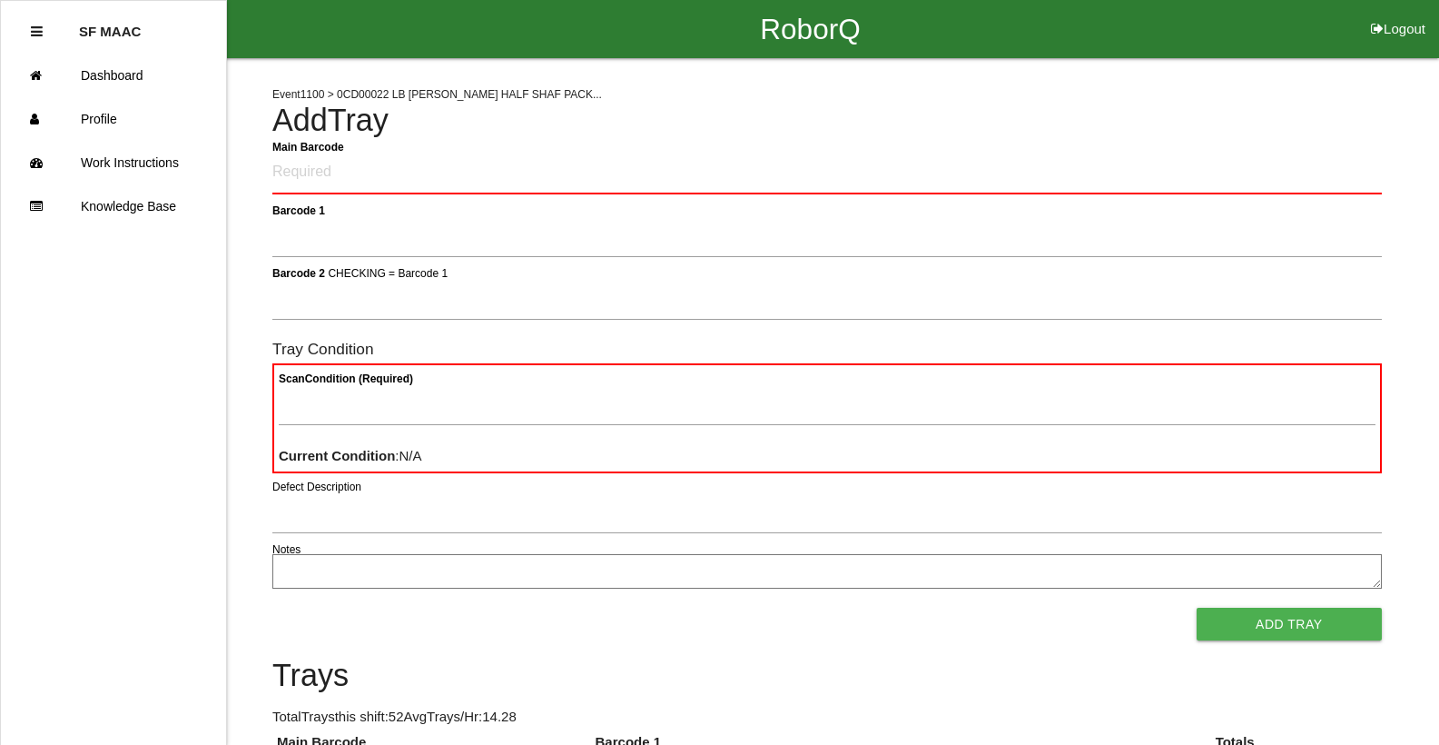
scroll to position [138, 0]
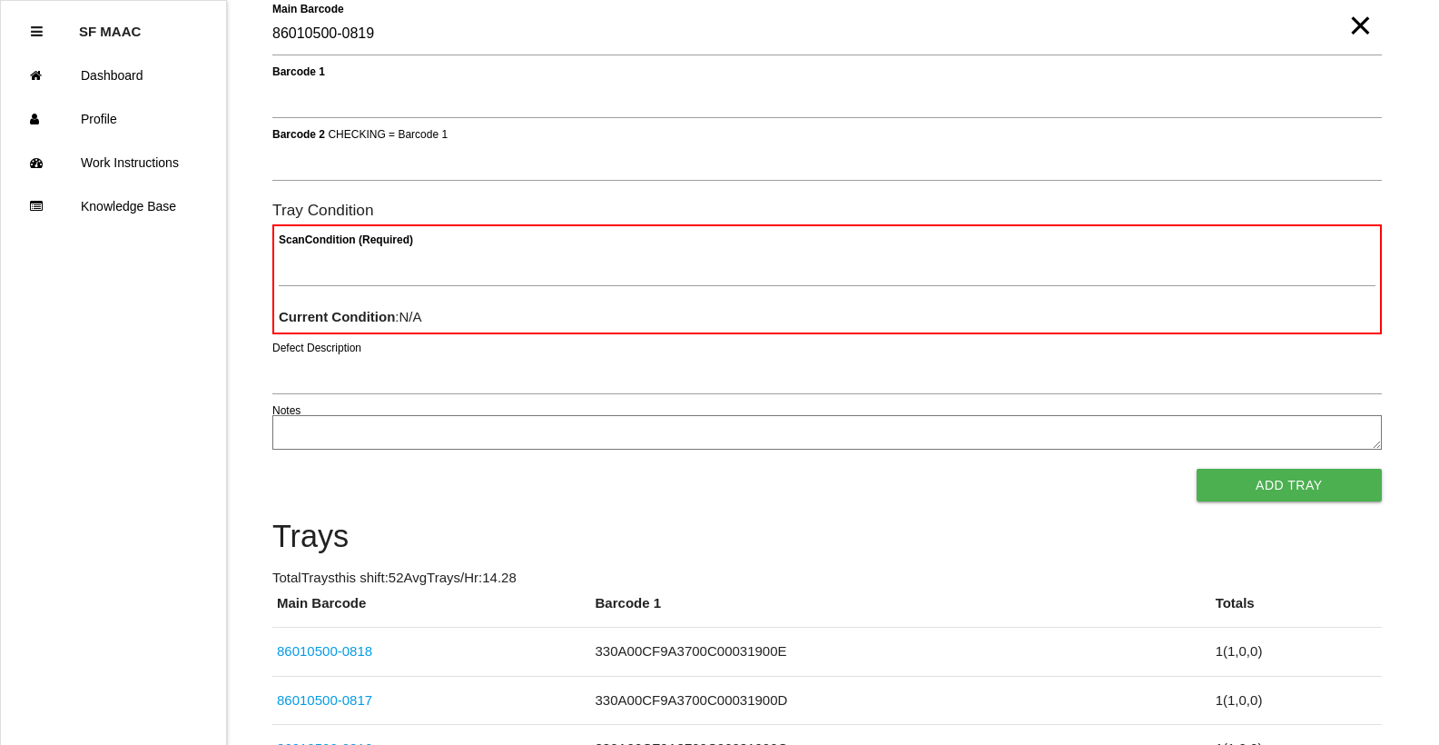
type Barcode "86010500-0819"
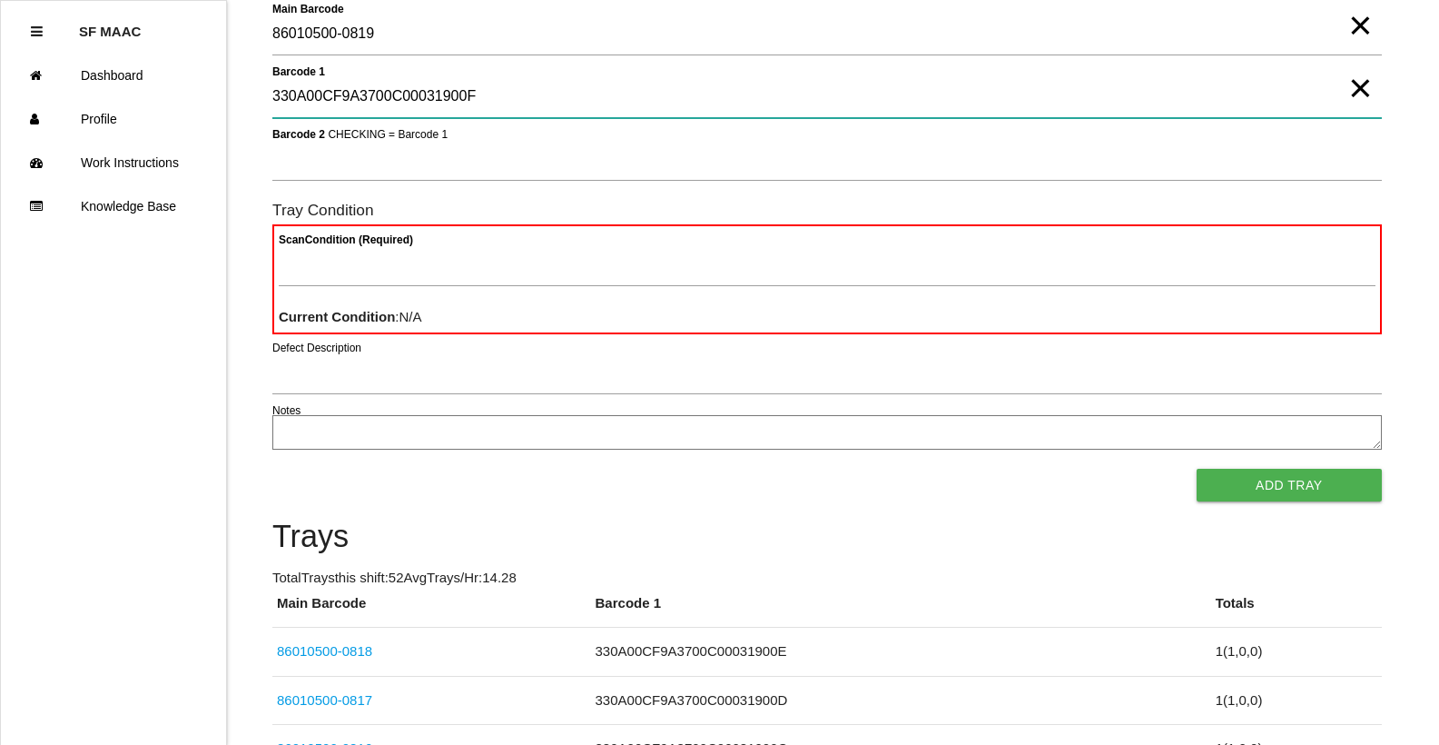
type 1 "330A00CF9A3700C00031900F"
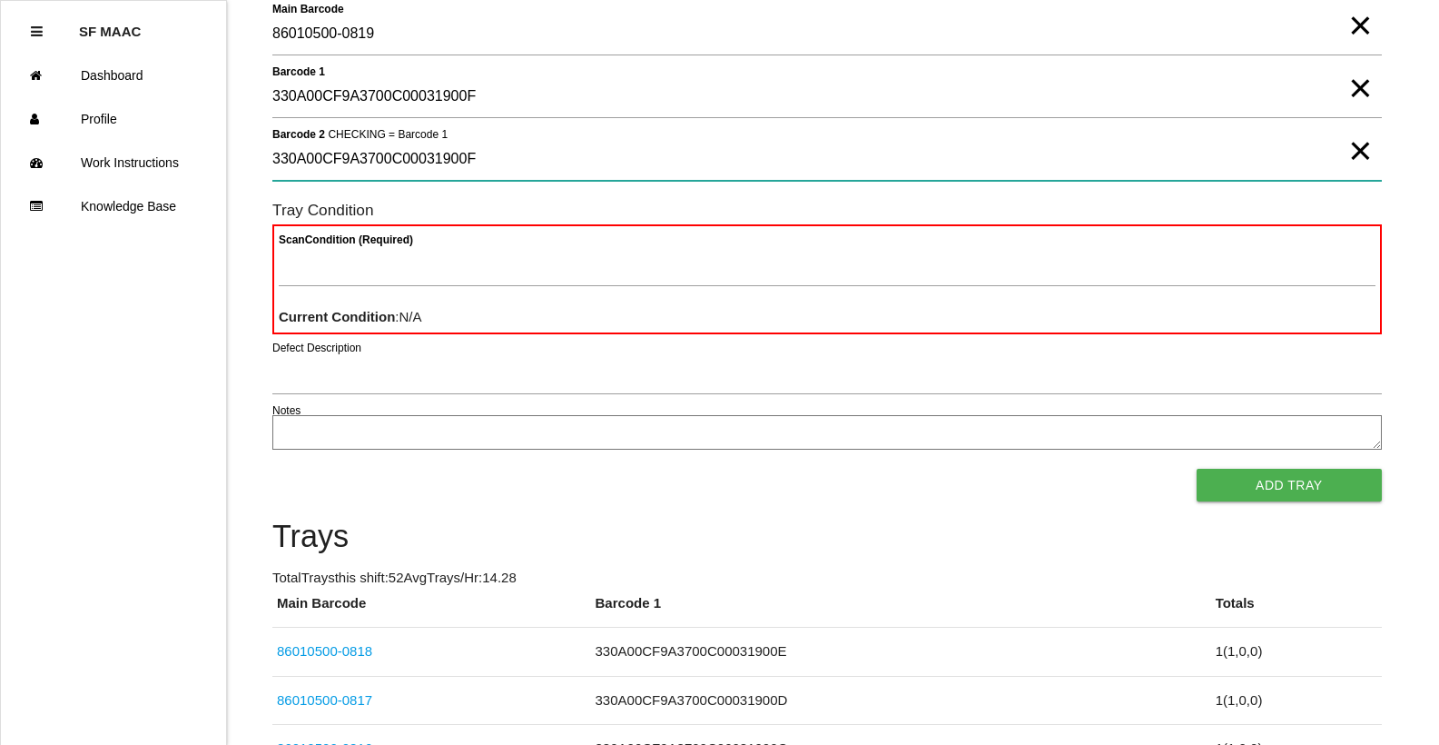
type 2 "330A00CF9A3700C00031900F"
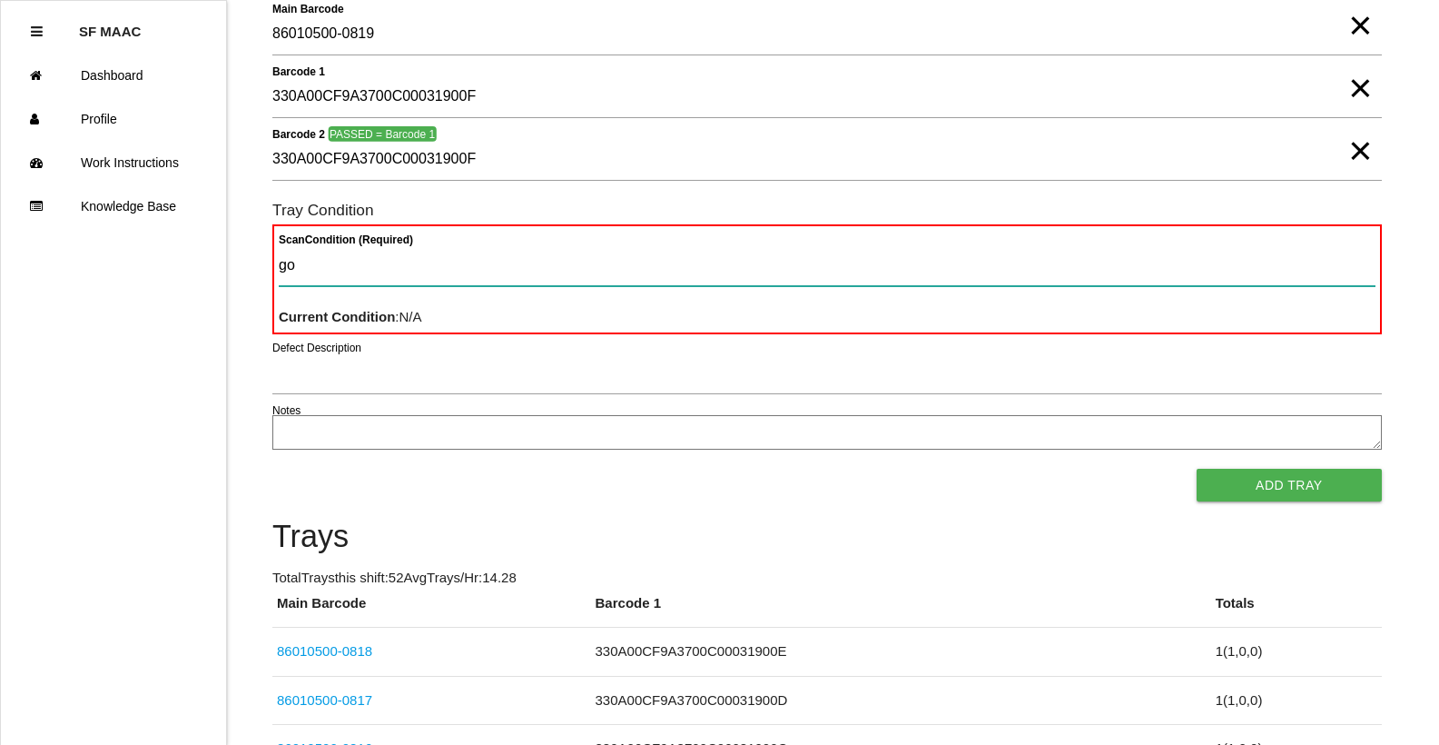
type Condition "goo"
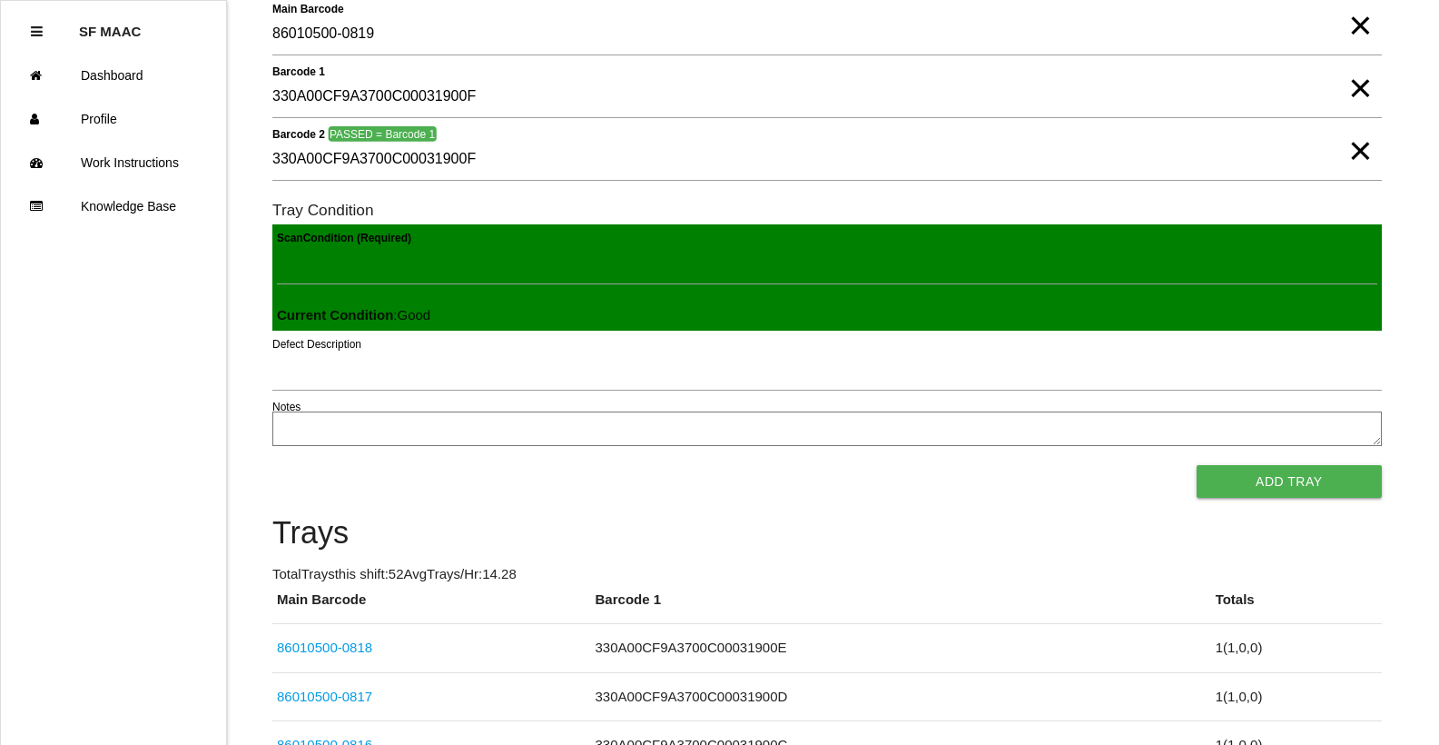
click at [1197, 465] on button "Add Tray" at bounding box center [1289, 481] width 185 height 33
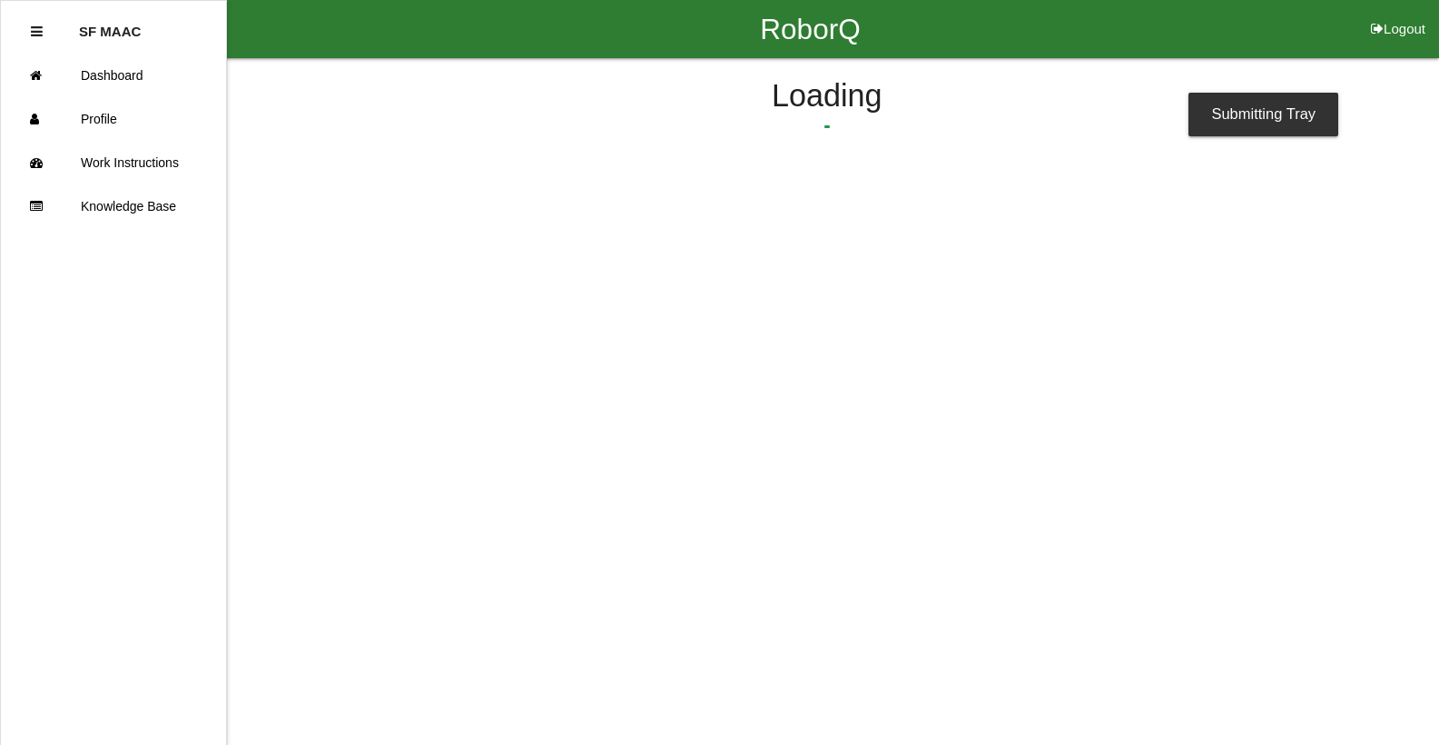
scroll to position [0, 0]
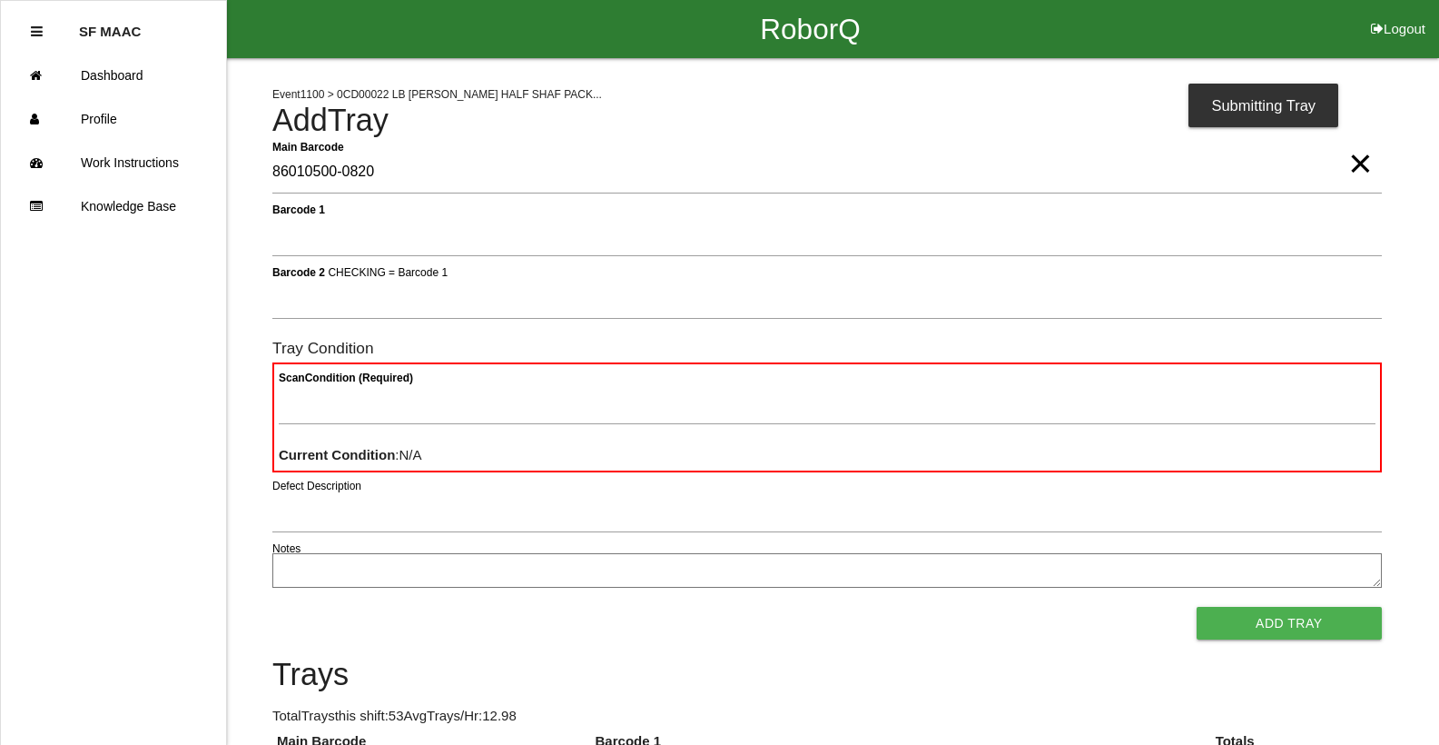
type Barcode "86010500-0820"
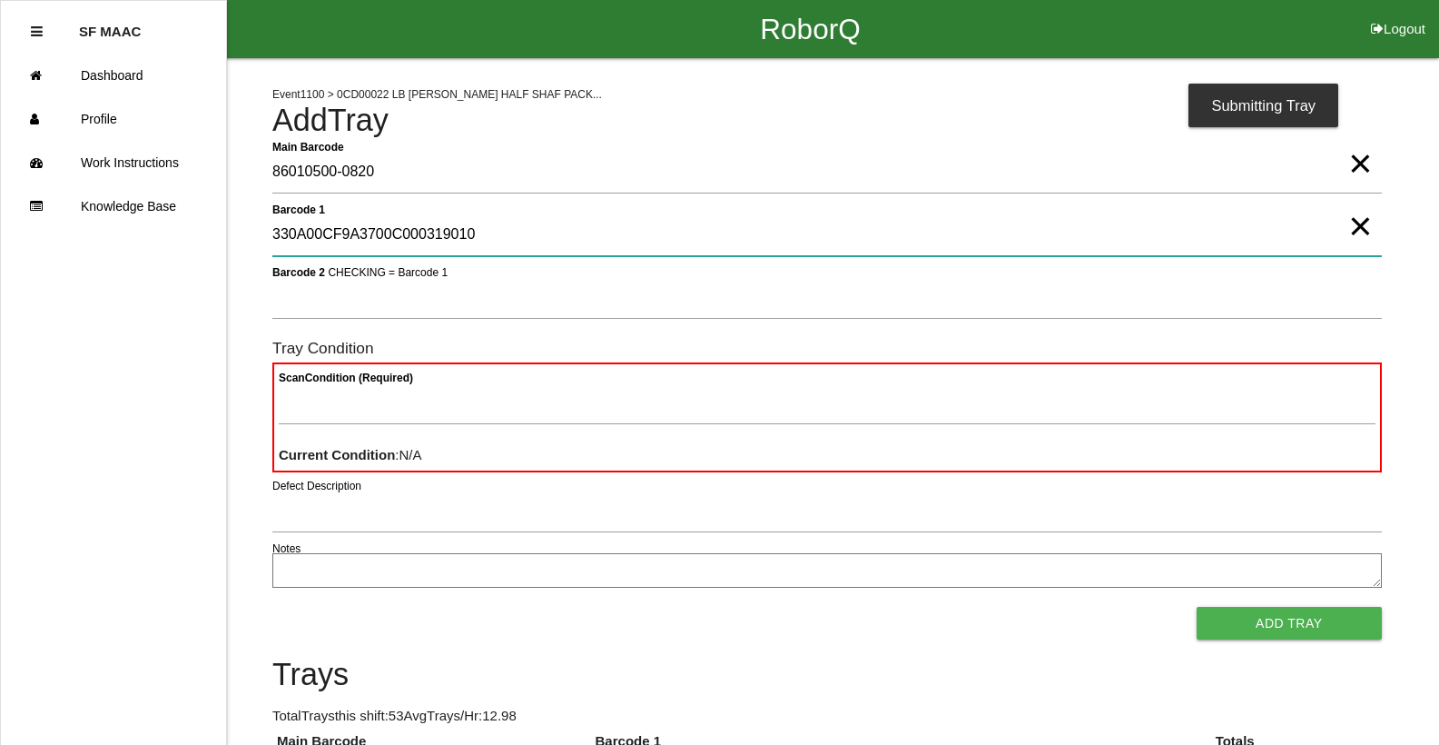
type 1 "330A00CF9A3700C000319010"
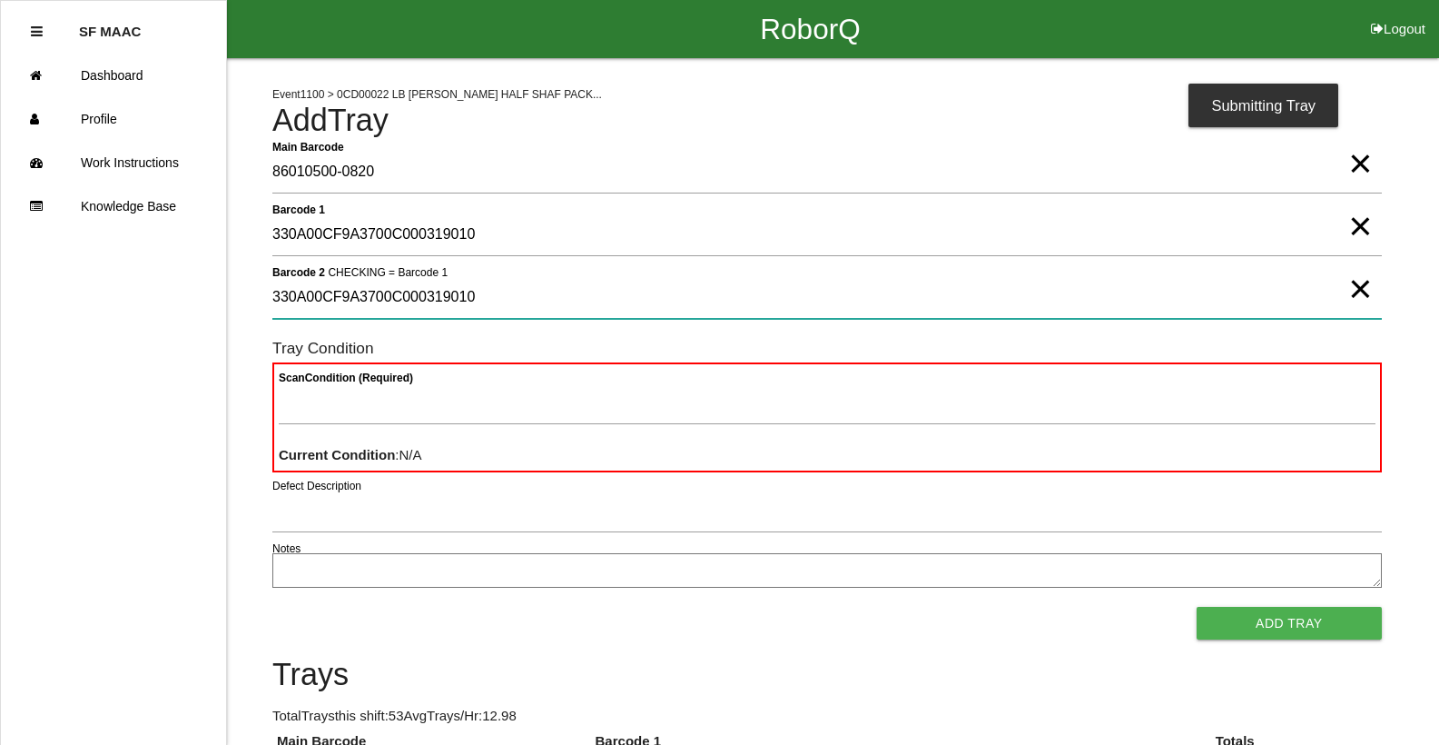
type 2 "330A00CF9A3700C000319010"
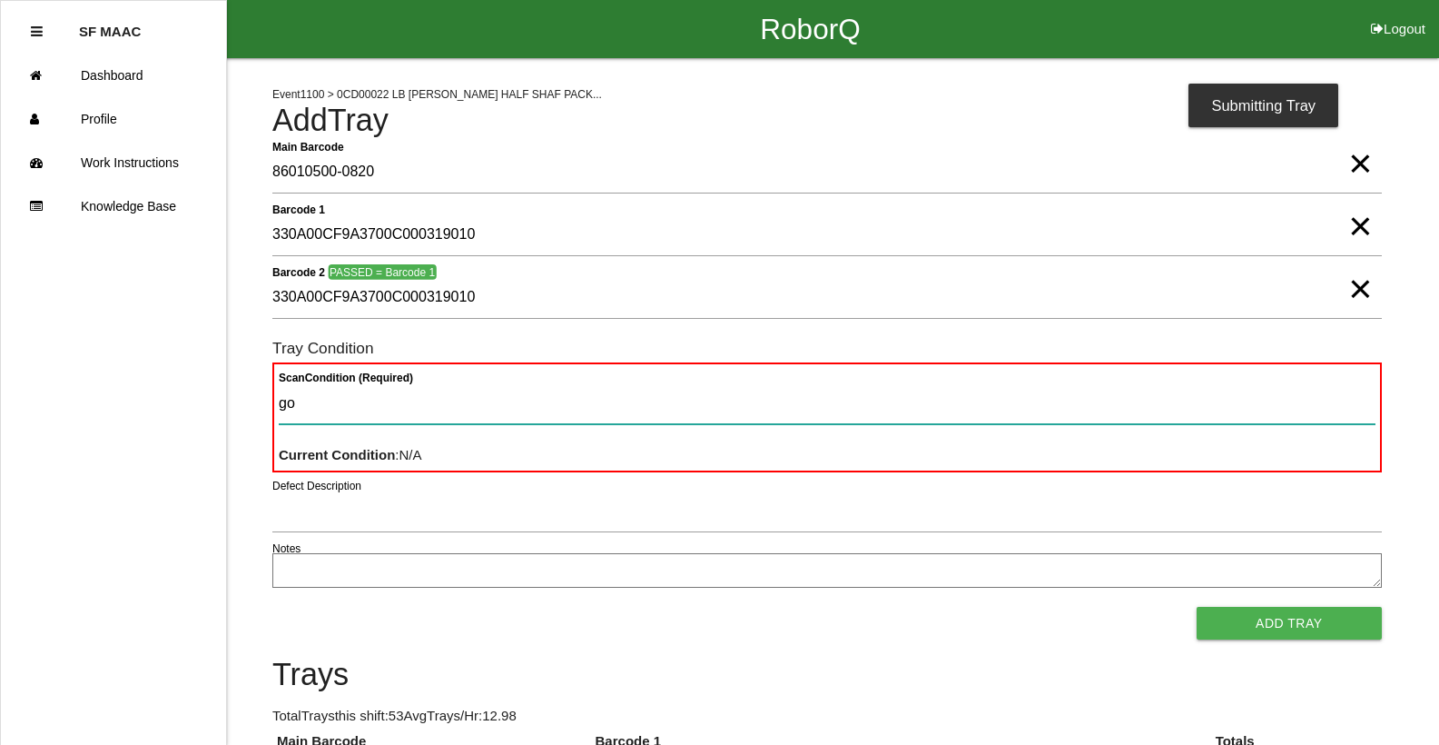
type Condition "goo"
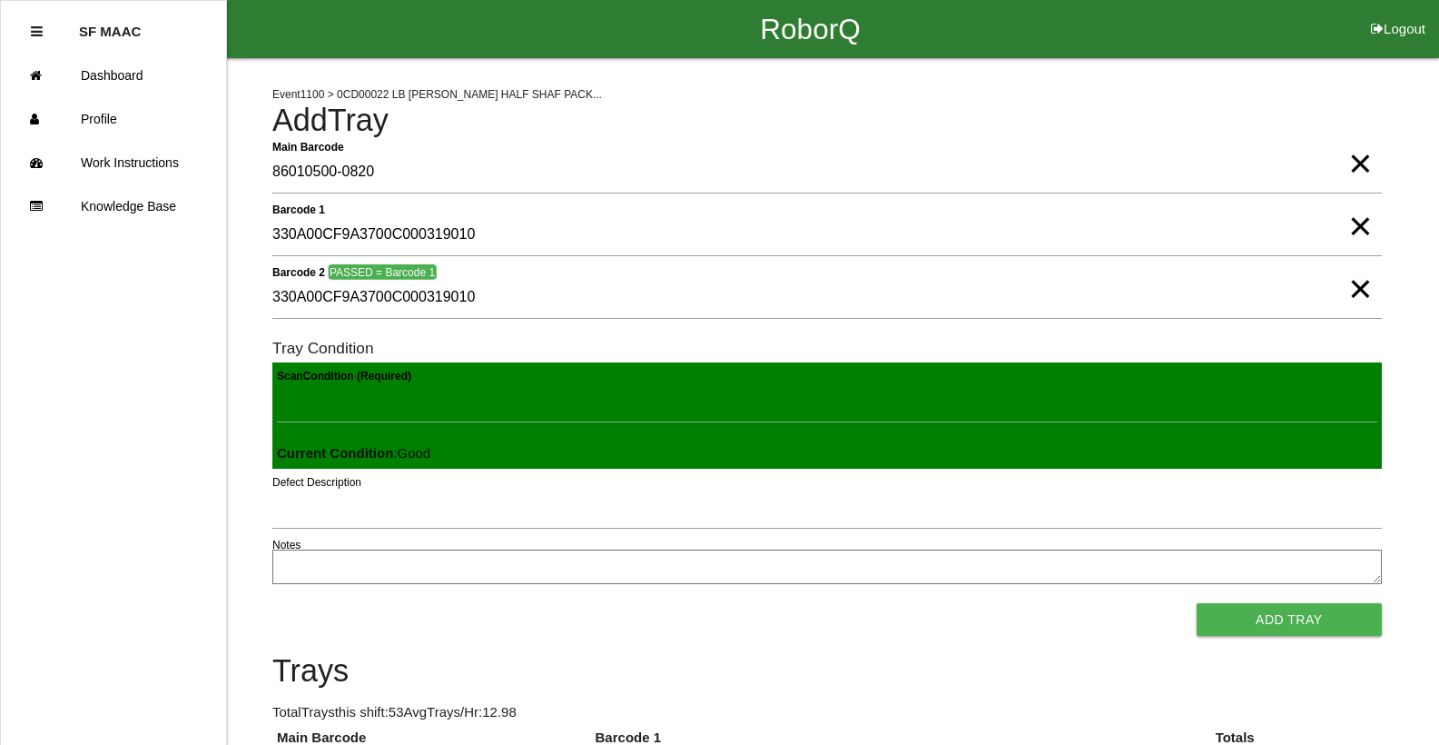
click at [1197, 603] on button "Add Tray" at bounding box center [1289, 619] width 185 height 33
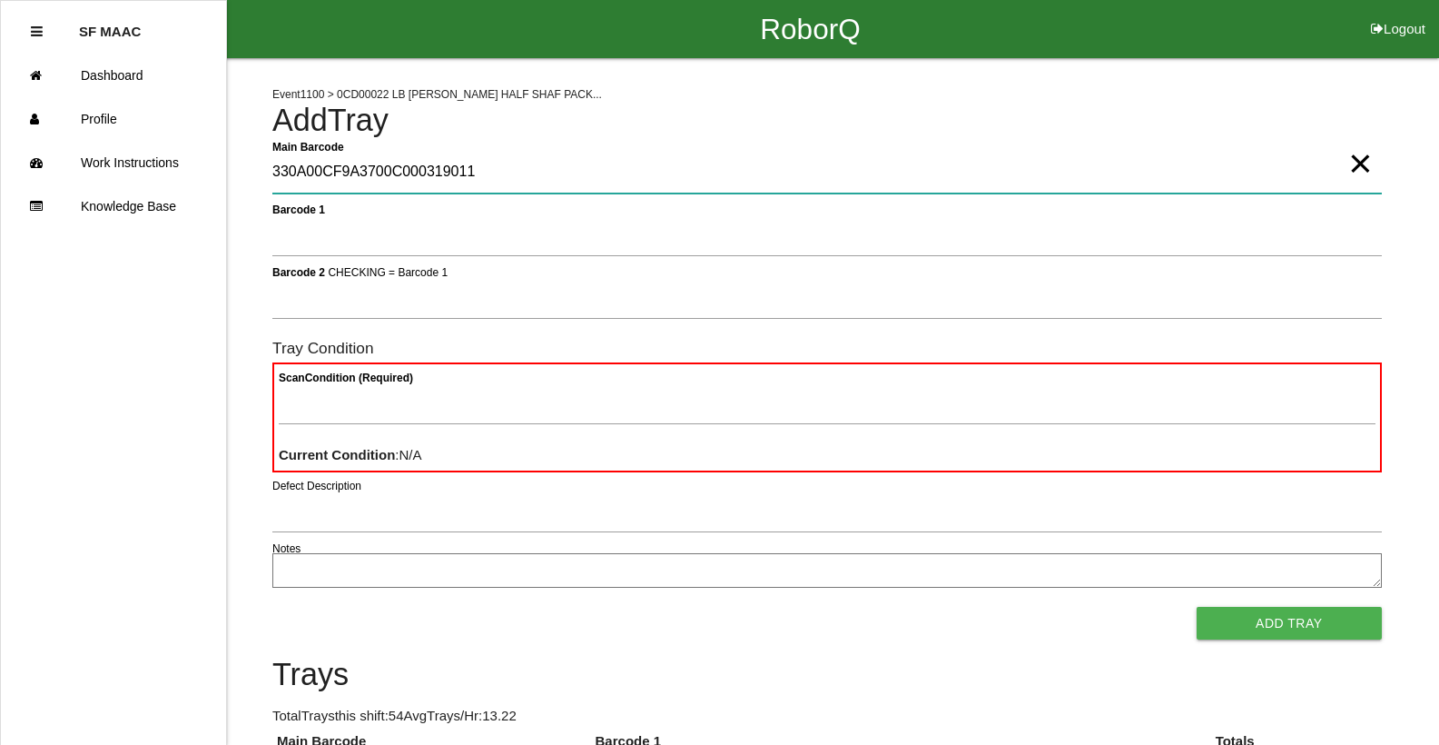
type Barcode "330A00CF9A3700C000319011"
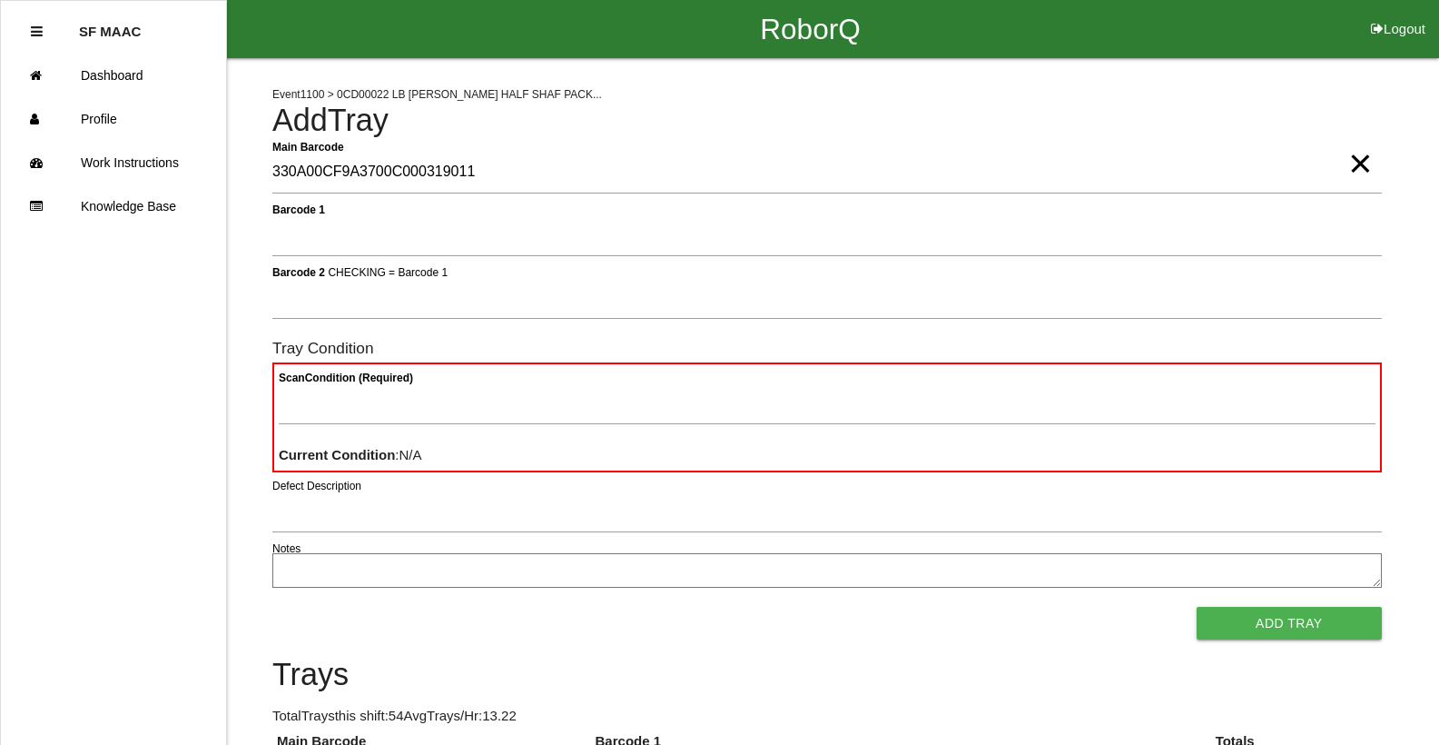
click at [1359, 148] on span "×" at bounding box center [1360, 145] width 24 height 36
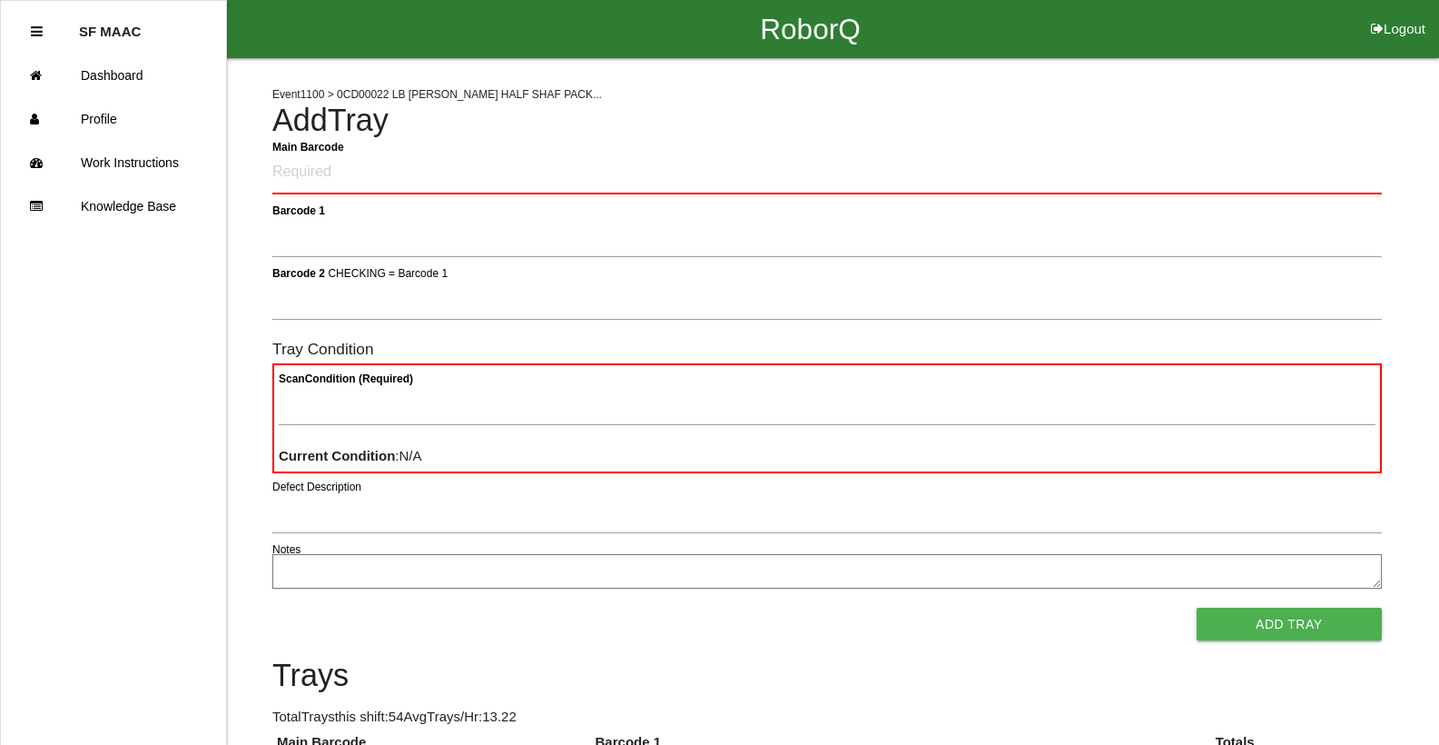
click at [1345, 154] on Barcode "Main Barcode" at bounding box center [826, 173] width 1109 height 43
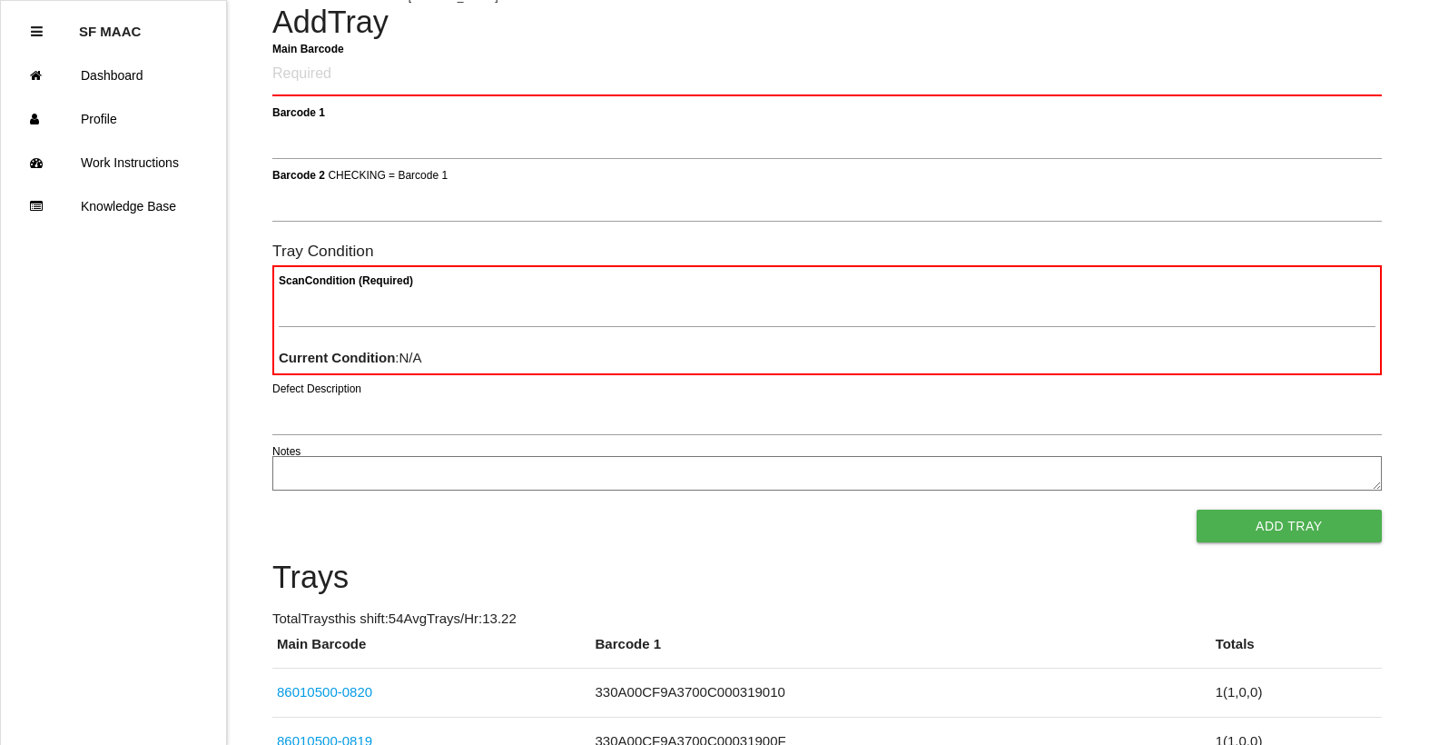
scroll to position [109, 0]
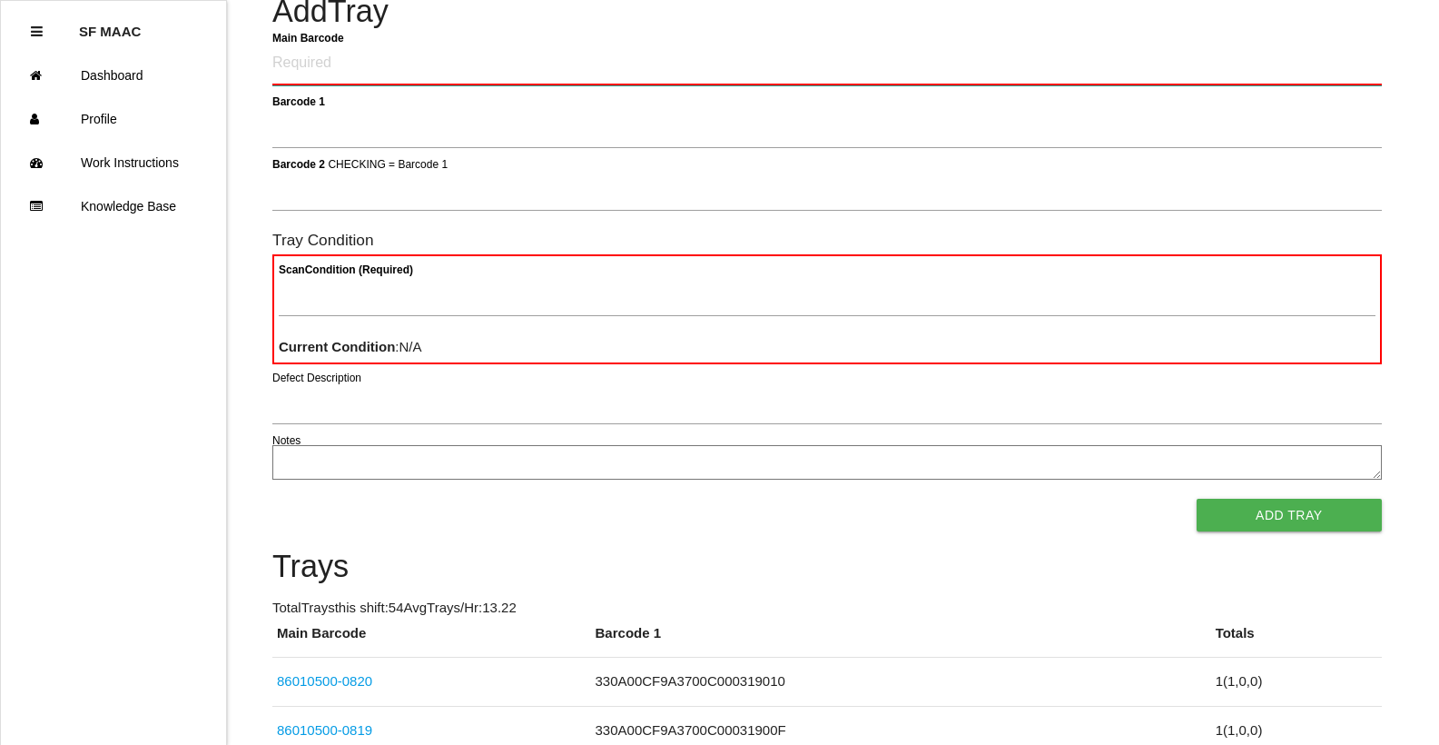
click at [623, 47] on Barcode "Main Barcode" at bounding box center [826, 64] width 1109 height 43
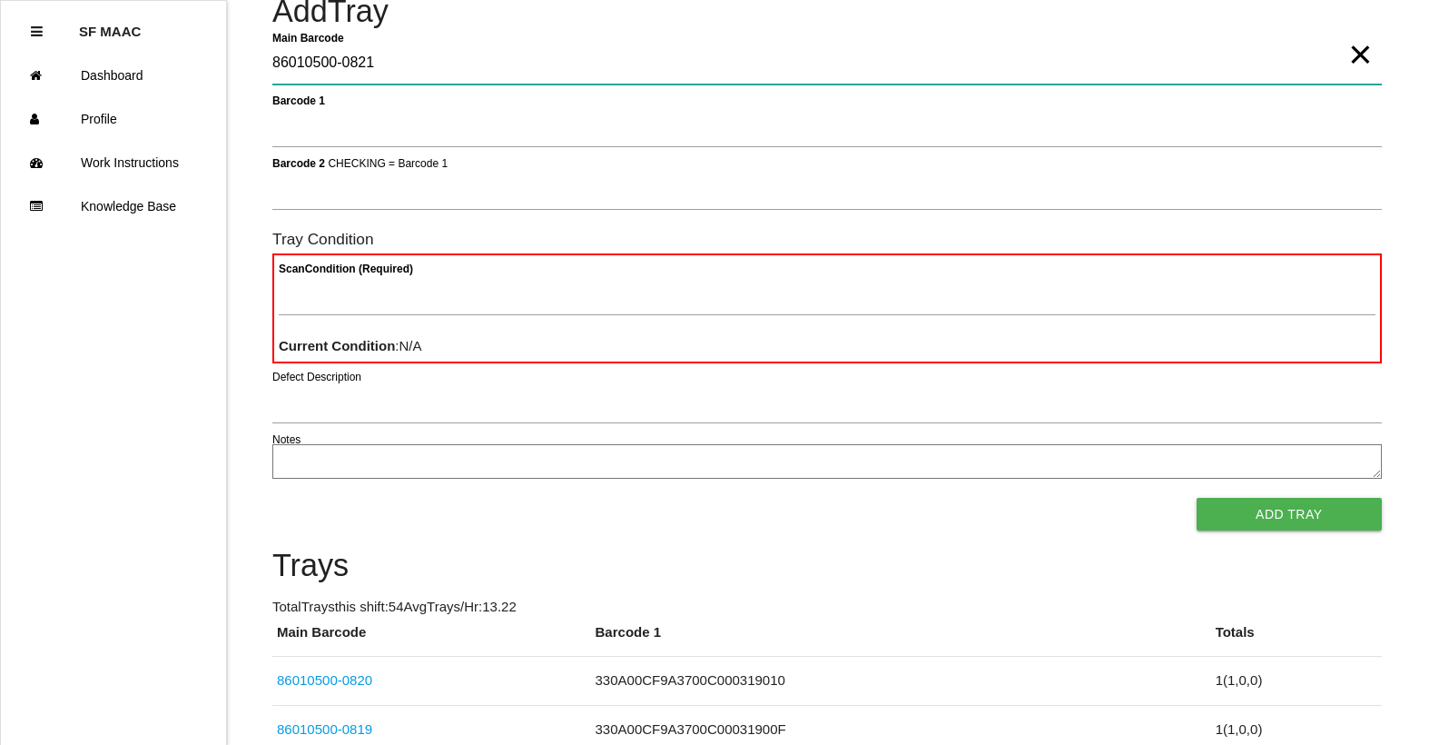
type Barcode "86010500-0821"
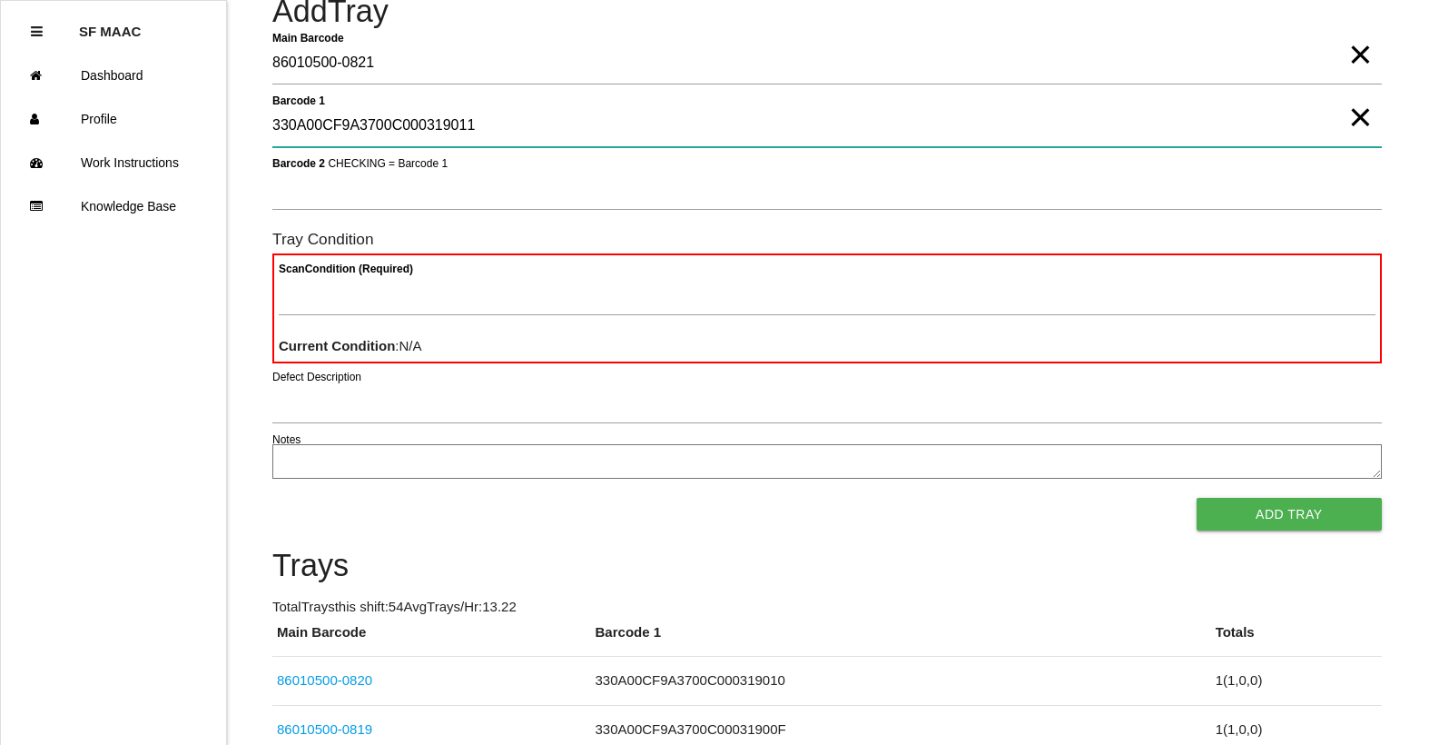
type 1 "330A00CF9A3700C000319011"
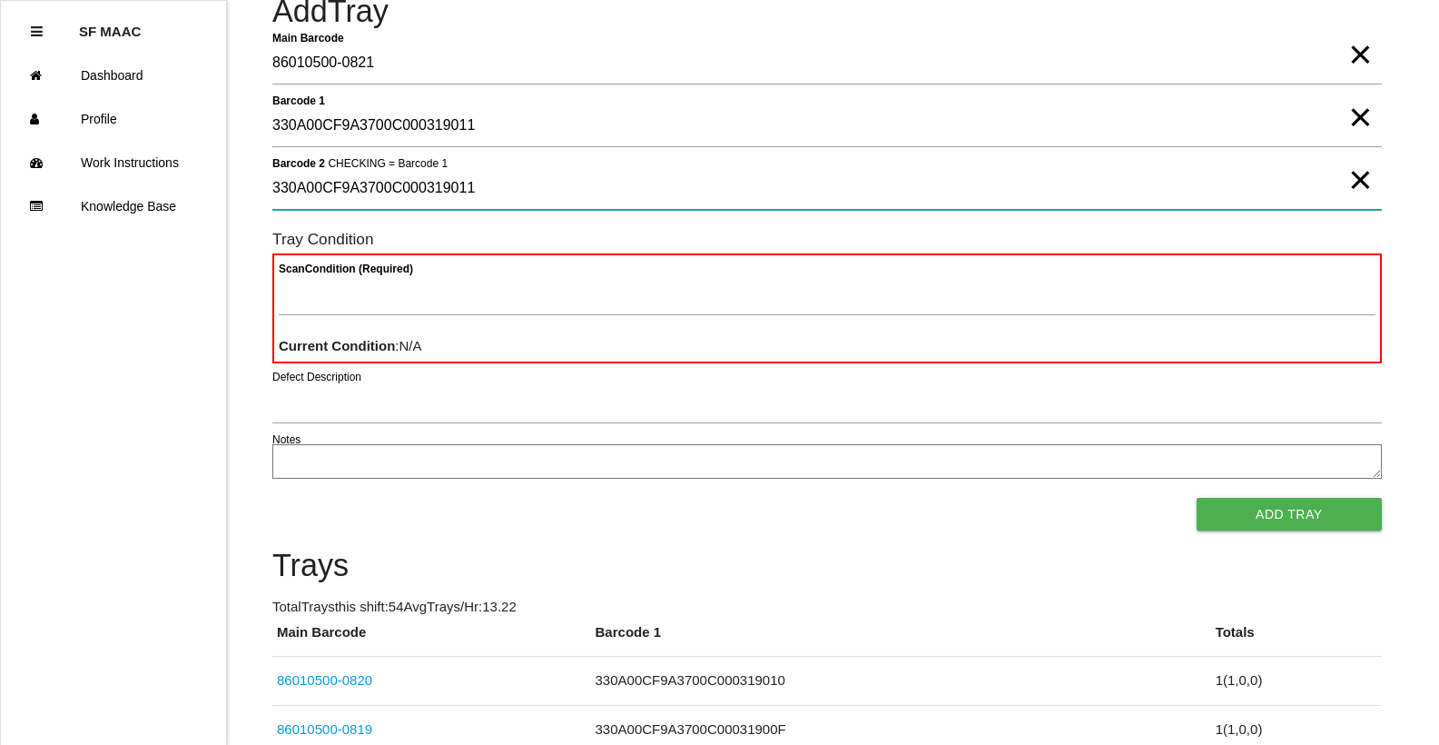
type 2 "330A00CF9A3700C000319011"
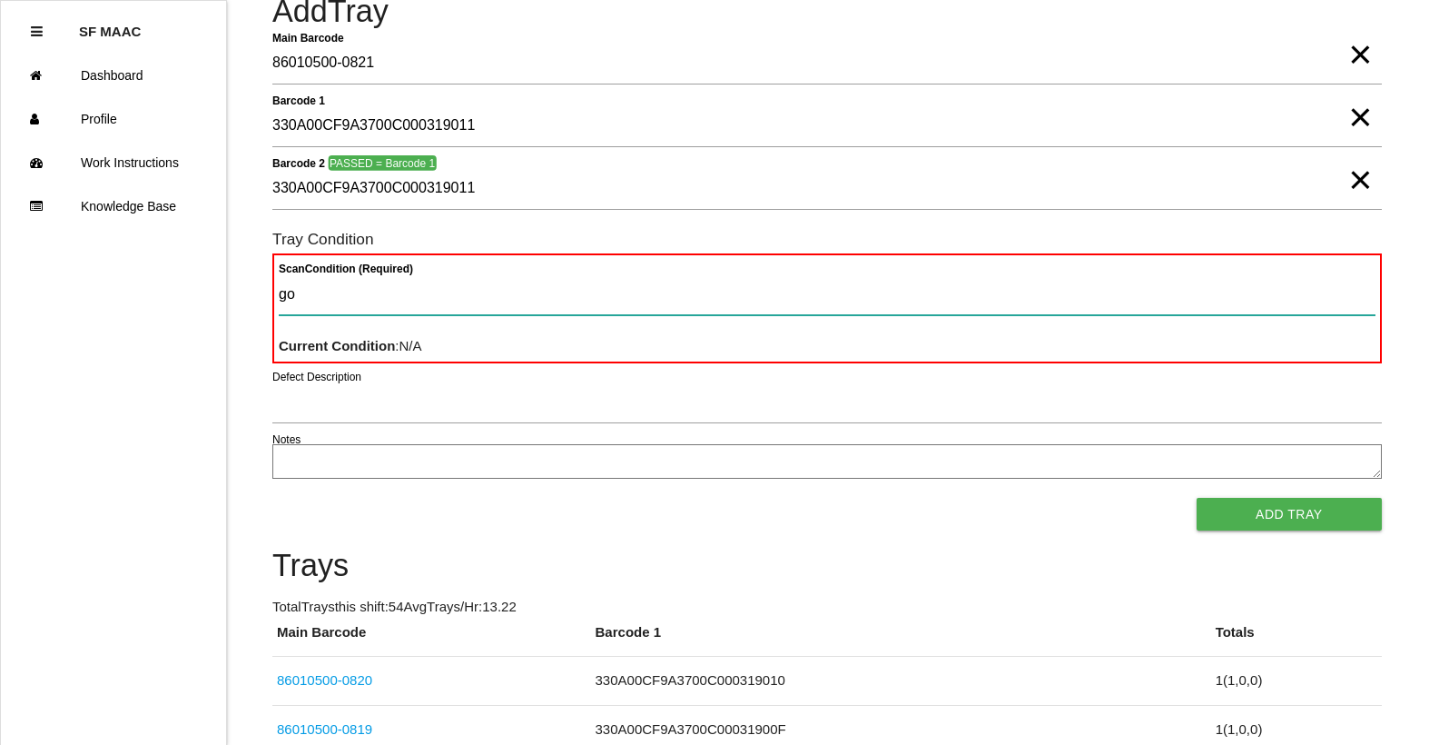
type Condition "goo"
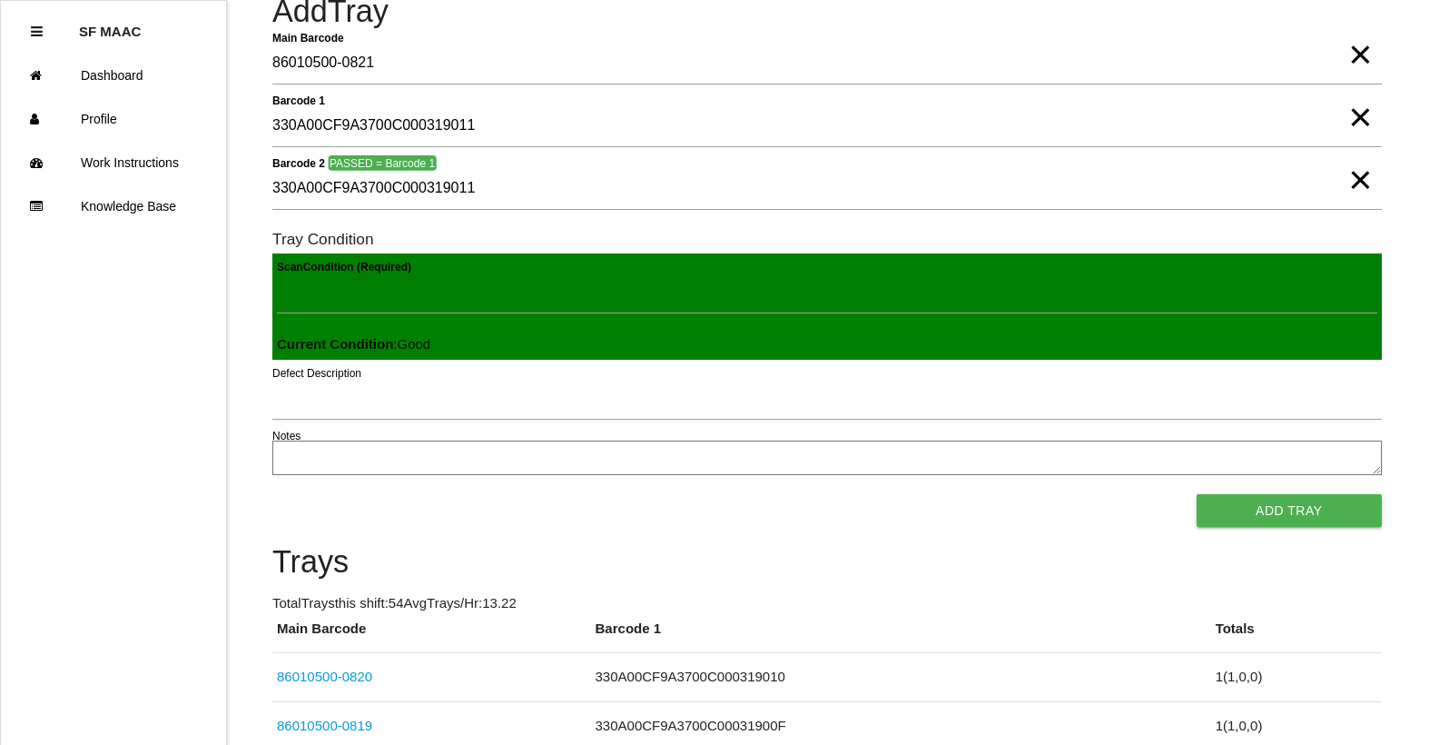
click at [1197, 494] on button "Add Tray" at bounding box center [1289, 510] width 185 height 33
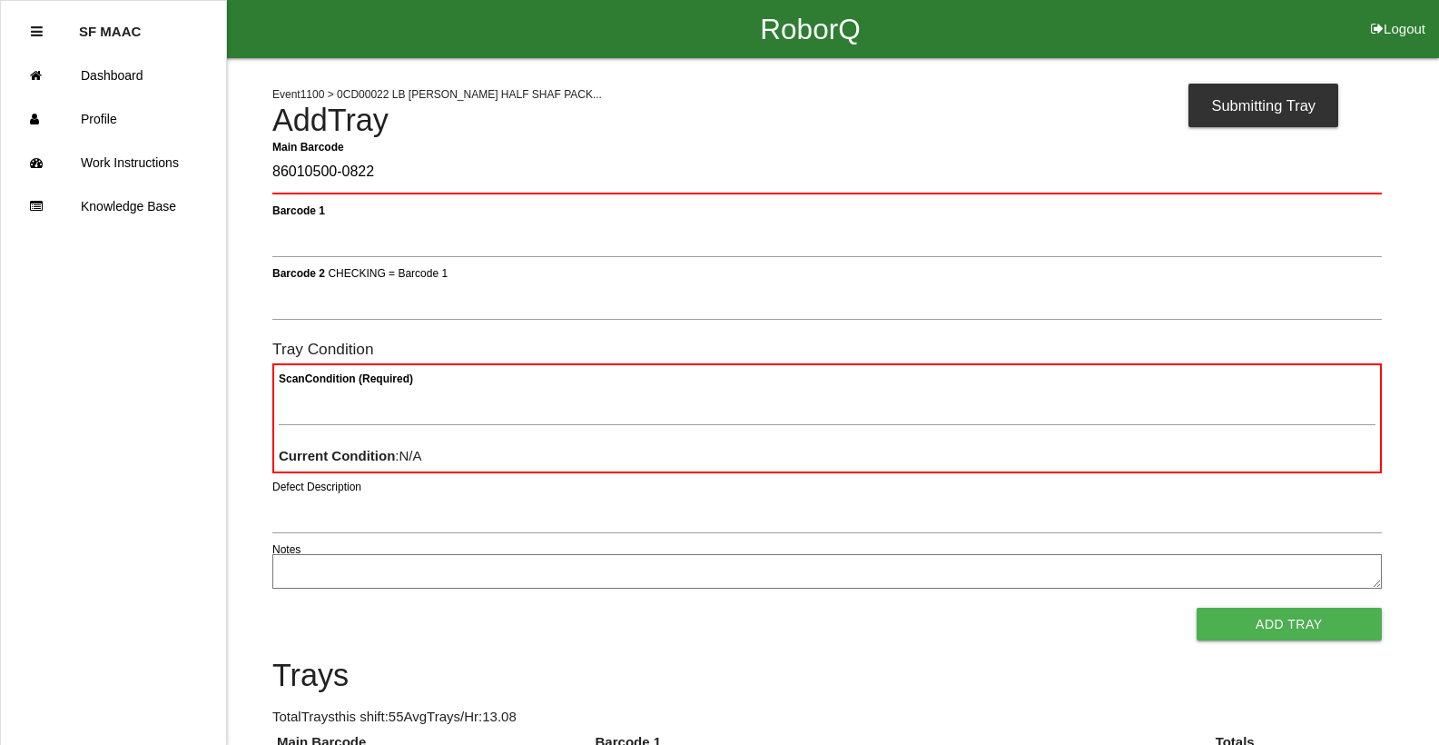
type Barcode "86010500-0822"
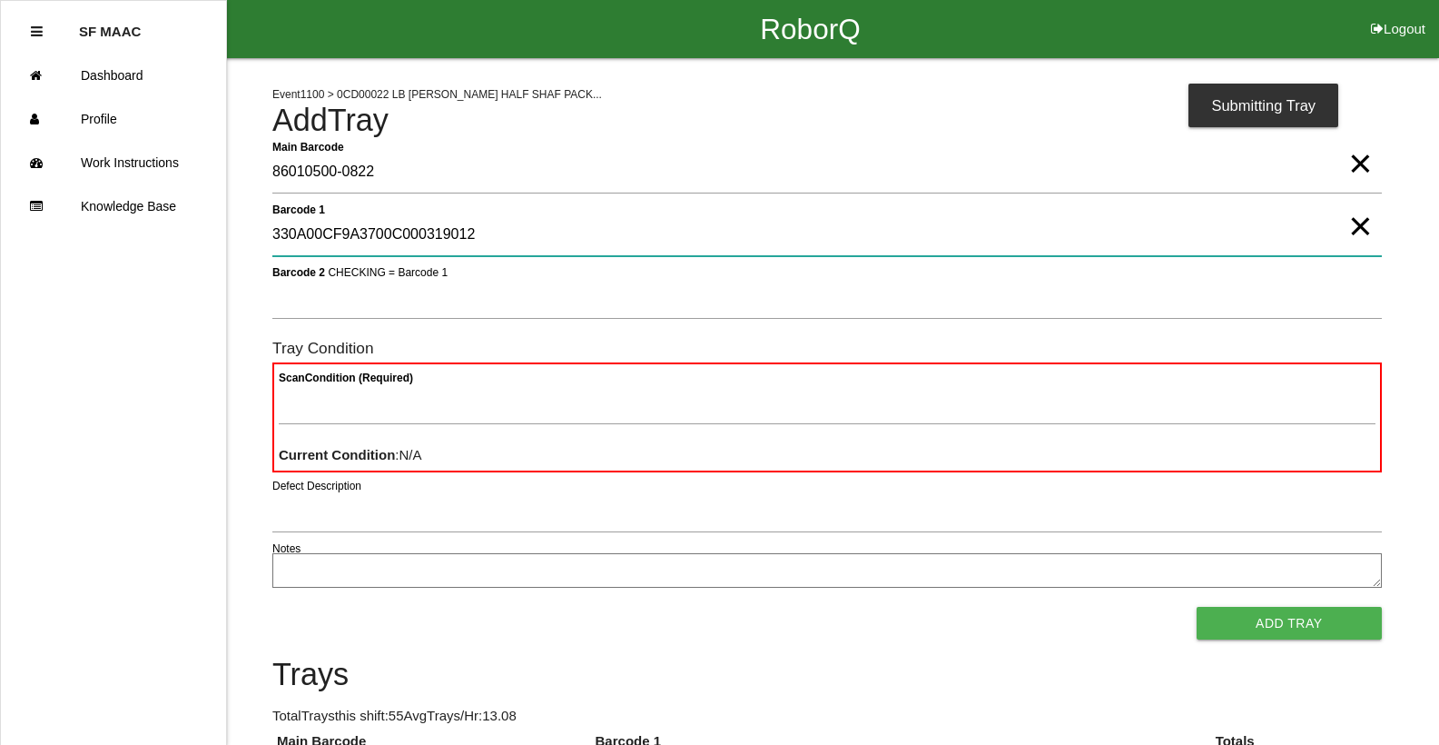
type 1 "330A00CF9A3700C000319012"
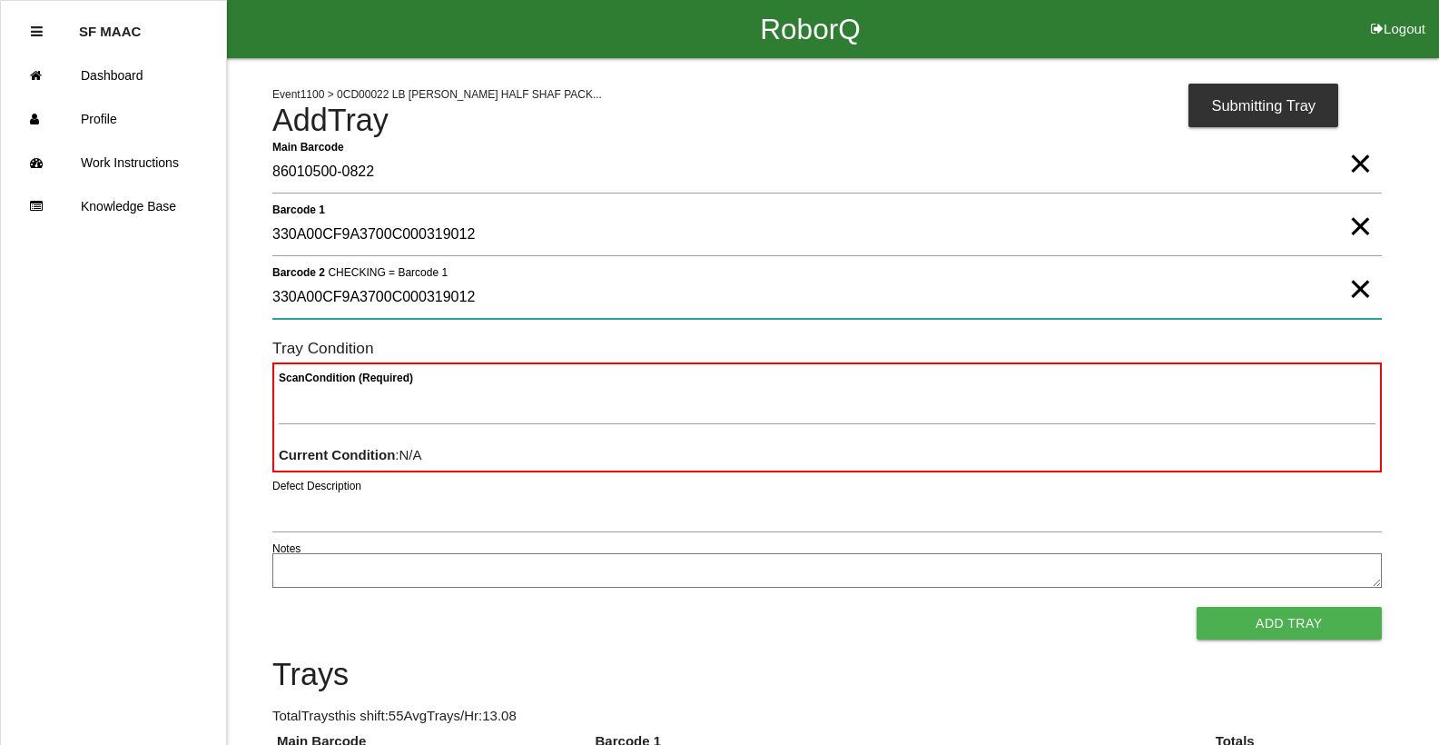
type 2 "330A00CF9A3700C000319012"
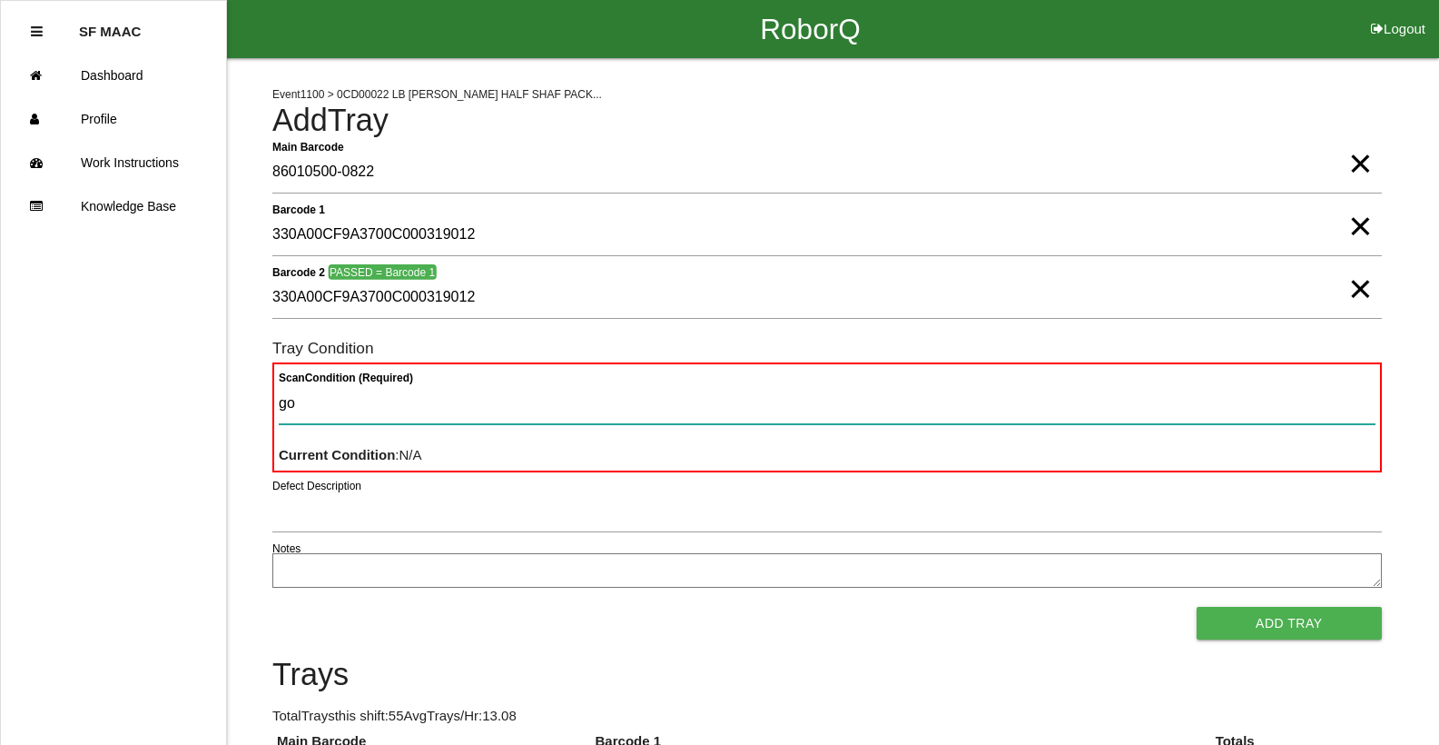
type Condition "goo"
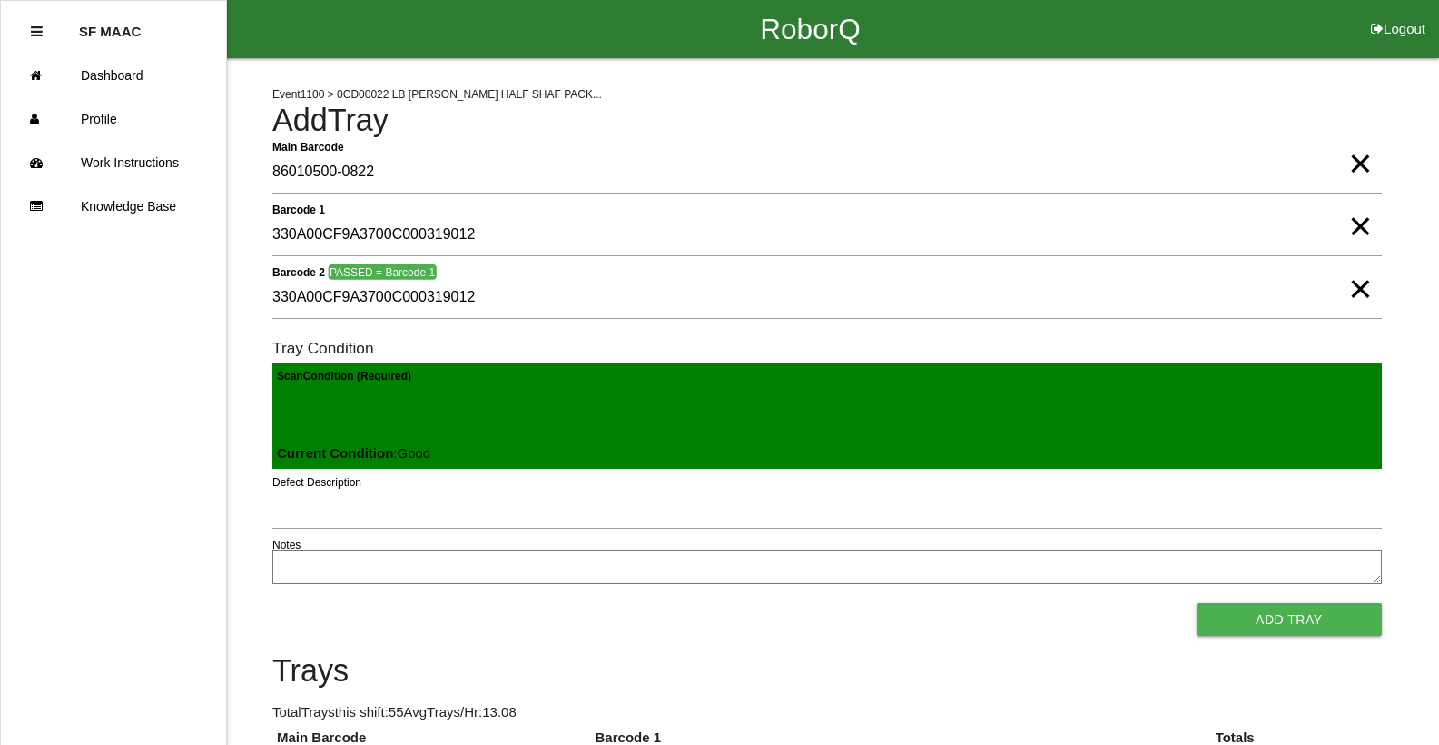
click at [1197, 603] on button "Add Tray" at bounding box center [1289, 619] width 185 height 33
